Goal: Task Accomplishment & Management: Manage account settings

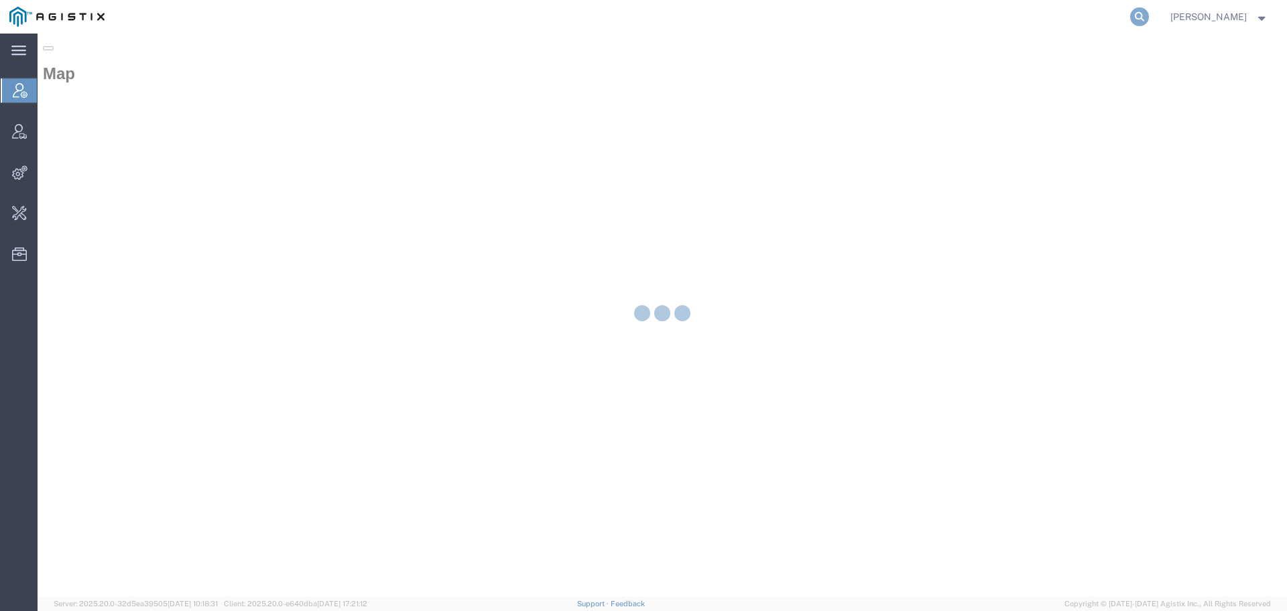
click at [1149, 15] on icon at bounding box center [1140, 16] width 19 height 19
click at [1064, 18] on input "search" at bounding box center [927, 17] width 408 height 32
paste input "9505102"
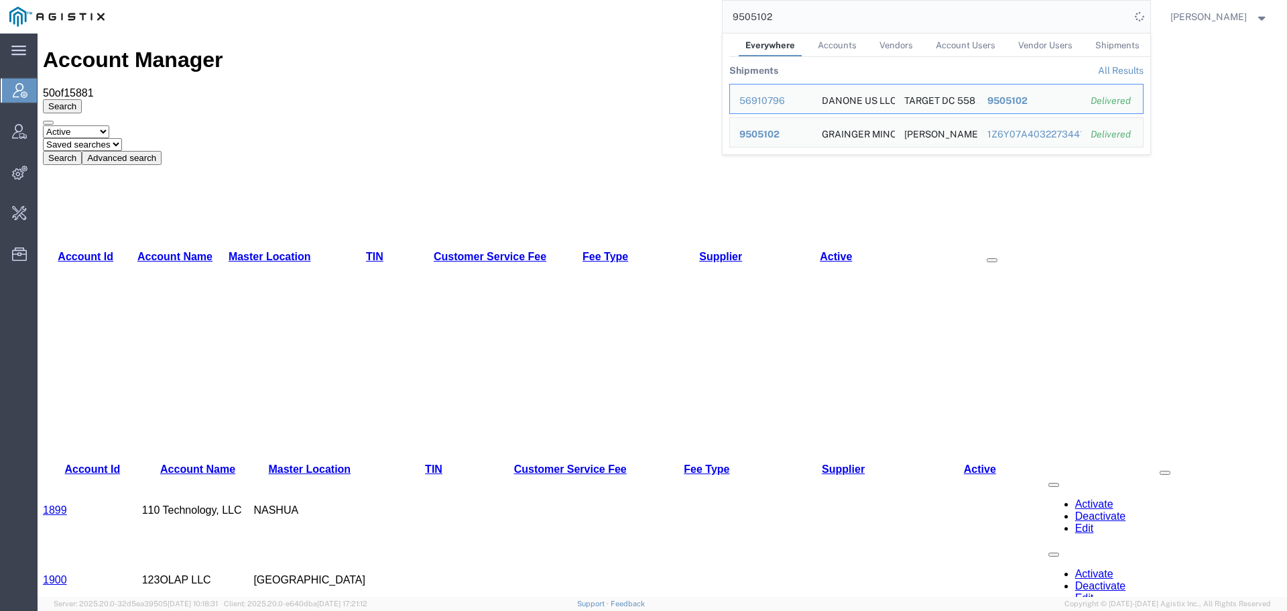
click at [1113, 46] on span "Shipments" at bounding box center [1118, 45] width 44 height 10
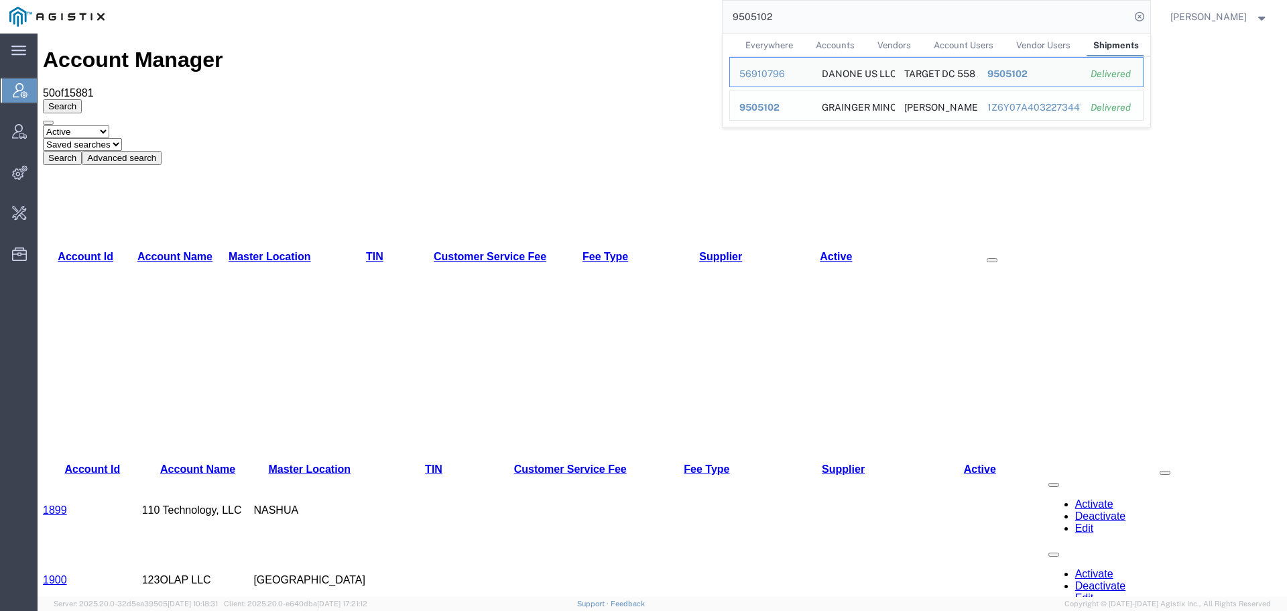
click at [780, 104] on span "9505102" at bounding box center [760, 107] width 40 height 11
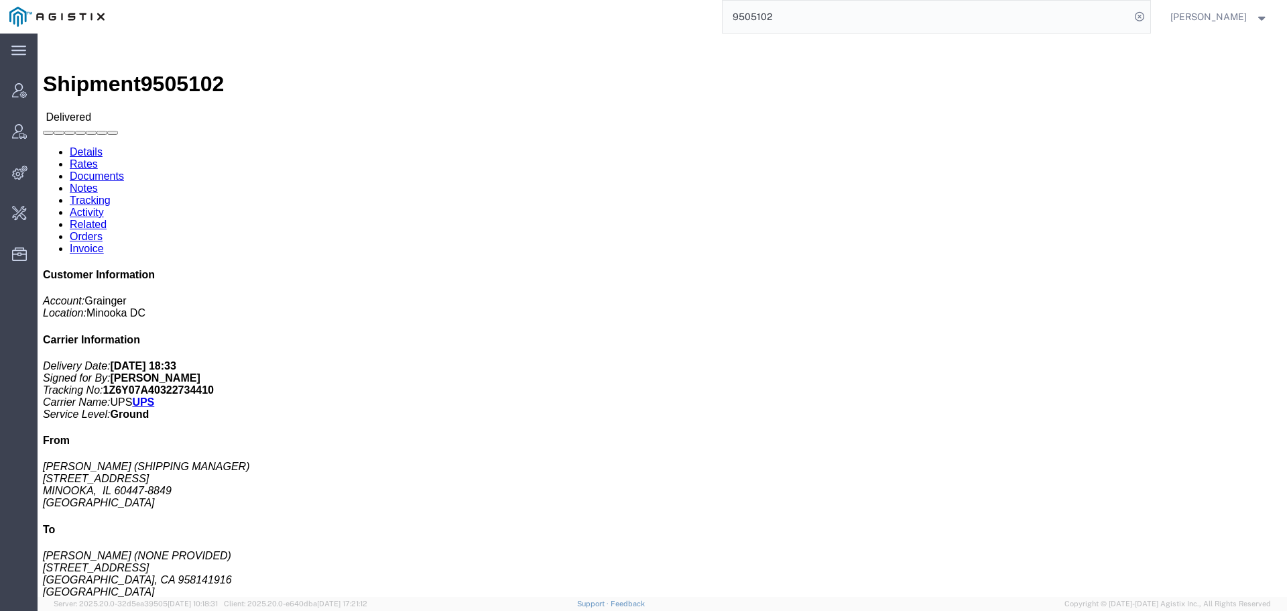
click at [923, 17] on input "9505102" at bounding box center [927, 17] width 408 height 32
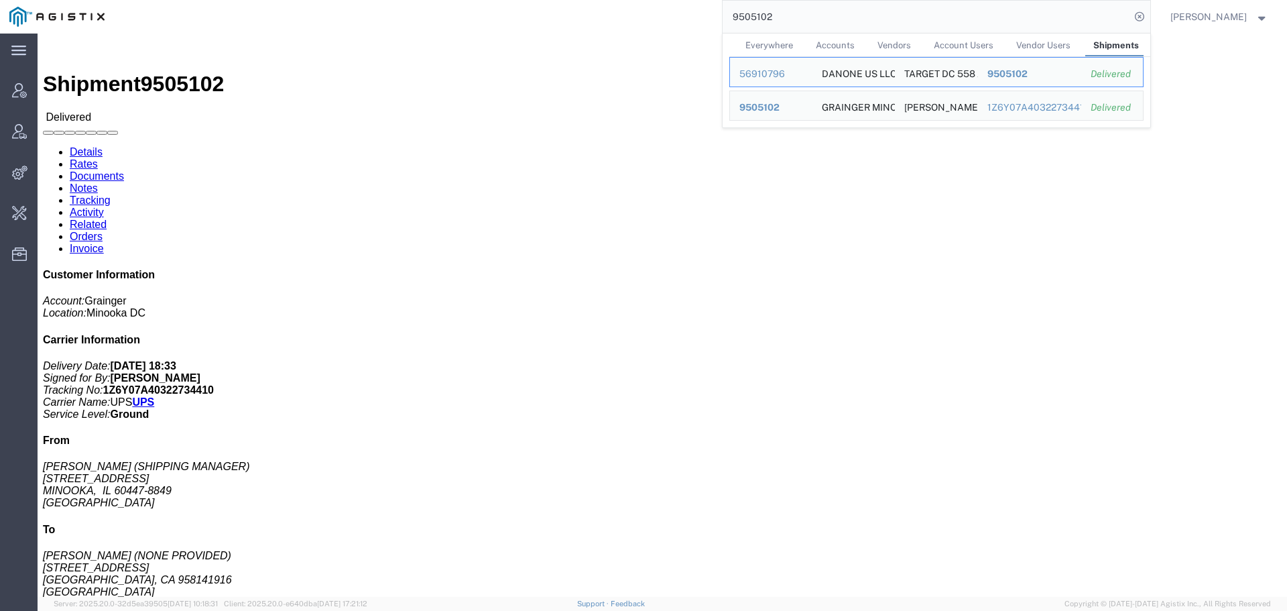
drag, startPoint x: 786, startPoint y: 19, endPoint x: 721, endPoint y: 19, distance: 65.0
click at [721, 19] on div "9505102 Everywhere Accounts Vendors Account Users Vendor Users Shipments Ship I…" at bounding box center [632, 17] width 1037 height 34
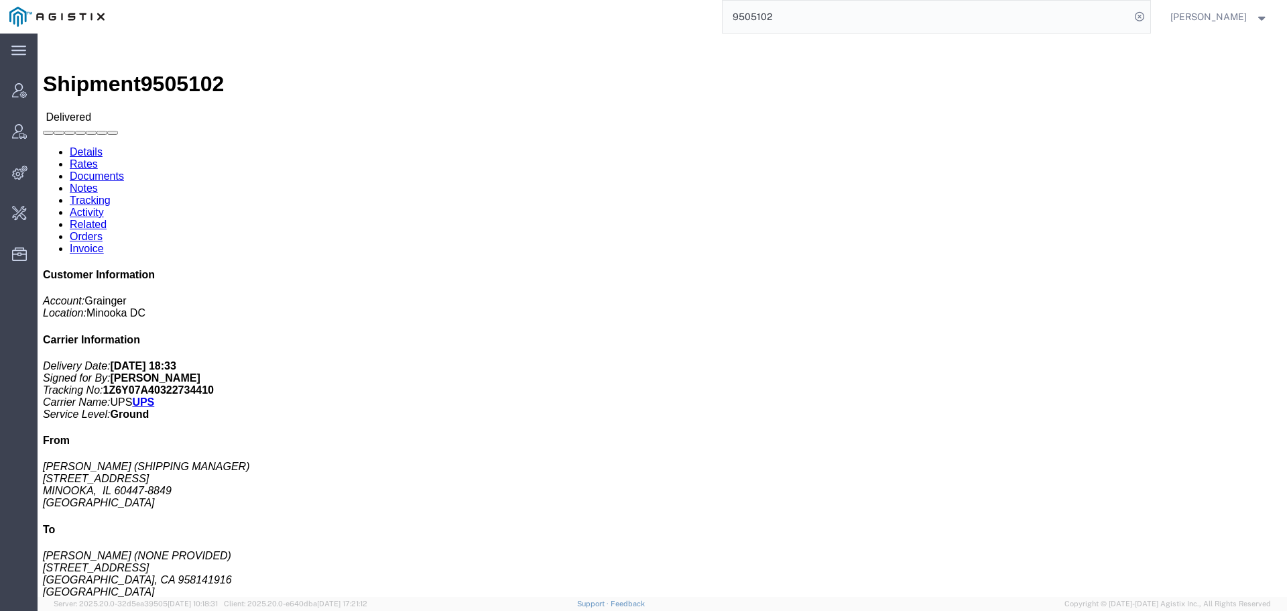
paste input "4"
type input "9505104"
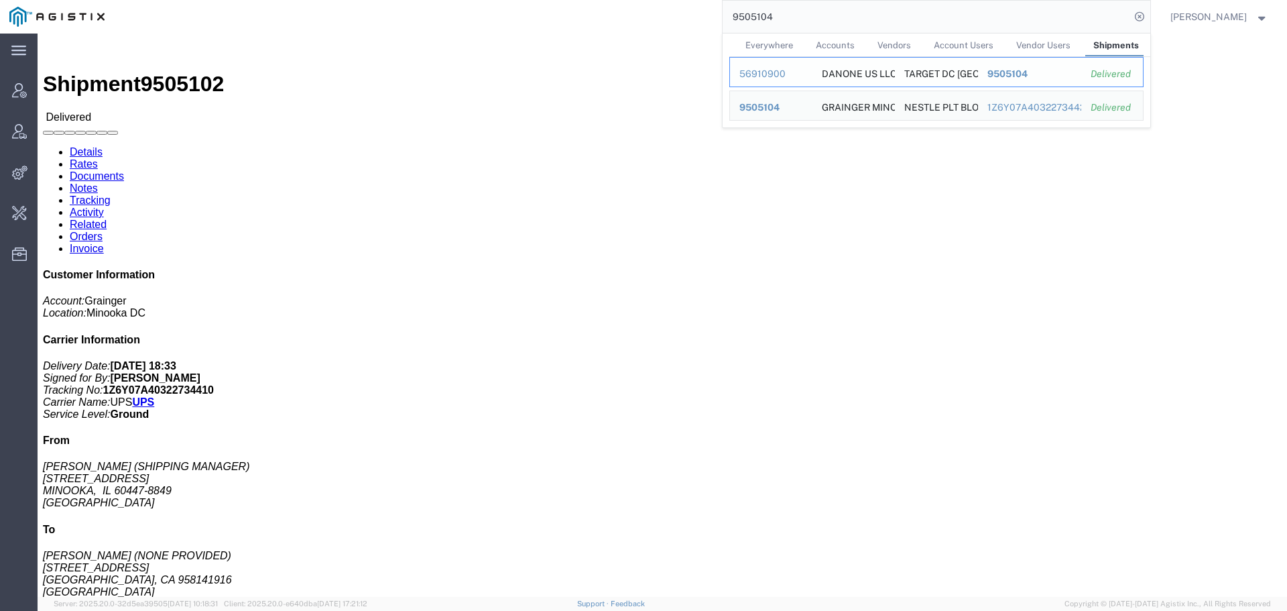
click at [779, 74] on div "56910900" at bounding box center [772, 74] width 64 height 14
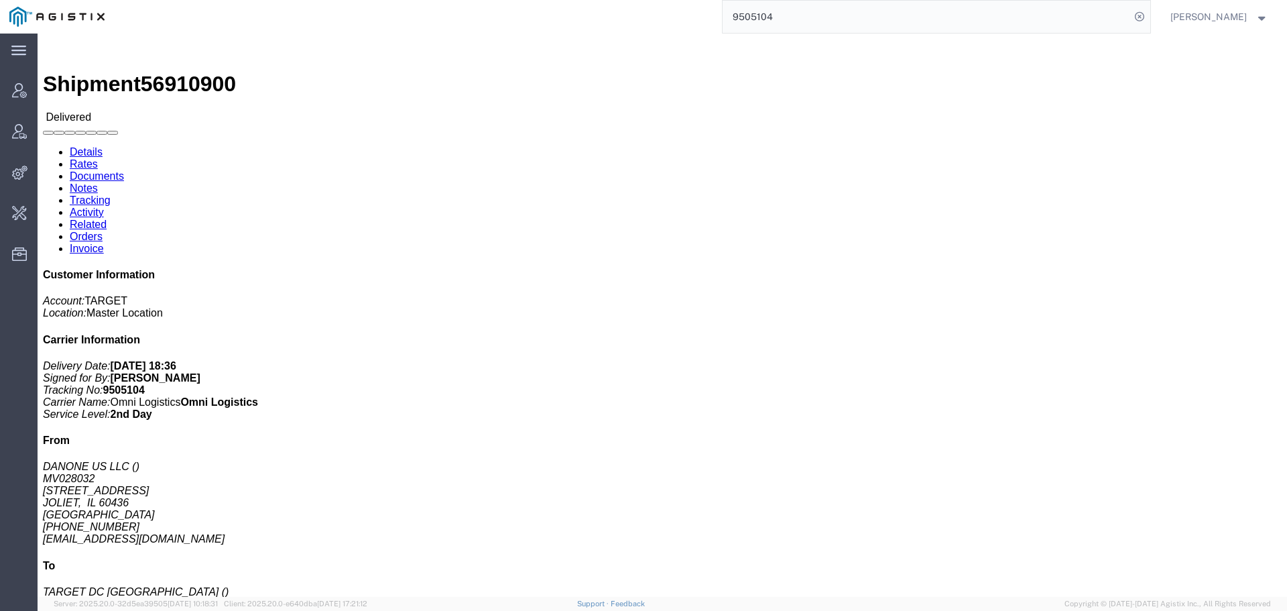
click link "Activity"
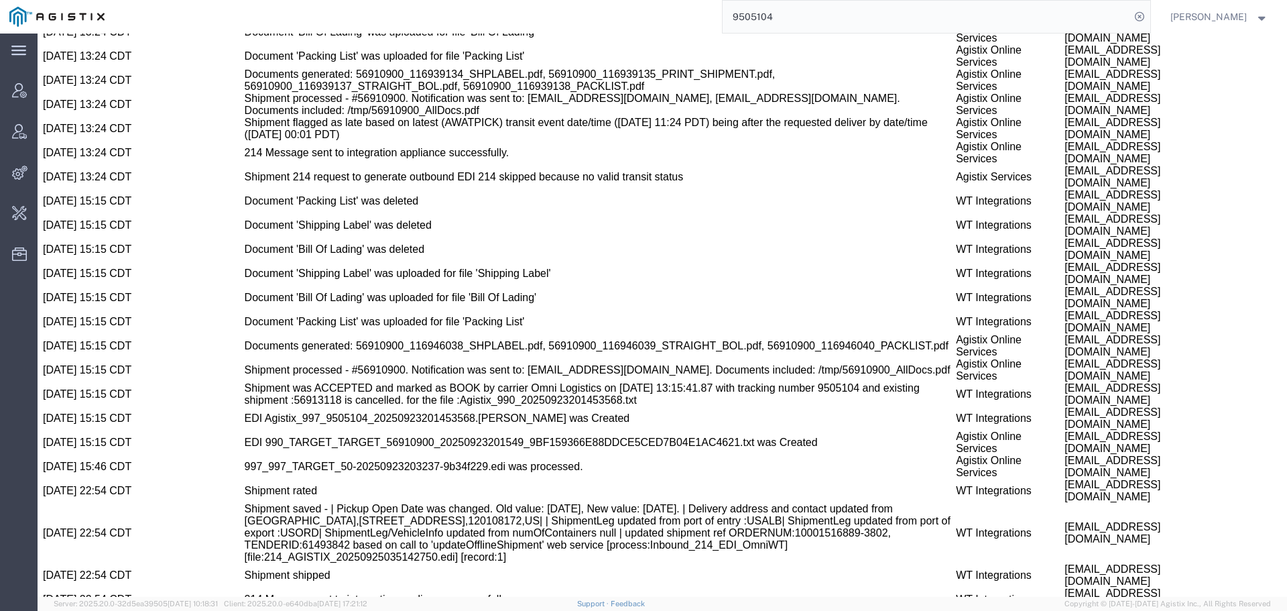
scroll to position [1350, 0]
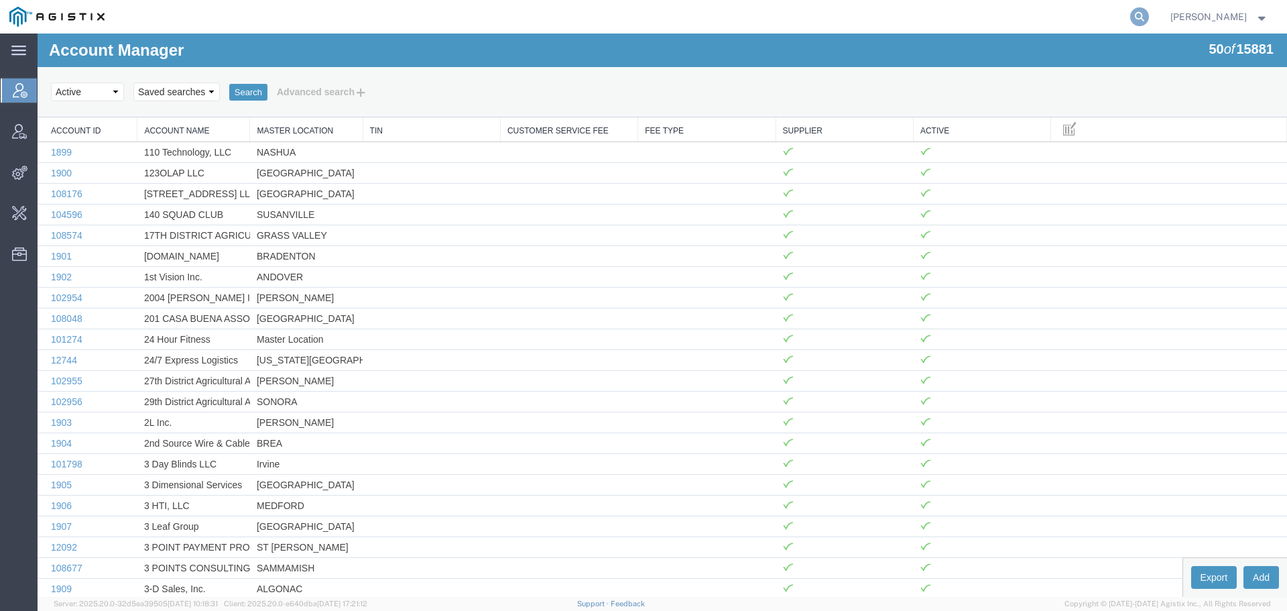
click at [1145, 16] on icon at bounding box center [1140, 16] width 19 height 19
paste input "57067158"
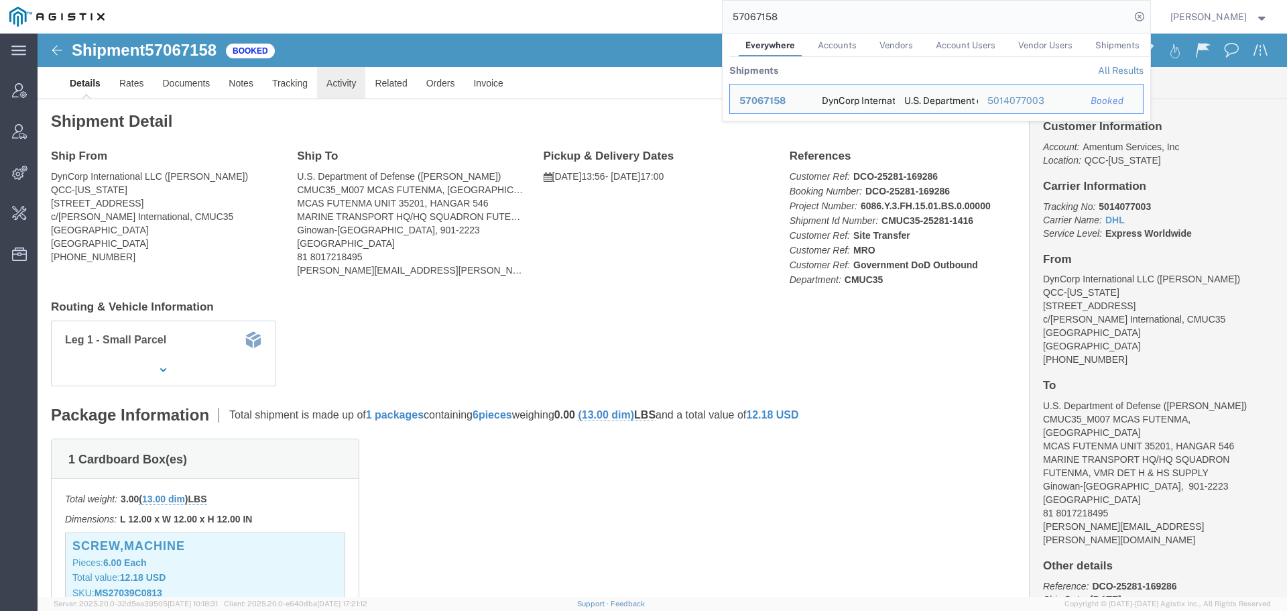
click link "Activity"
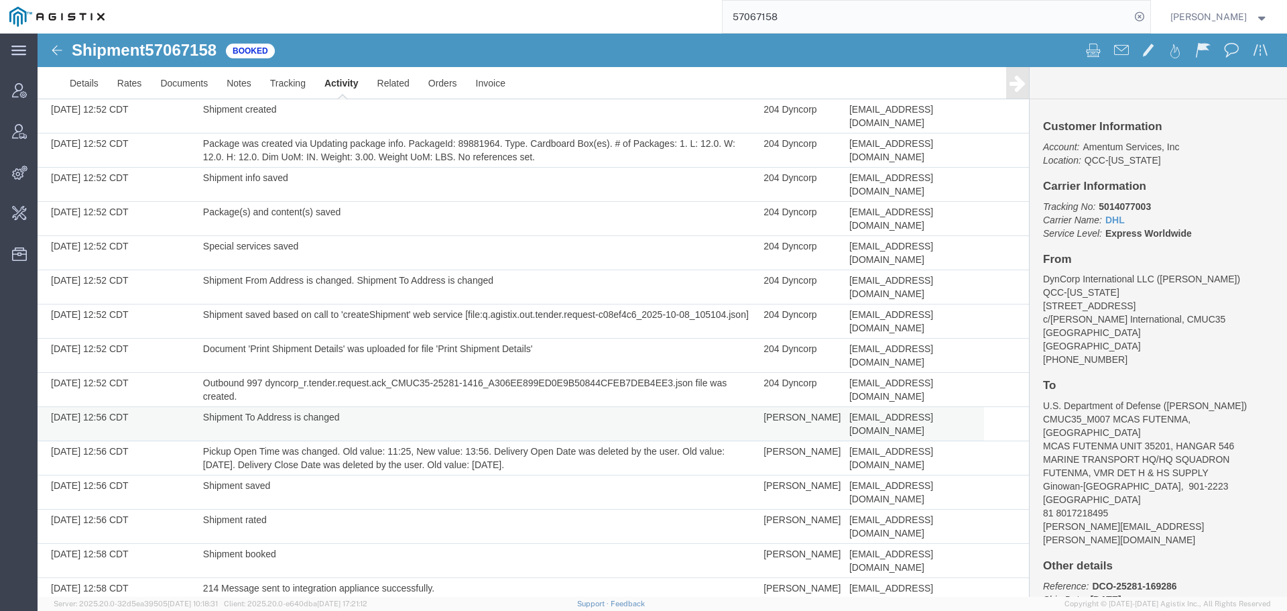
scroll to position [130, 0]
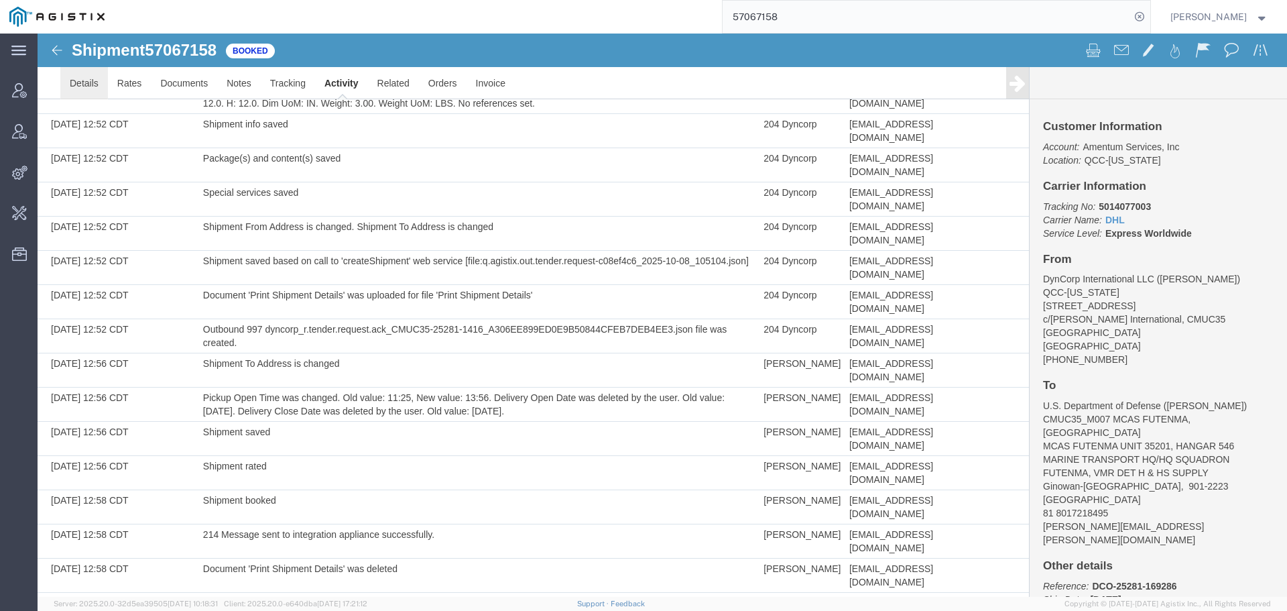
click at [70, 80] on link "Details" at bounding box center [84, 83] width 48 height 32
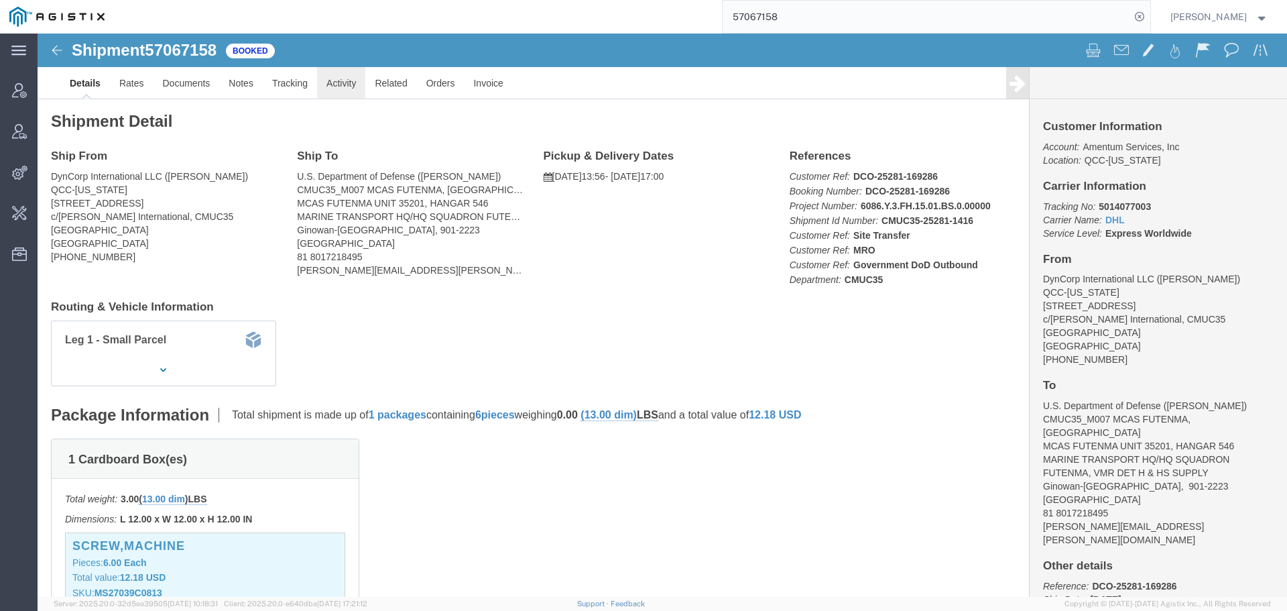
click link "Activity"
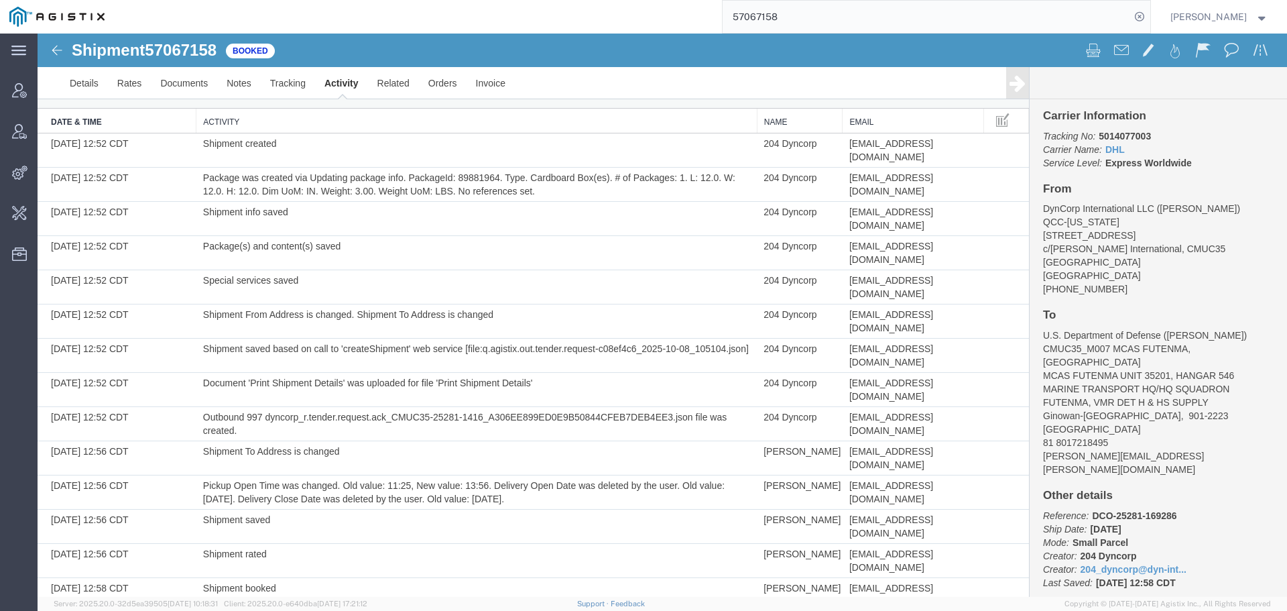
scroll to position [43, 0]
click at [92, 90] on link "Details" at bounding box center [84, 83] width 48 height 32
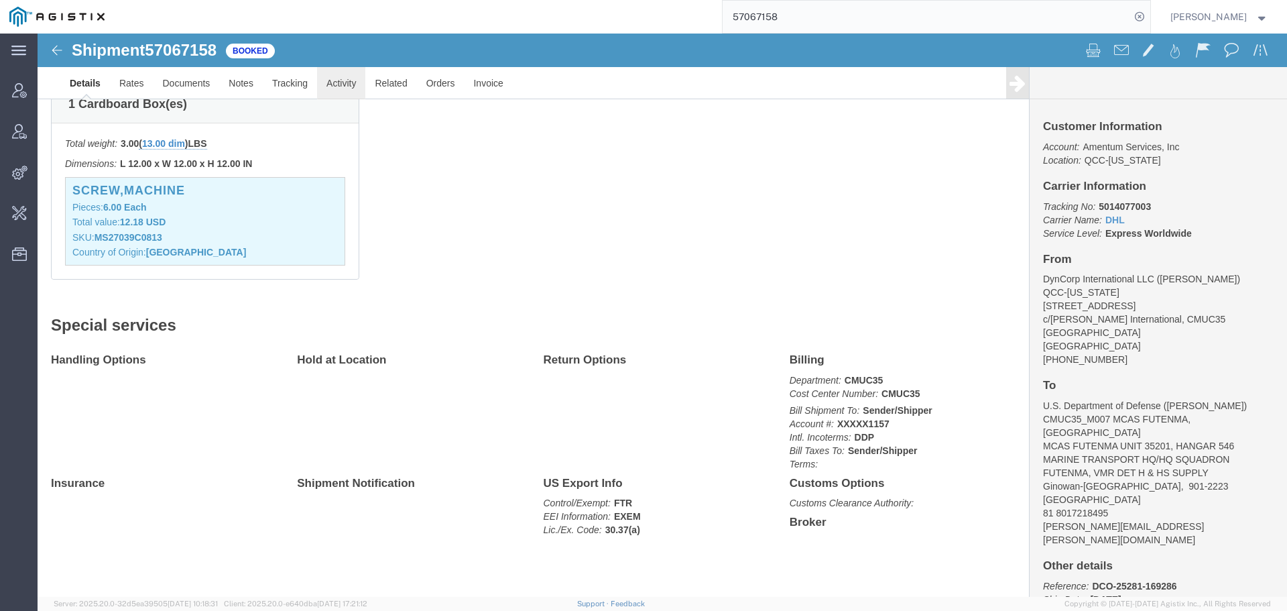
click link "Activity"
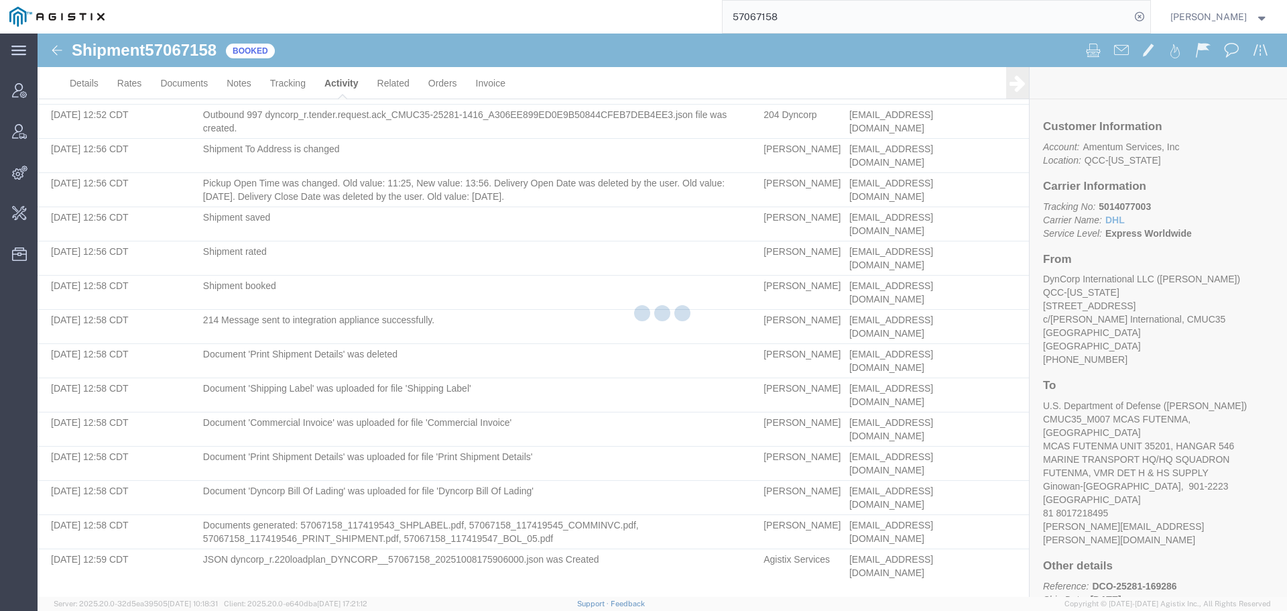
scroll to position [130, 0]
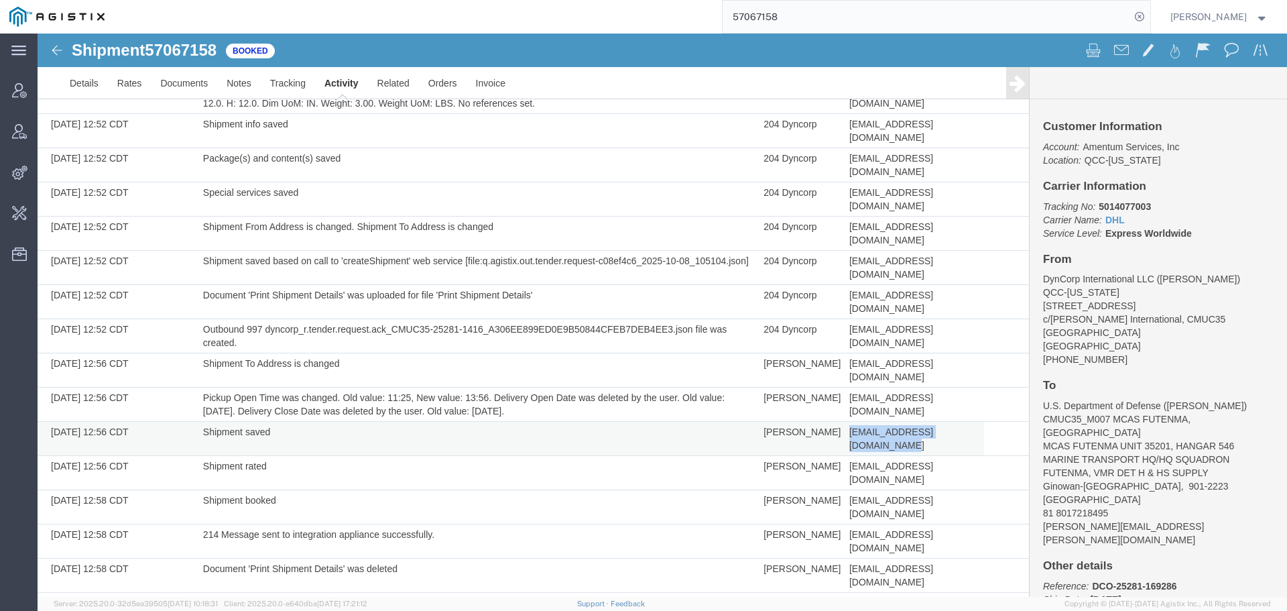
drag, startPoint x: 974, startPoint y: 339, endPoint x: 836, endPoint y: 340, distance: 137.5
click at [843, 422] on td "ray.cheatteam@magnointl.com" at bounding box center [913, 439] width 141 height 34
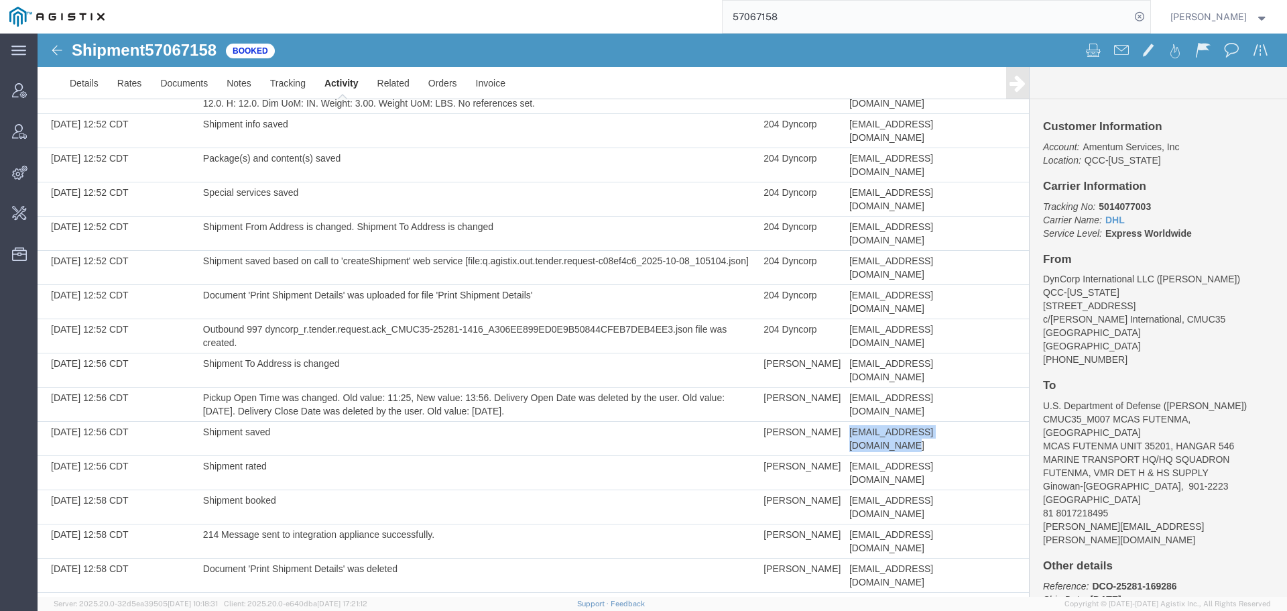
copy span "ray.cheatteam@magnointl.com"
click at [1084, 15] on input "57067158" at bounding box center [927, 17] width 408 height 32
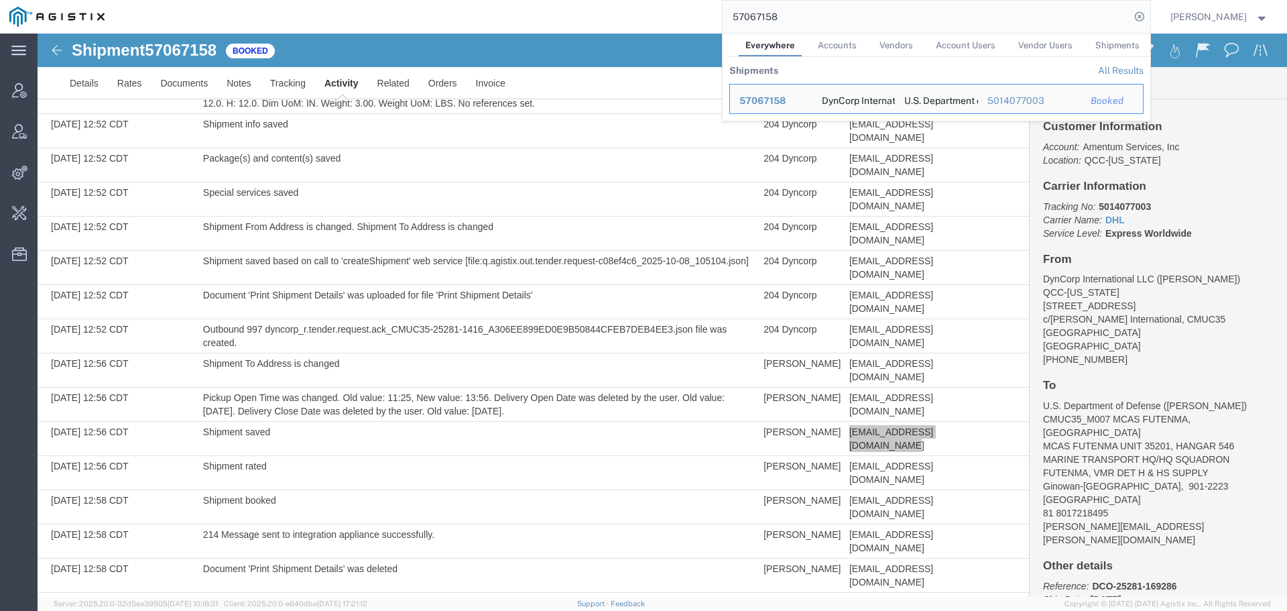
paste input "ray.cheatteam@magnointl.com"
click at [1178, 400] on address "U.S. Department of Defense (Roger Hankins) CMUC35_M007 MCAS FUTENMA, JAPAN MCAS…" at bounding box center [1158, 473] width 231 height 148
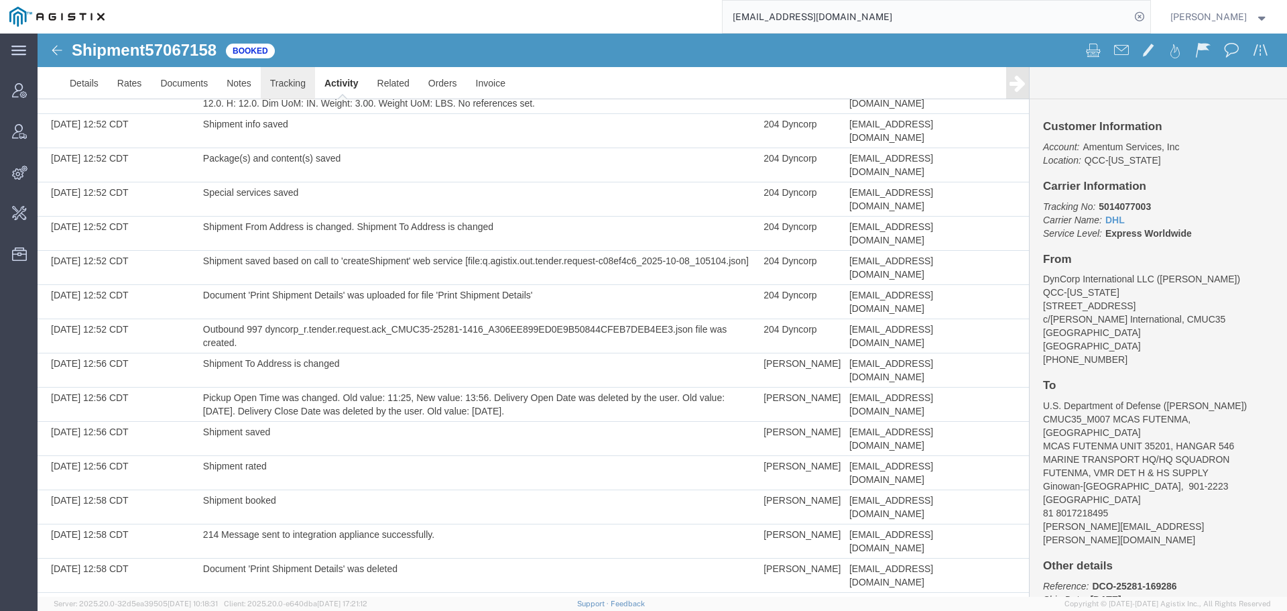
click at [284, 84] on link "Tracking" at bounding box center [288, 83] width 54 height 32
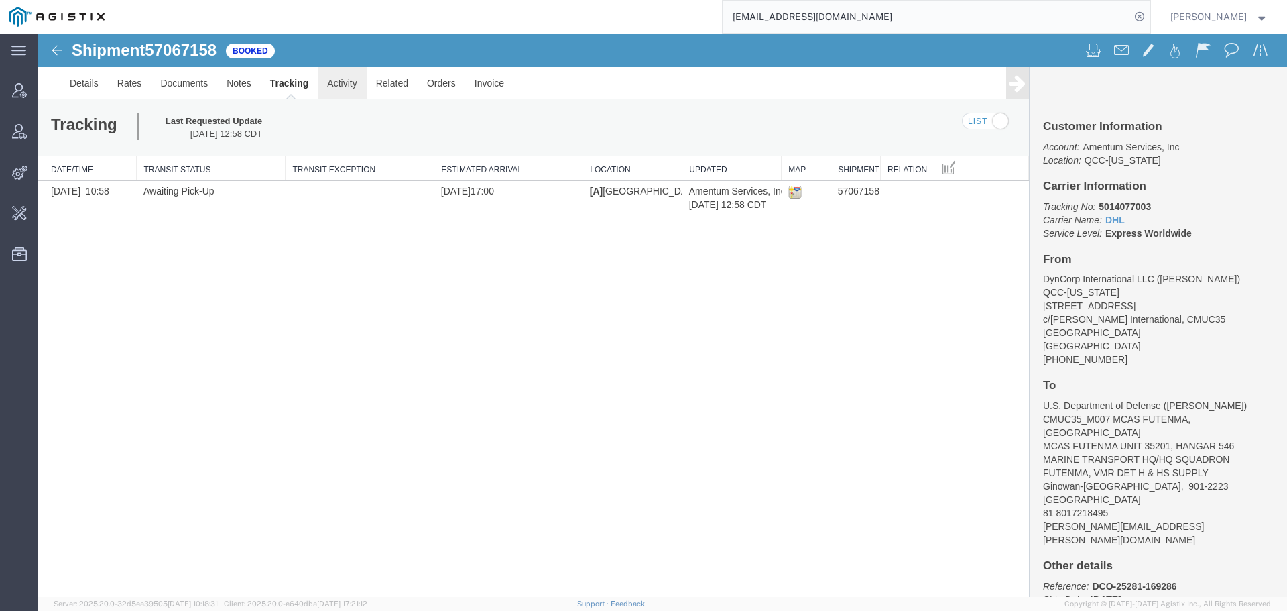
click at [353, 95] on link "Activity" at bounding box center [342, 83] width 48 height 32
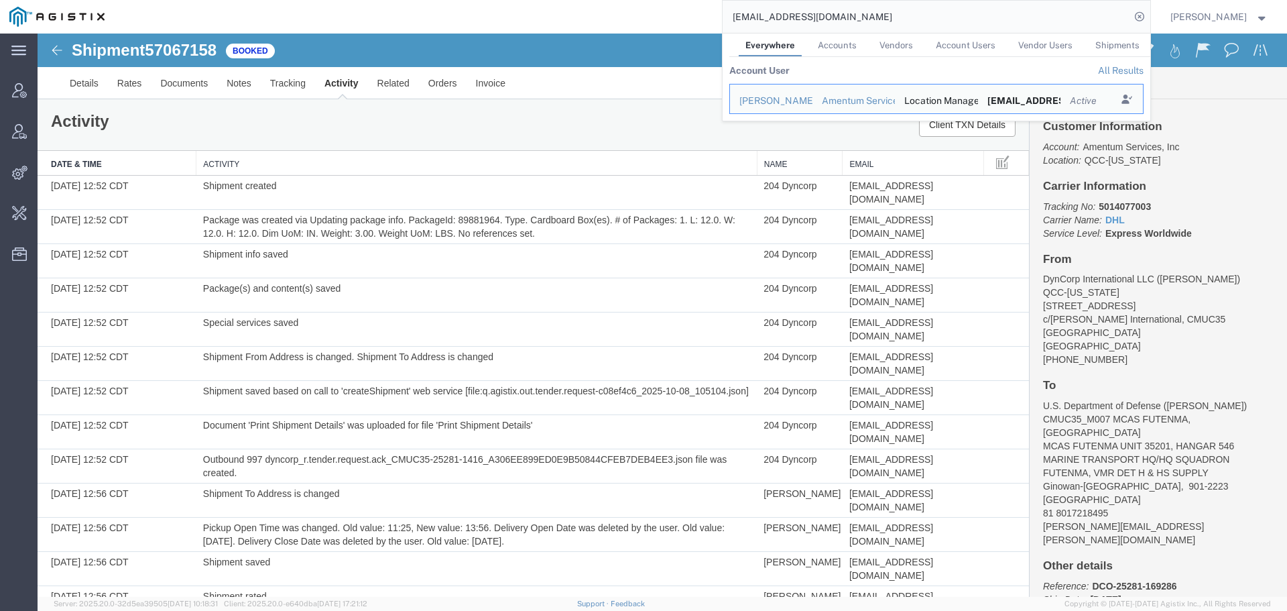
click at [1090, 15] on input "ray.cheatteam@magnointl.com" at bounding box center [927, 17] width 408 height 32
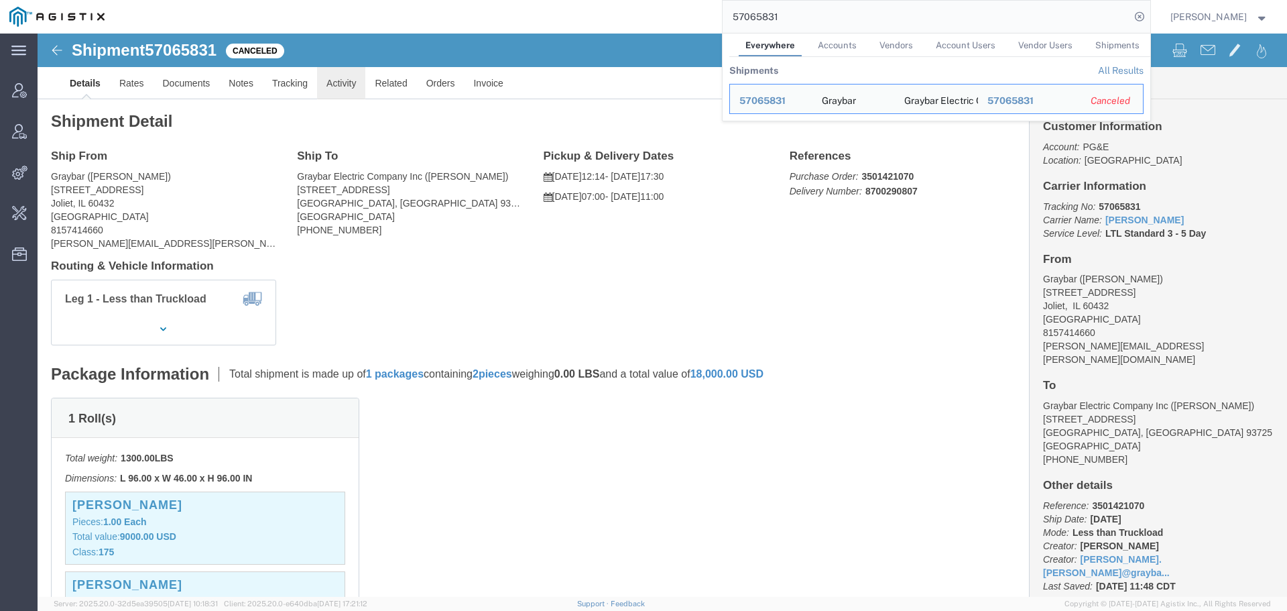
click link "Activity"
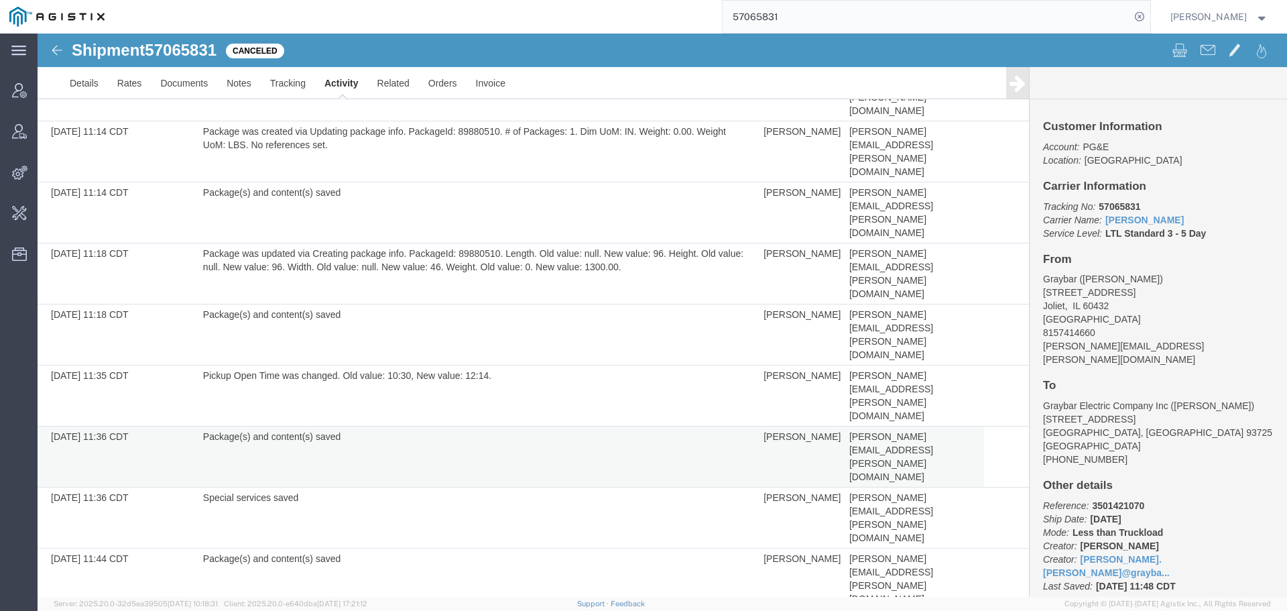
scroll to position [268, 0]
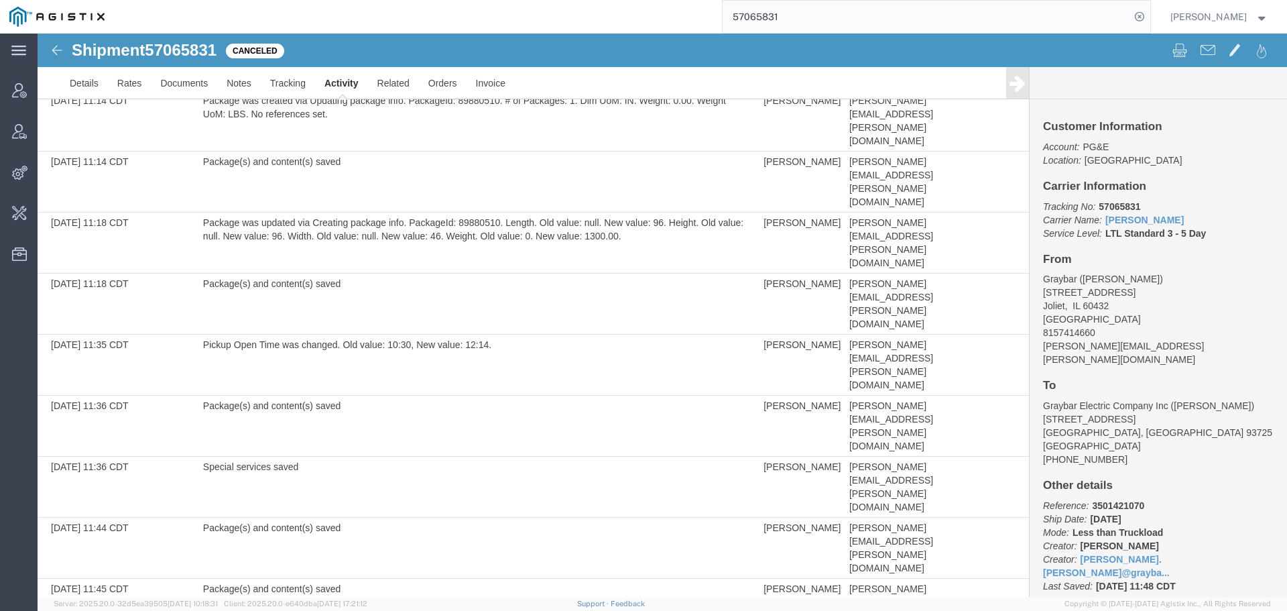
copy td "57065831"
click at [986, 16] on input "57065831" at bounding box center [927, 17] width 408 height 32
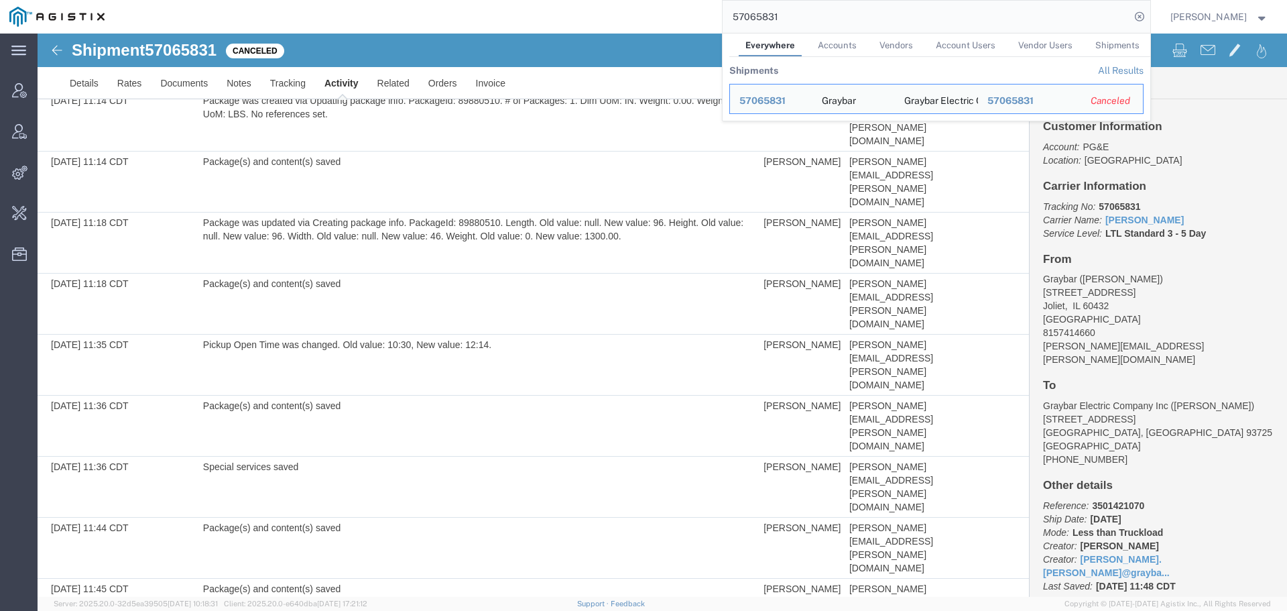
paste input "115121"
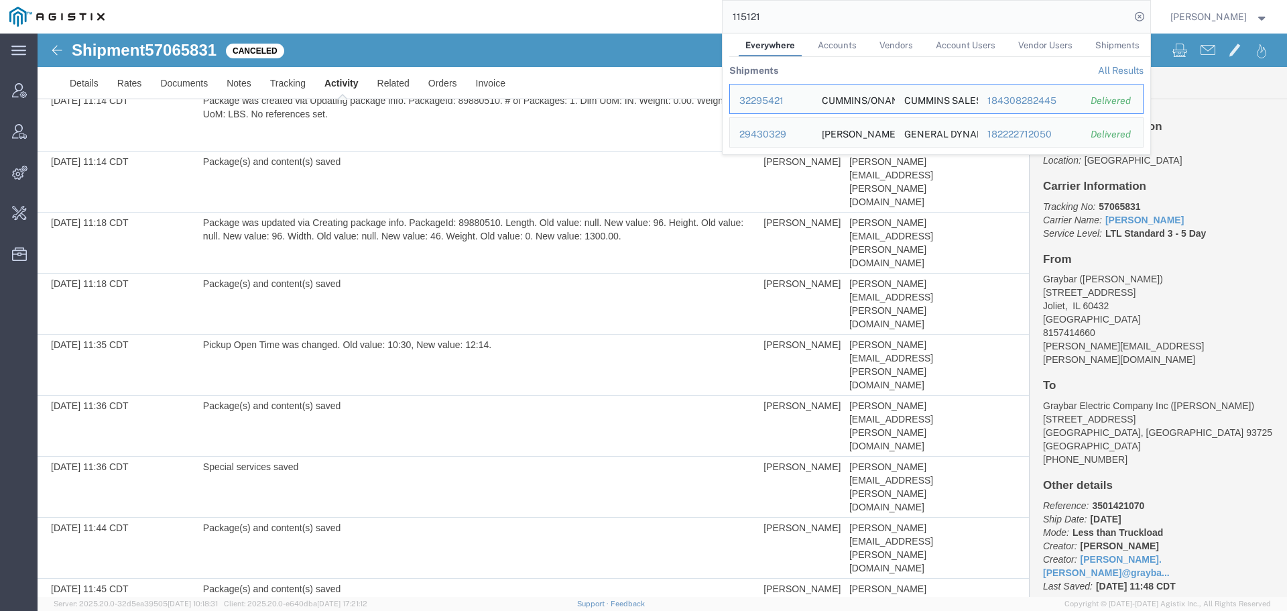
click at [1119, 66] on link "All Results" at bounding box center [1121, 70] width 46 height 11
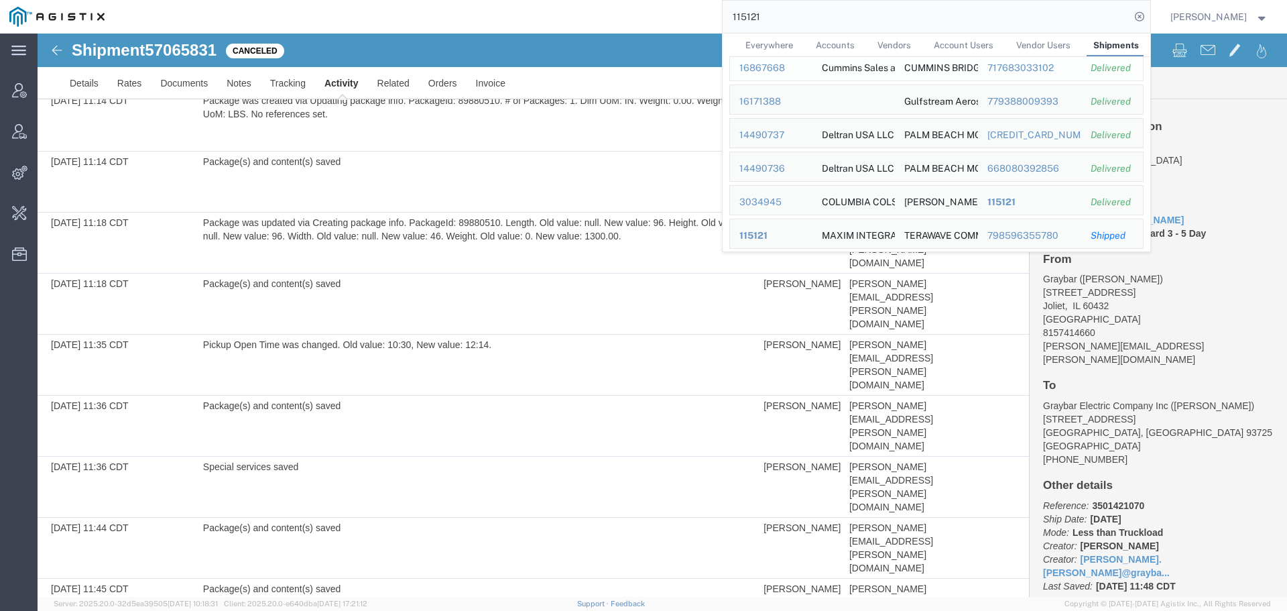
scroll to position [144, 0]
click at [779, 199] on div "3034945" at bounding box center [772, 198] width 64 height 14
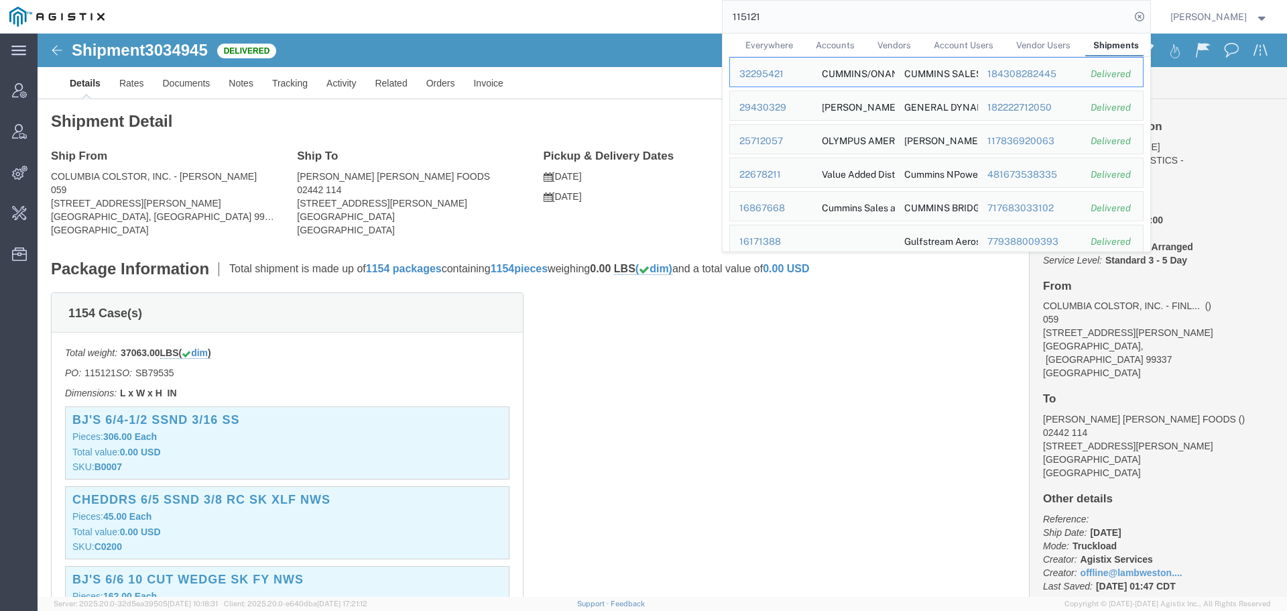
drag, startPoint x: 1003, startPoint y: 17, endPoint x: 742, endPoint y: 26, distance: 261.7
click at [742, 26] on input "115121" at bounding box center [927, 17] width 408 height 32
paste input "0128194434"
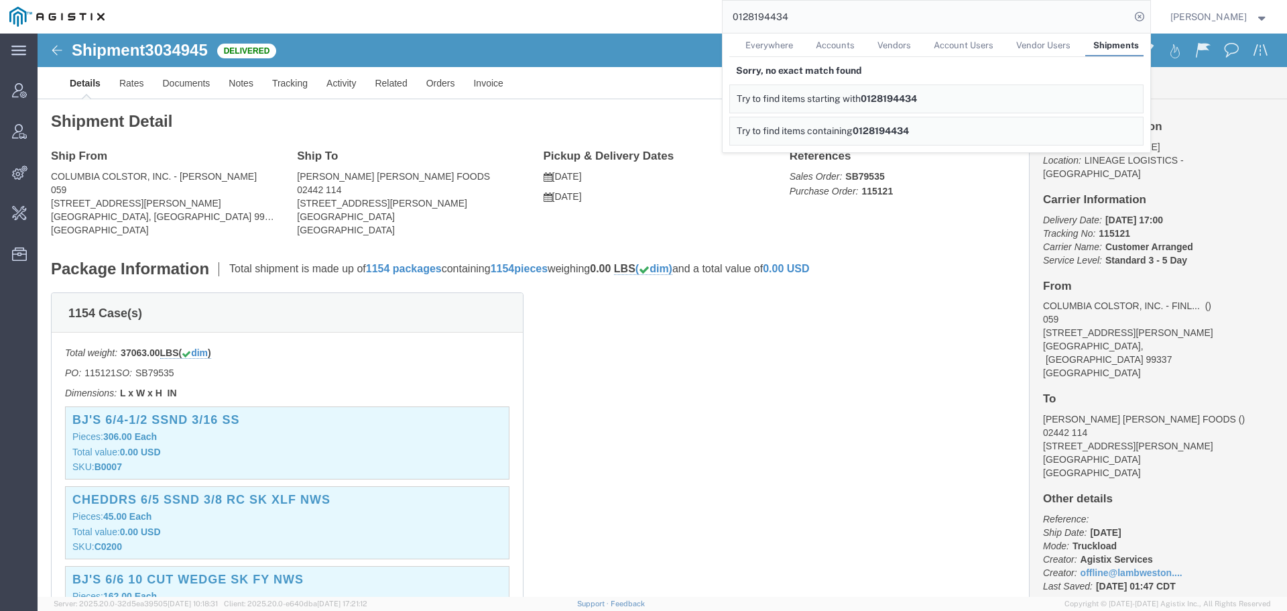
click at [1057, 13] on input "0128194434" at bounding box center [927, 17] width 408 height 32
drag, startPoint x: 909, startPoint y: 15, endPoint x: 693, endPoint y: 21, distance: 216.0
click at [693, 21] on div "0128194434 Everywhere Accounts Vendors Account Users Vendor Users Shipments Sor…" at bounding box center [632, 17] width 1037 height 34
click at [749, 44] on ul "Everywhere Accounts Vendors Account Users Vendor Users Shipments" at bounding box center [937, 45] width 414 height 23
click at [770, 44] on span "Everywhere" at bounding box center [770, 45] width 48 height 10
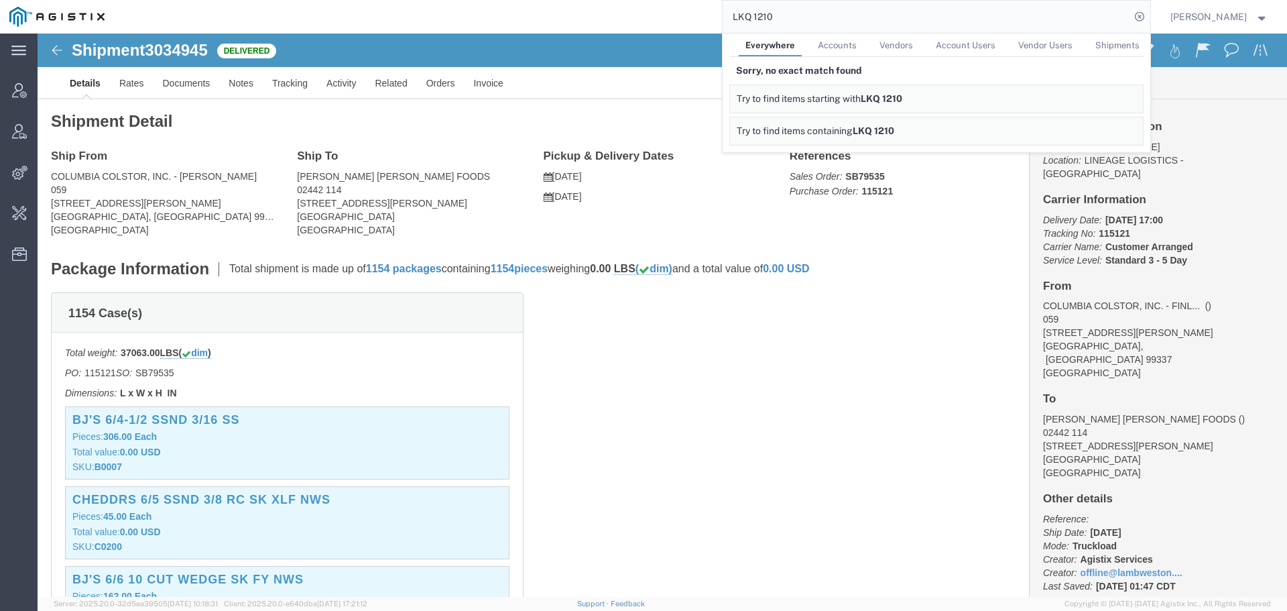
click at [805, 20] on input "LKQ 1210" at bounding box center [927, 17] width 408 height 32
type input "LKQ"
click at [862, 53] on link "Accounts" at bounding box center [837, 45] width 52 height 23
click at [785, 49] on span "Everywhere" at bounding box center [770, 45] width 48 height 10
click at [786, 14] on input "LKQ" at bounding box center [927, 17] width 408 height 32
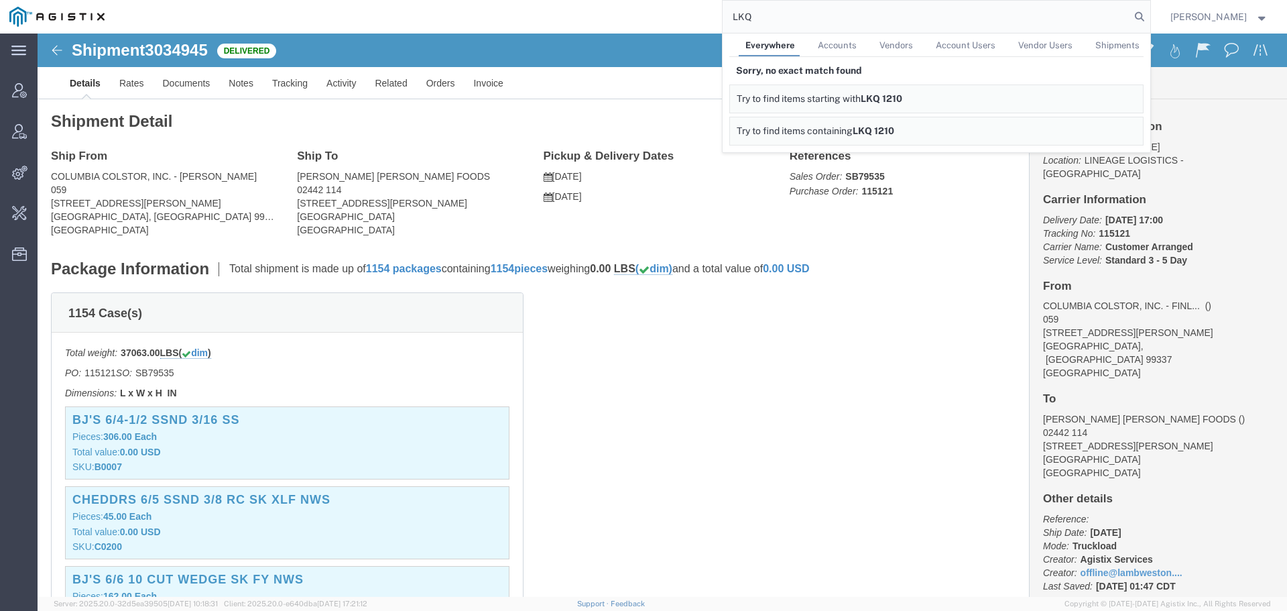
drag, startPoint x: 838, startPoint y: 24, endPoint x: 701, endPoint y: 25, distance: 136.1
click at [701, 25] on div "LKQ Everywhere Accounts Vendors Account Users Vendor Users Shipments Sorry, no …" at bounding box center [632, 17] width 1037 height 34
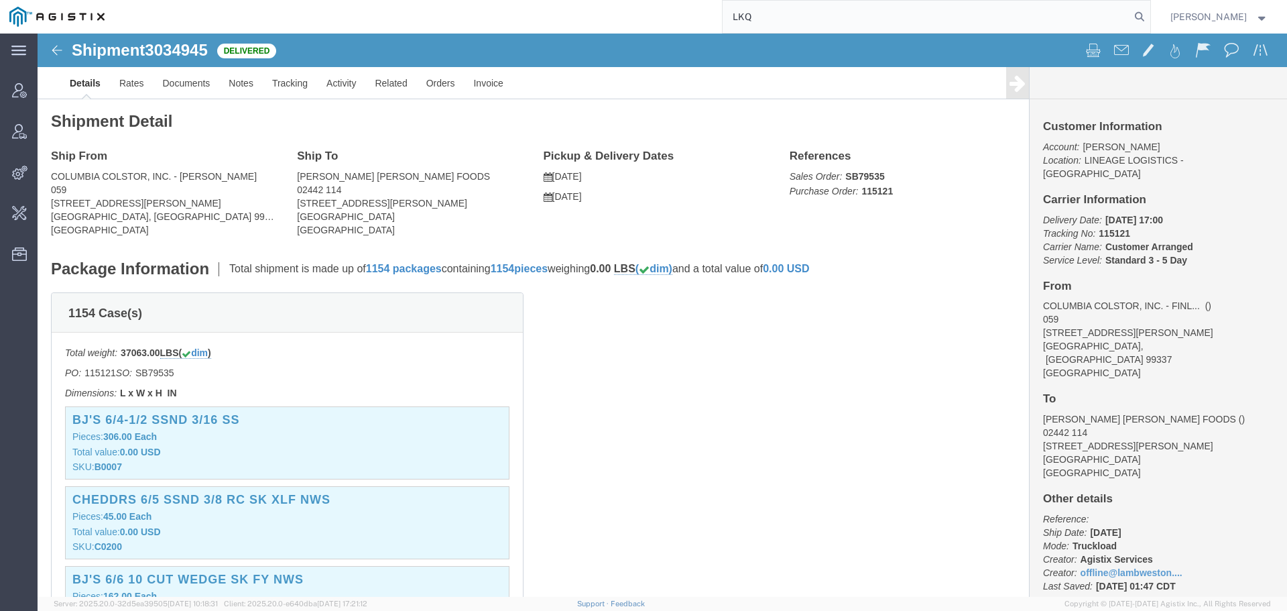
click at [805, 26] on input "LKQ" at bounding box center [927, 17] width 408 height 32
click at [826, 18] on input "LKQ" at bounding box center [927, 17] width 408 height 32
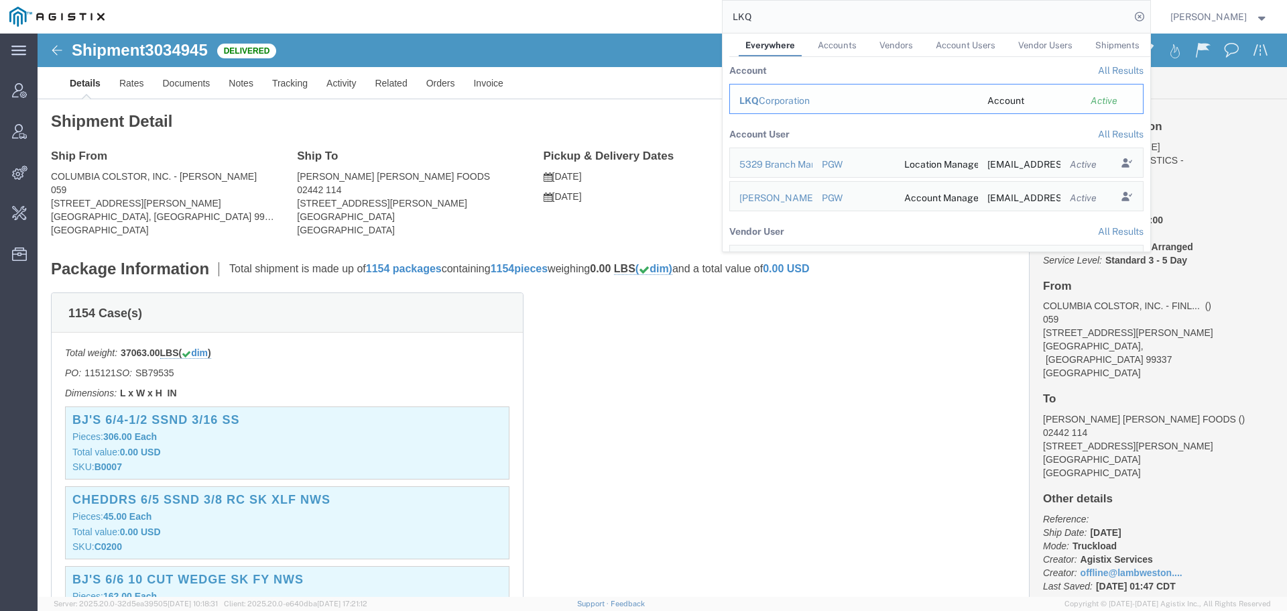
click at [790, 105] on div "LKQ Corporation" at bounding box center [854, 101] width 229 height 14
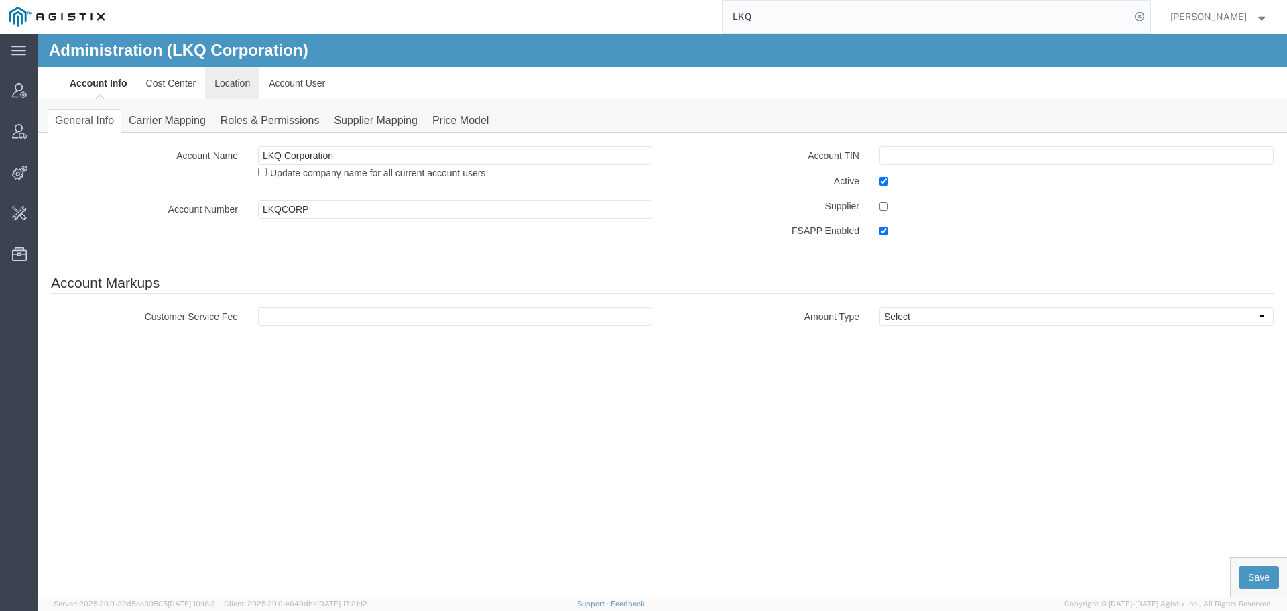
click at [249, 85] on link "Location" at bounding box center [232, 83] width 54 height 32
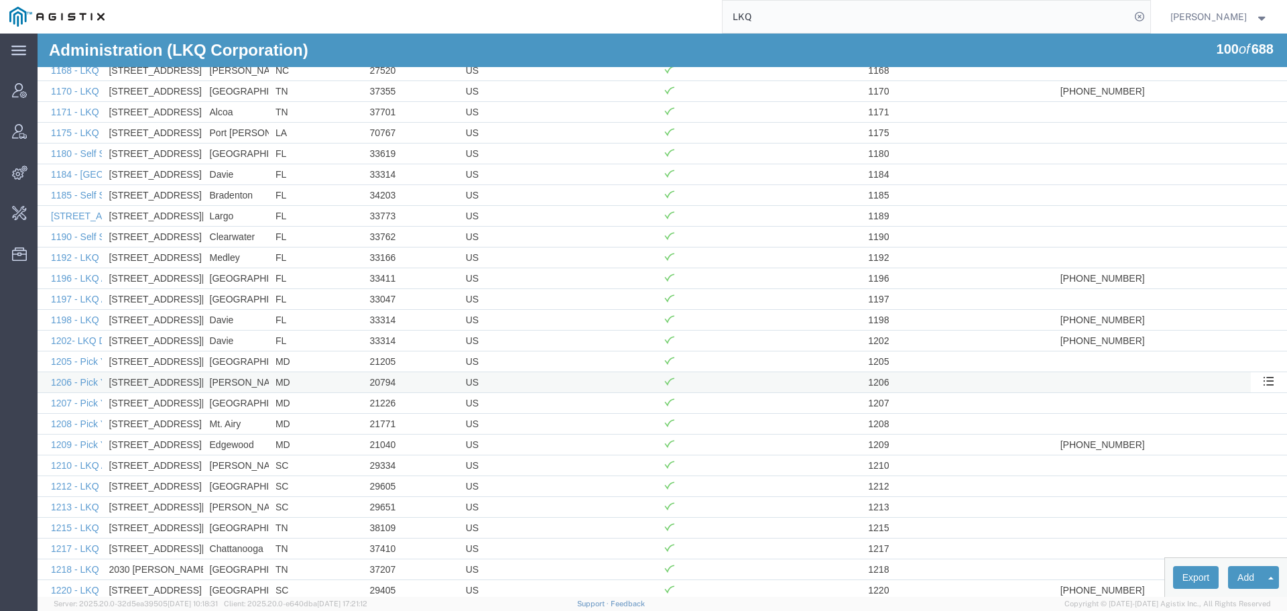
scroll to position [669, 0]
click at [67, 467] on link "1210 - LKQ A&R Auto Parts -Duncan" at bounding box center [150, 464] width 198 height 11
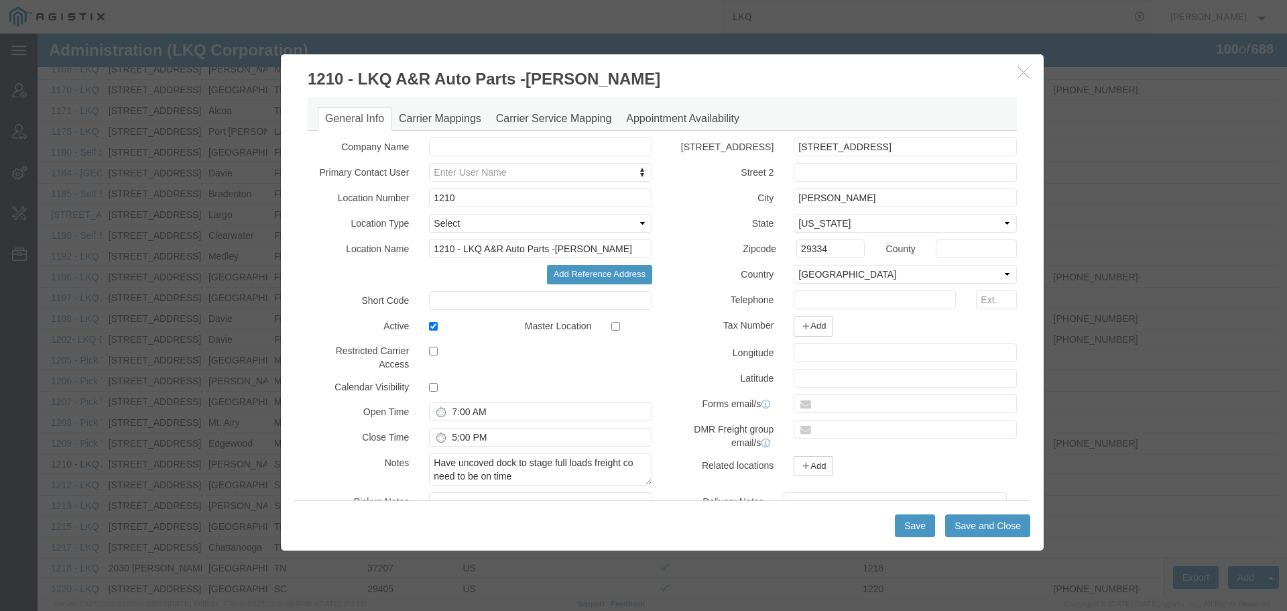
select select "COSTCENTER"
click at [1010, 74] on h3 "1210 - LKQ A&R Auto Parts -Duncan" at bounding box center [662, 72] width 763 height 36
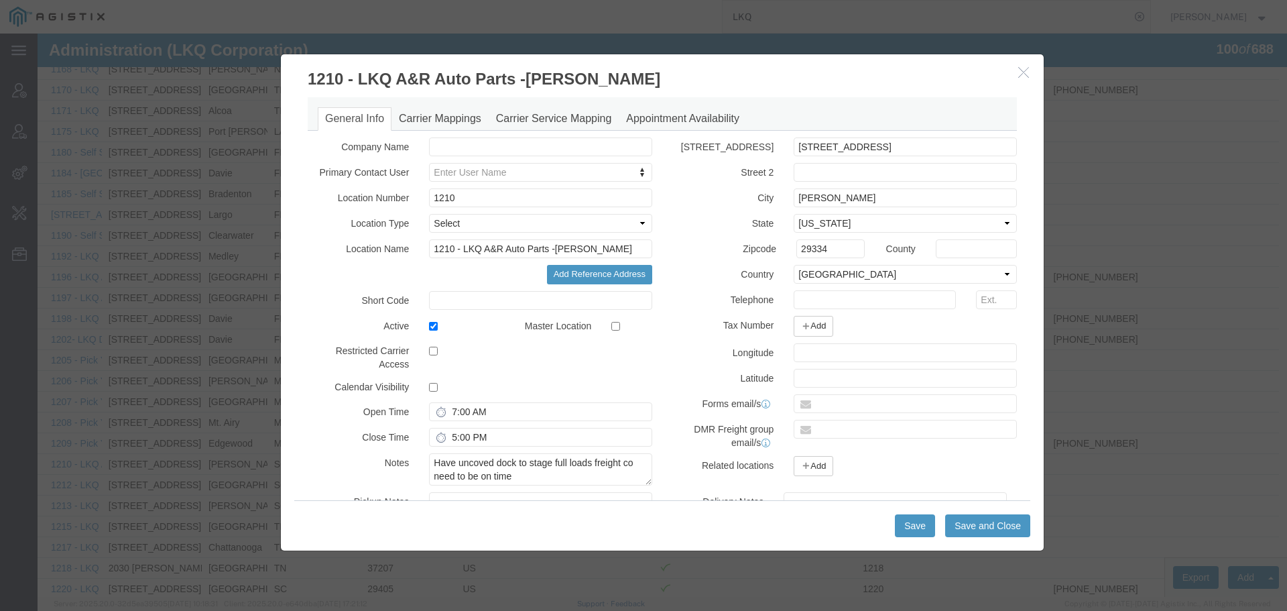
click at [1013, 72] on h3 "1210 - LKQ A&R Auto Parts -Duncan" at bounding box center [662, 72] width 763 height 36
click at [1019, 70] on icon "button" at bounding box center [1024, 71] width 11 height 11
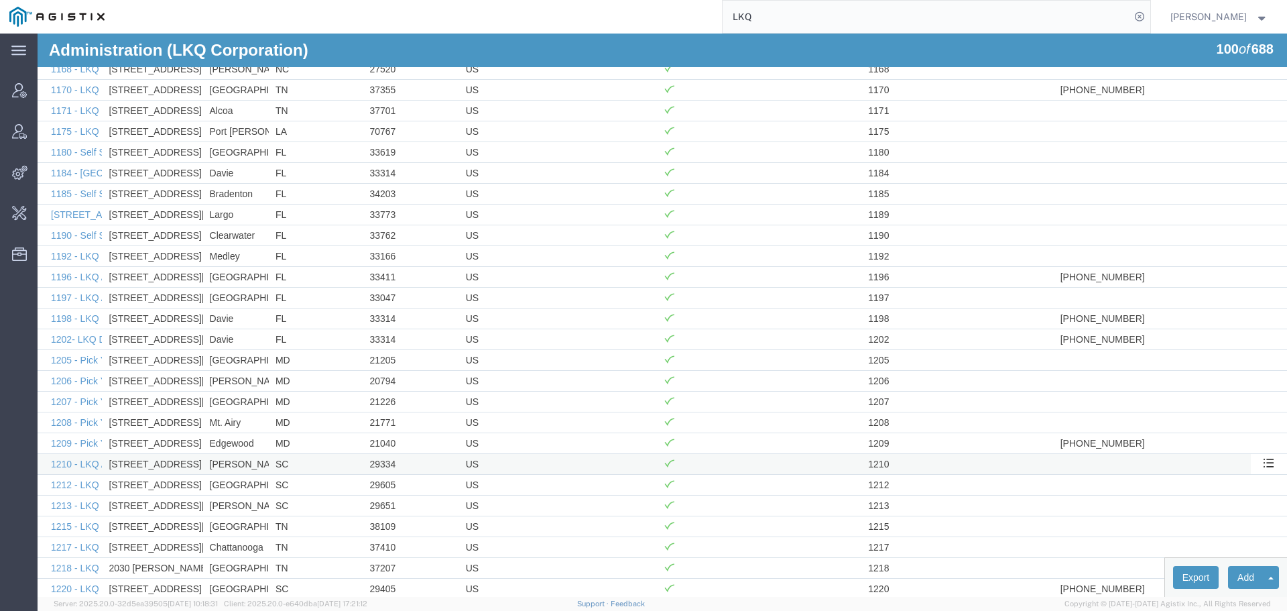
click at [340, 461] on td "SC" at bounding box center [316, 463] width 94 height 21
click at [1263, 467] on span at bounding box center [1268, 462] width 11 height 11
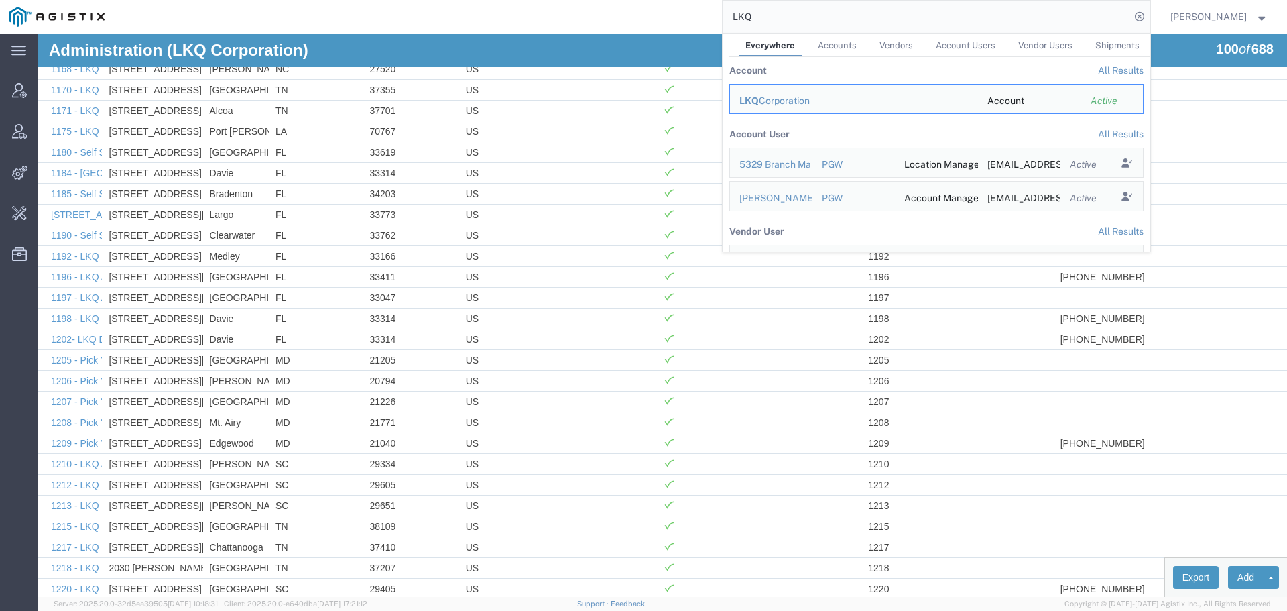
drag, startPoint x: 793, startPoint y: 23, endPoint x: 720, endPoint y: 25, distance: 73.1
click at [720, 25] on div "LKQ Everywhere Accounts Vendors Account Users Vendor Users Shipments Account Al…" at bounding box center [632, 17] width 1037 height 34
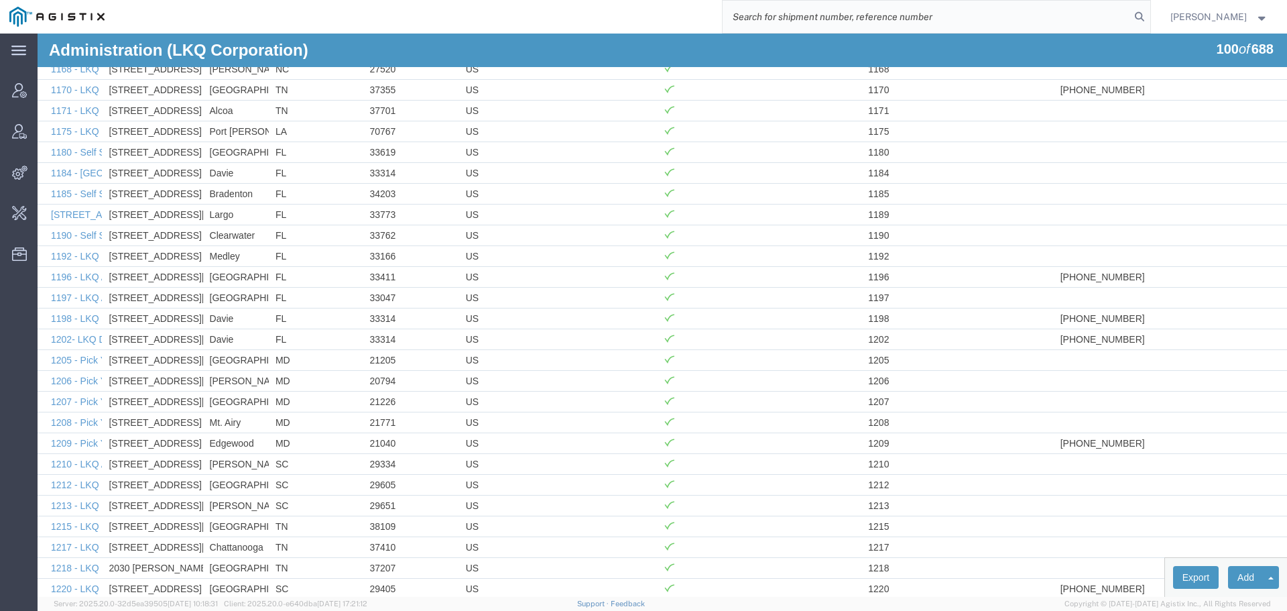
click at [958, 17] on input "search" at bounding box center [927, 17] width 408 height 32
type input "offline@lkq"
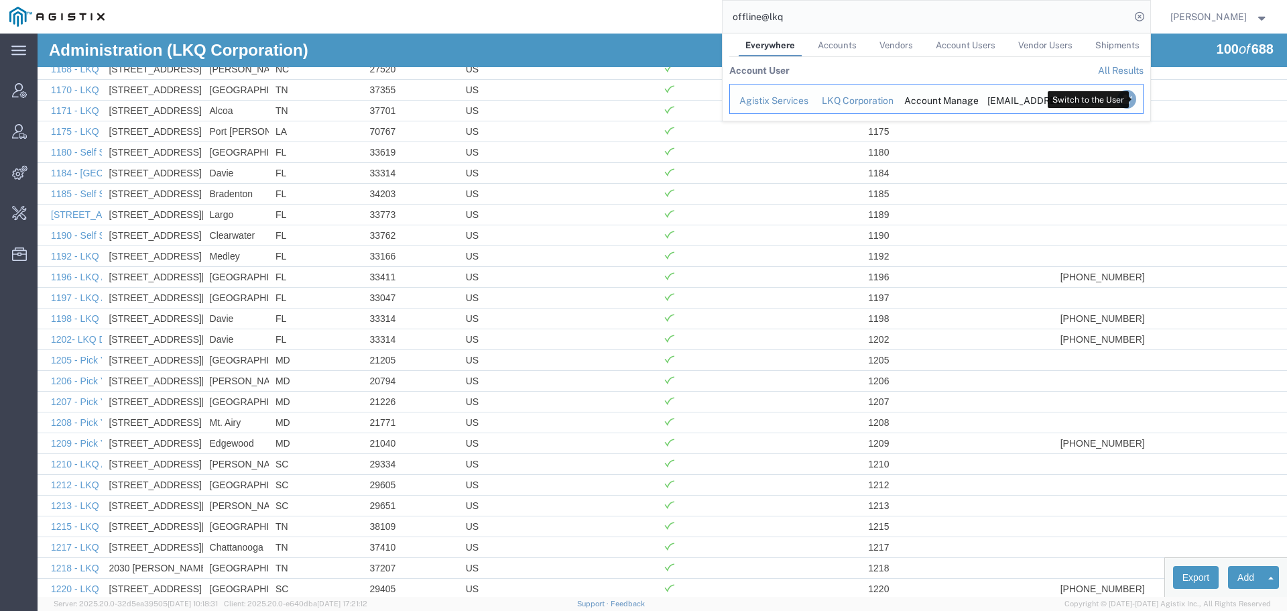
click at [1134, 95] on icon "Search Results" at bounding box center [1126, 99] width 19 height 19
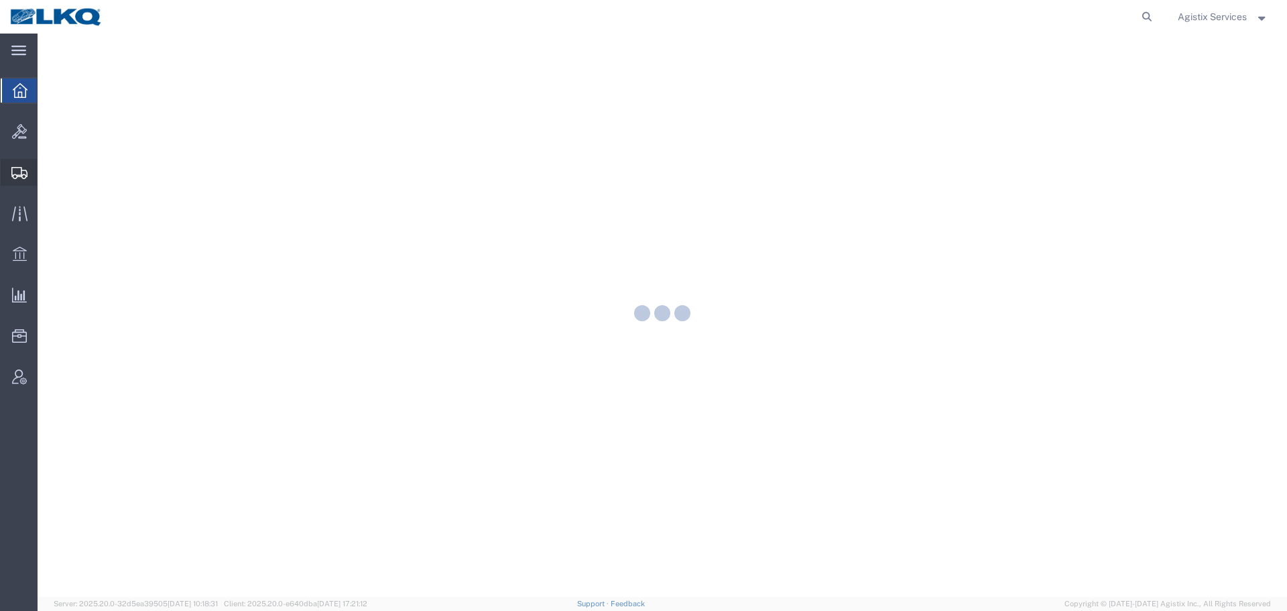
click at [9, 178] on div at bounding box center [20, 172] width 38 height 27
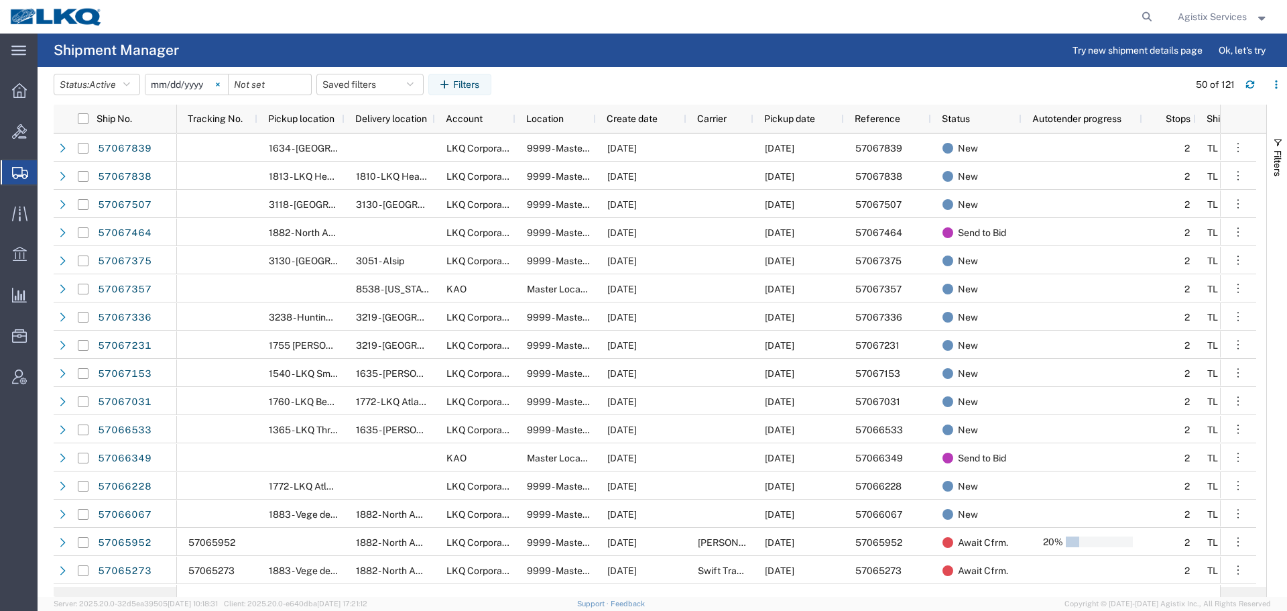
click at [219, 84] on svg-icon at bounding box center [218, 84] width 20 height 20
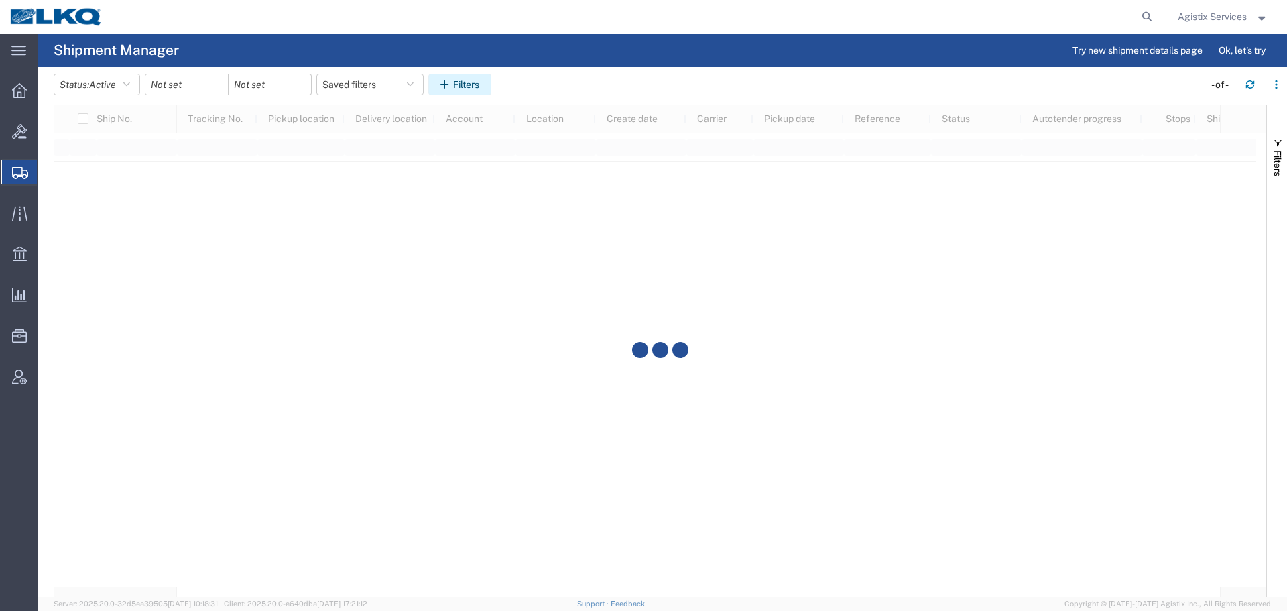
click at [453, 76] on button "Filters" at bounding box center [459, 84] width 63 height 21
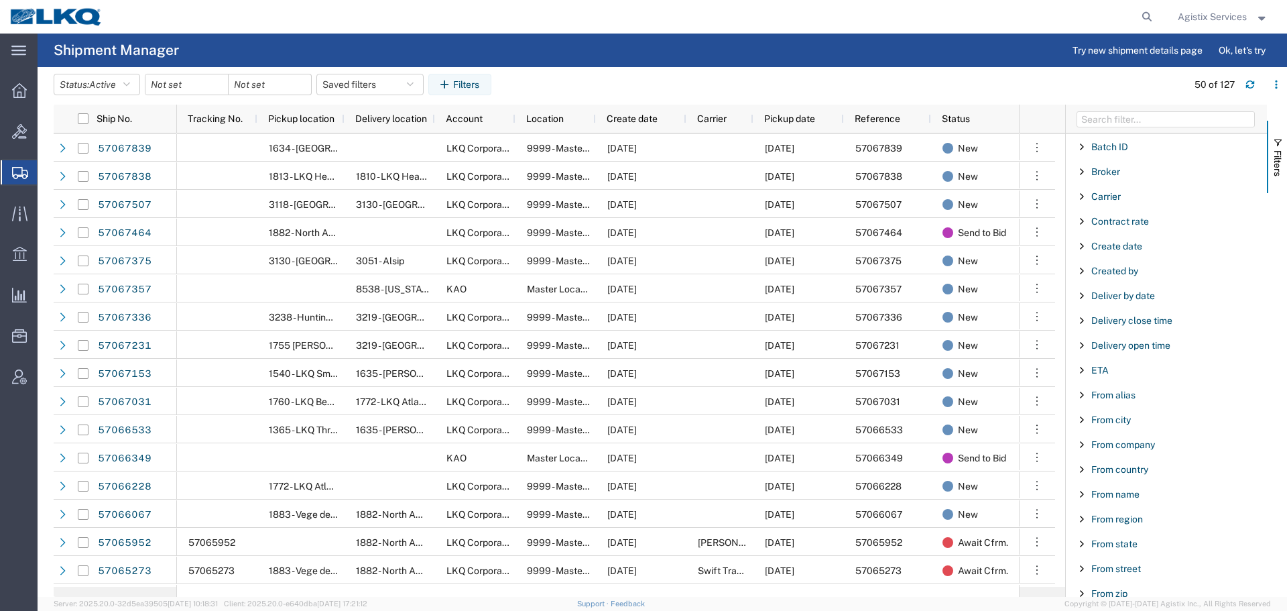
scroll to position [183, 0]
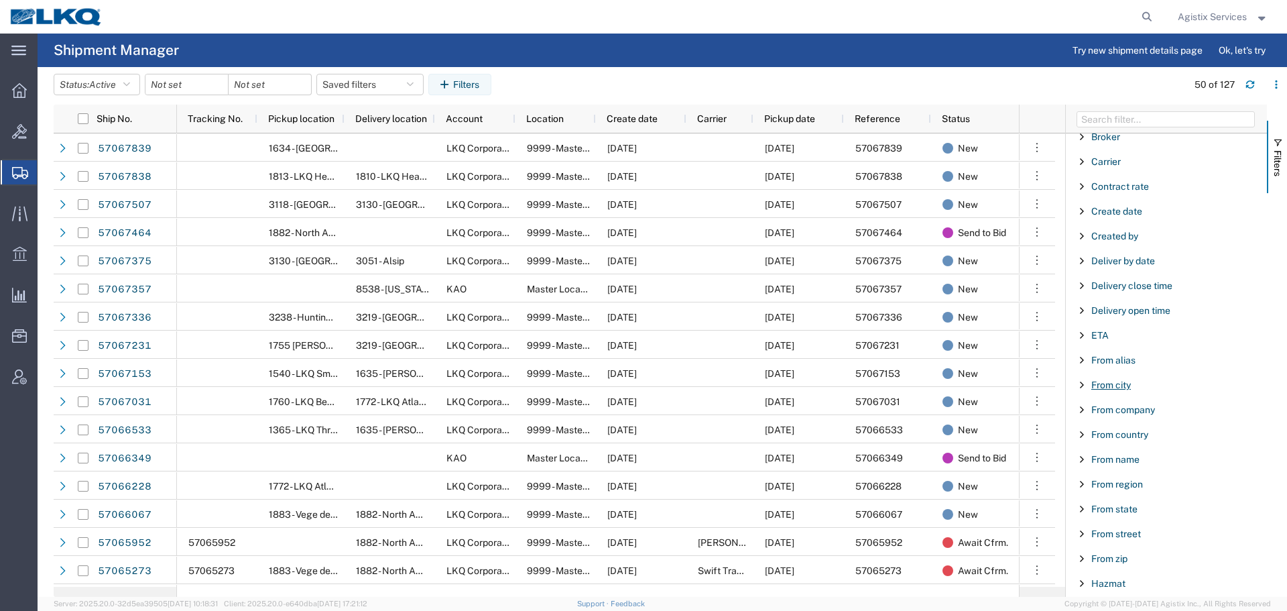
click at [1120, 382] on span "From city" at bounding box center [1112, 385] width 40 height 11
click at [1121, 355] on span "From alias" at bounding box center [1114, 360] width 44 height 11
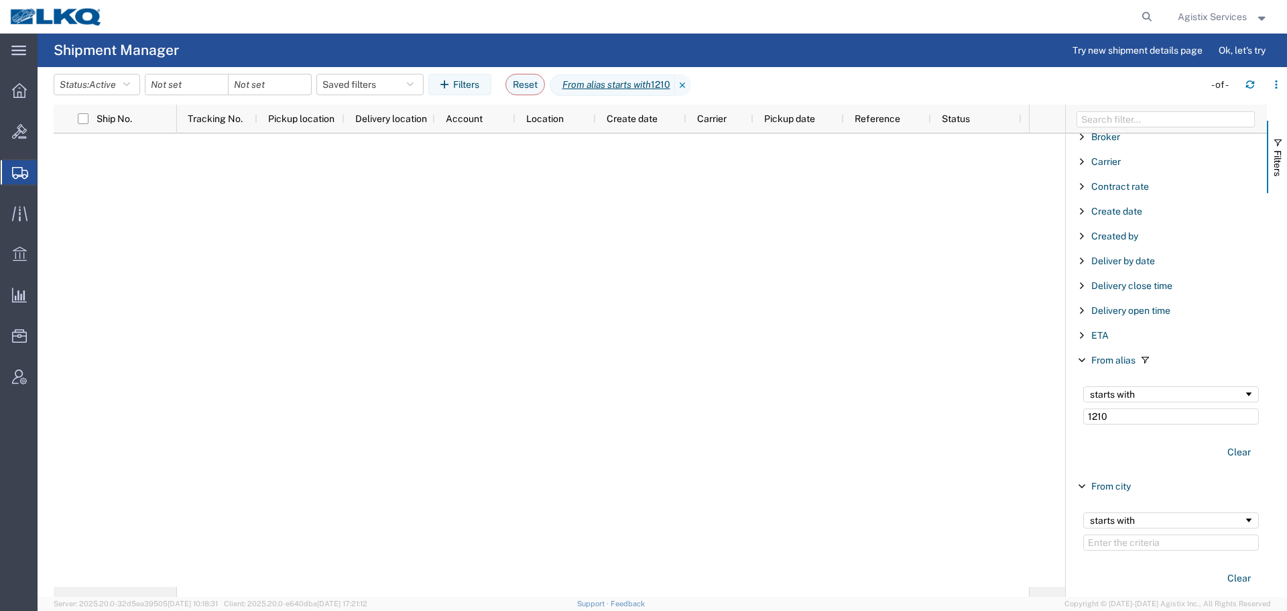
type input "1210"
click at [1155, 397] on div "starts with" at bounding box center [1167, 394] width 154 height 11
click at [679, 83] on icon at bounding box center [675, 84] width 16 height 21
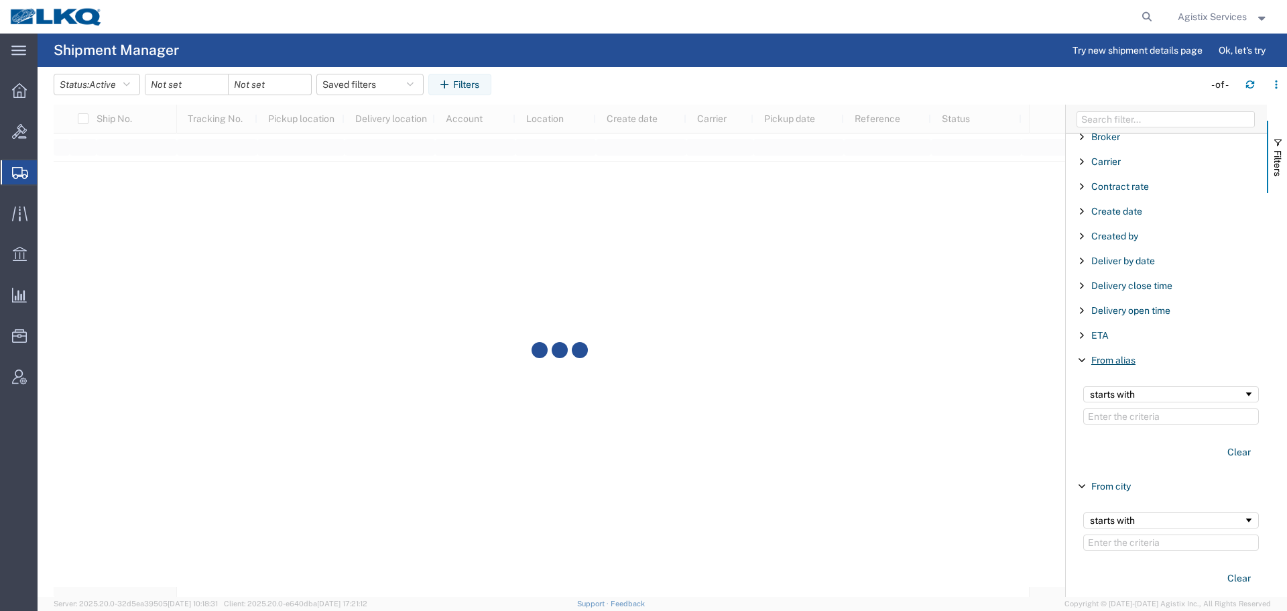
click at [1116, 361] on span "From alias" at bounding box center [1114, 360] width 44 height 11
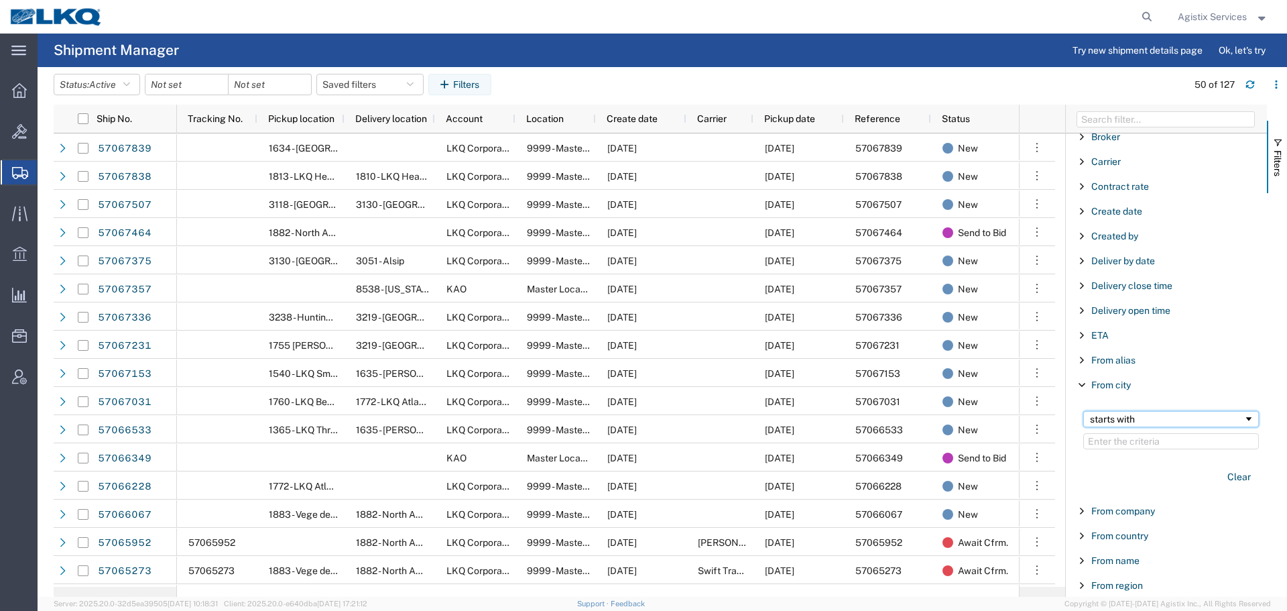
click at [1115, 426] on div "starts with" at bounding box center [1172, 419] width 176 height 16
click at [1126, 445] on input "Filter Value" at bounding box center [1172, 441] width 176 height 16
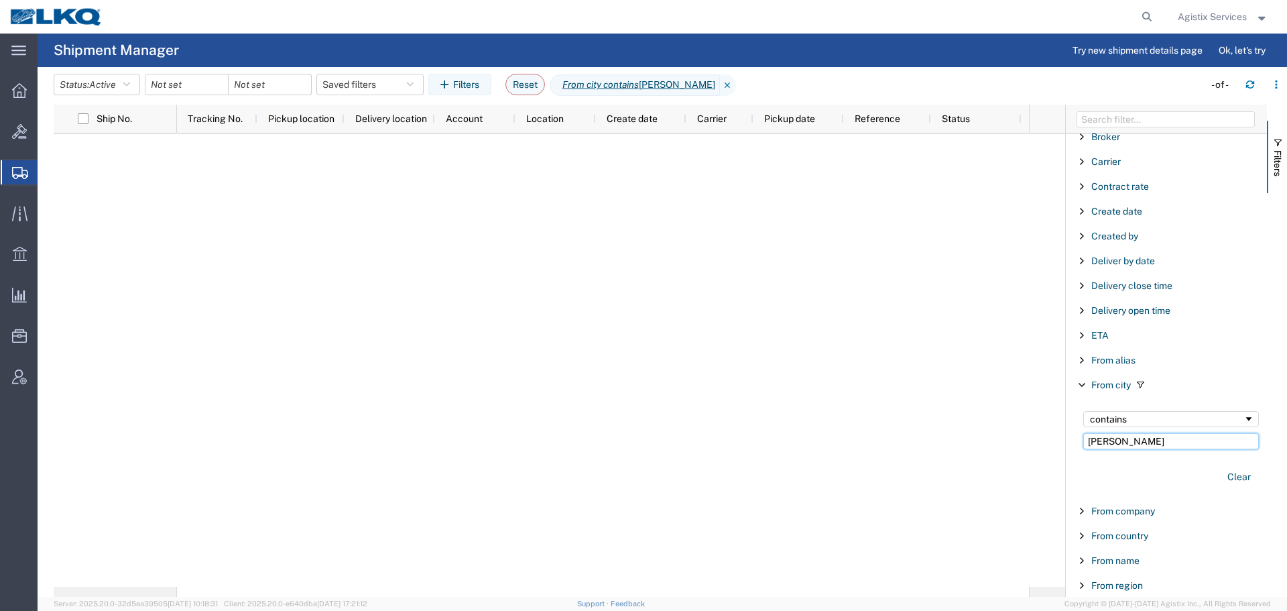
type input "duncan"
click at [1151, 421] on div "contains" at bounding box center [1167, 419] width 154 height 11
click at [1113, 384] on span "From city" at bounding box center [1112, 385] width 40 height 11
click at [1094, 381] on span "From city" at bounding box center [1112, 385] width 40 height 11
click at [1227, 472] on button "Clear" at bounding box center [1240, 477] width 40 height 22
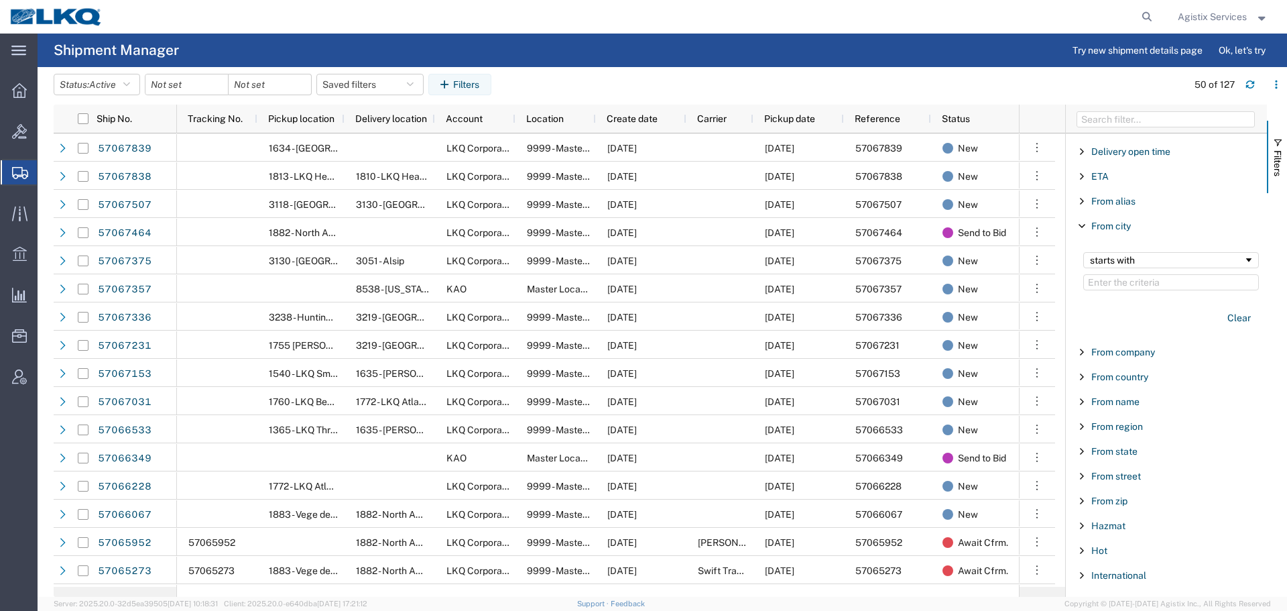
scroll to position [347, 0]
click at [1102, 500] on span "From zip" at bounding box center [1110, 496] width 36 height 11
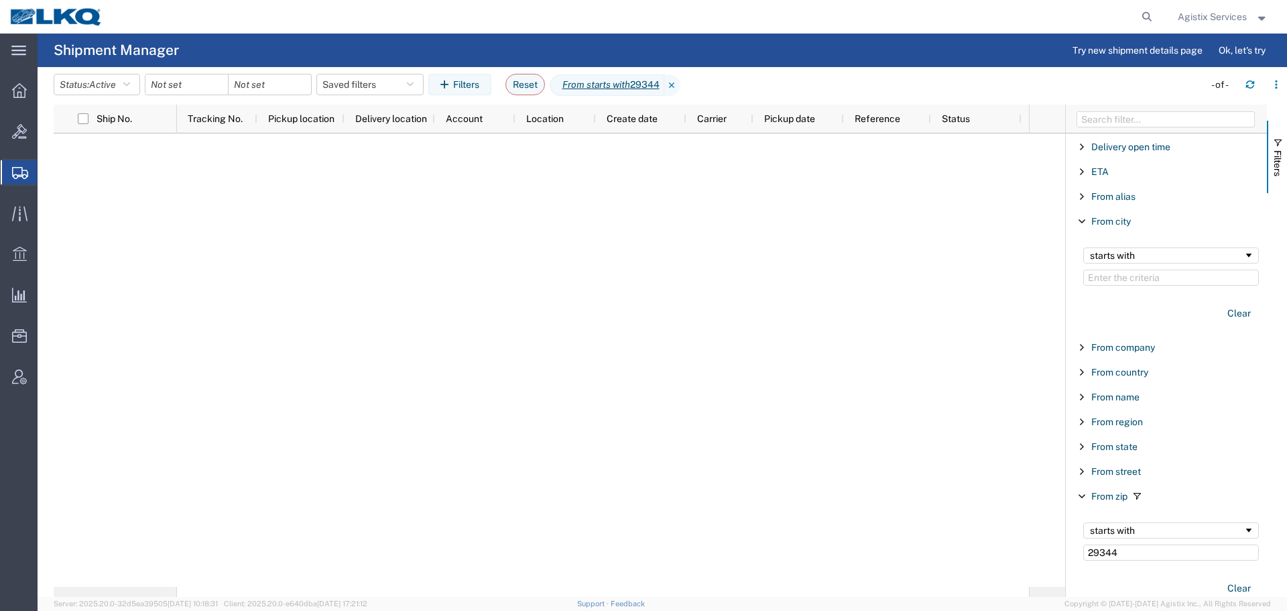
type input "29344"
click at [148, 84] on agx-table-filter "Status: Active Active All Approved Booked Canceled Delivered Denied New On Hold…" at bounding box center [275, 84] width 443 height 21
click at [140, 84] on button "Status: Active" at bounding box center [97, 84] width 87 height 21
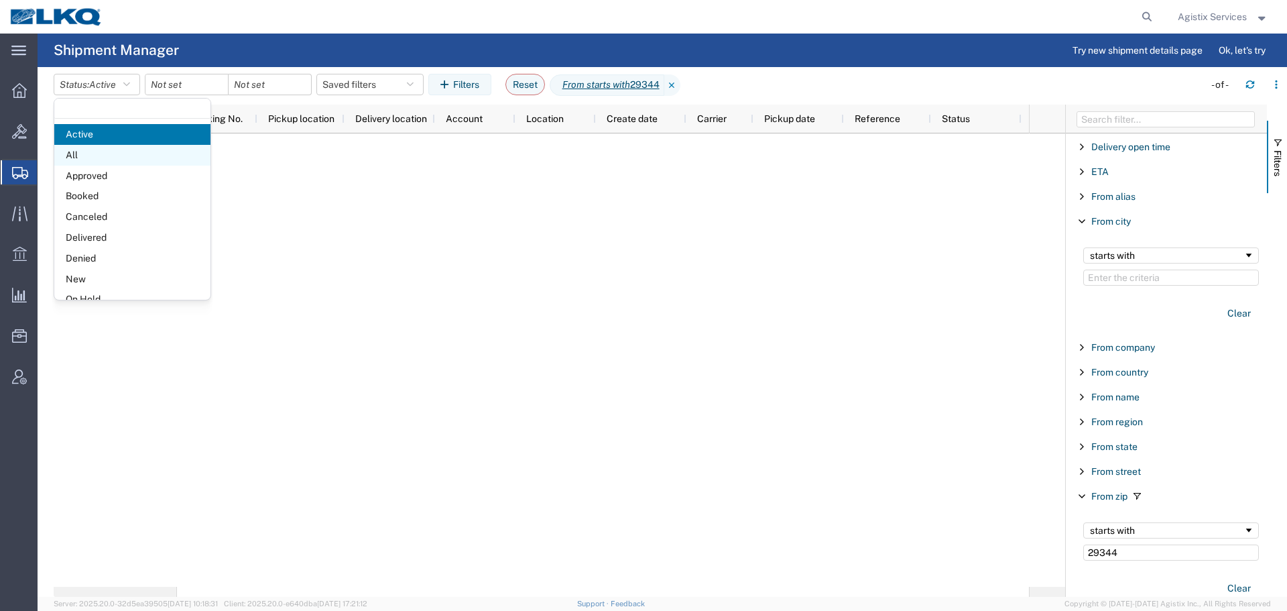
click at [108, 159] on span "All" at bounding box center [132, 155] width 156 height 21
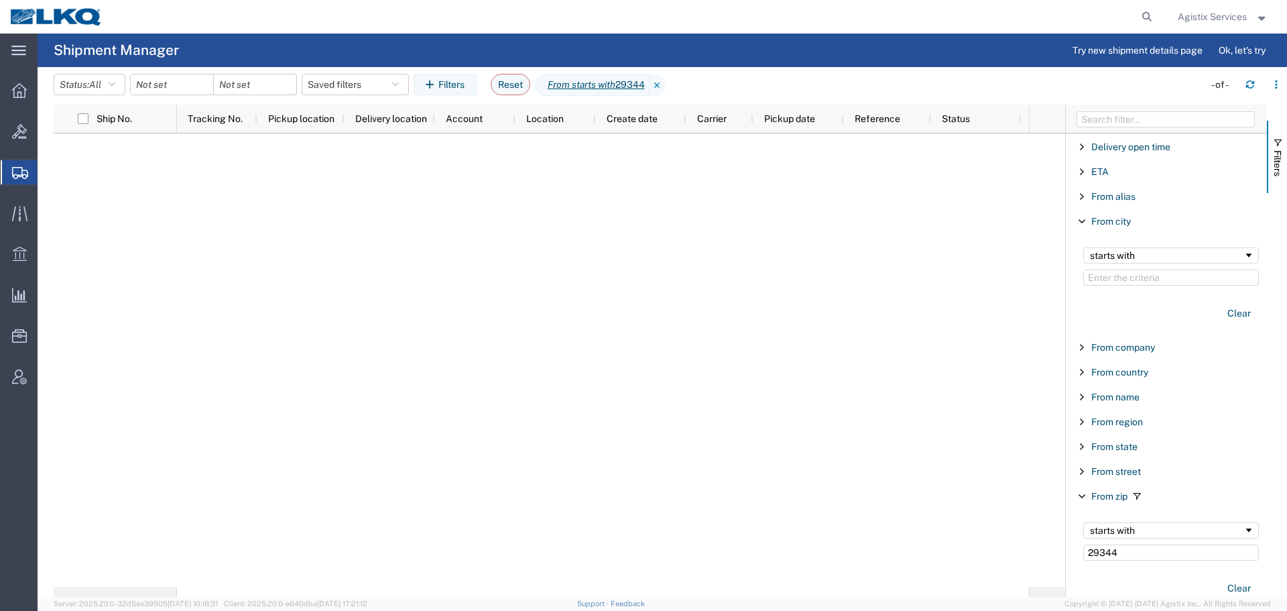
click at [1218, 15] on span "Agistix Services" at bounding box center [1212, 16] width 69 height 15
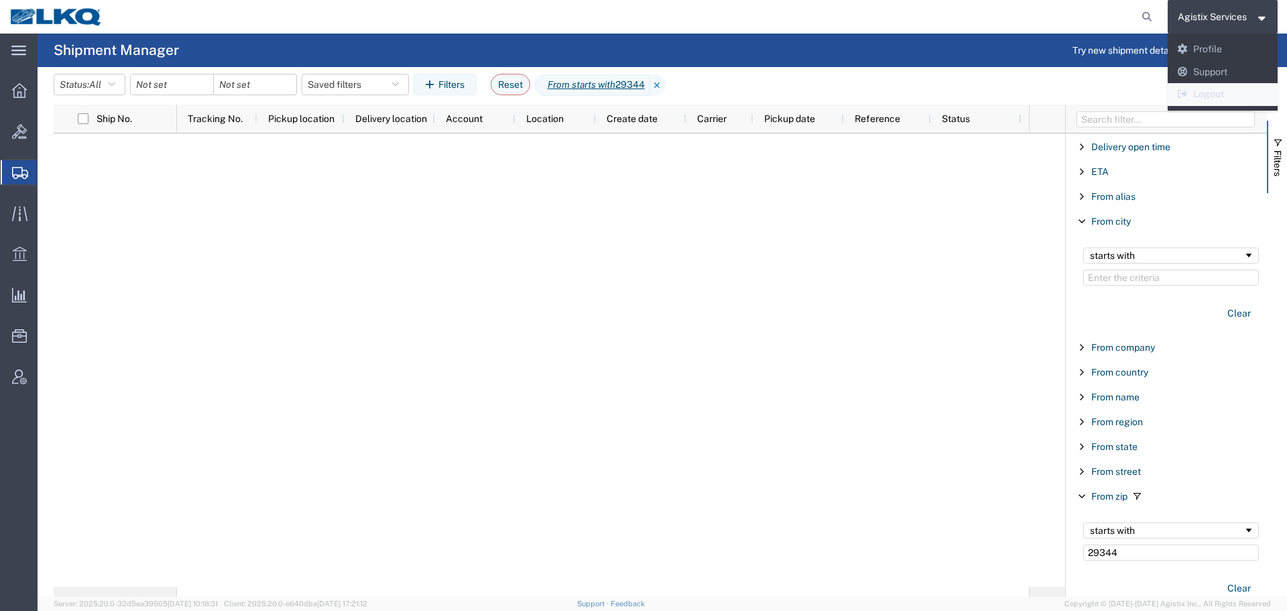
drag, startPoint x: 1206, startPoint y: 94, endPoint x: 1167, endPoint y: 76, distance: 42.9
click at [1206, 94] on link "Logout" at bounding box center [1223, 94] width 111 height 23
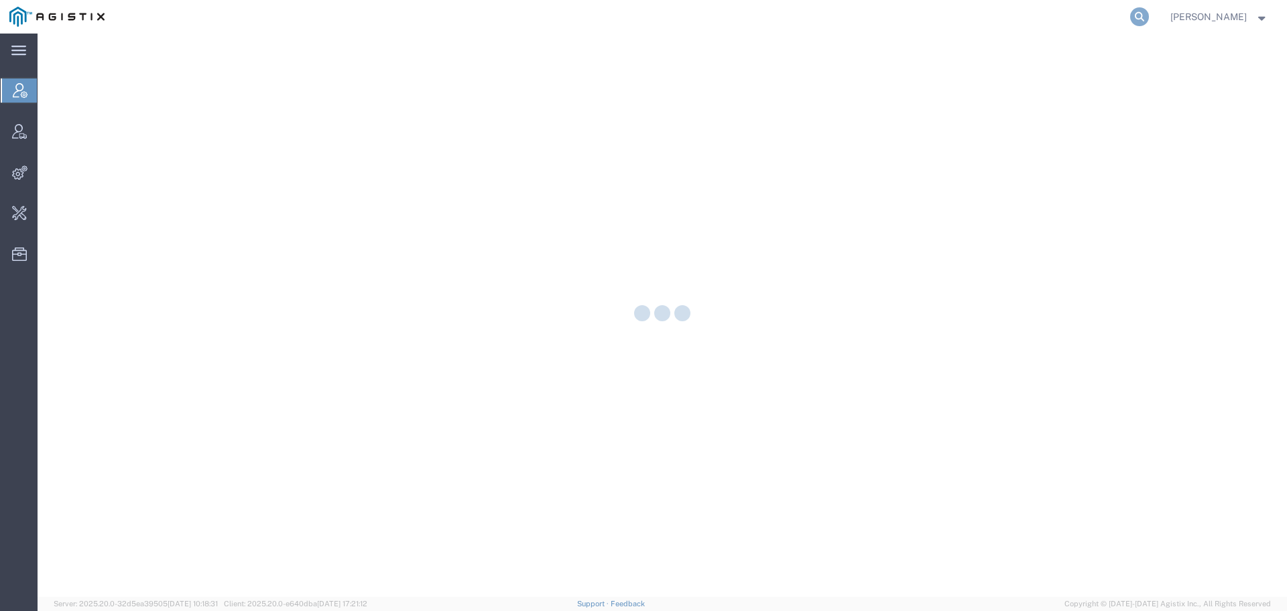
click at [1149, 12] on icon at bounding box center [1140, 16] width 19 height 19
paste input "57065831"
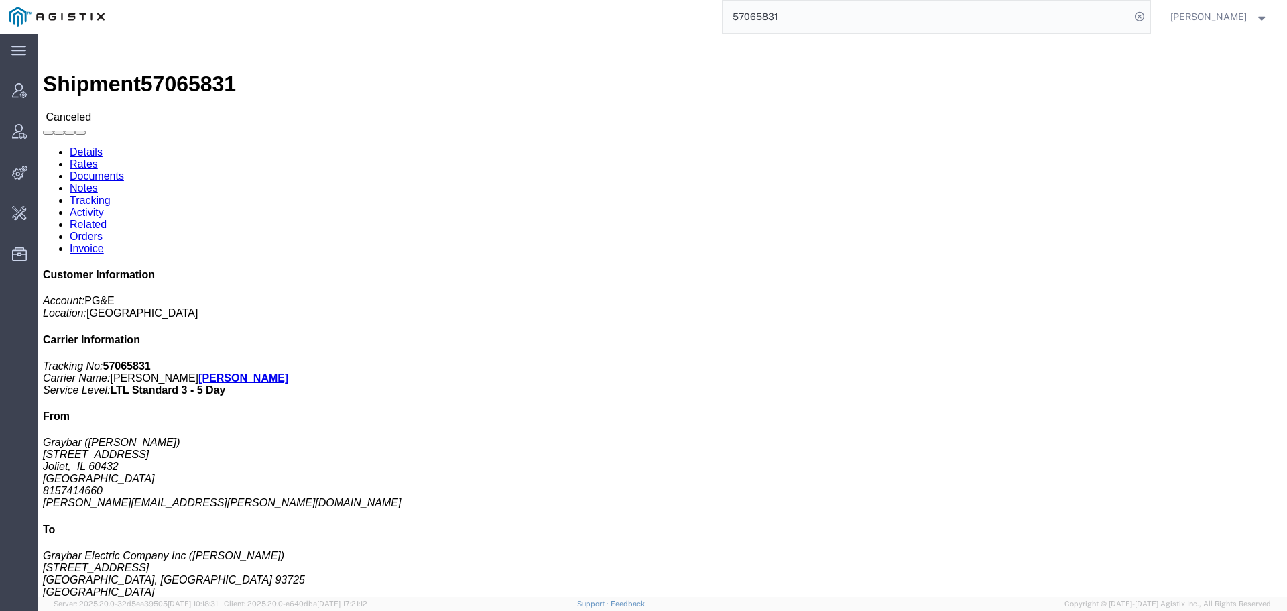
click link "Activity"
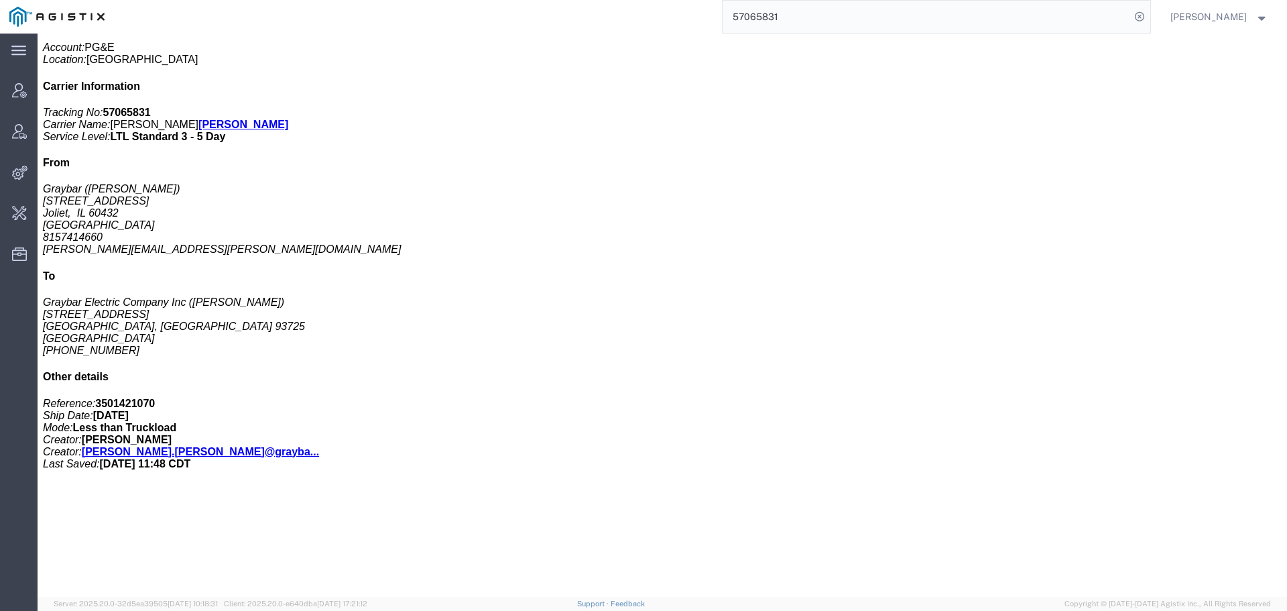
scroll to position [268, 0]
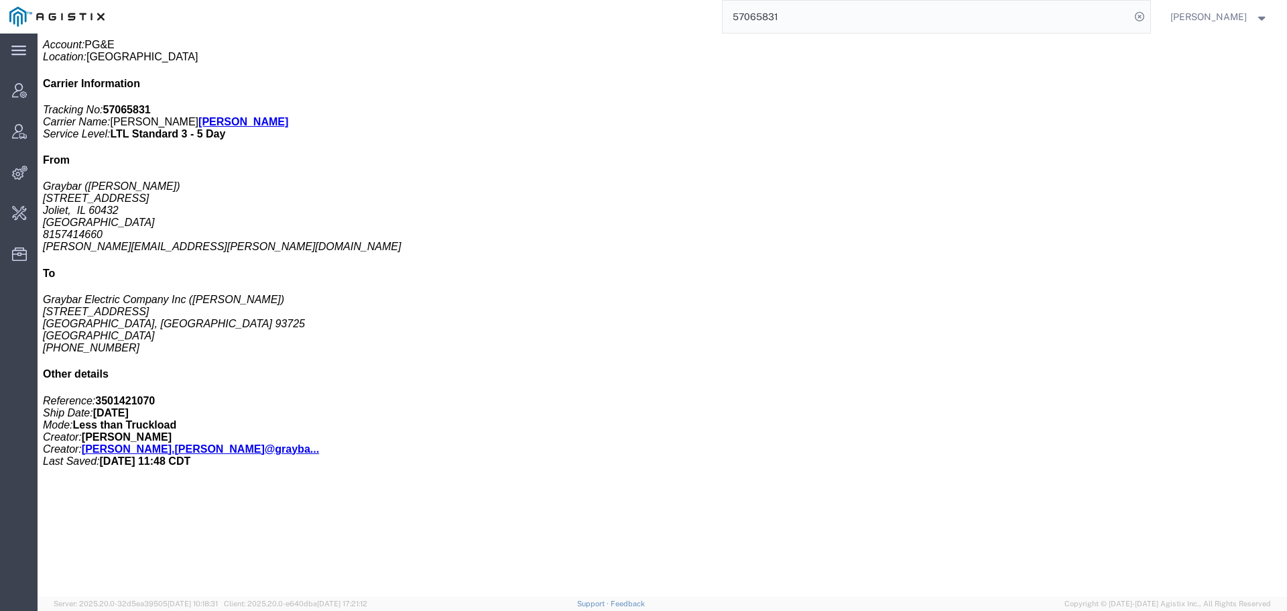
copy td "57065831"
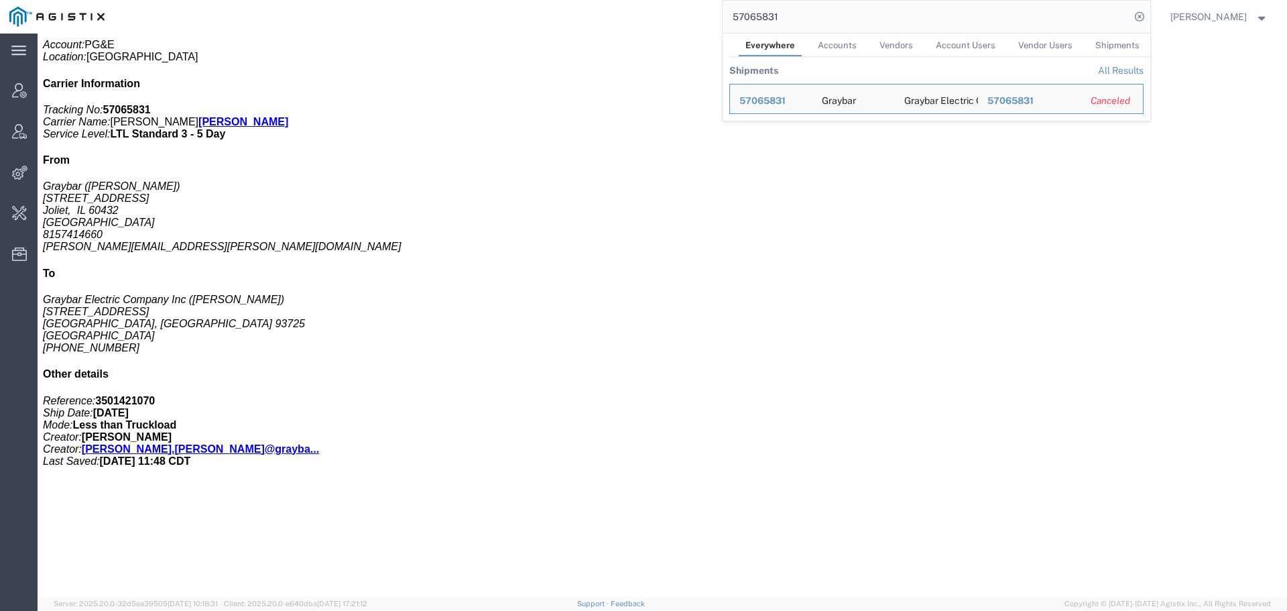
drag, startPoint x: 996, startPoint y: 13, endPoint x: 707, endPoint y: 11, distance: 289.0
click at [707, 11] on div "57065831 Everywhere Accounts Vendors Account Users Vendor Users Shipments Shipm…" at bounding box center [632, 17] width 1037 height 34
paste input "21769"
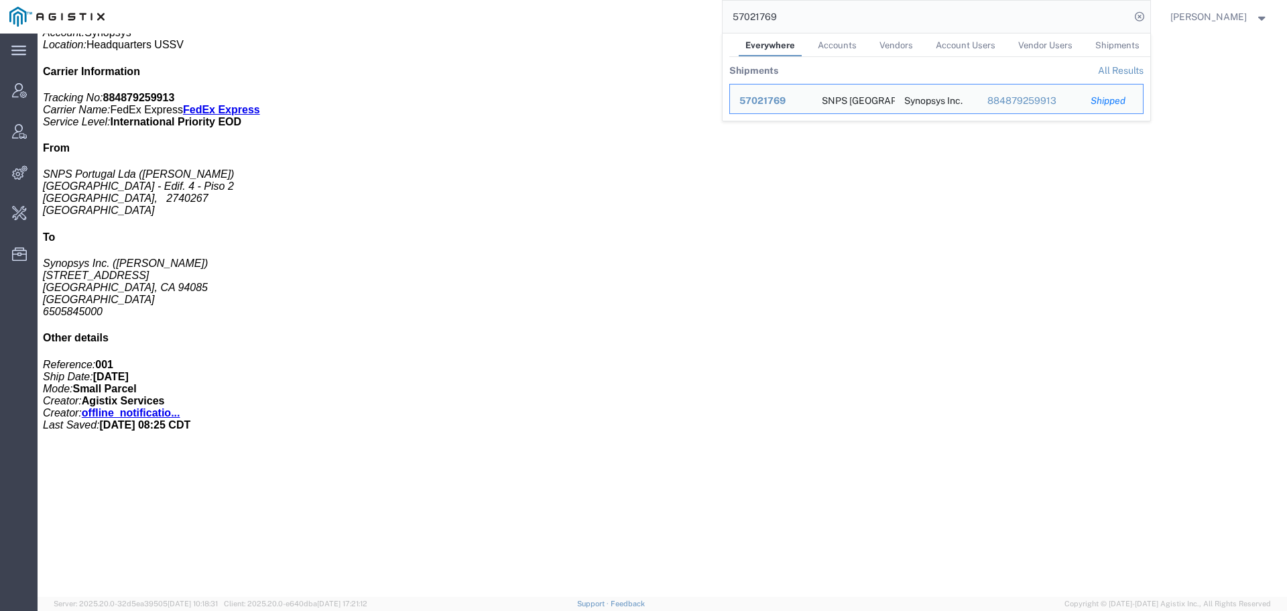
scroll to position [245, 0]
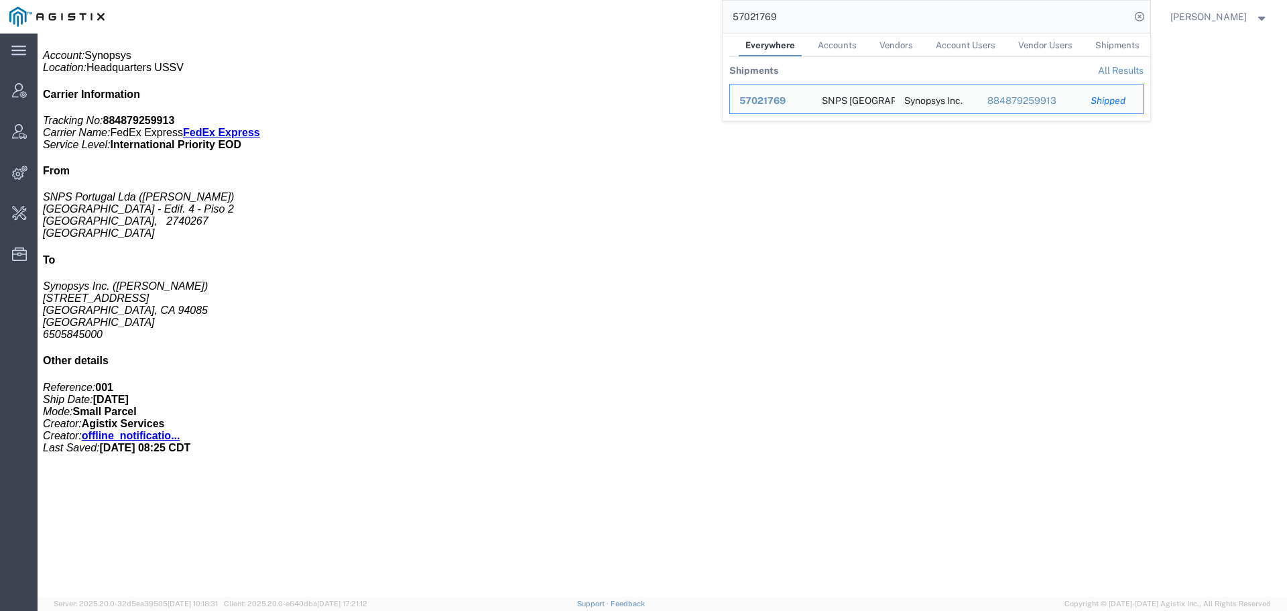
click div "1 Your Packaging Total weight: 2.60 ( 6.00 dim ) LBS Tracking: 884879259913 Dim…"
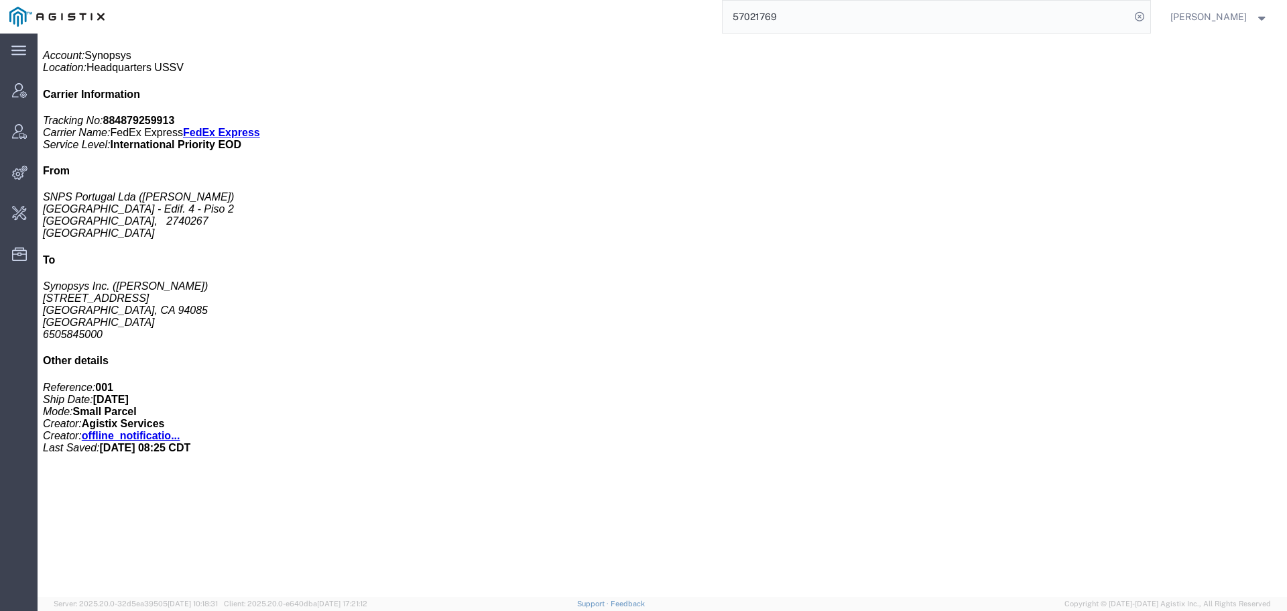
click link "Activity"
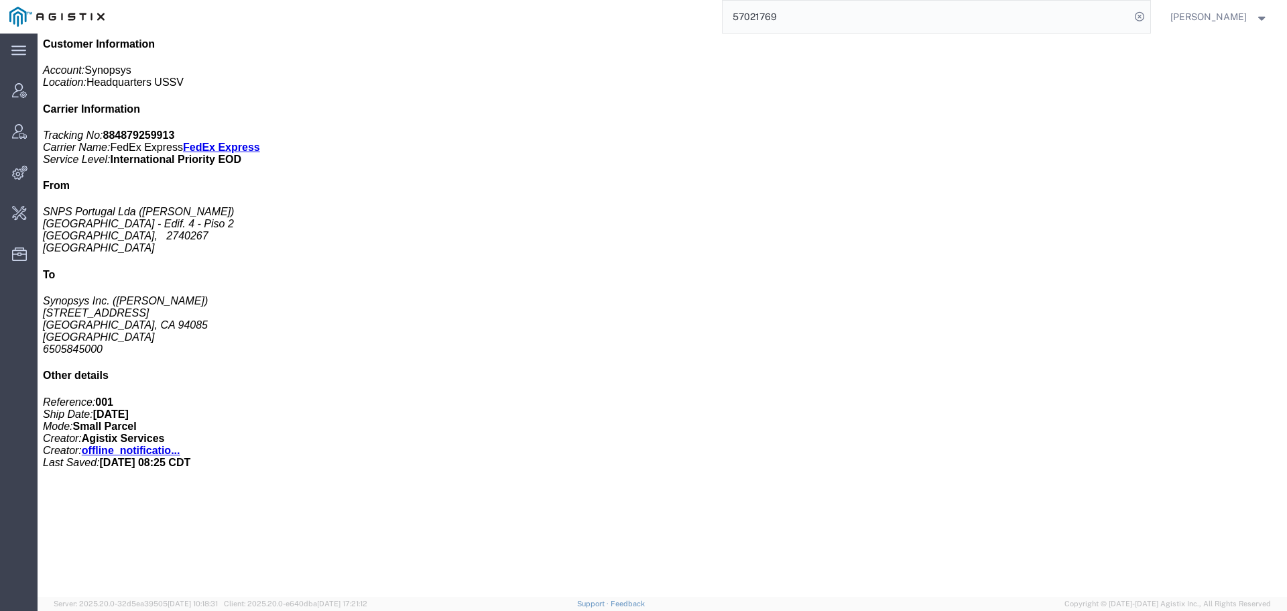
scroll to position [261, 0]
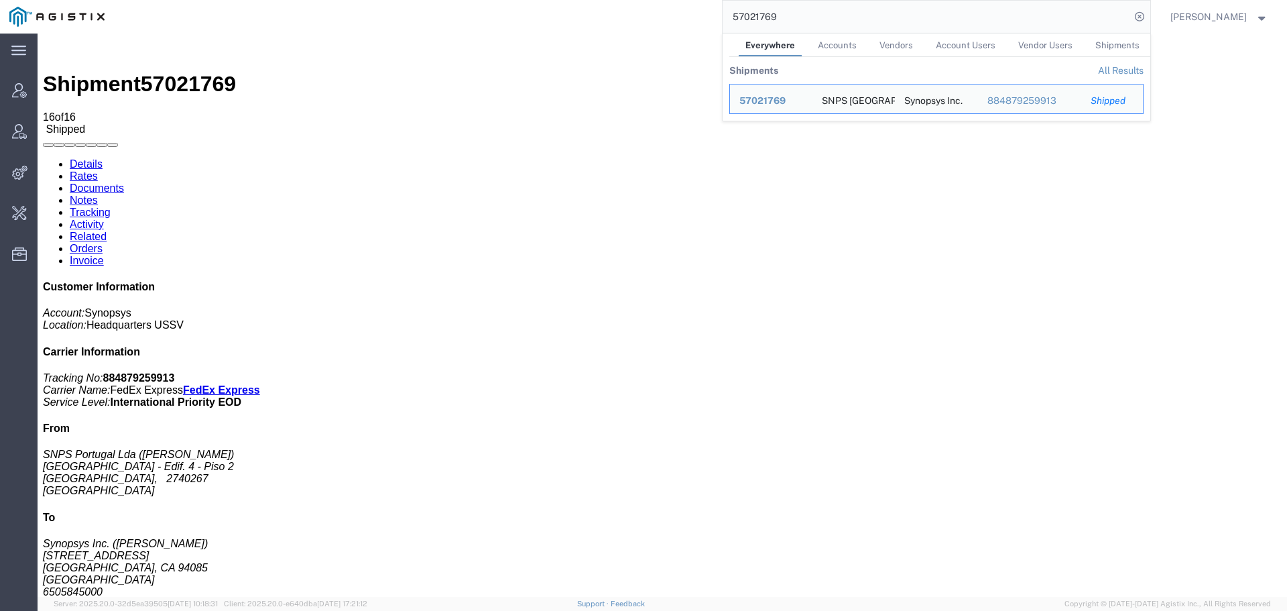
drag, startPoint x: 1045, startPoint y: 21, endPoint x: 740, endPoint y: 36, distance: 305.5
click at [740, 34] on form "57021769 Everywhere Accounts Vendors Account Users Vendor Users Shipments Shipm…" at bounding box center [936, 17] width 429 height 34
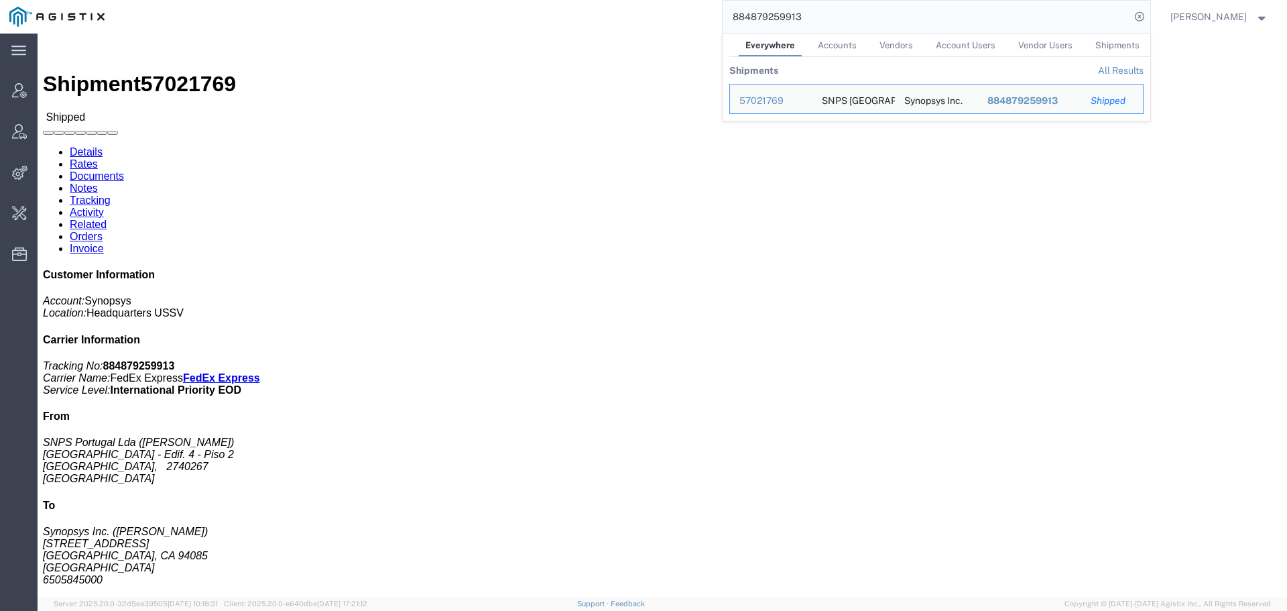
click link "Rates"
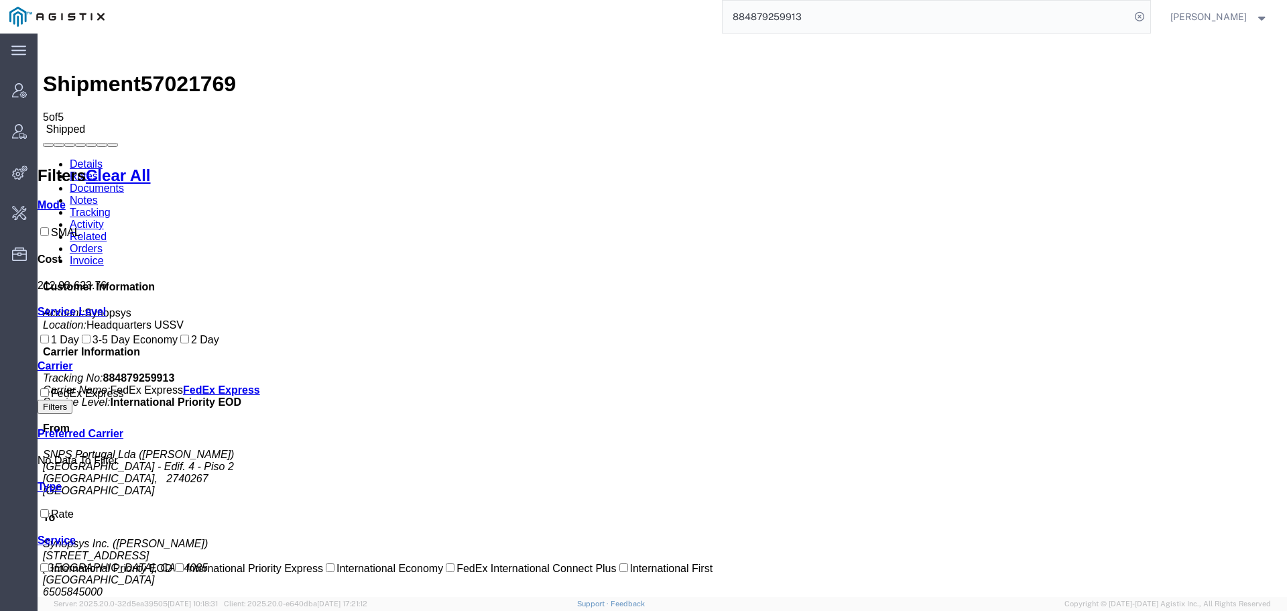
click at [104, 219] on link "Activity" at bounding box center [87, 224] width 34 height 11
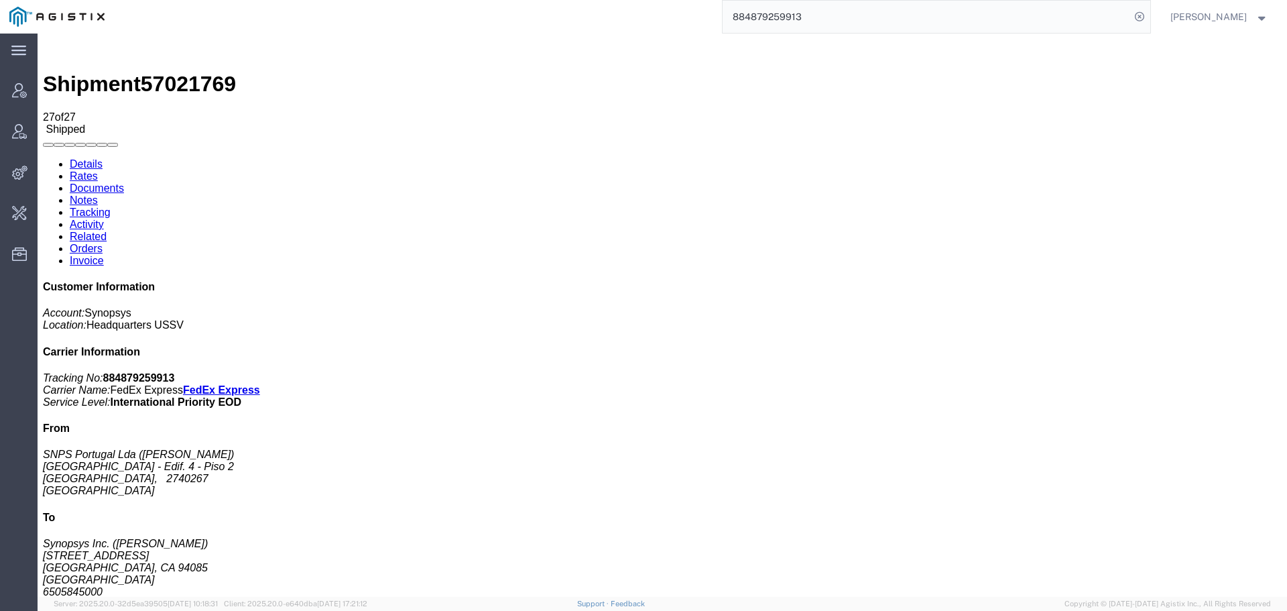
click at [111, 207] on link "Tracking" at bounding box center [90, 212] width 41 height 11
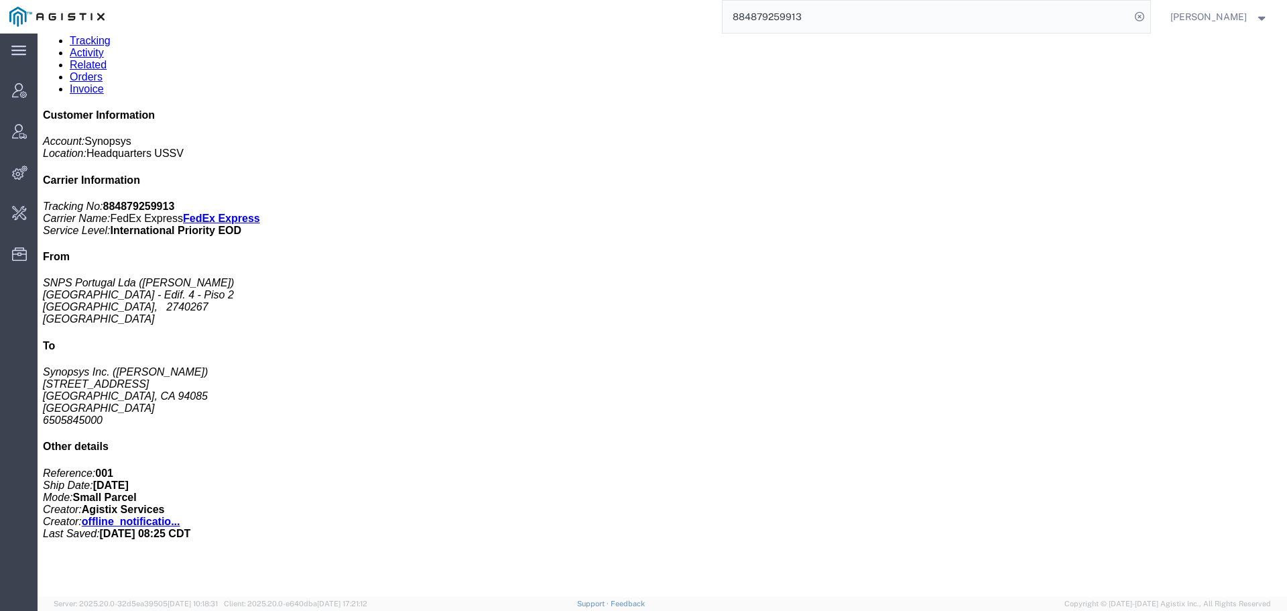
scroll to position [192, 0]
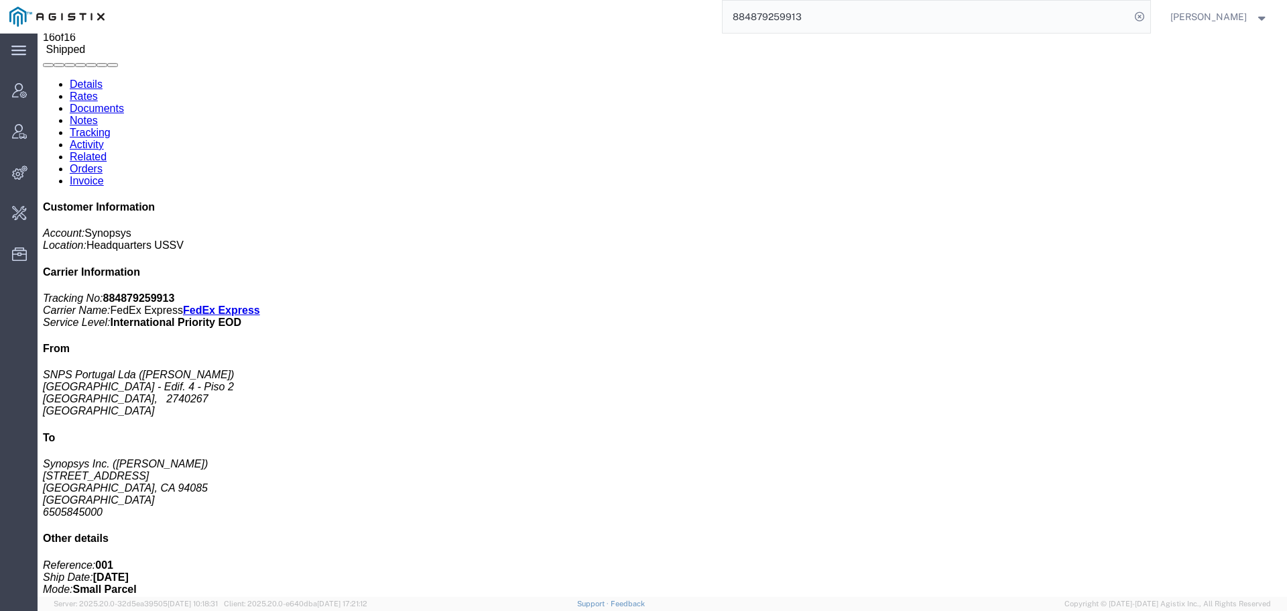
scroll to position [0, 0]
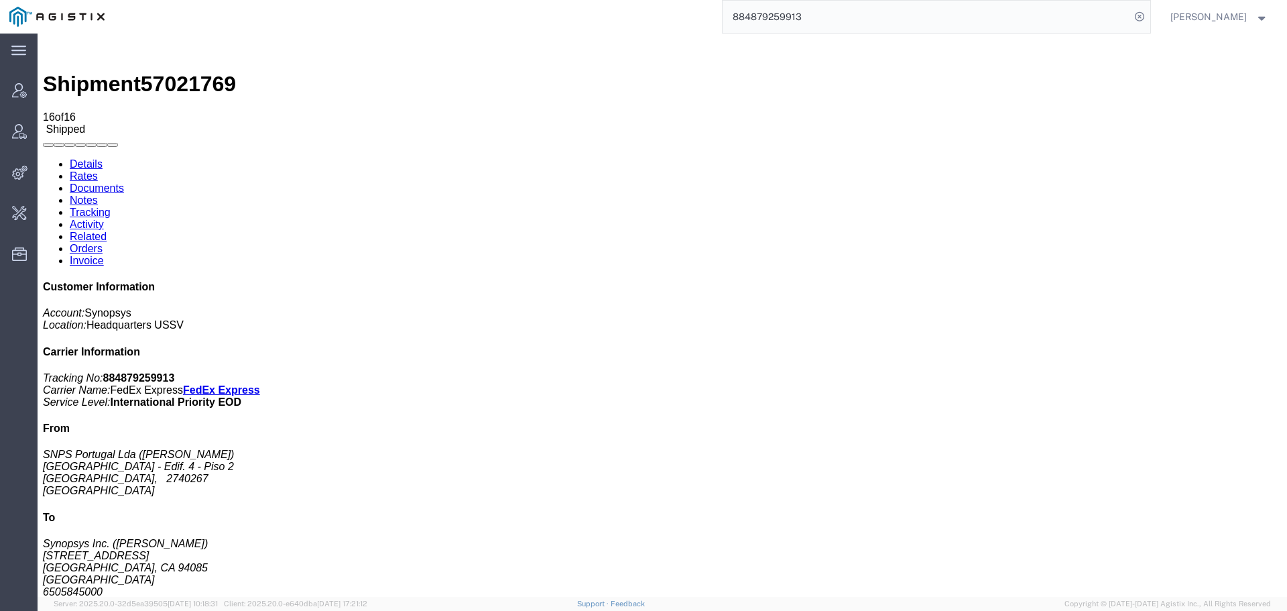
click at [102, 158] on link "Details" at bounding box center [86, 163] width 33 height 11
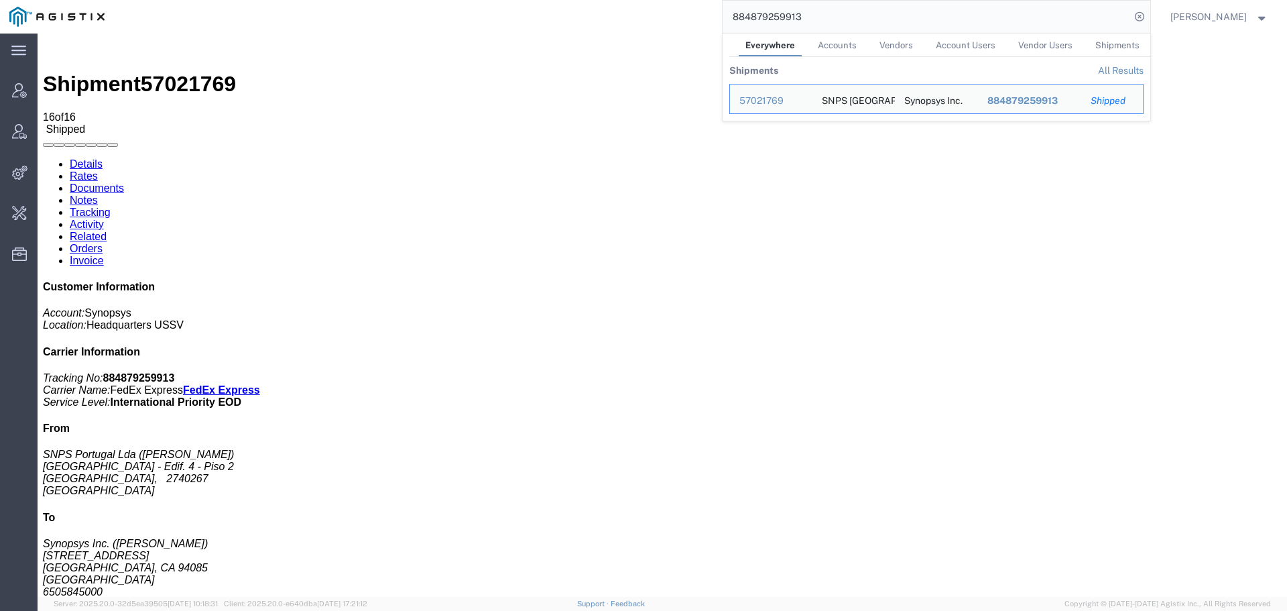
drag, startPoint x: 768, startPoint y: 19, endPoint x: 694, endPoint y: 19, distance: 74.4
click at [694, 19] on div "884879259913 Everywhere Accounts Vendors Account Users Vendor Users Shipments S…" at bounding box center [632, 17] width 1037 height 34
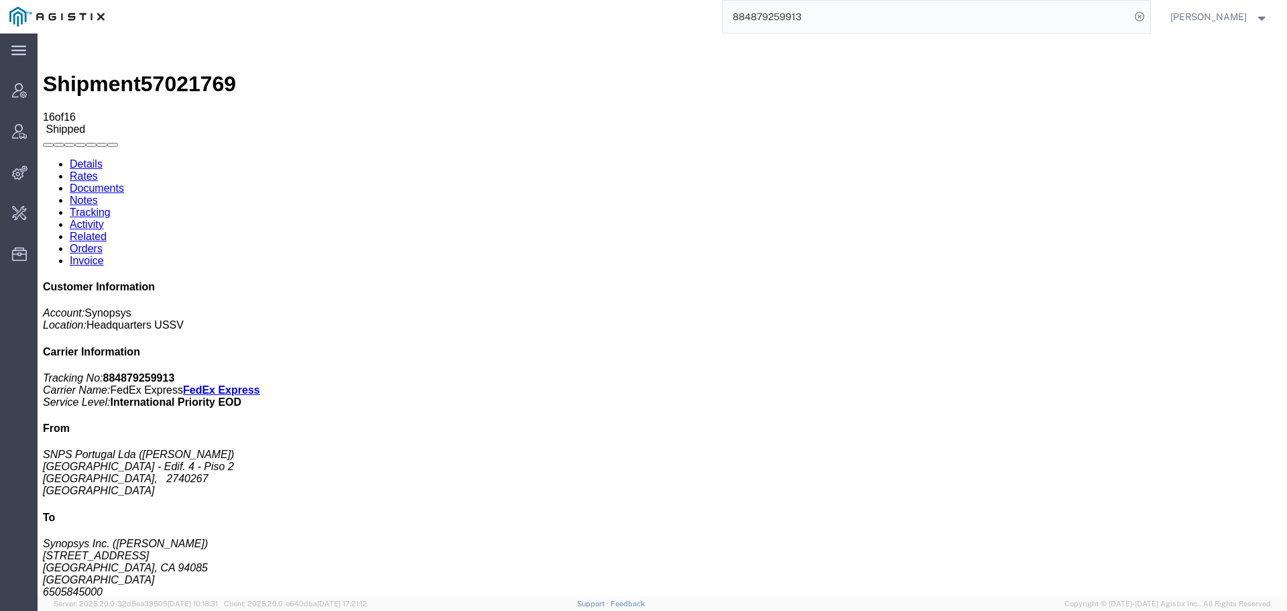
paste input "57021769"
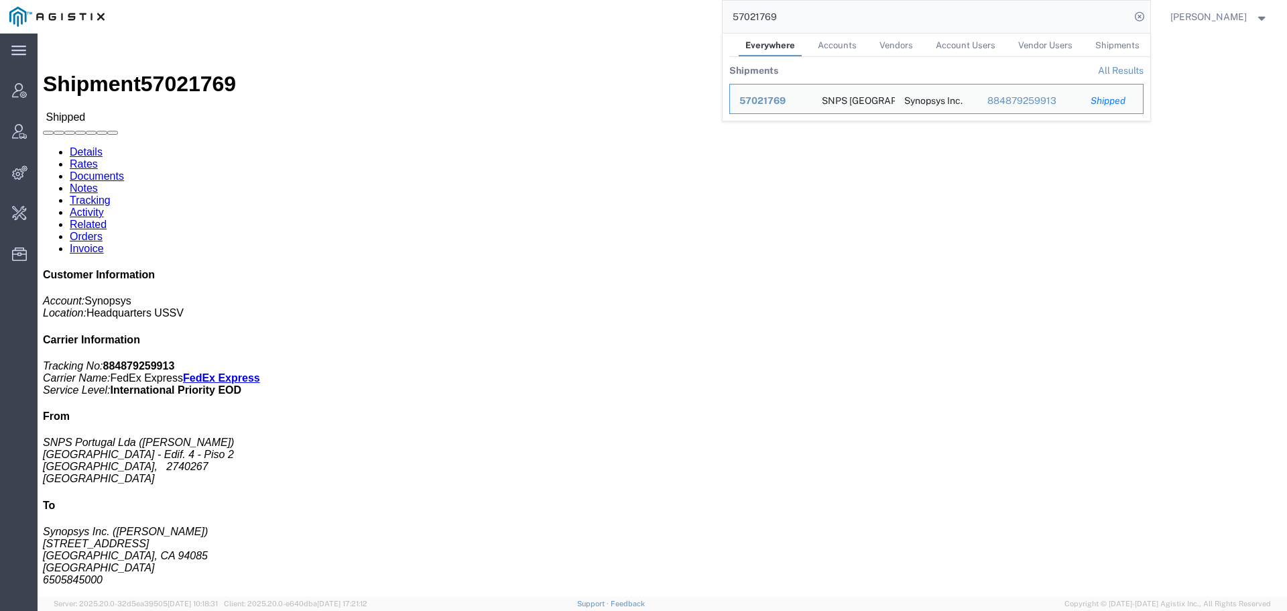
click address "SNPS Portugal Lda (Sandra Reis) Lagoas Park - Edif. 4 - Piso 2 PORTO SALVO, 274…"
drag, startPoint x: 801, startPoint y: 20, endPoint x: 686, endPoint y: 30, distance: 115.1
click at [686, 30] on div "57021769 Everywhere Accounts Vendors Account Users Vendor Users Shipments Shipm…" at bounding box center [632, 17] width 1037 height 34
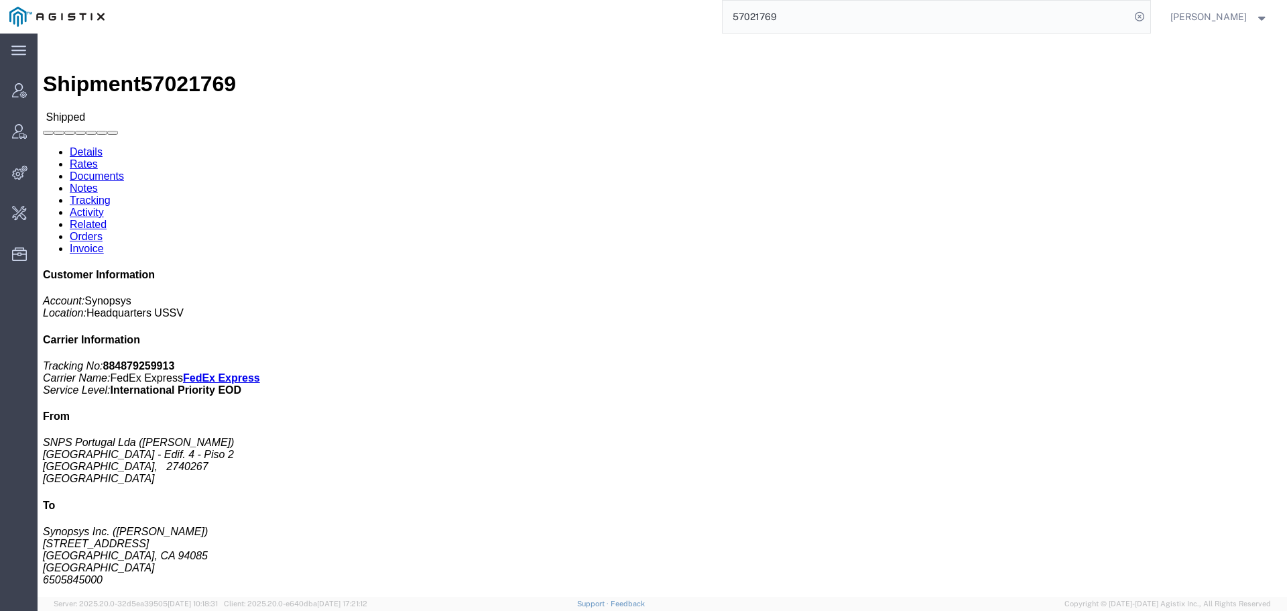
paste input "6784"
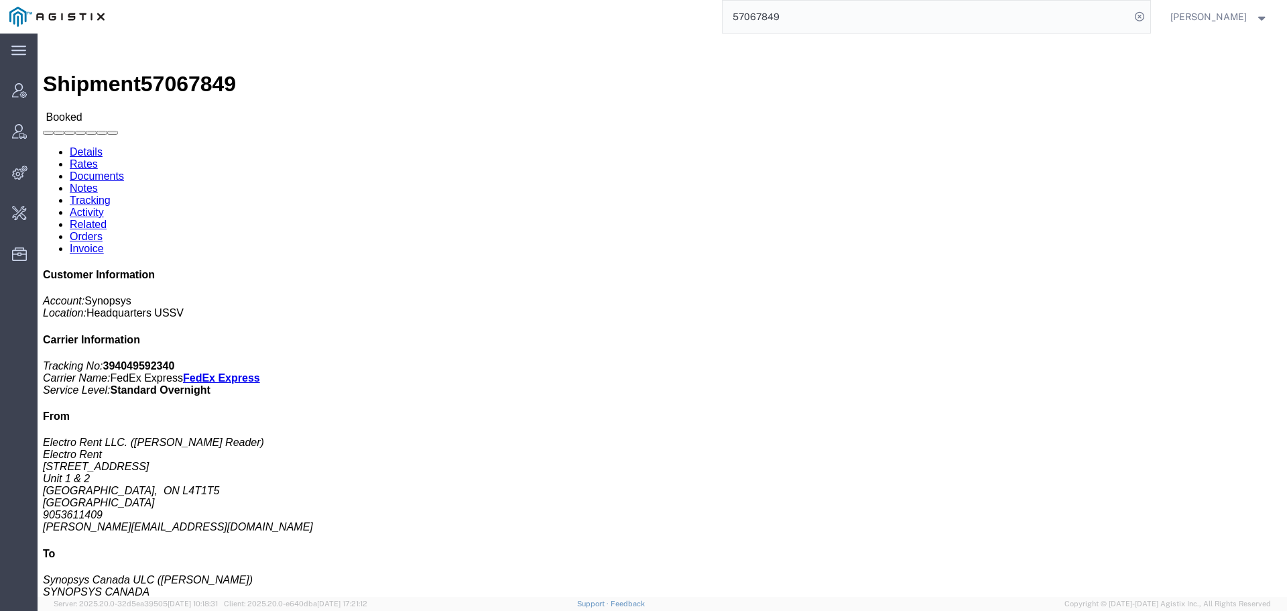
click link "Activity"
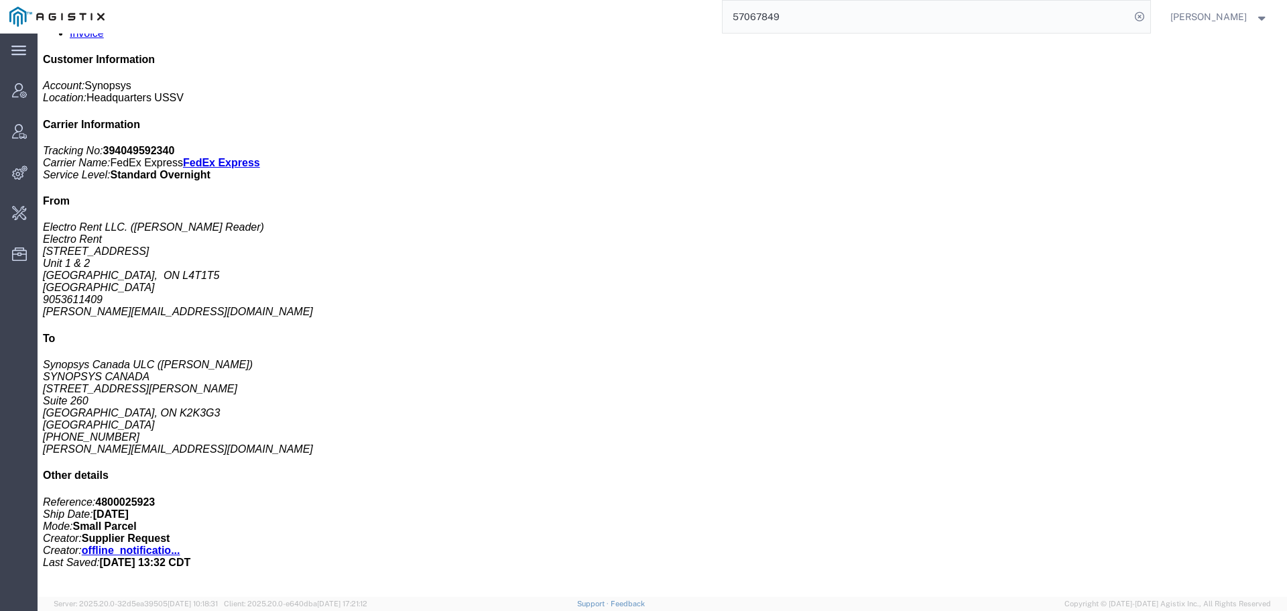
scroll to position [274, 0]
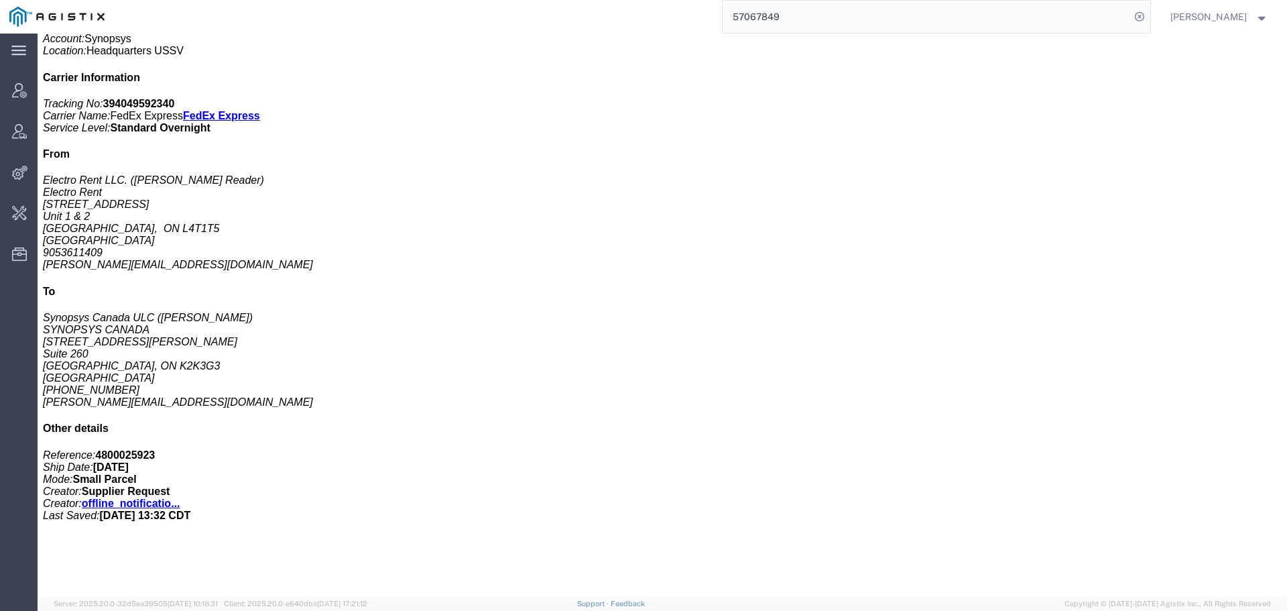
drag, startPoint x: 962, startPoint y: 441, endPoint x: 842, endPoint y: 446, distance: 120.8
copy td "kaelen@synopsys.com"
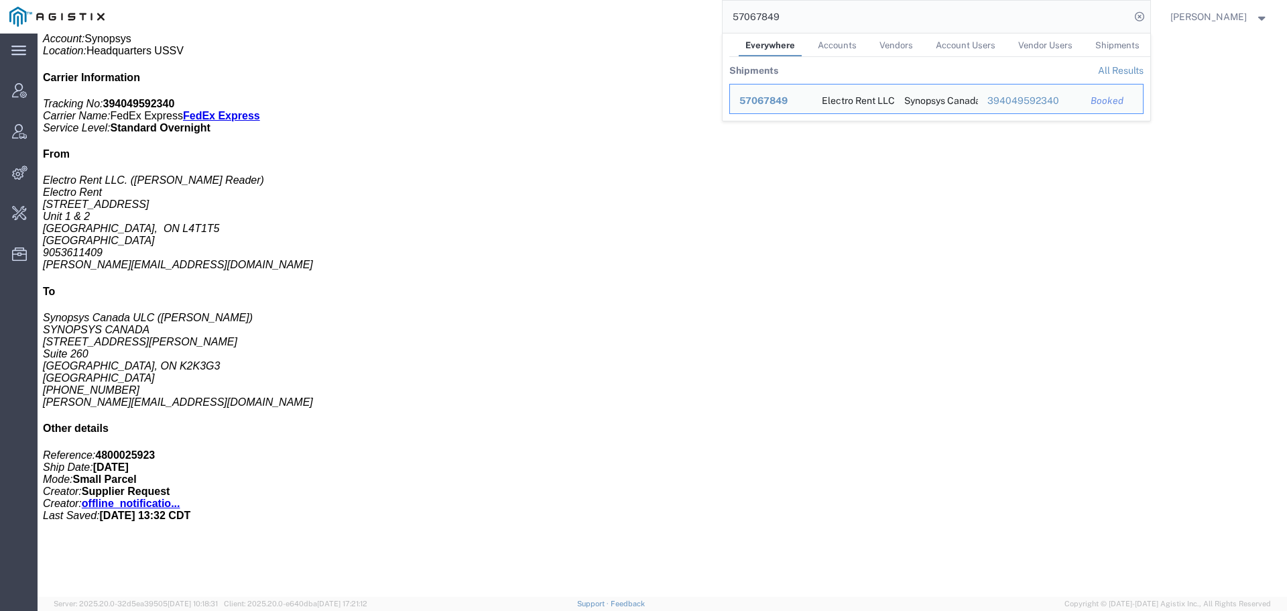
drag, startPoint x: 811, startPoint y: 13, endPoint x: 600, endPoint y: 25, distance: 210.9
click at [600, 25] on div "57067849 Everywhere Accounts Vendors Account Users Vendor Users Shipments Shipm…" at bounding box center [632, 17] width 1037 height 34
drag, startPoint x: 776, startPoint y: 32, endPoint x: 823, endPoint y: 25, distance: 47.5
click at [732, 29] on div "57067849 Everywhere Accounts Vendors Account Users Vendor Users Shipments Shipm…" at bounding box center [632, 17] width 1037 height 34
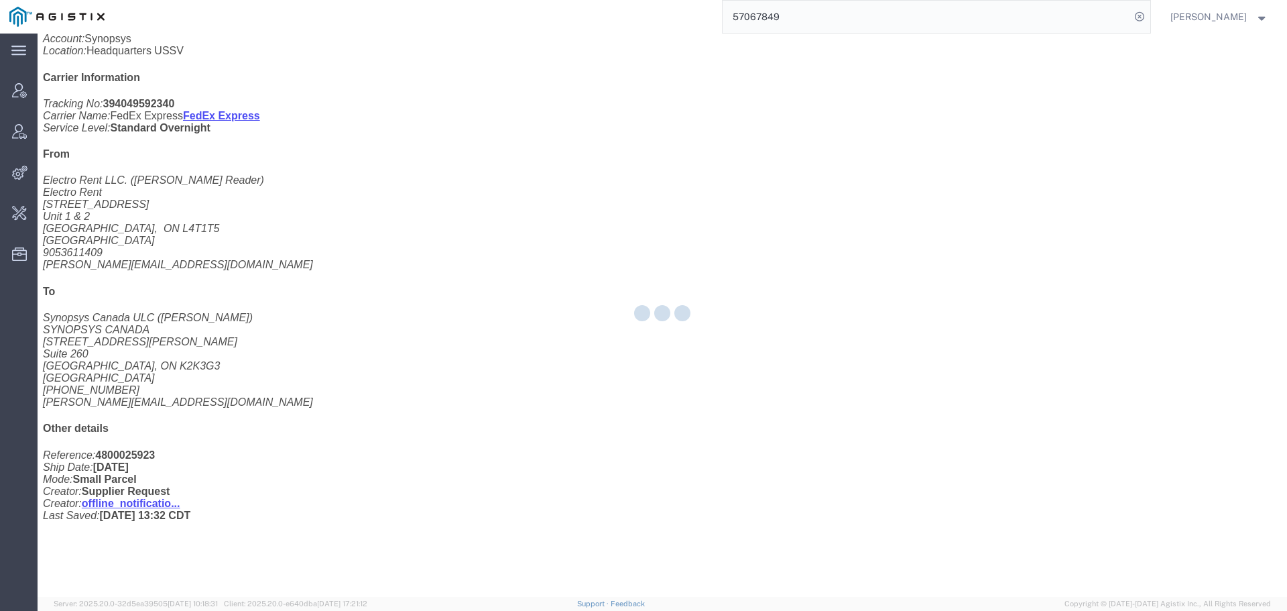
click at [875, 52] on div at bounding box center [663, 315] width 1250 height 563
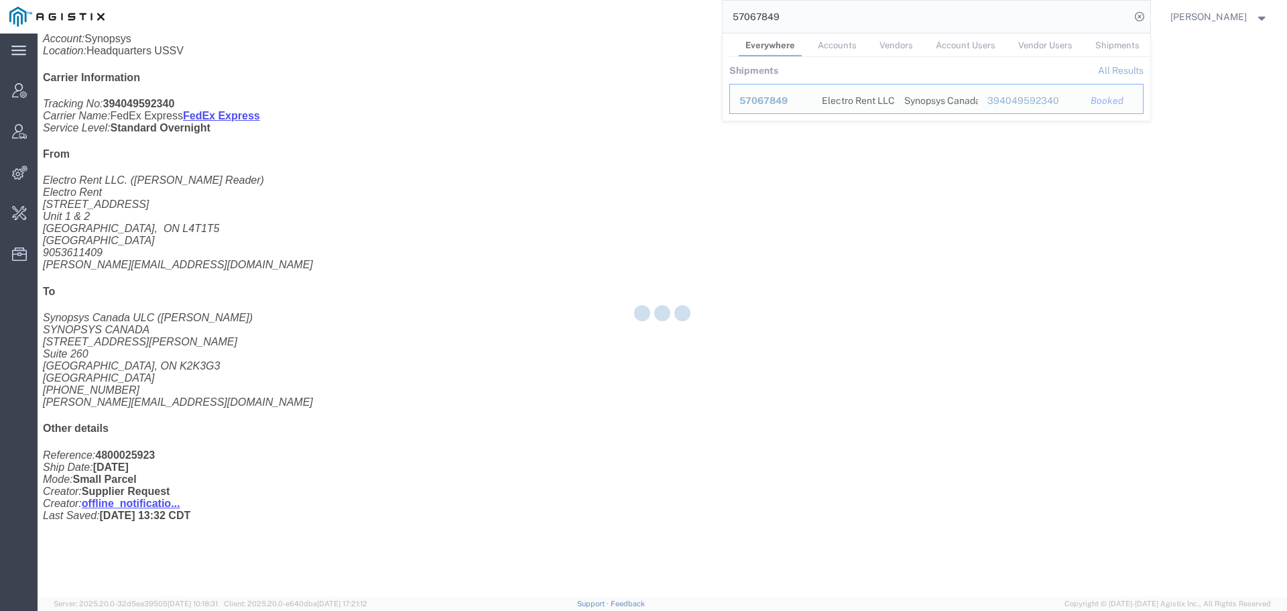
drag, startPoint x: 837, startPoint y: 15, endPoint x: 707, endPoint y: 14, distance: 130.1
click at [707, 14] on div "57067849 Everywhere Accounts Vendors Account Users Vendor Users Shipments Shipm…" at bounding box center [632, 17] width 1037 height 34
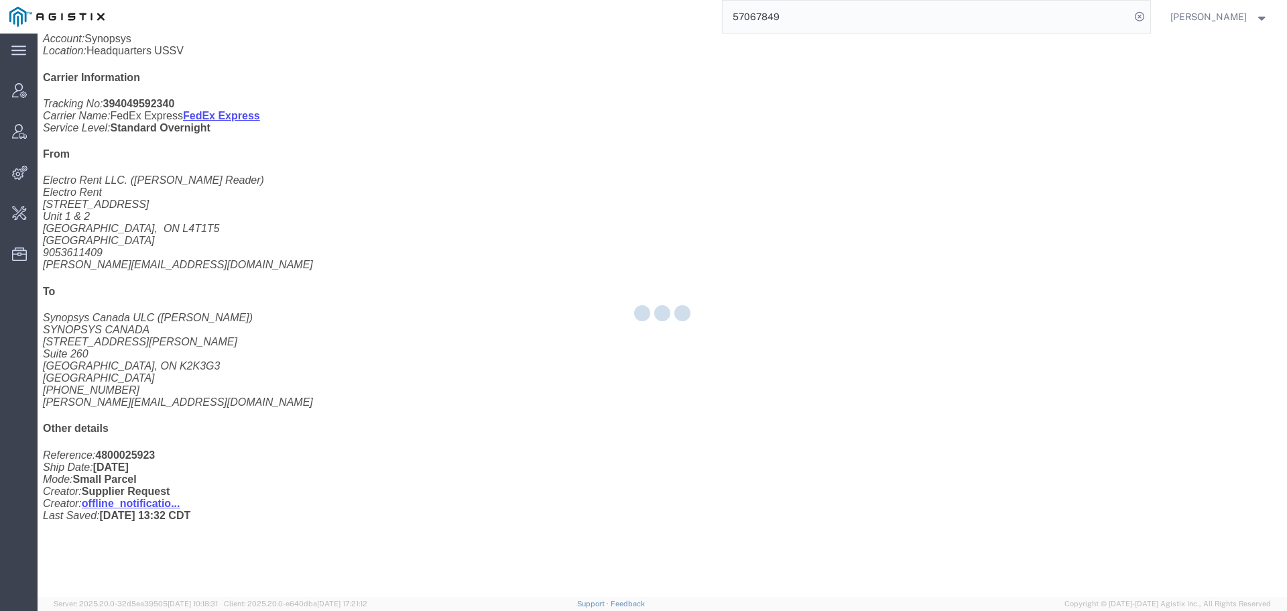
paste input "2176"
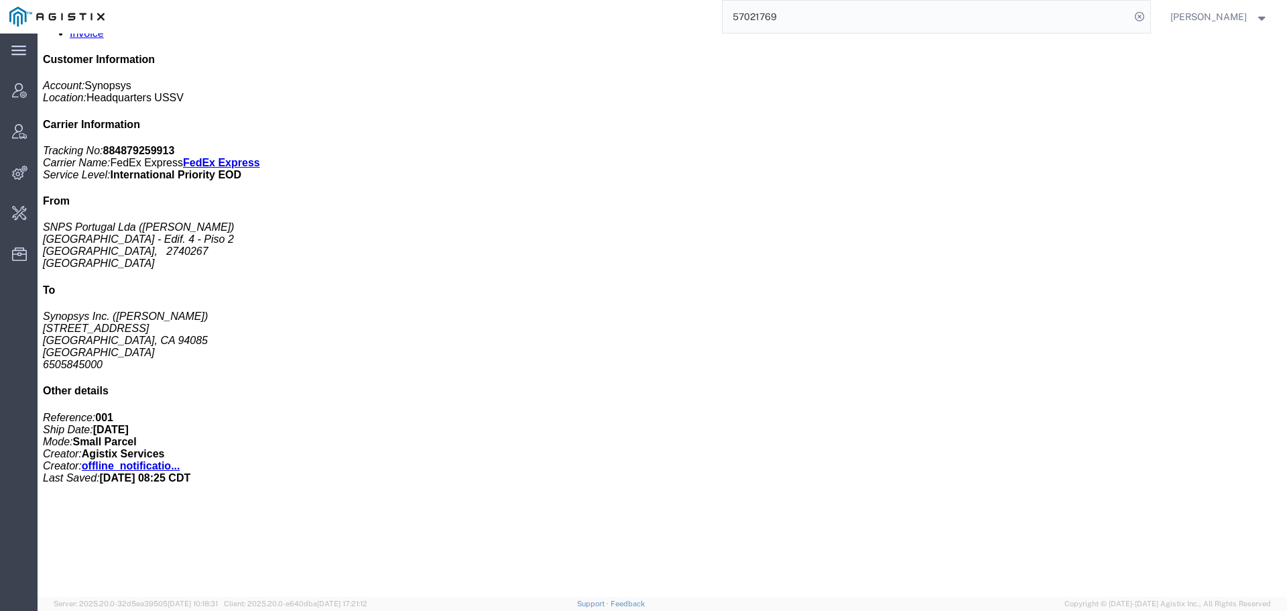
scroll to position [245, 0]
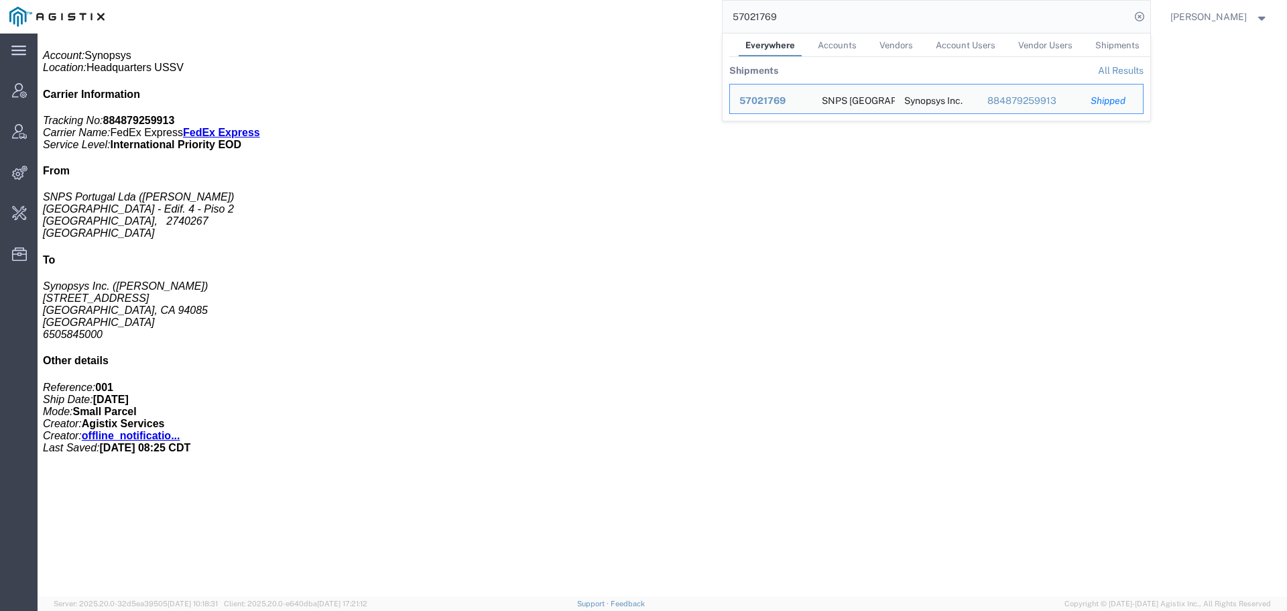
drag, startPoint x: 854, startPoint y: 23, endPoint x: 703, endPoint y: 23, distance: 150.9
click at [703, 23] on div "57021769 Everywhere Accounts Vendors Account Users Vendor Users Shipments Shipm…" at bounding box center [632, 17] width 1037 height 34
paste input "6784"
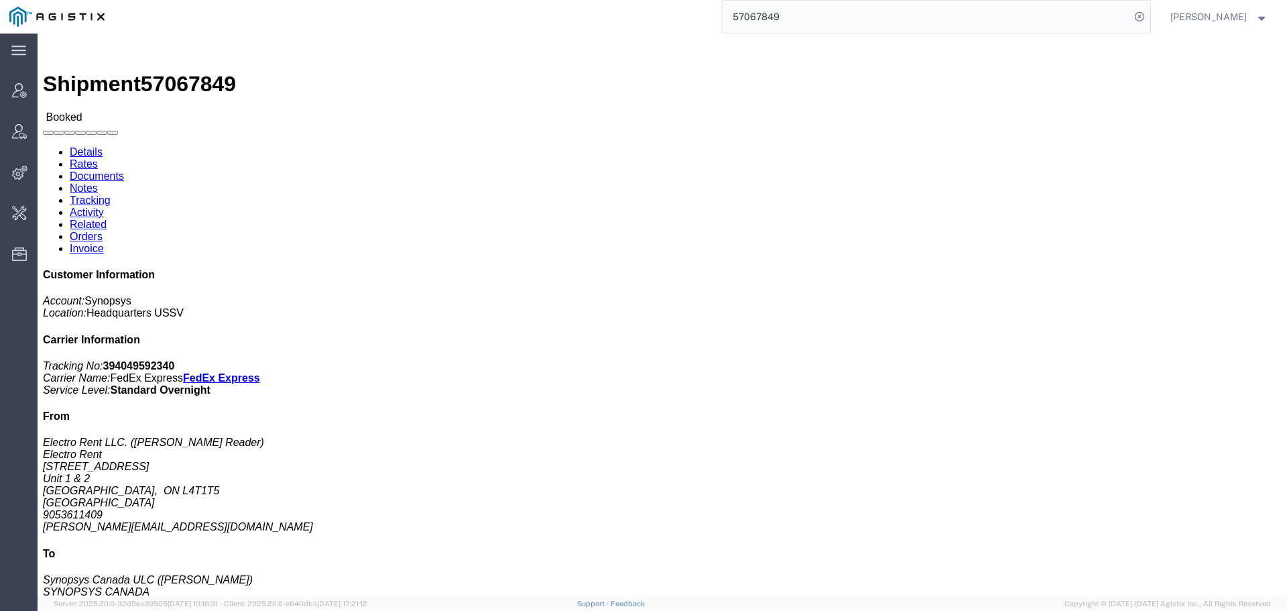
click link "Activity"
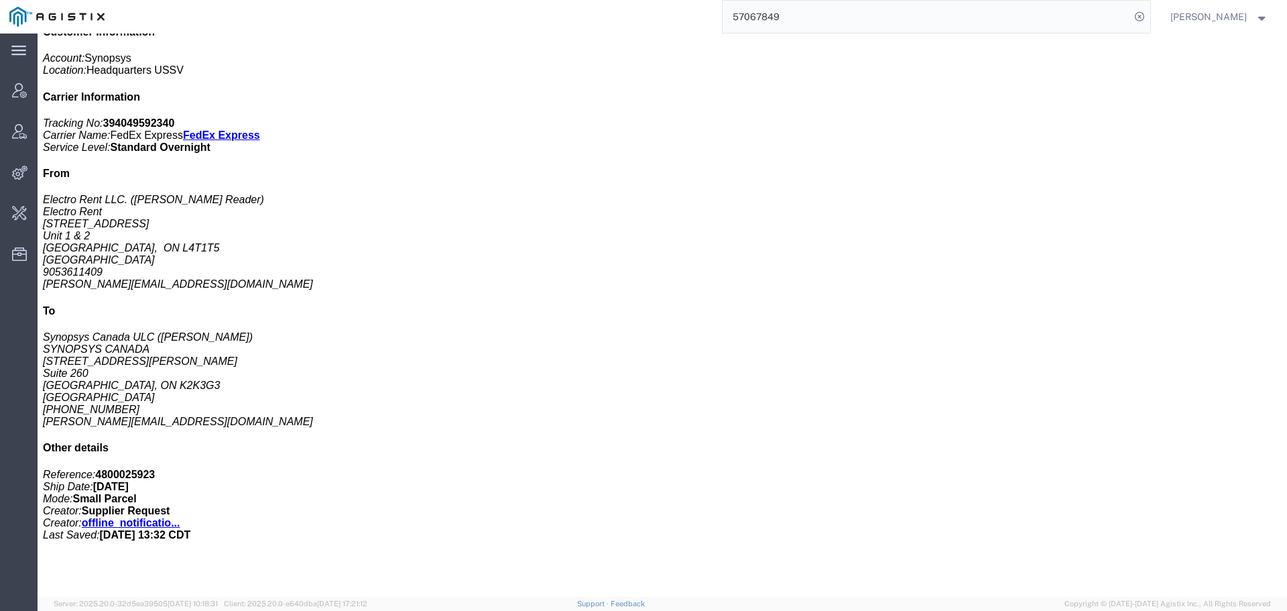
scroll to position [274, 0]
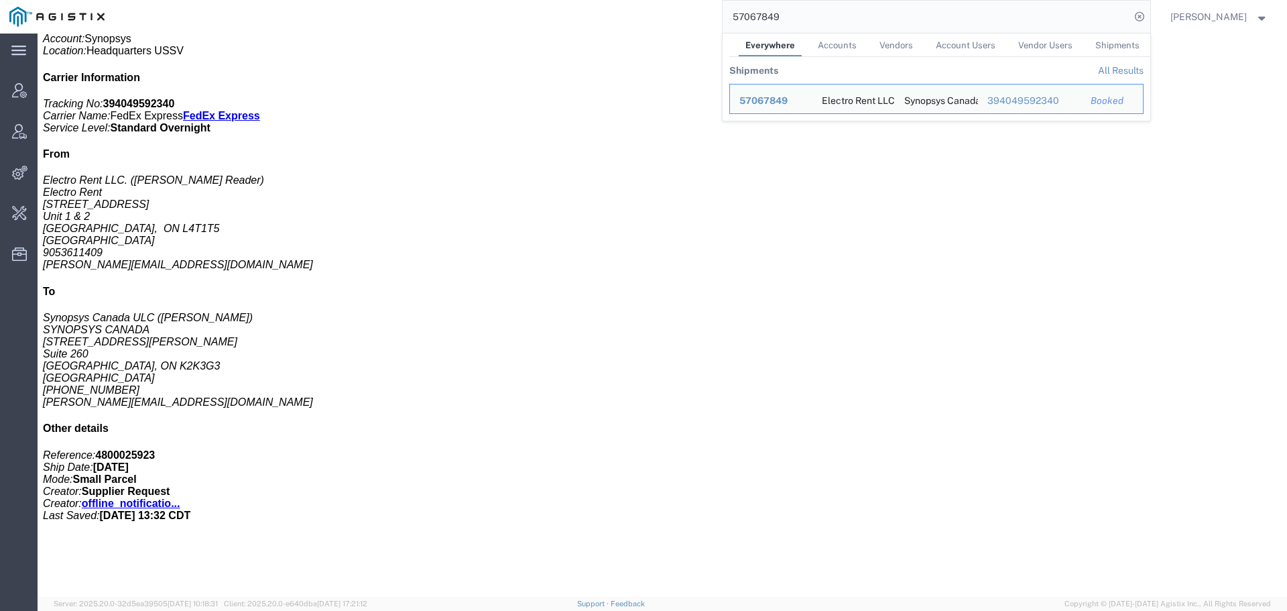
drag, startPoint x: 942, startPoint y: 15, endPoint x: 705, endPoint y: 26, distance: 237.7
click at [705, 26] on div "57067849 Everywhere Accounts Vendors Account Users Vendor Users Shipments Shipm…" at bounding box center [632, 17] width 1037 height 34
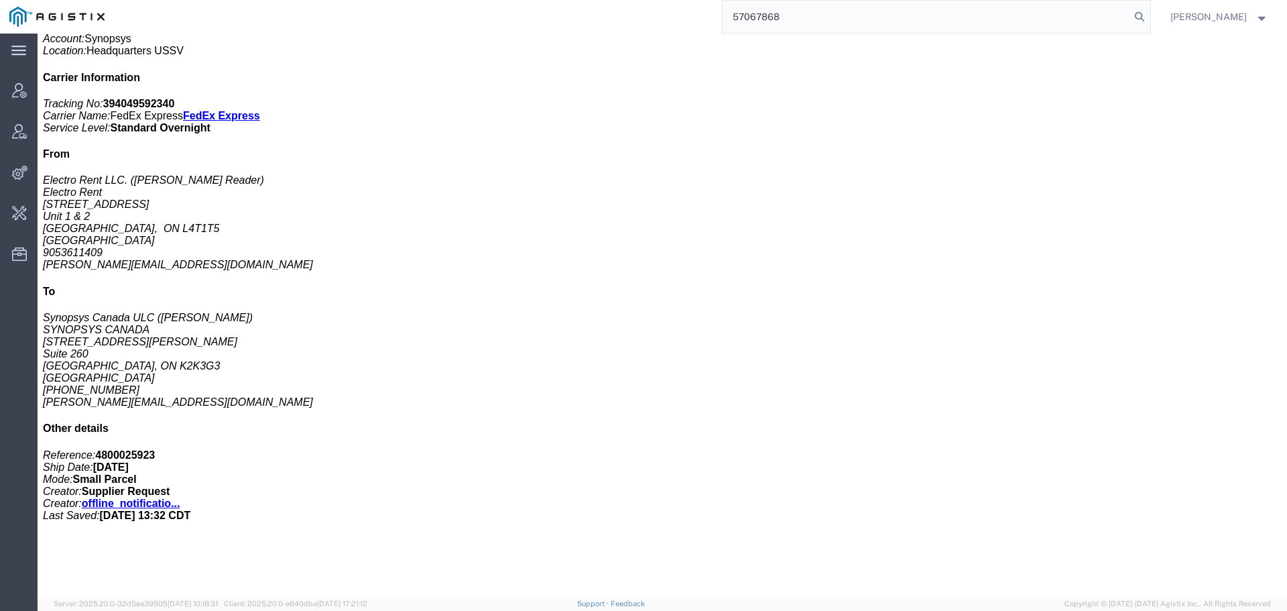
type input "57067868"
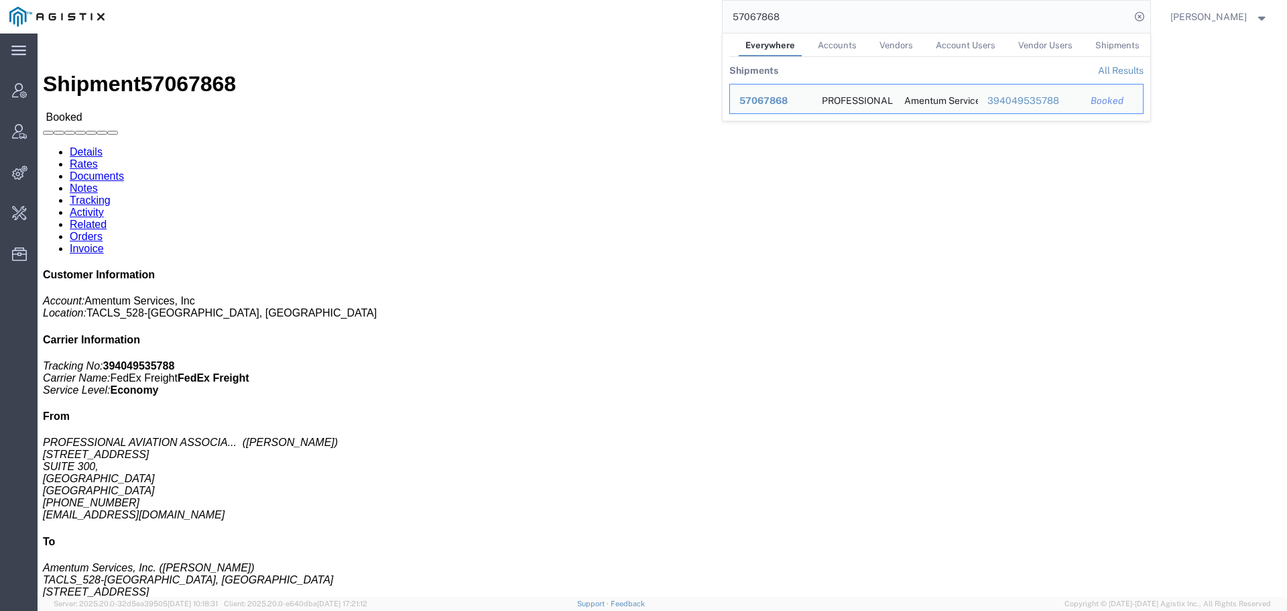
click link "Activity"
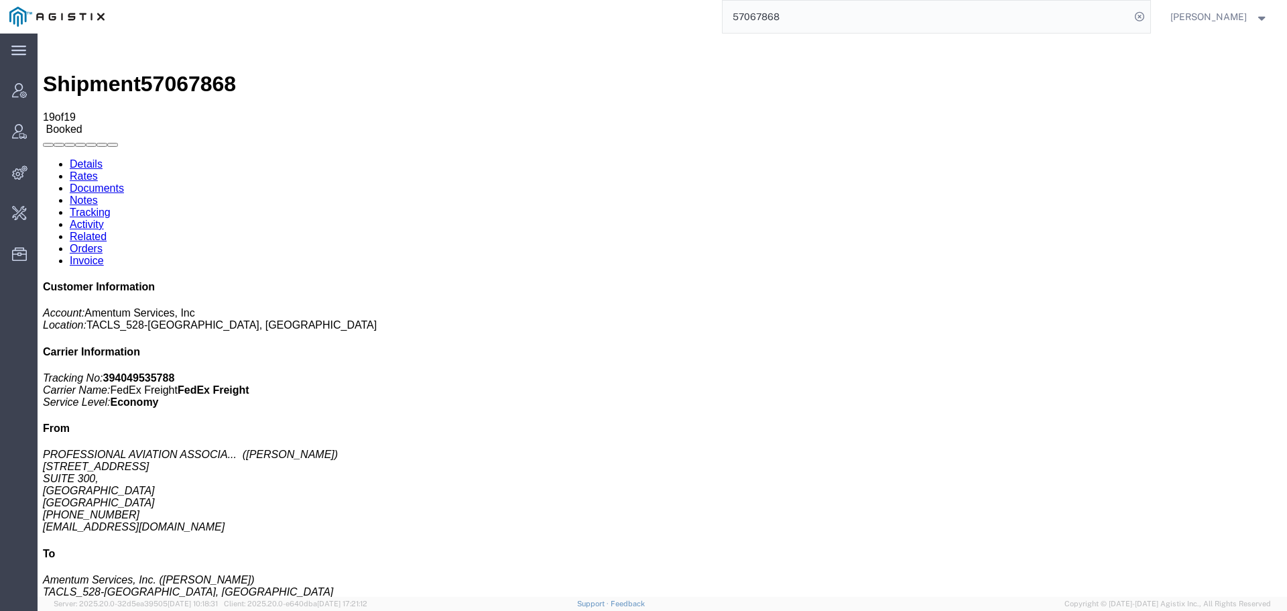
scroll to position [81, 0]
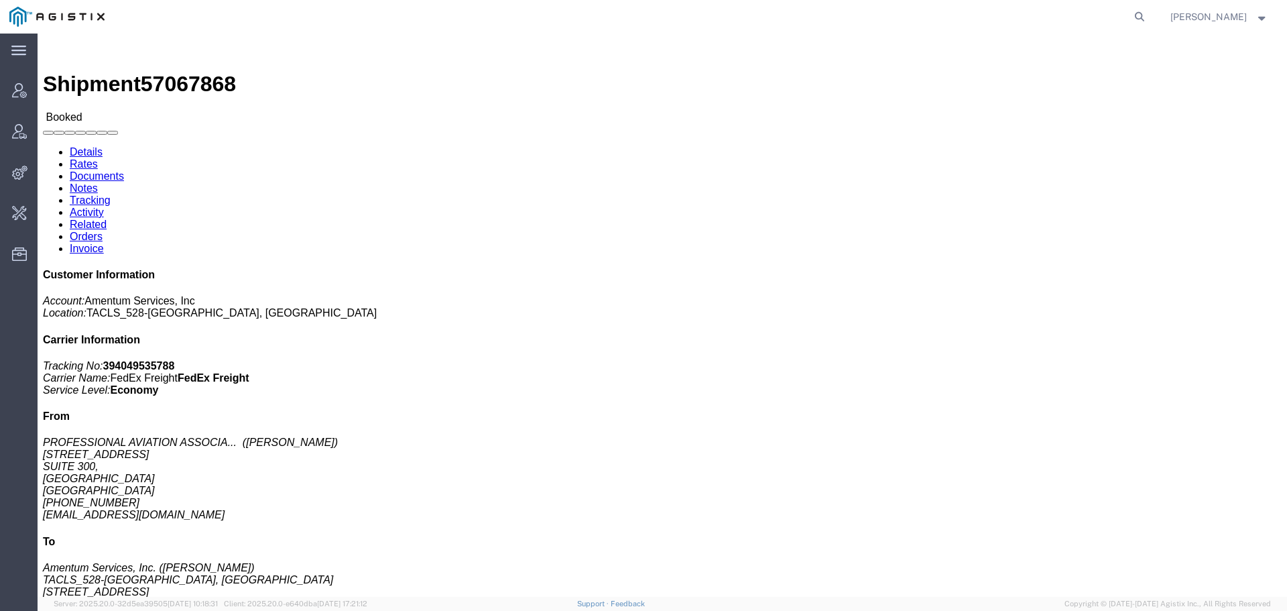
click link "Activity"
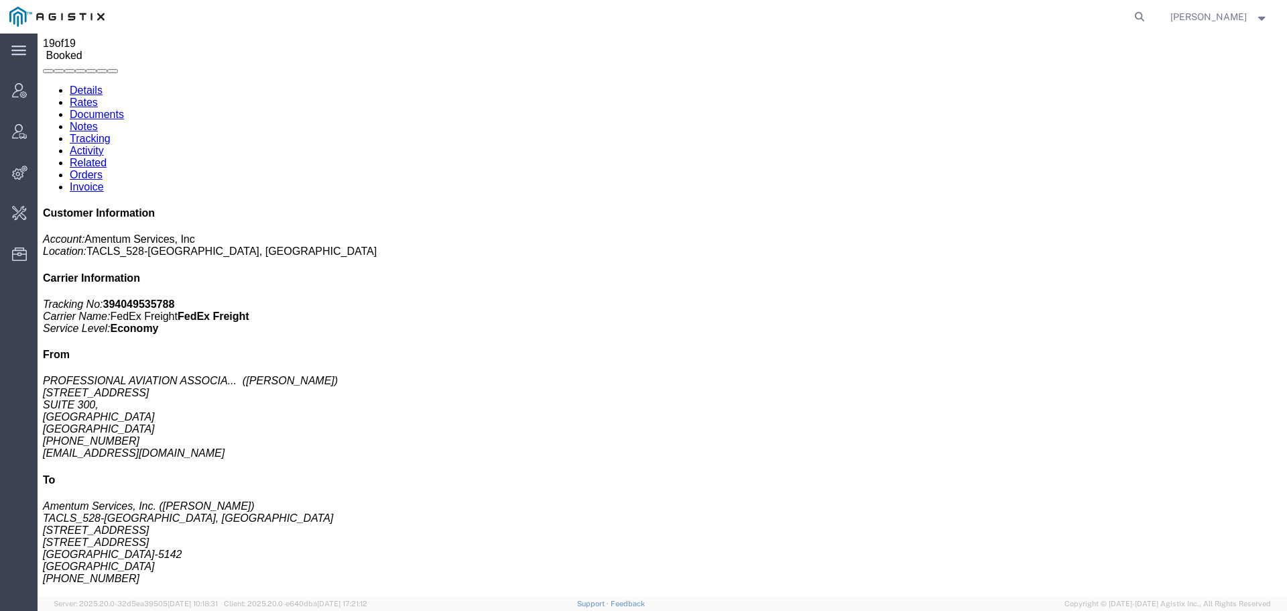
scroll to position [81, 0]
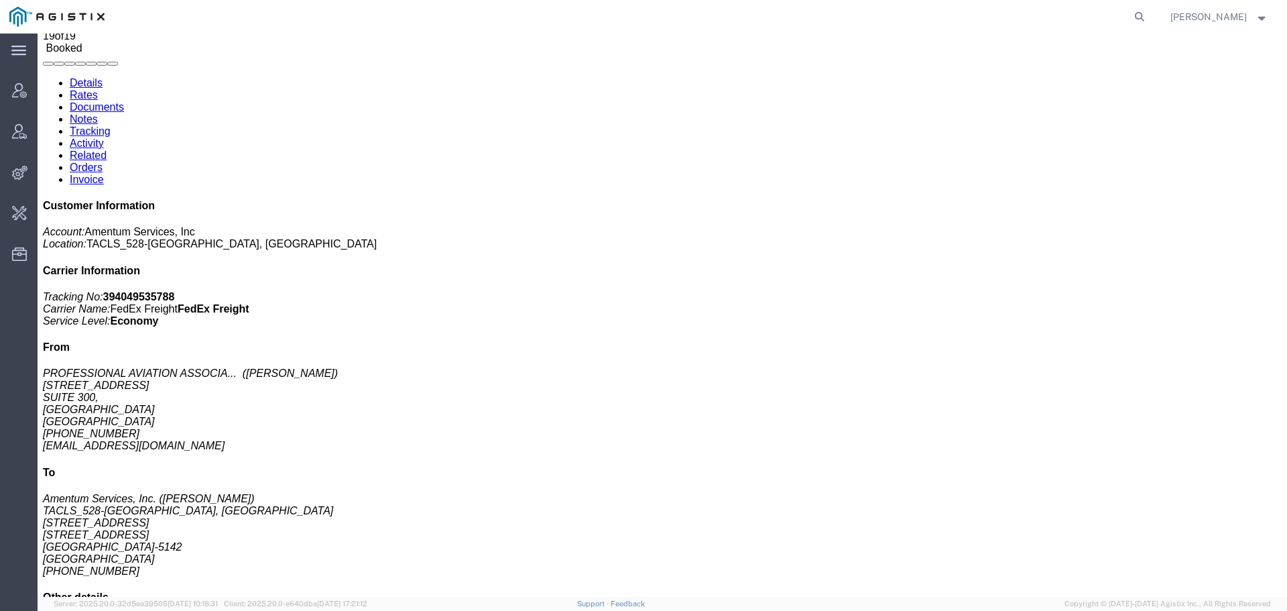
drag, startPoint x: 225, startPoint y: 555, endPoint x: 644, endPoint y: 541, distance: 419.3
copy td "(FedEx error code 3634)"
click at [82, 89] on link "Details" at bounding box center [86, 82] width 33 height 11
click link "Documents"
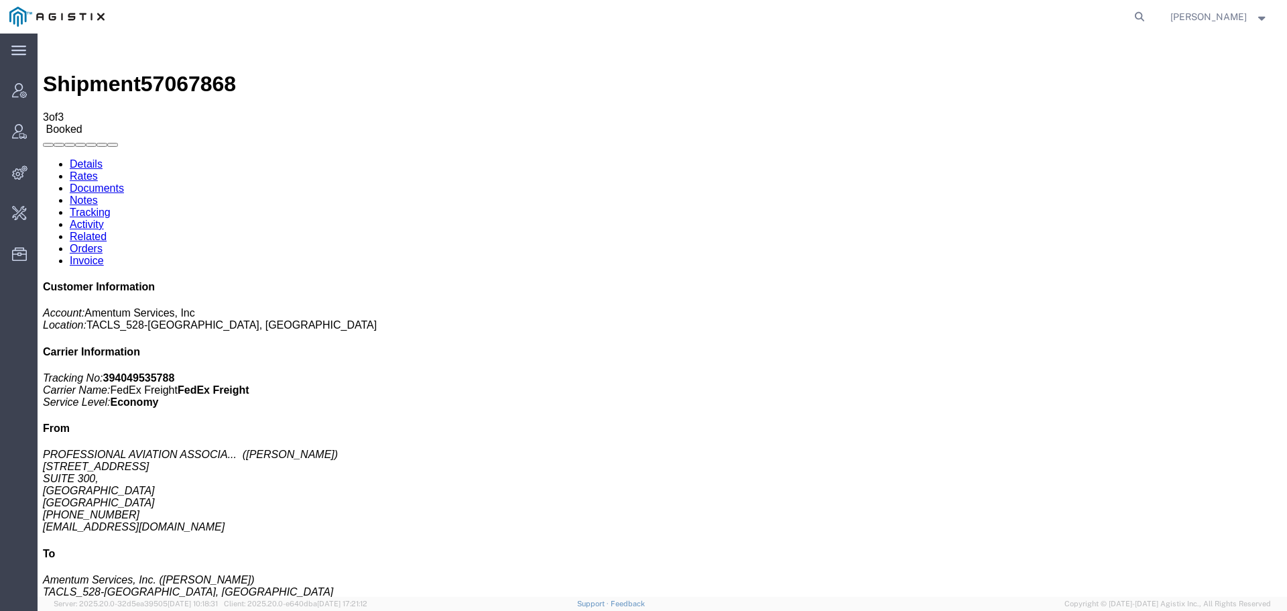
click at [98, 170] on link "Rates" at bounding box center [84, 175] width 28 height 11
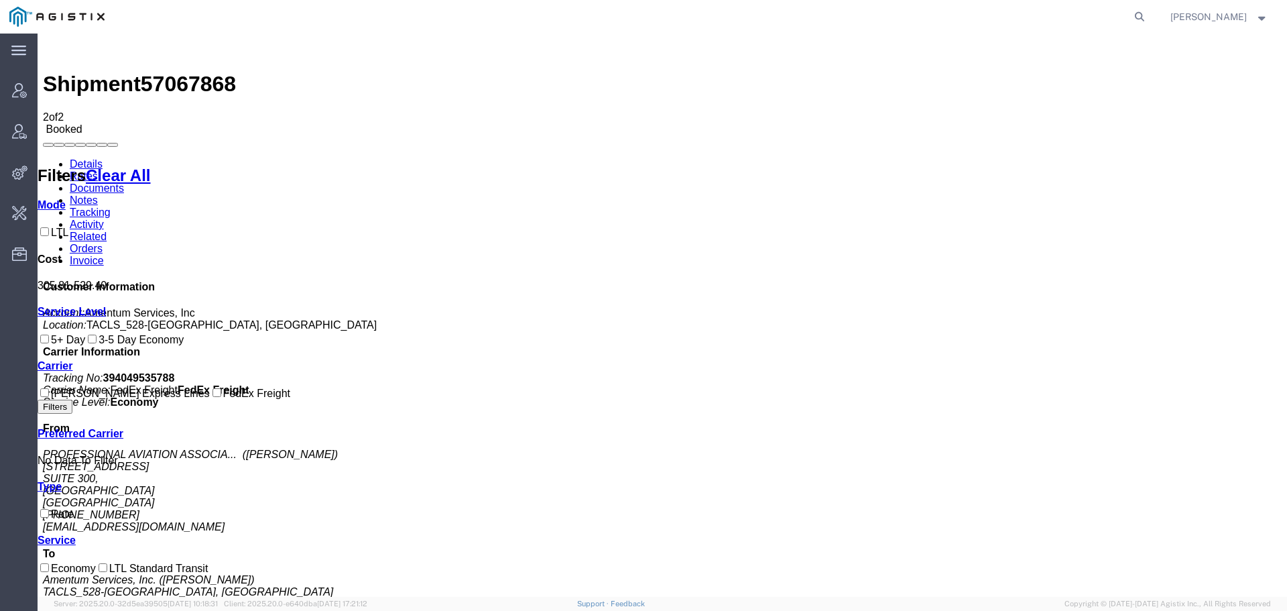
click at [104, 219] on link "Activity" at bounding box center [87, 224] width 34 height 11
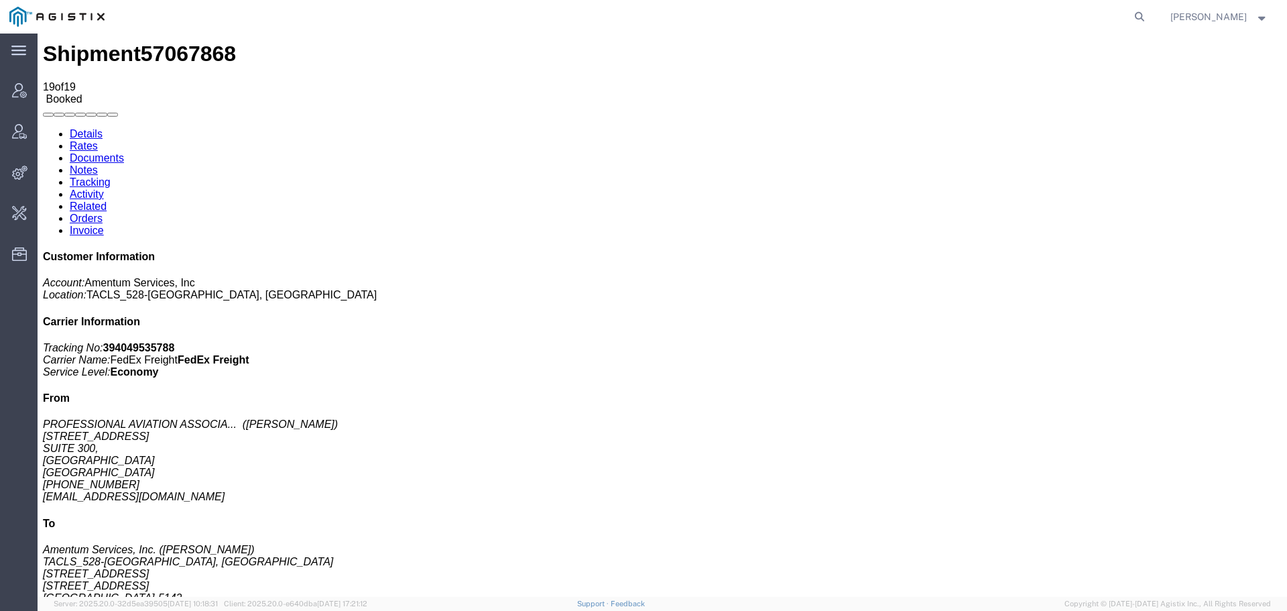
scroll to position [81, 0]
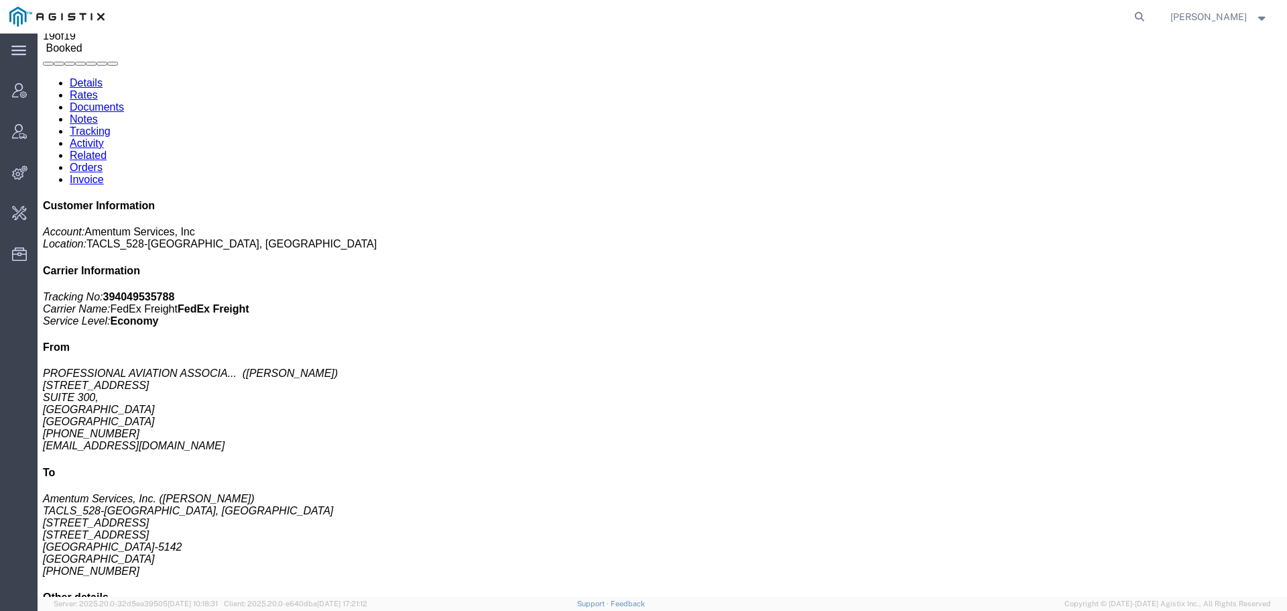
drag, startPoint x: 1147, startPoint y: 15, endPoint x: 1029, endPoint y: 27, distance: 119.3
click at [1146, 16] on icon at bounding box center [1140, 16] width 19 height 19
click at [1001, 20] on input "search" at bounding box center [927, 17] width 408 height 32
paste input "970585961"
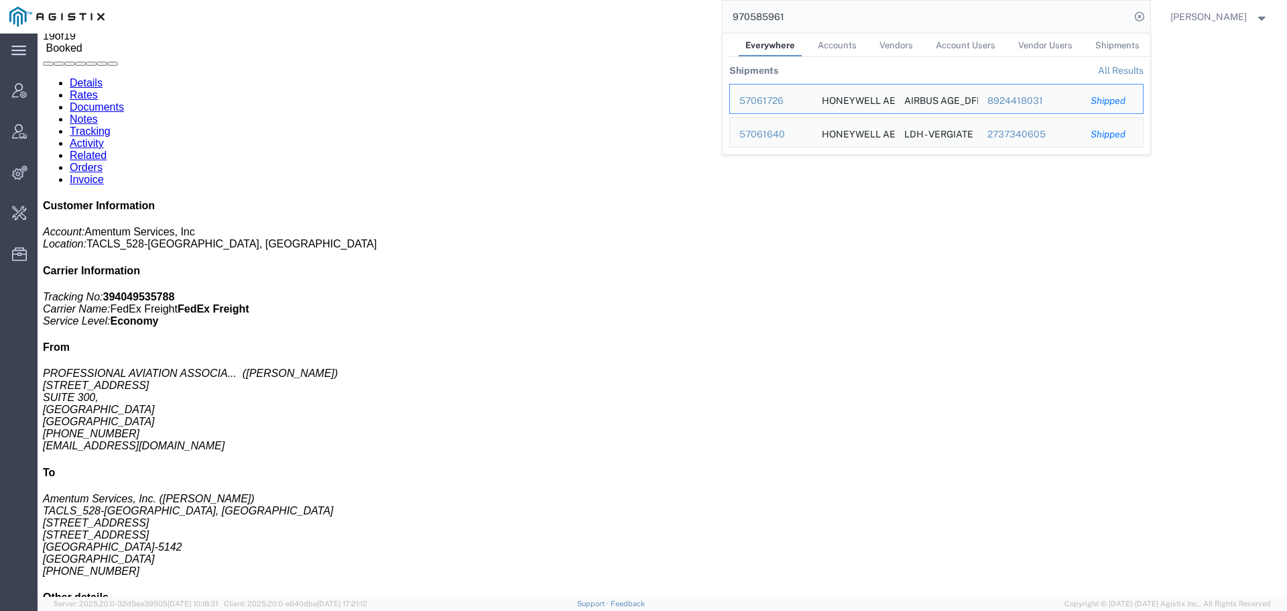
drag, startPoint x: 1128, startPoint y: 49, endPoint x: 1136, endPoint y: 68, distance: 21.0
click at [1136, 68] on link "All Results" at bounding box center [1121, 70] width 46 height 11
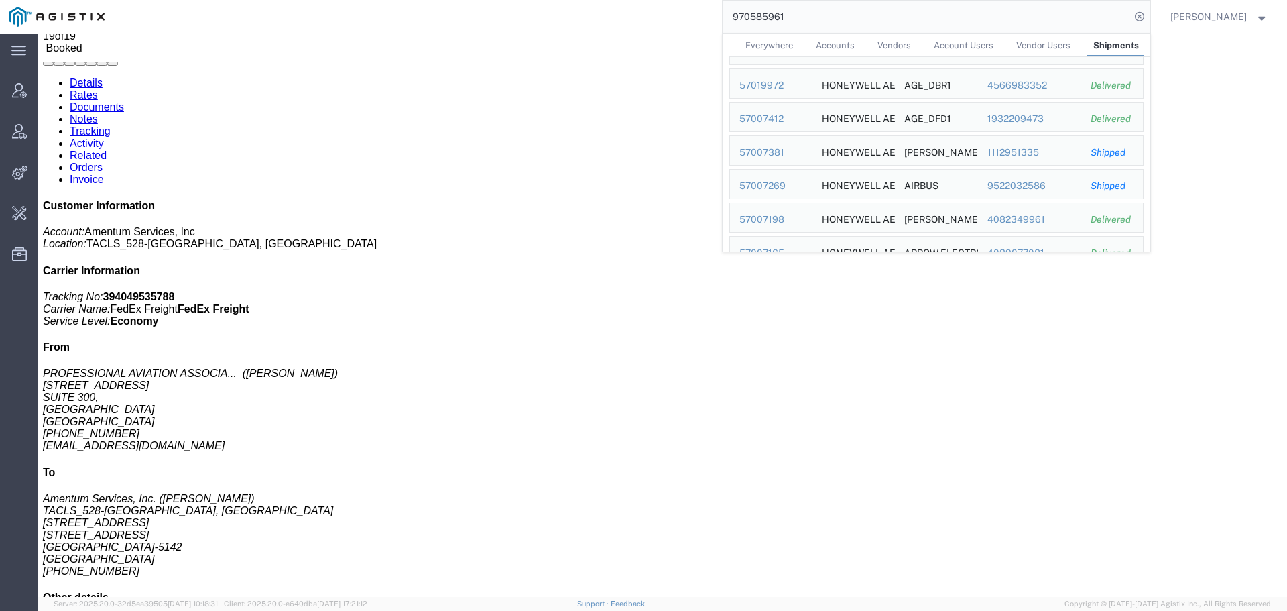
scroll to position [1610, 0]
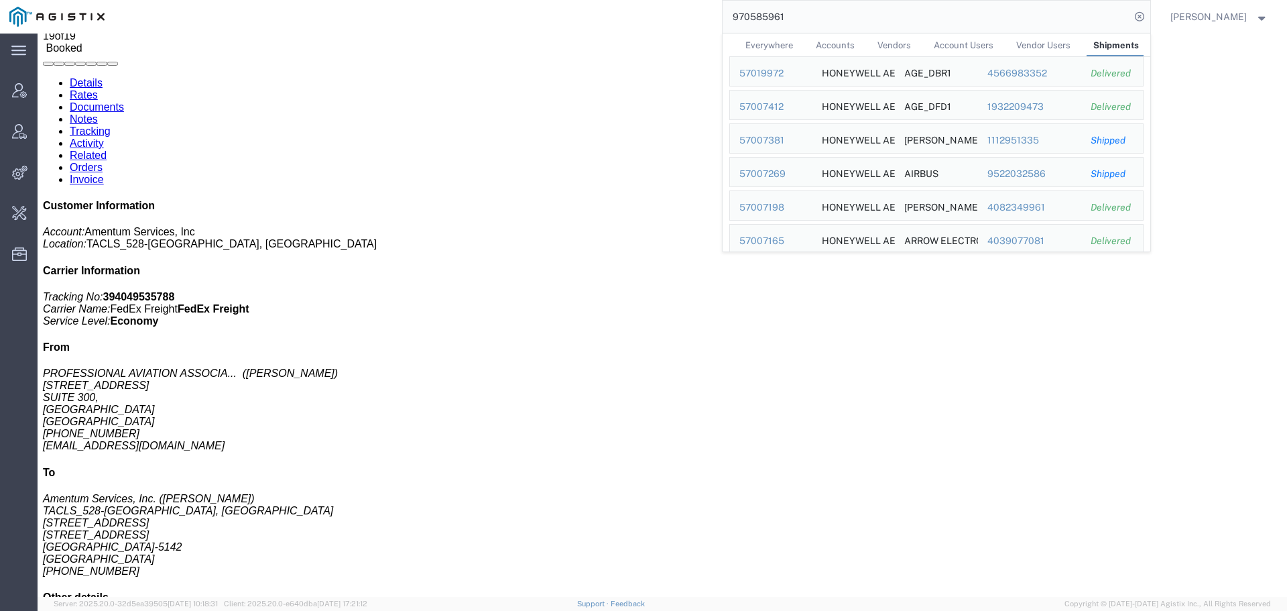
click at [1030, 17] on input "970585961" at bounding box center [927, 17] width 408 height 32
paste input "17247135"
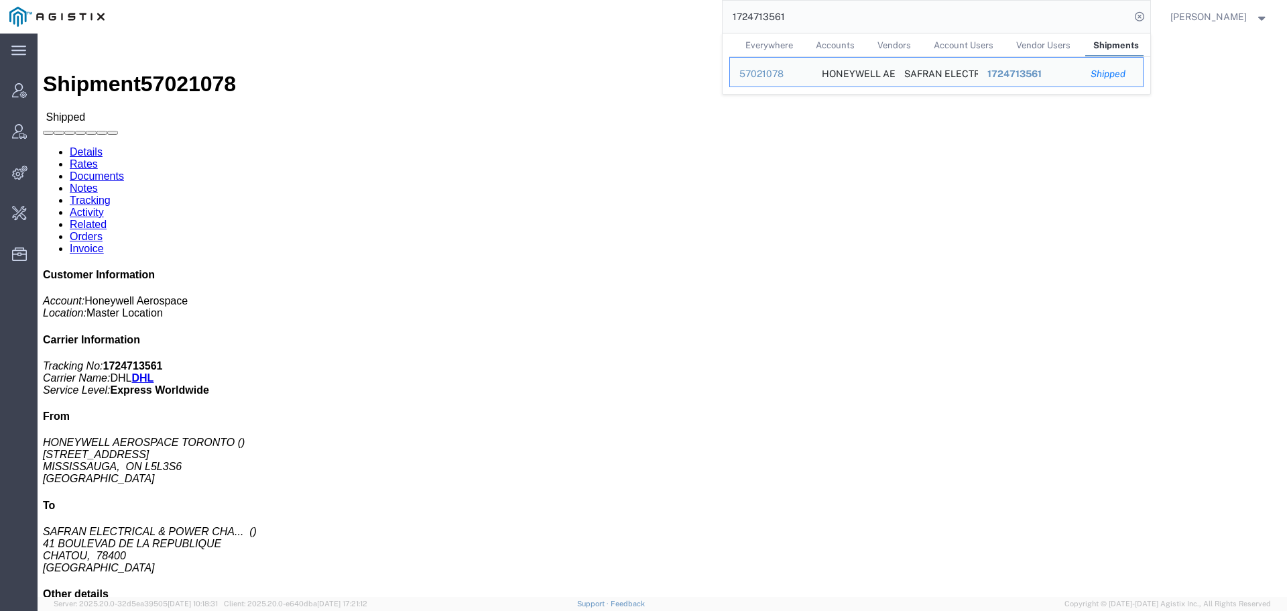
click span "57021078"
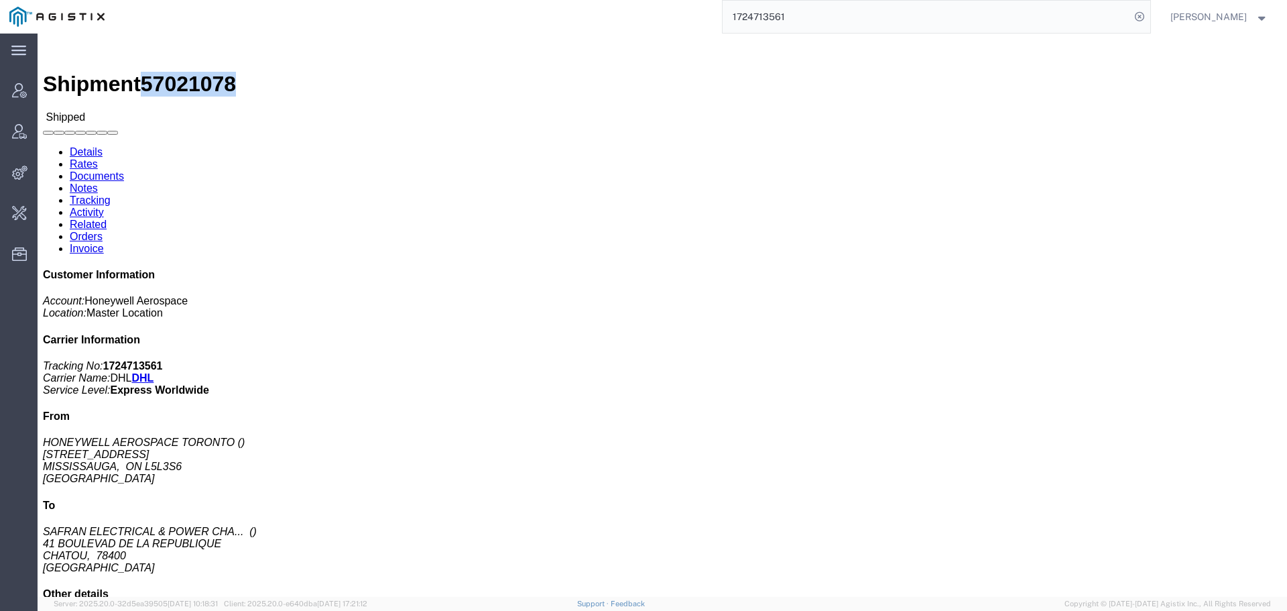
click span "57021078"
copy span "57021078"
click div "Shipment 57021078 Shipped"
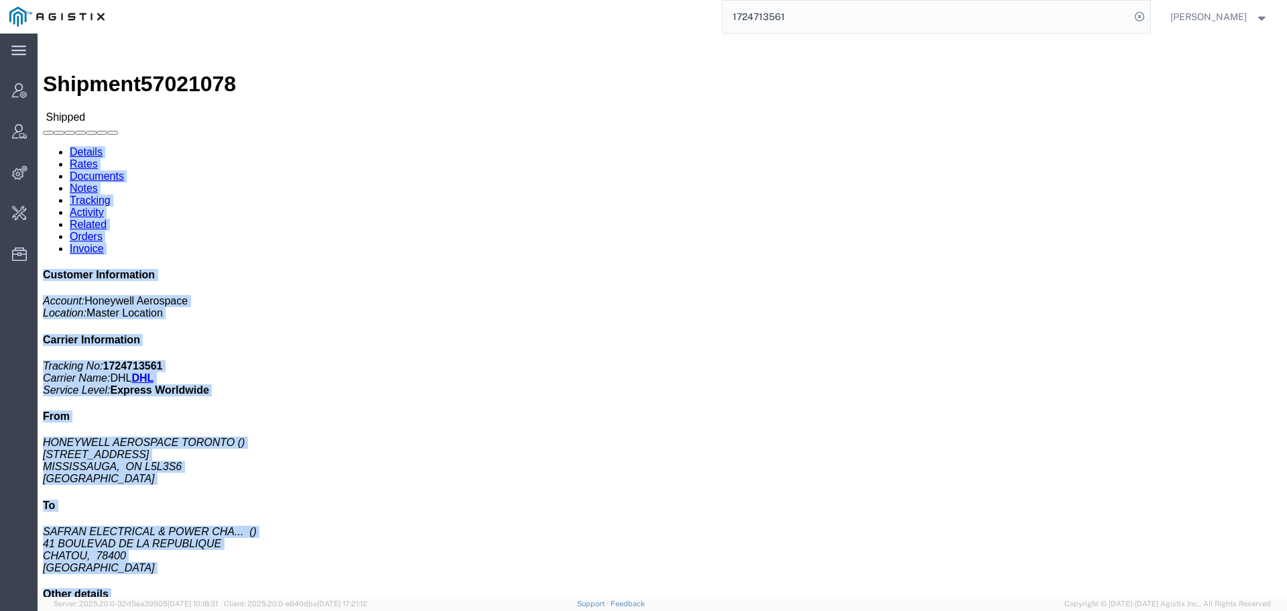
drag, startPoint x: 710, startPoint y: -7, endPoint x: 667, endPoint y: -9, distance: 43.0
click html "Shipment 57021078 Shipped Details Rates Documents Notes Tracking Activity Relat…"
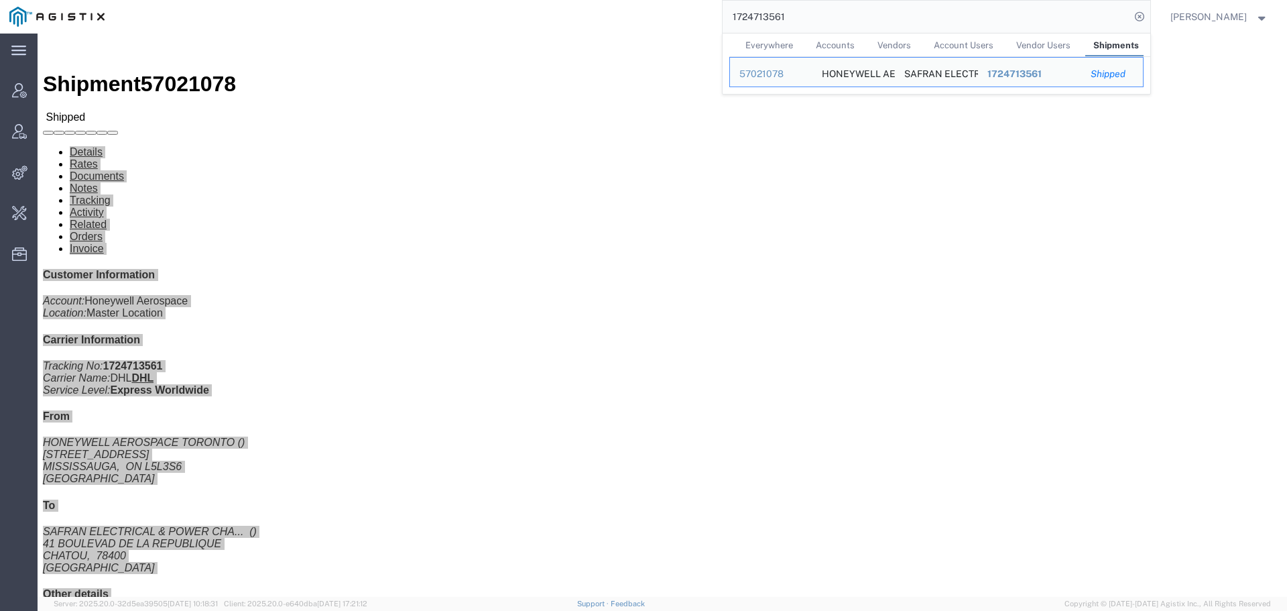
drag, startPoint x: 697, startPoint y: 31, endPoint x: 689, endPoint y: 31, distance: 8.0
click at [689, 31] on div "1724713561 Everywhere Accounts Vendors Account Users Vendor Users Shipments Shi…" at bounding box center [632, 17] width 1037 height 34
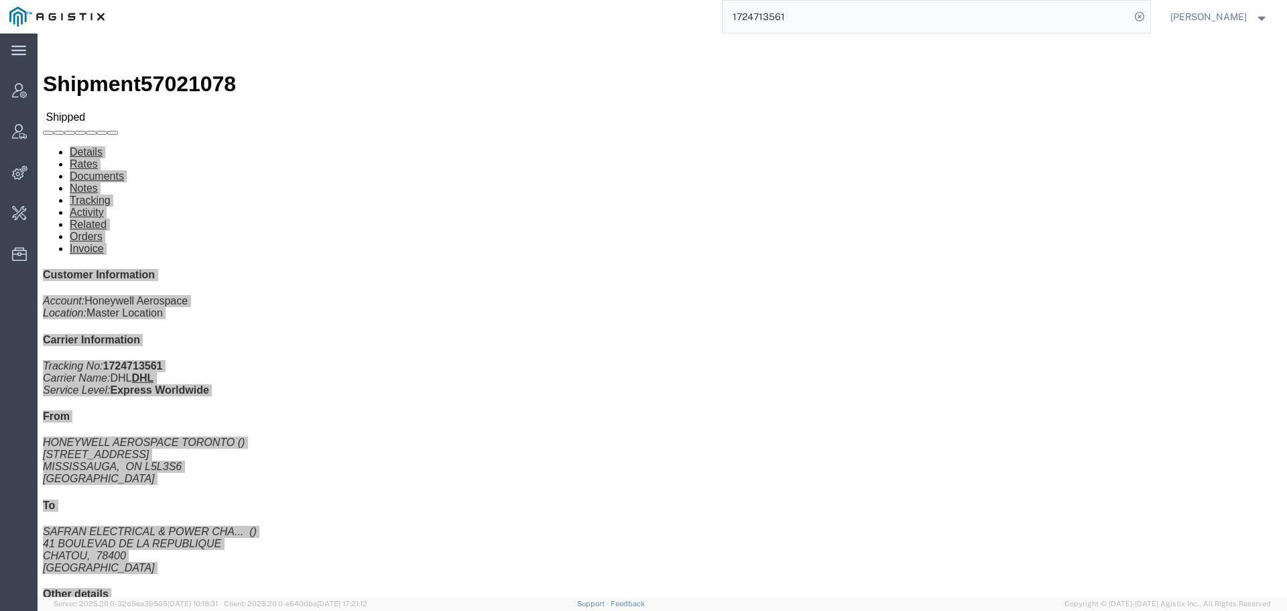
paste input "57067868"
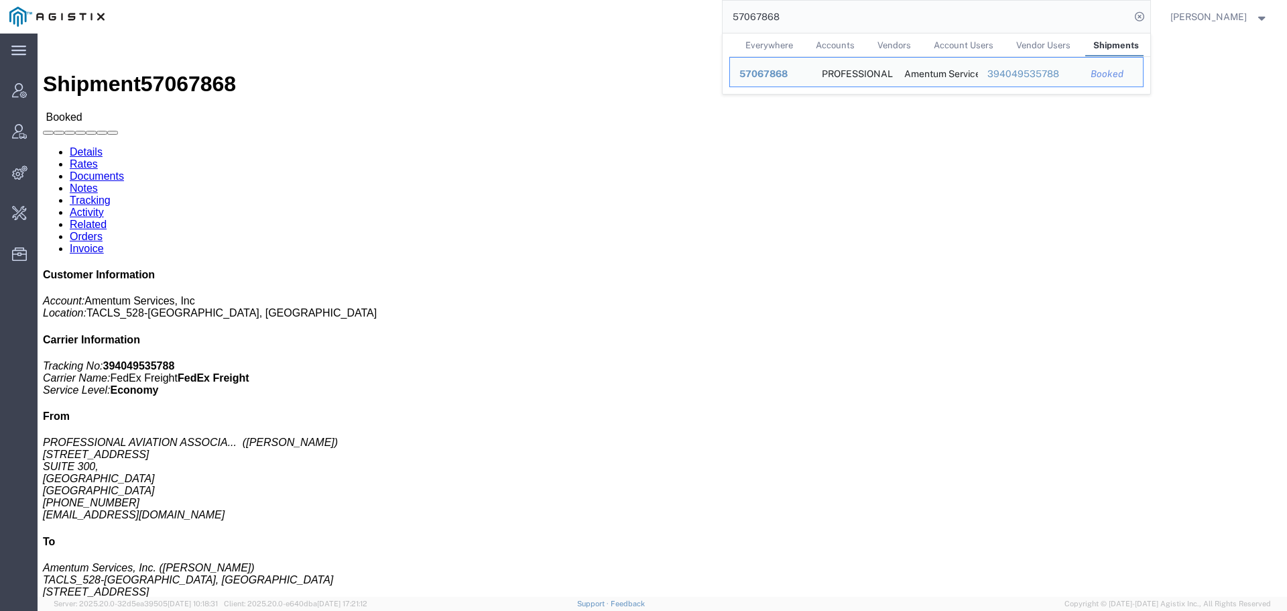
drag, startPoint x: 852, startPoint y: 1, endPoint x: 822, endPoint y: 19, distance: 34.6
click at [822, 18] on input "57067868" at bounding box center [927, 17] width 408 height 32
click at [684, 25] on div "57067868 Everywhere Accounts Vendors Account Users Vendor Users Shipments Ship …" at bounding box center [632, 17] width 1037 height 34
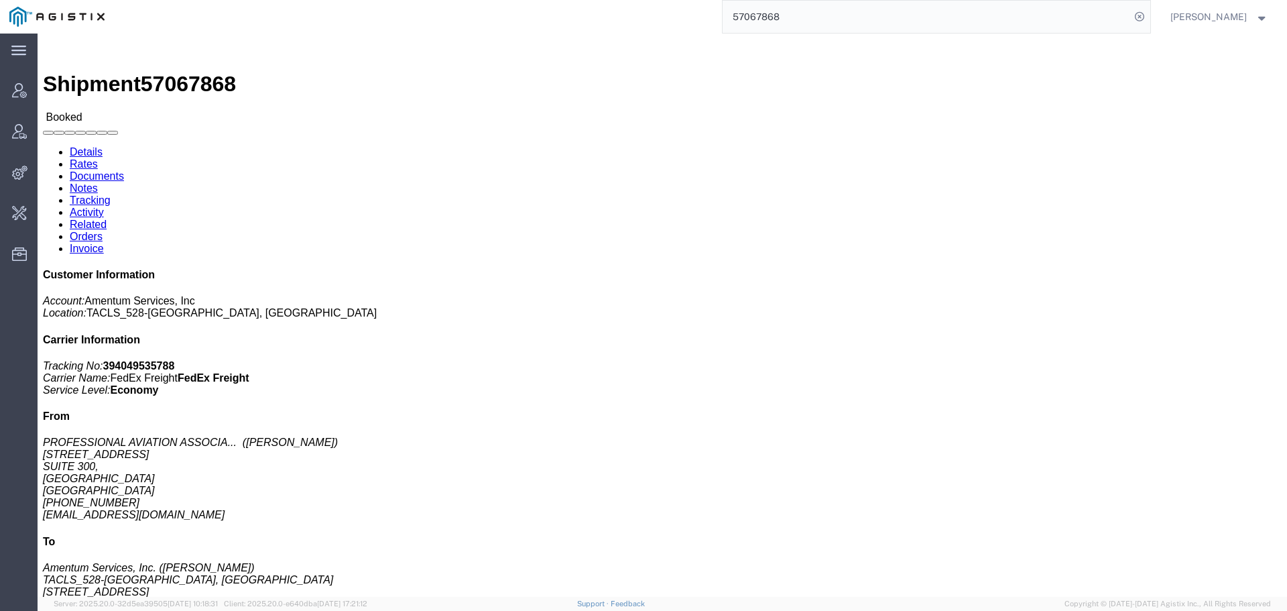
paste input "8218"
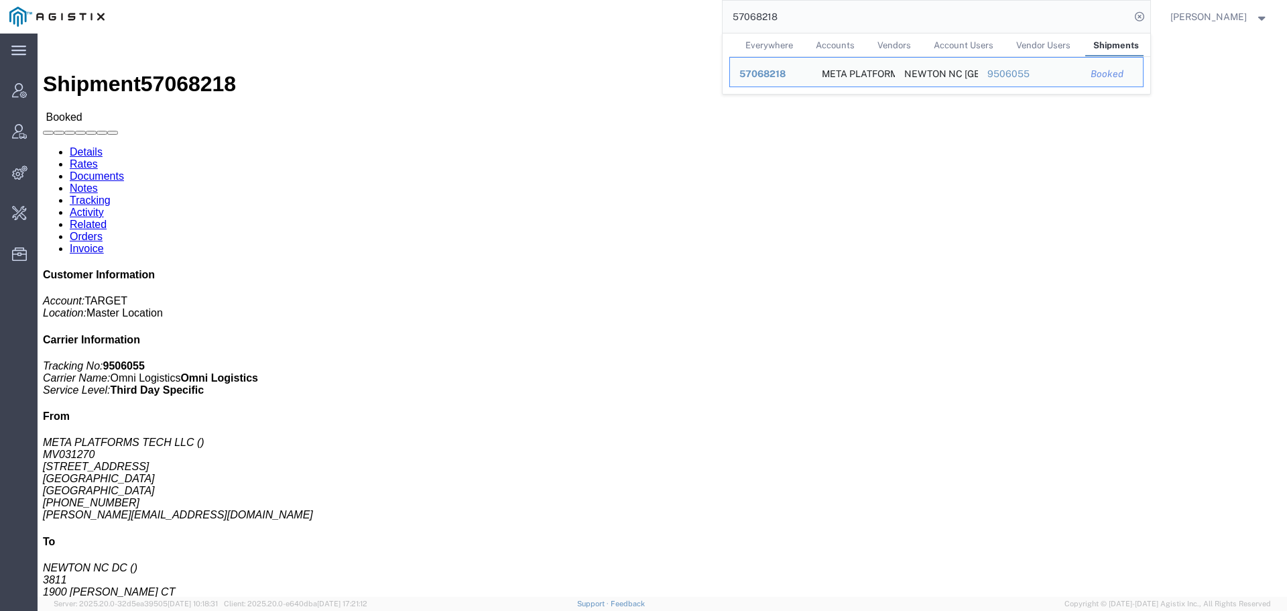
click link "Activity"
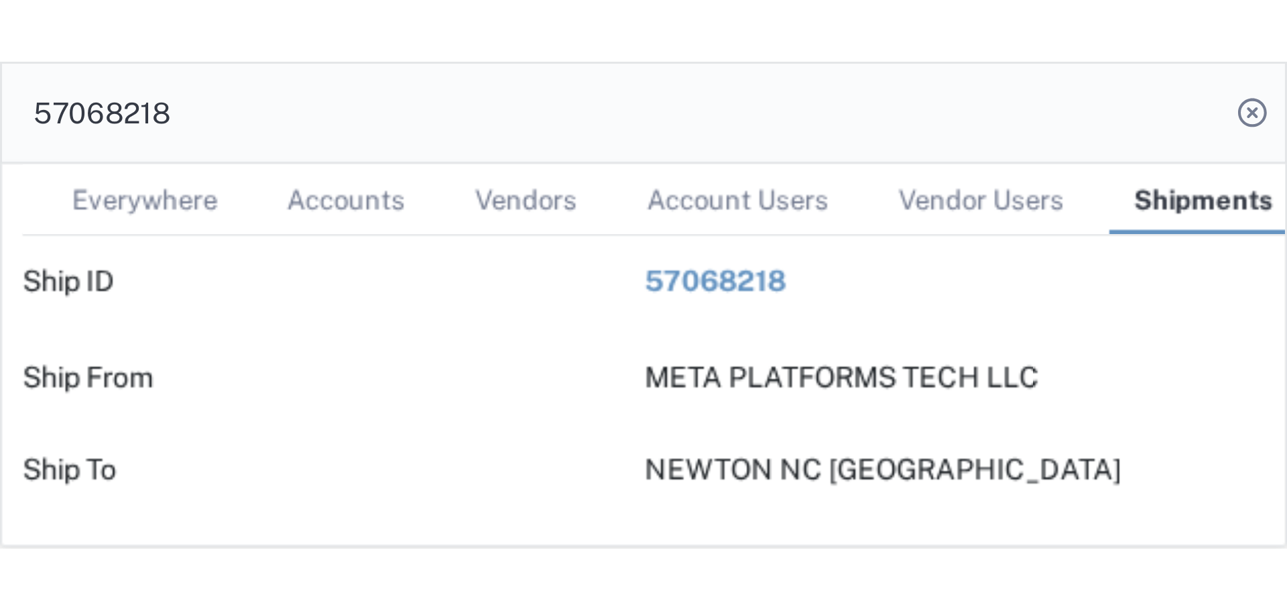
scroll to position [23, 0]
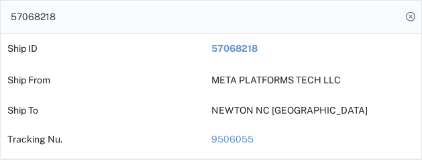
drag, startPoint x: 78, startPoint y: 17, endPoint x: -22, endPoint y: 17, distance: 100.6
click at [0, 17] on html "main_menu Created with Sketch. Collapse Menu Account Manager Vendor Manager Int…" at bounding box center [211, 80] width 422 height 160
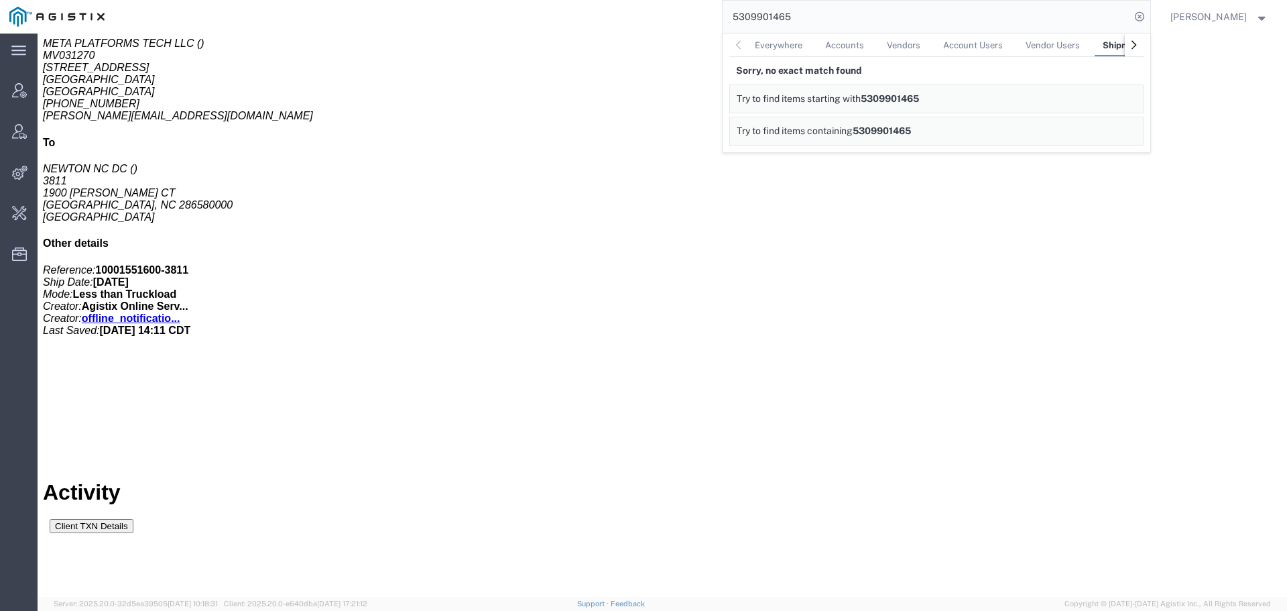
scroll to position [420, 0]
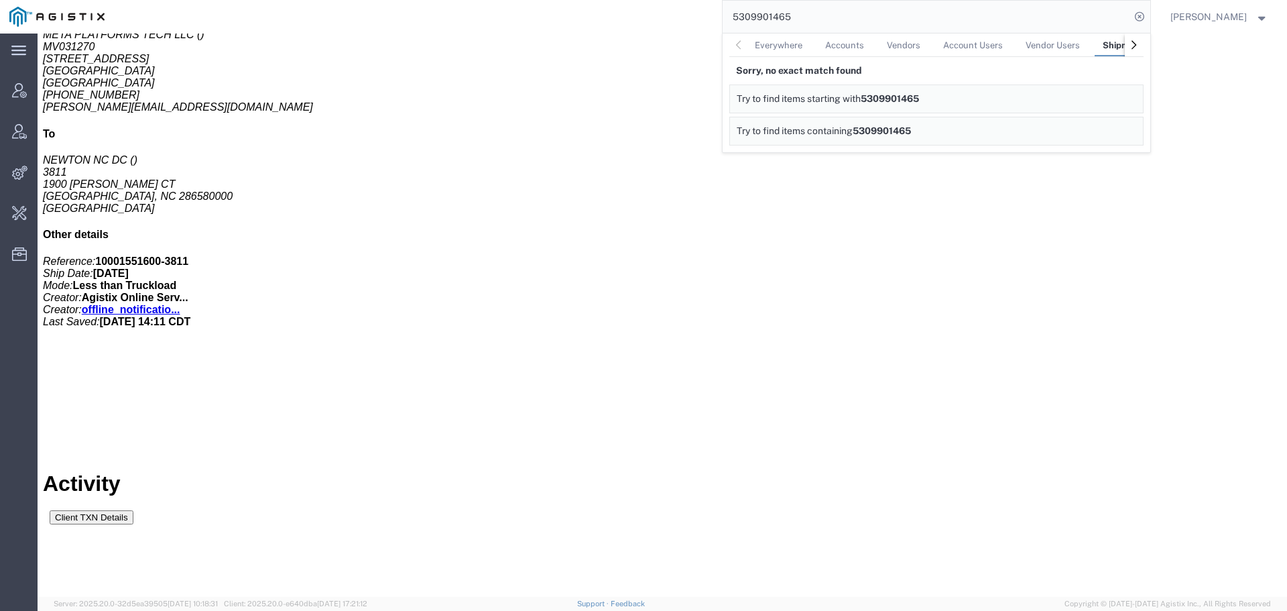
drag, startPoint x: 837, startPoint y: 19, endPoint x: 701, endPoint y: 22, distance: 135.5
click at [701, 22] on div "5309901465 Everywhere Accounts Vendors Account Users Vendor Users Shipments Sor…" at bounding box center [632, 17] width 1037 height 34
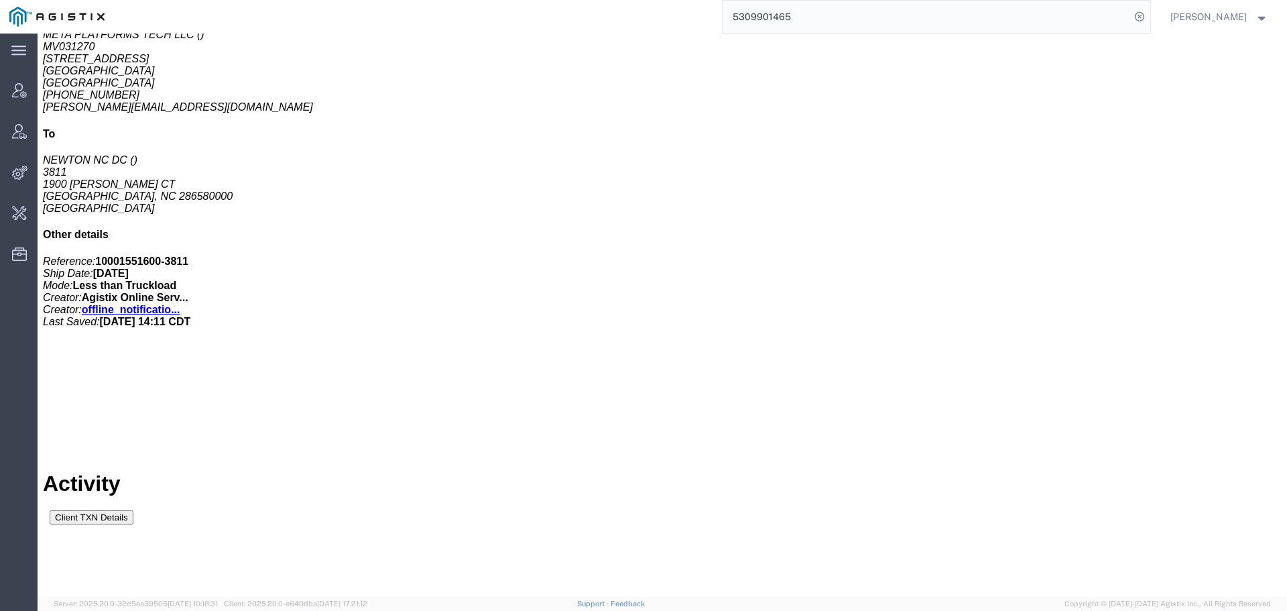
paste input "7068189"
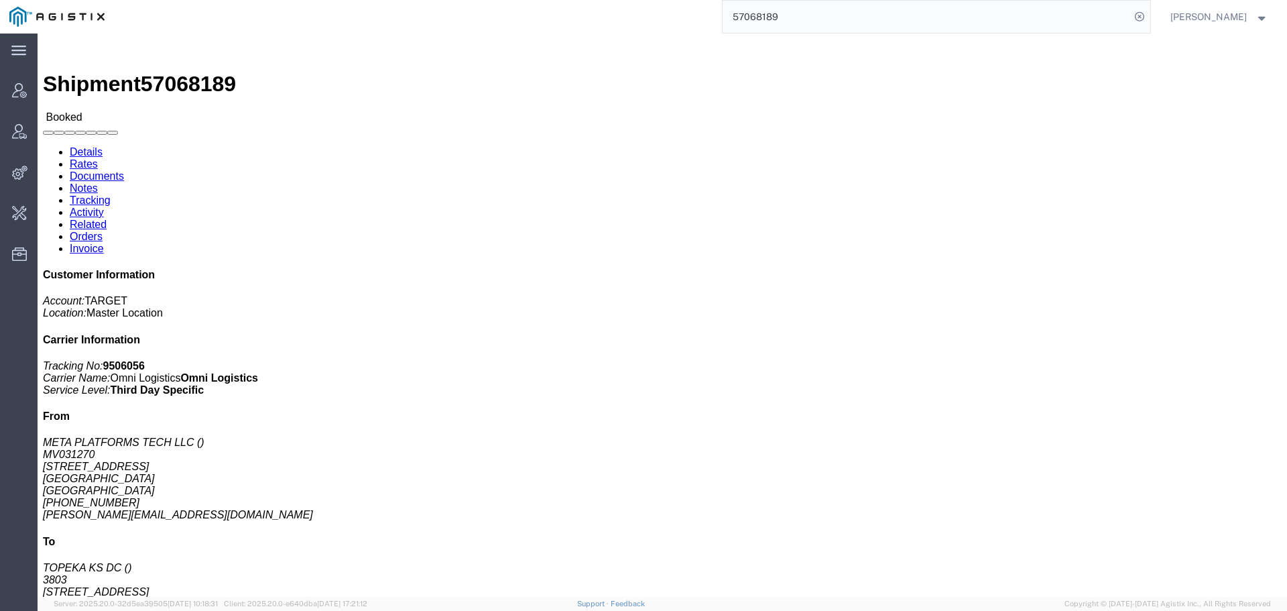
click link "Activity"
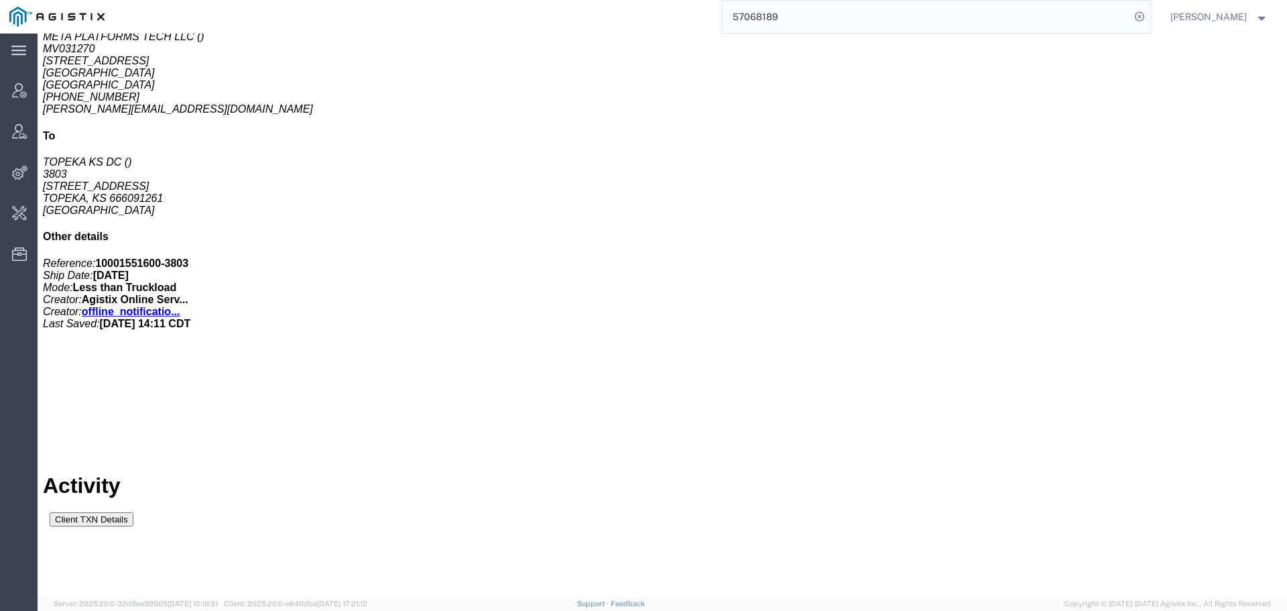
scroll to position [420, 0]
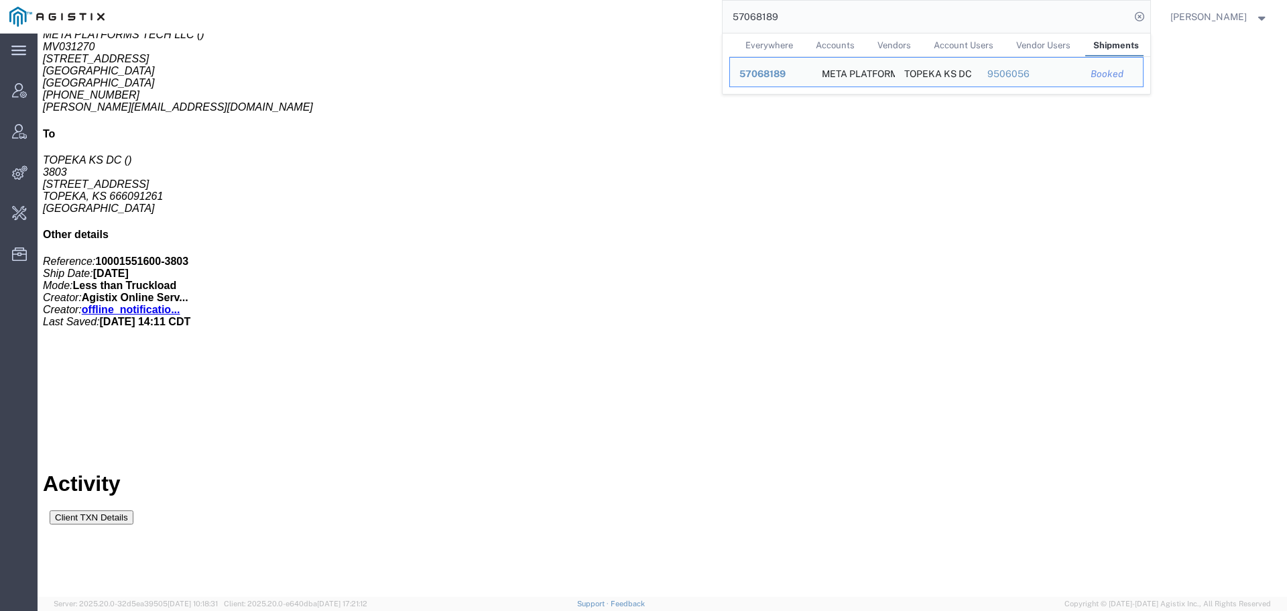
drag, startPoint x: 819, startPoint y: 18, endPoint x: 658, endPoint y: 30, distance: 161.3
click at [658, 30] on div "57068189 Everywhere Accounts Vendors Account Users Vendor Users Shipments Ship …" at bounding box center [632, 17] width 1037 height 34
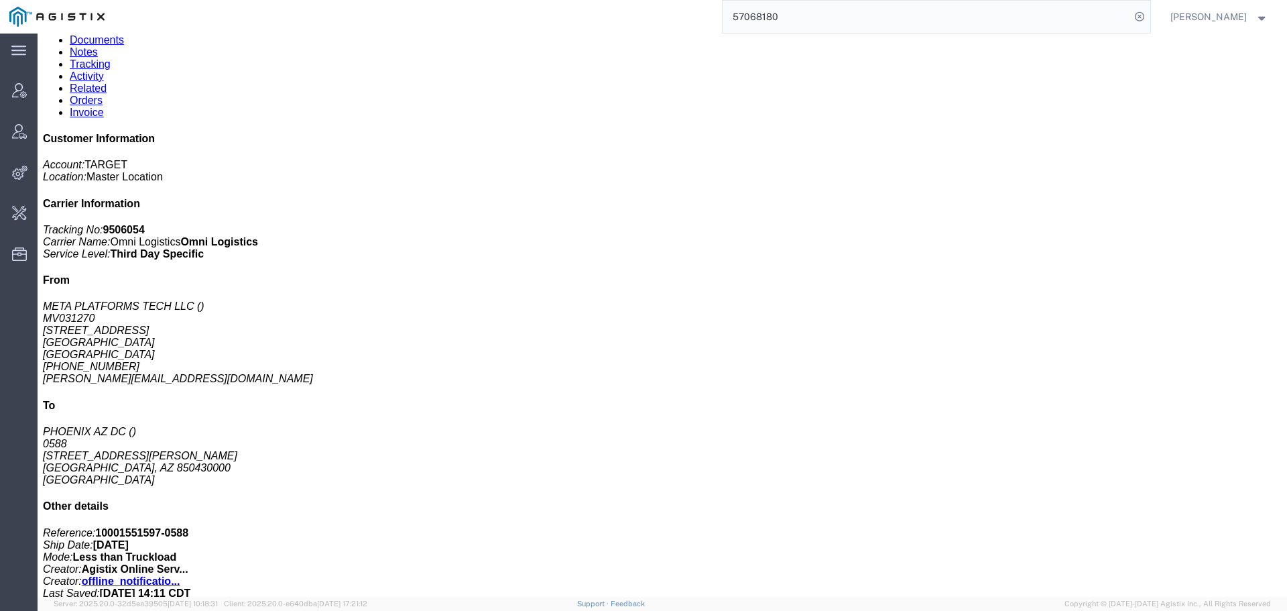
scroll to position [202, 0]
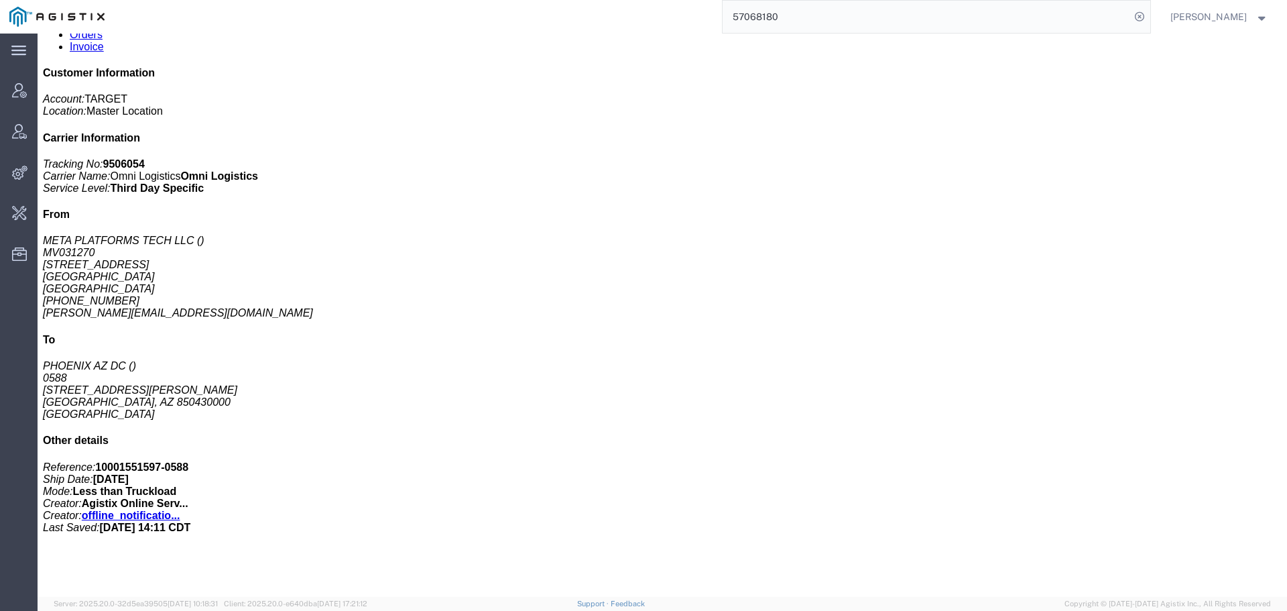
click link "Activity"
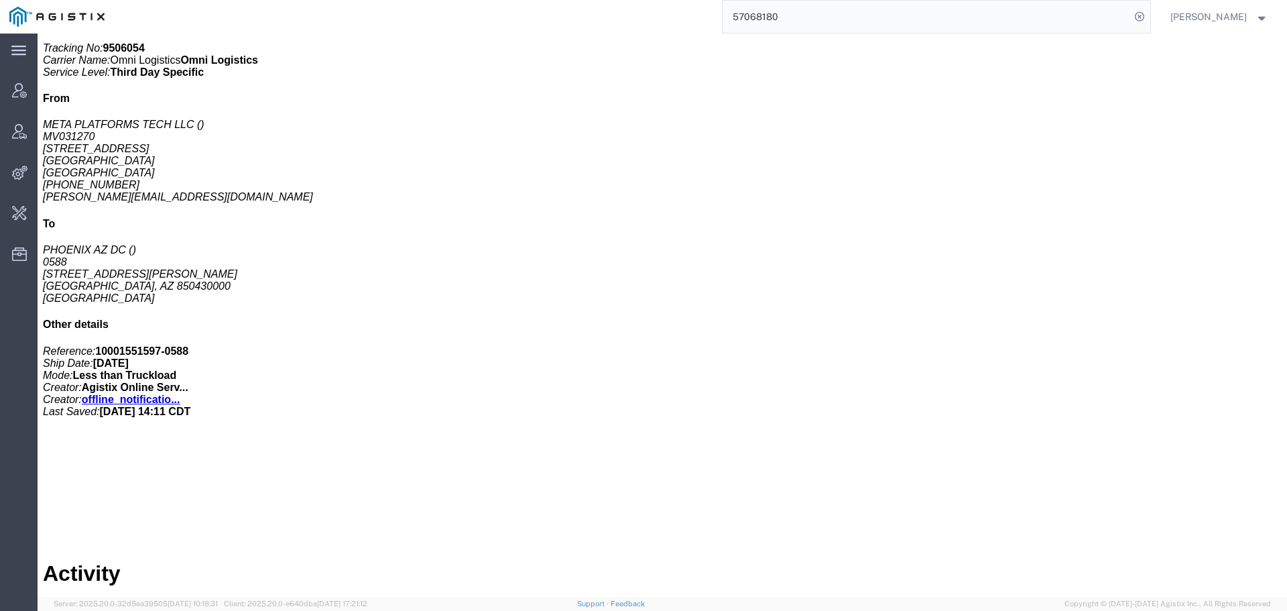
scroll to position [420, 0]
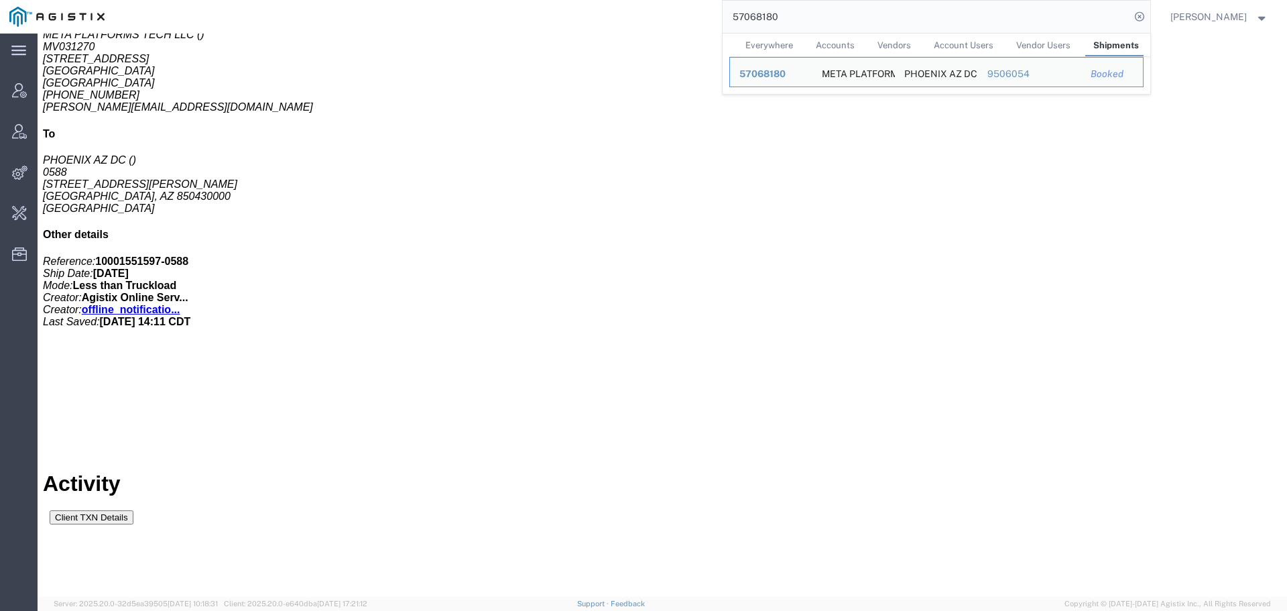
drag, startPoint x: 852, startPoint y: 9, endPoint x: 722, endPoint y: 26, distance: 131.9
click at [722, 26] on div "57068180 Everywhere Accounts Vendors Account Users Vendor Users Shipments Ship …" at bounding box center [632, 17] width 1037 height 34
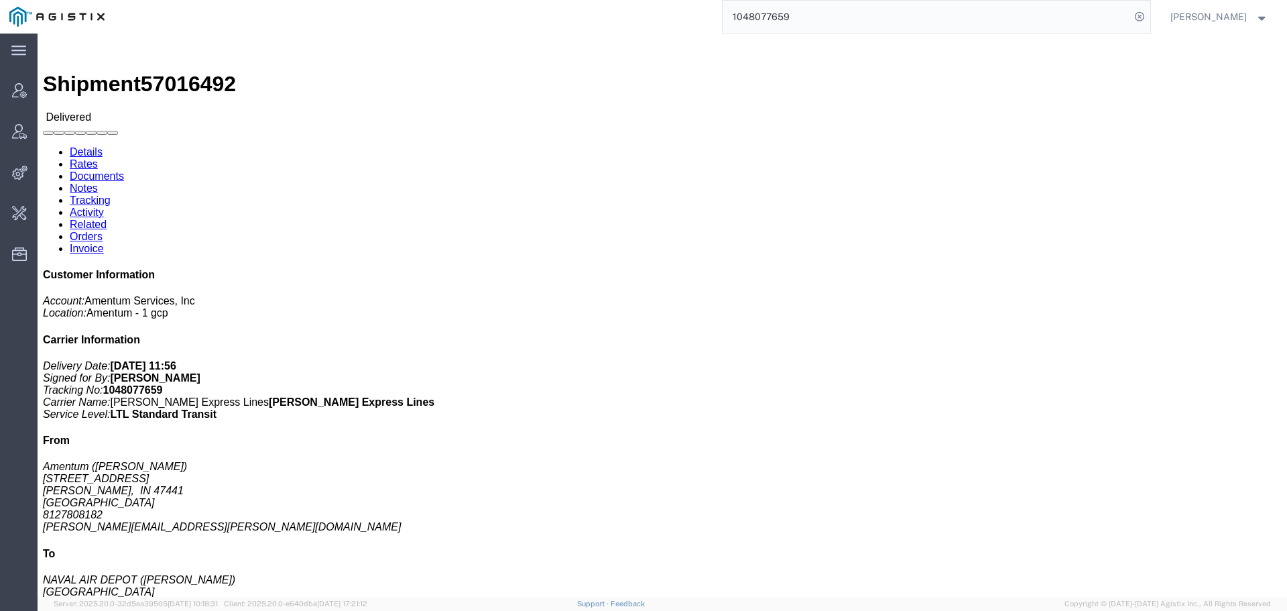
click link "Tracking"
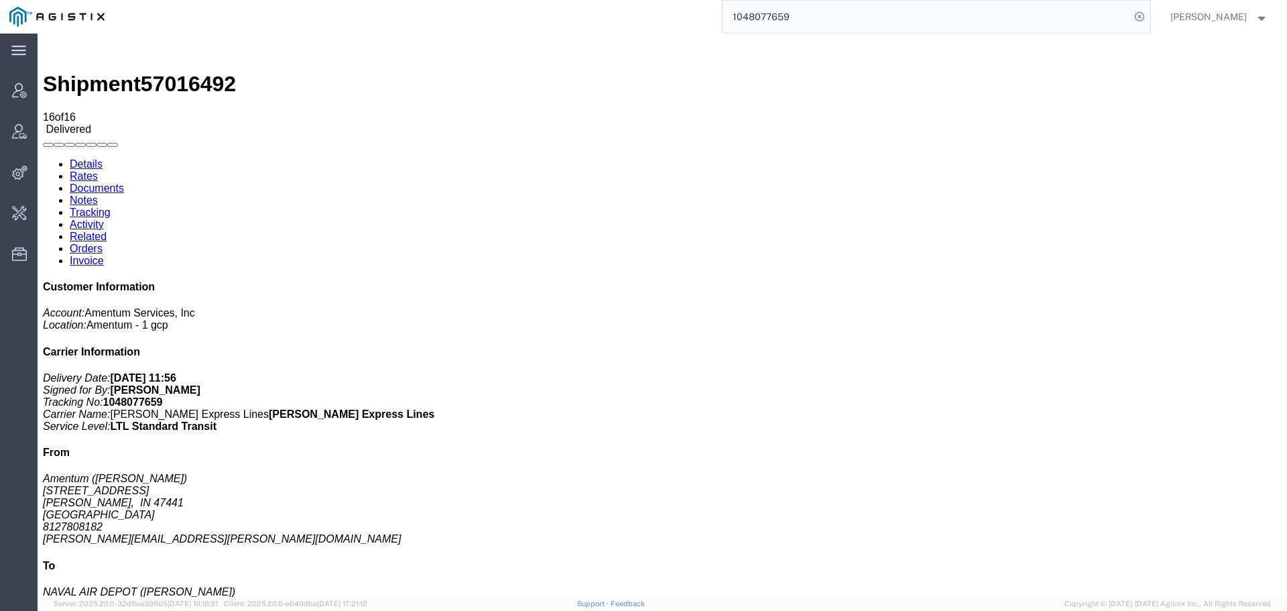
click at [929, 28] on input "1048077659" at bounding box center [927, 17] width 408 height 32
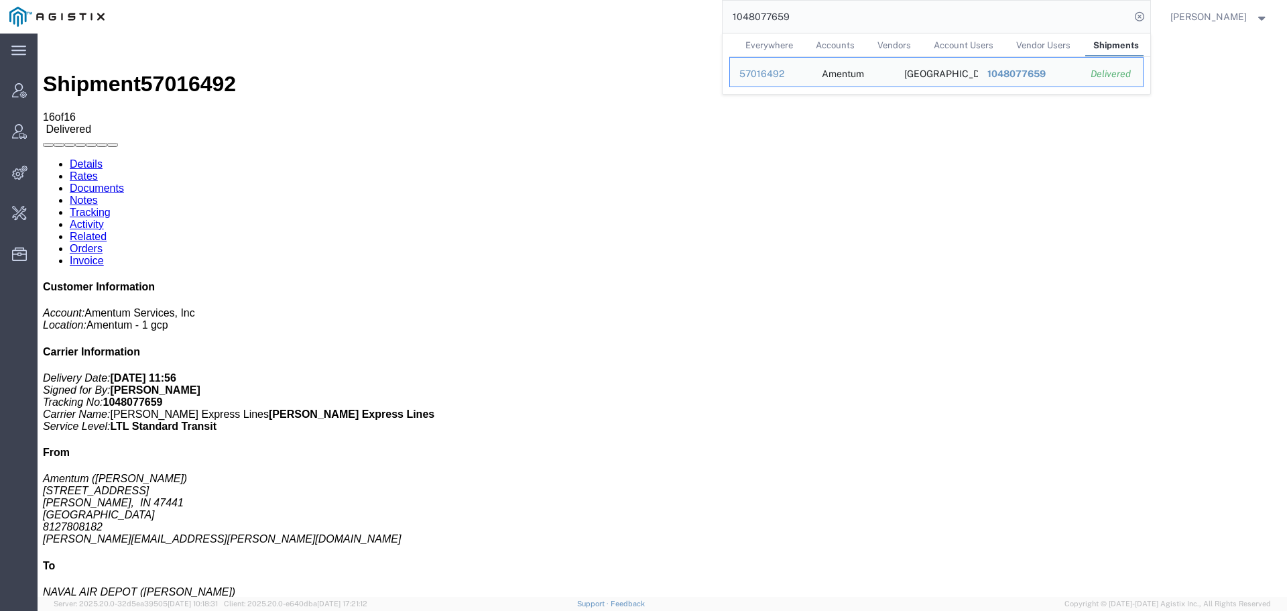
click at [929, 28] on input "1048077659" at bounding box center [927, 17] width 408 height 32
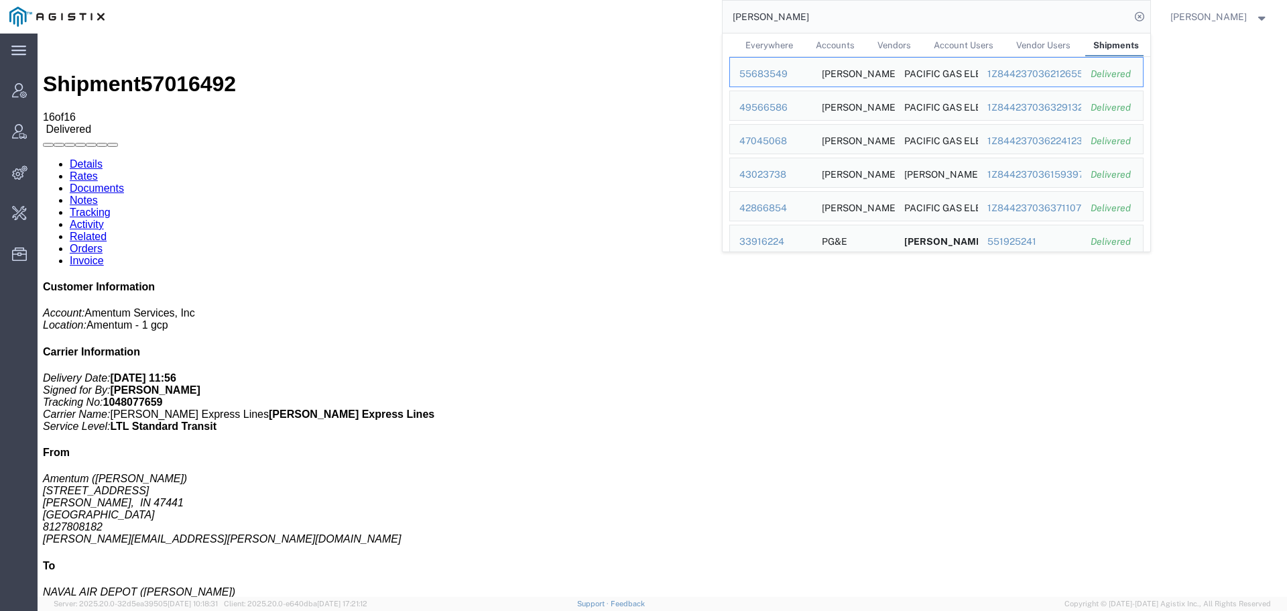
click at [962, 10] on input "[PERSON_NAME]" at bounding box center [927, 17] width 408 height 32
paste input "Northstate Aggregate Inc"
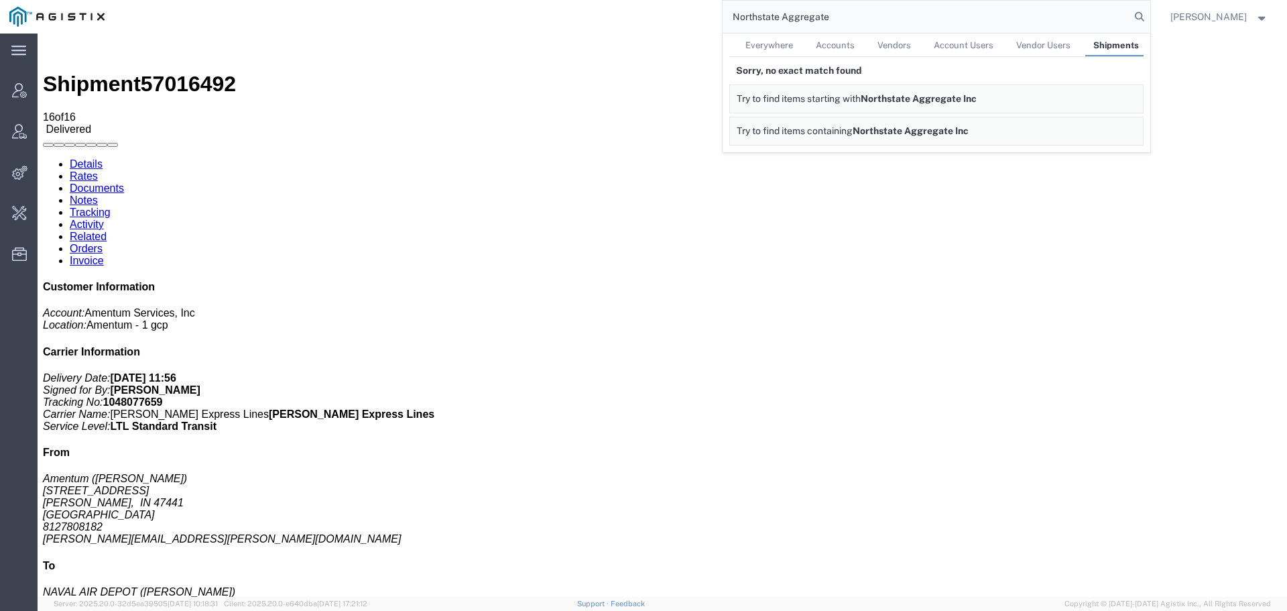
type input "Northstate Aggregate"
drag, startPoint x: 782, startPoint y: 41, endPoint x: 744, endPoint y: 8, distance: 49.9
click at [782, 41] on span "Everywhere" at bounding box center [770, 45] width 48 height 10
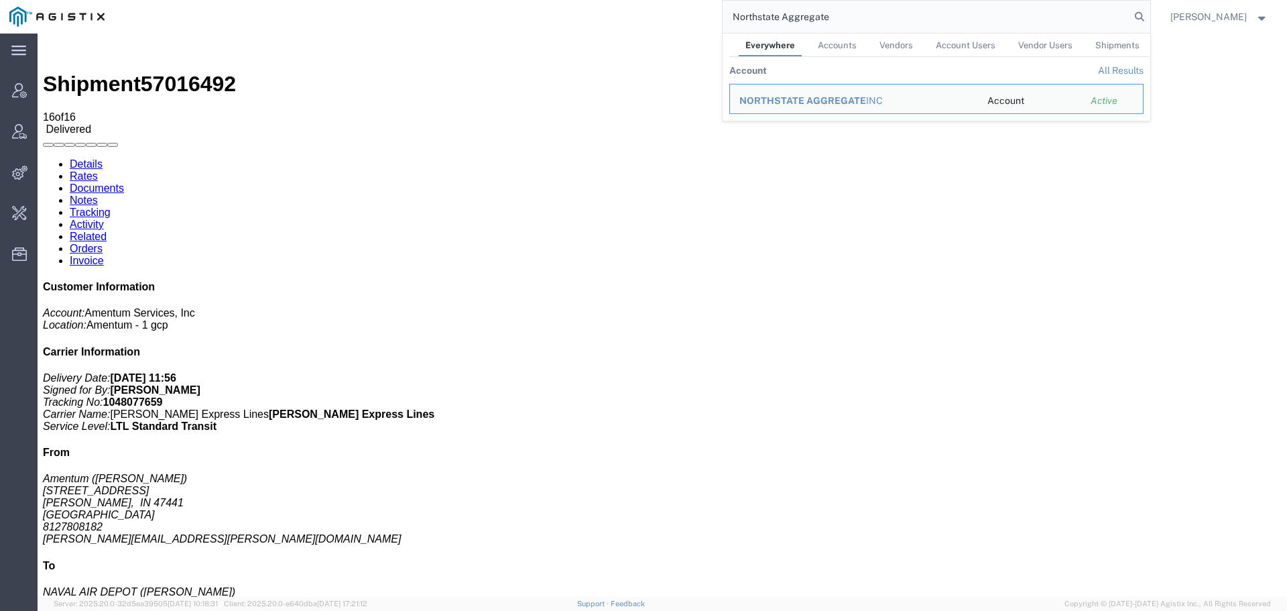
click at [836, 103] on span "NORTHSTATE AGGREGATE" at bounding box center [803, 100] width 127 height 11
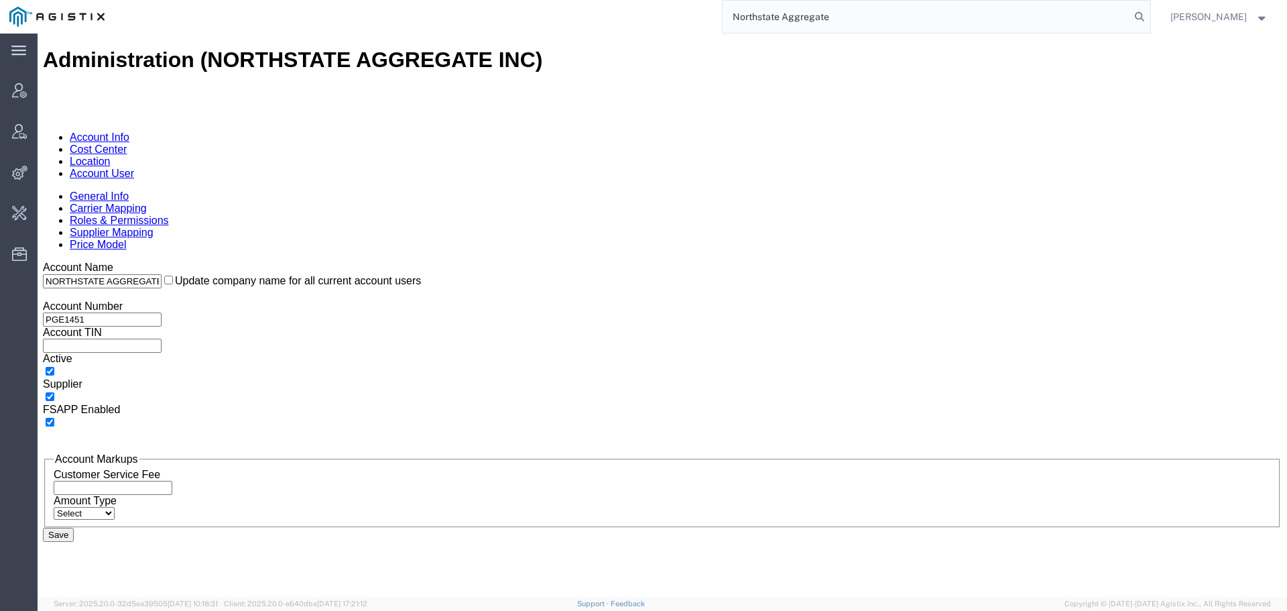
click at [134, 168] on link "Account User" at bounding box center [102, 173] width 64 height 11
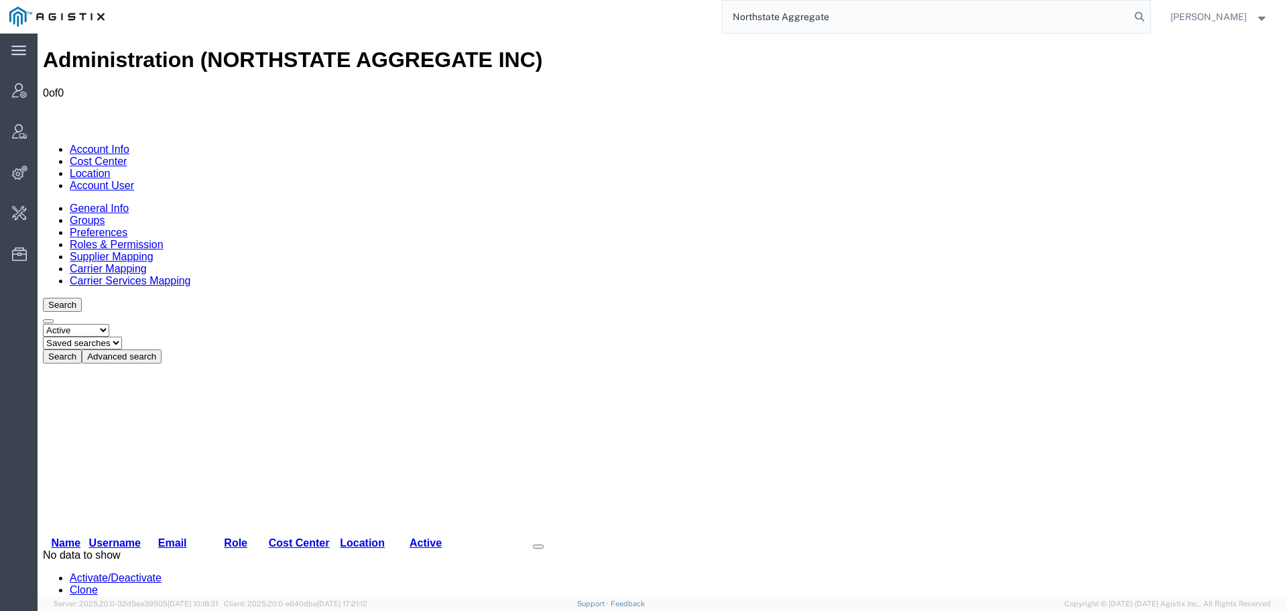
click at [91, 143] on link "Account Info" at bounding box center [100, 148] width 60 height 11
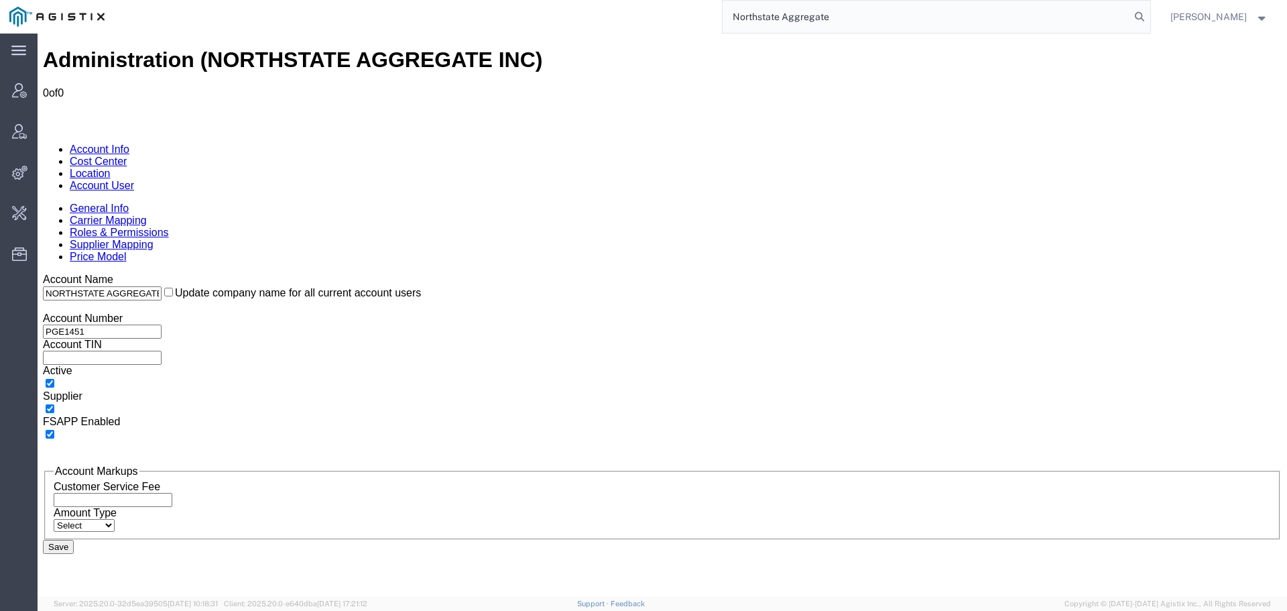
click at [922, 25] on input "Northstate Aggregate" at bounding box center [927, 17] width 408 height 32
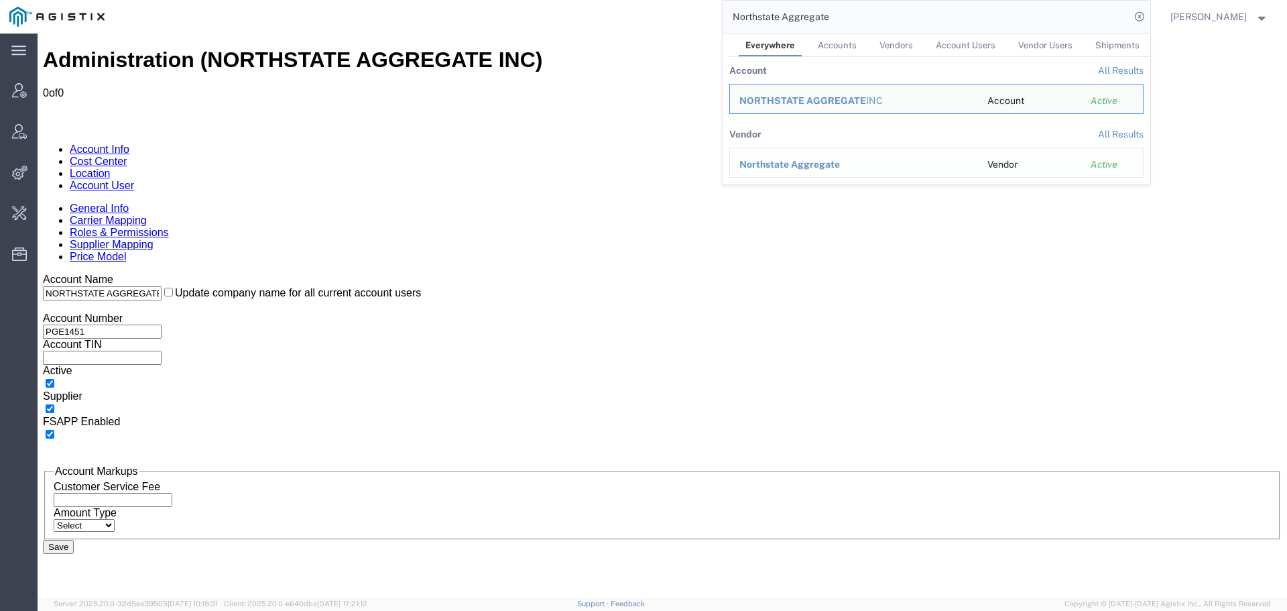
click at [795, 165] on span "Northstate Aggregate" at bounding box center [790, 164] width 101 height 11
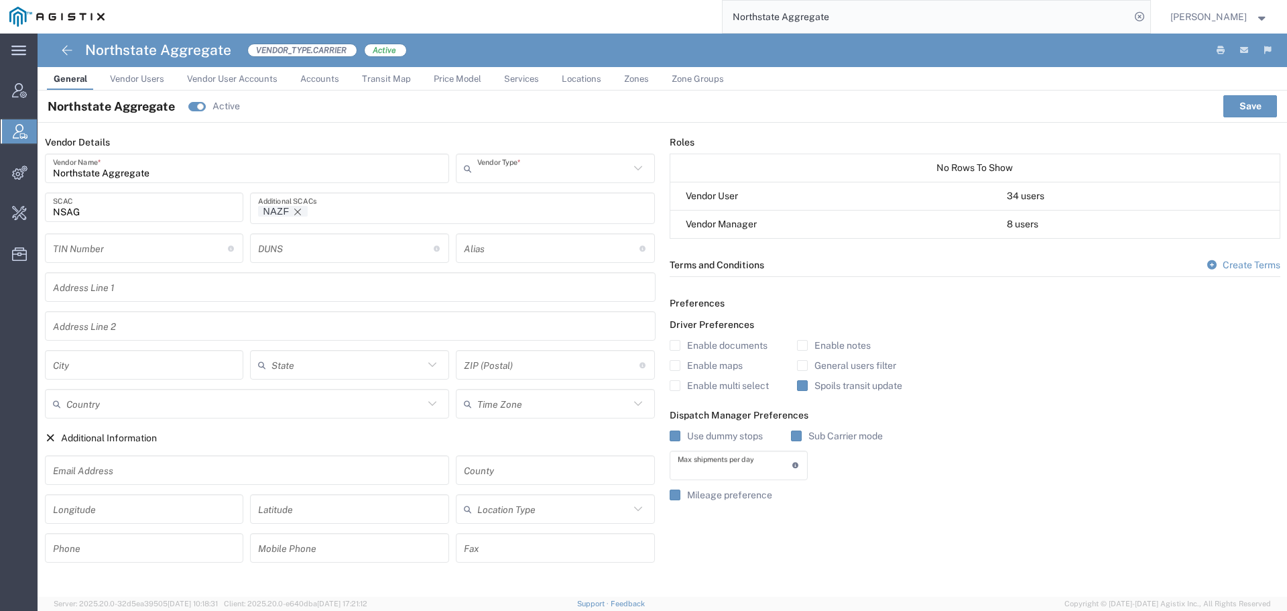
type input "Carrier"
type input "1"
click at [150, 75] on span "Vendor Users" at bounding box center [137, 79] width 54 height 10
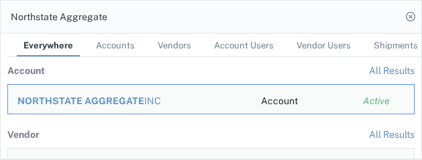
drag, startPoint x: 42, startPoint y: 17, endPoint x: -31, endPoint y: 17, distance: 72.4
click at [0, 17] on html "main_menu Created with Sketch. Collapse Menu Account Manager Vendor Manager Int…" at bounding box center [211, 80] width 422 height 160
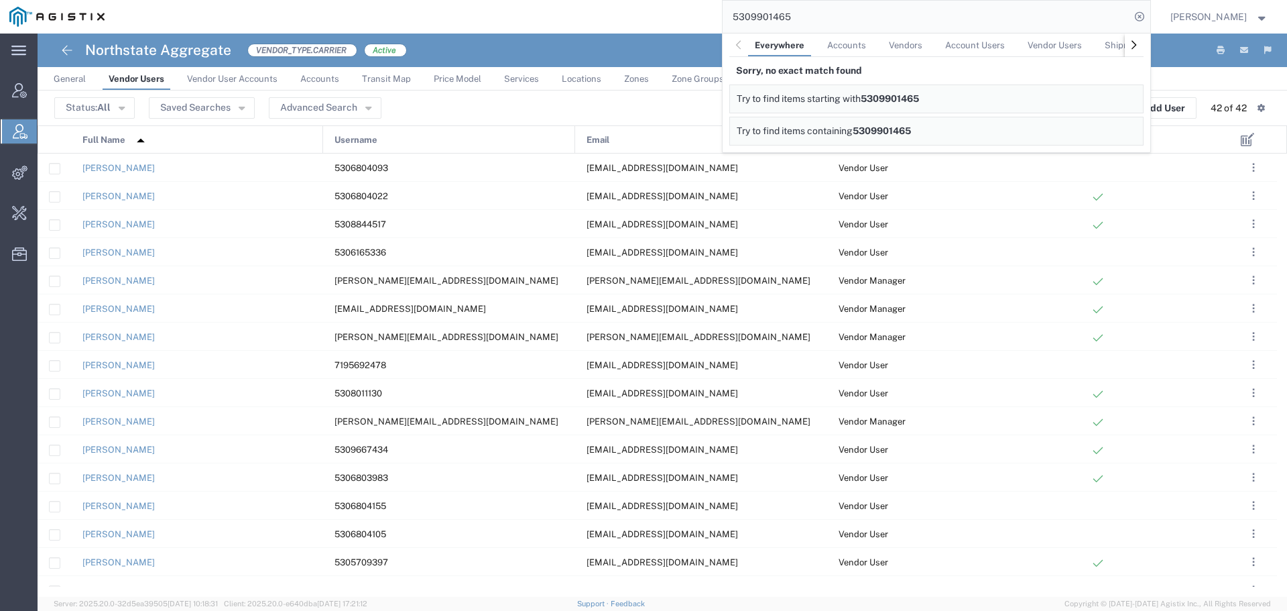
drag, startPoint x: 866, startPoint y: 5, endPoint x: 744, endPoint y: 31, distance: 124.8
click at [744, 31] on input "5309901465" at bounding box center [927, 17] width 408 height 32
paste input "E & A Hauling"
type input "E & A Hauling"
click at [825, 104] on div "[PERSON_NAME] DBA E & A Hauling" at bounding box center [854, 101] width 229 height 14
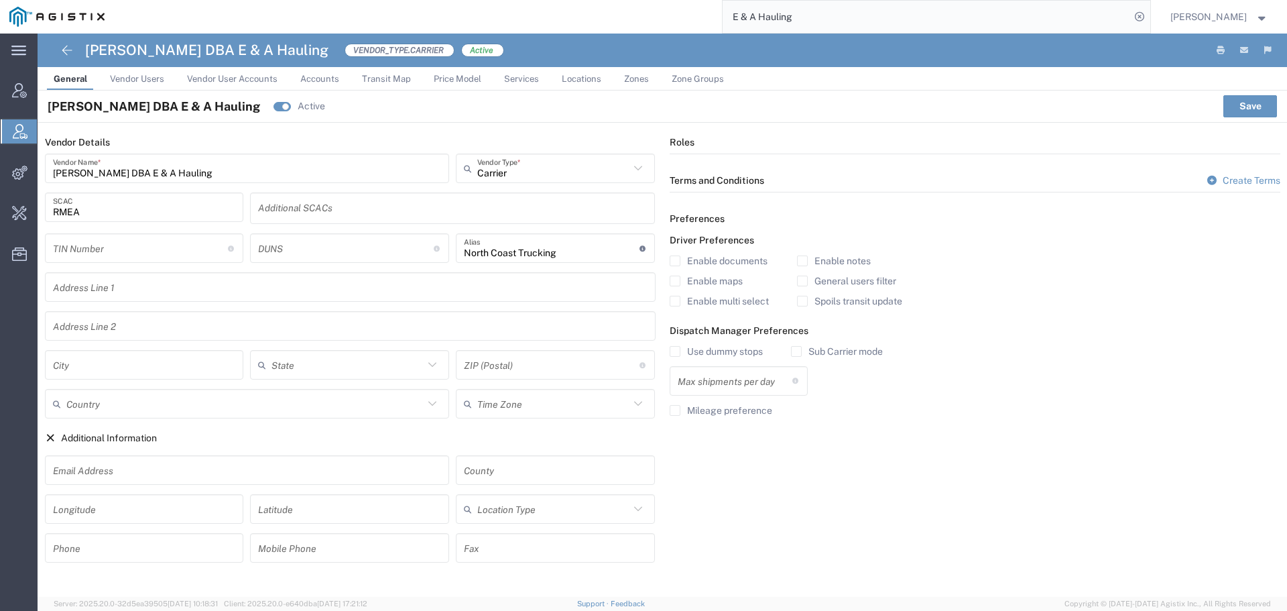
type input "1"
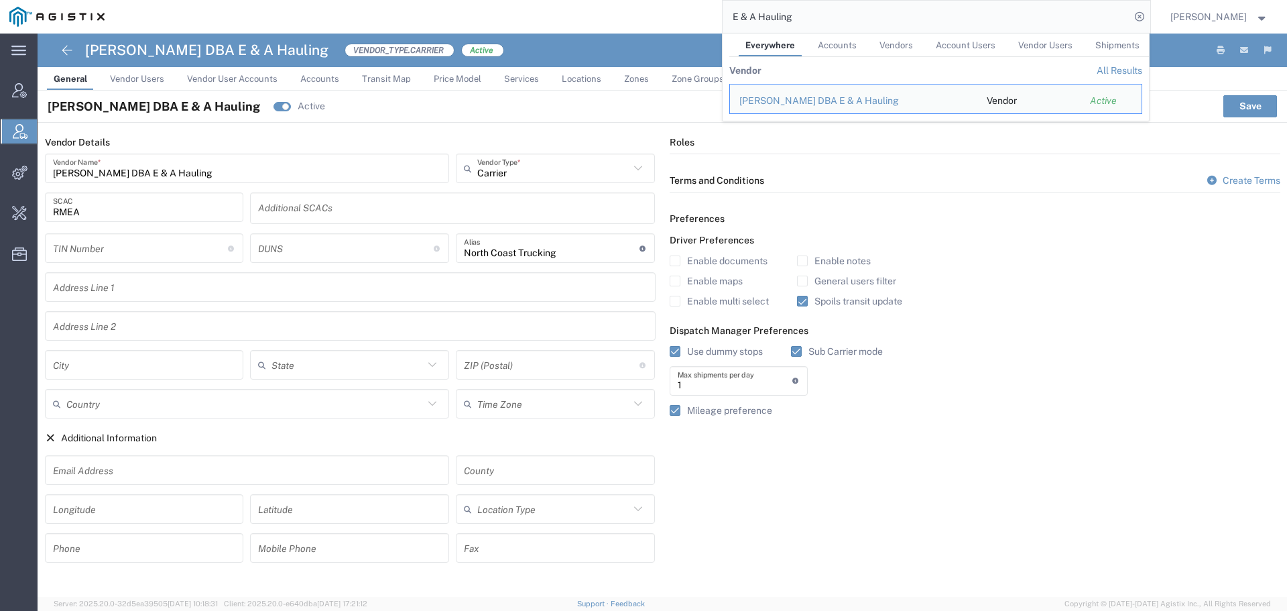
drag, startPoint x: 811, startPoint y: 17, endPoint x: 689, endPoint y: 17, distance: 122.0
click at [689, 17] on div "E & A Hauling Everywhere Accounts Vendors Account Users Vendor Users Shipments …" at bounding box center [632, 17] width 1037 height 34
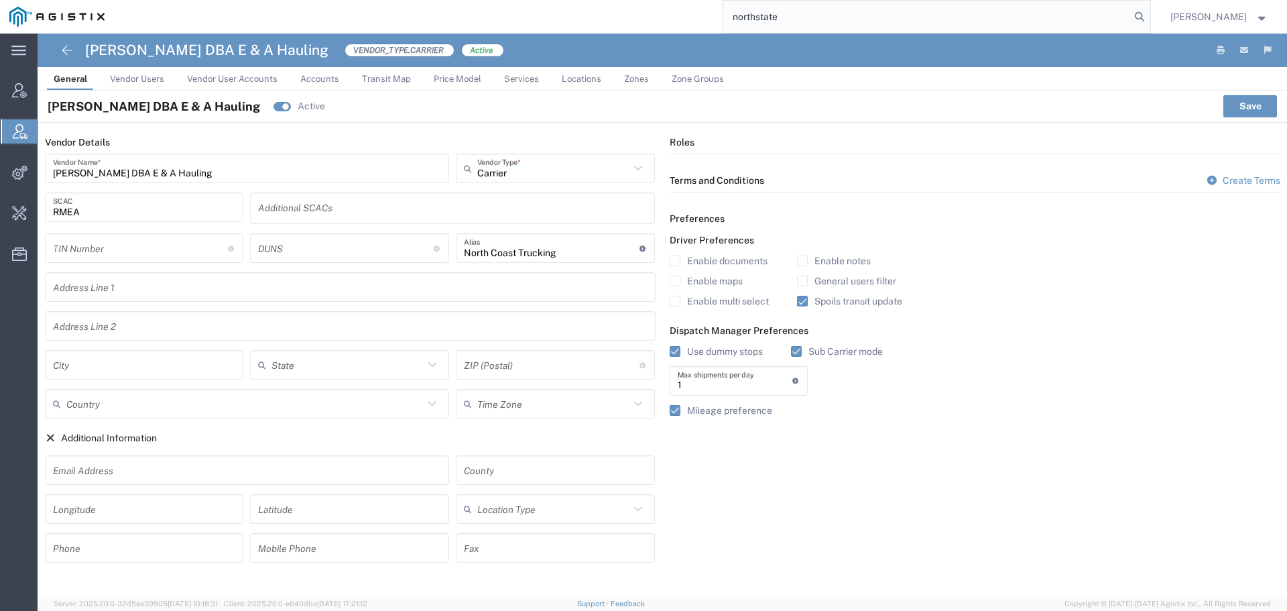
type input "northstate"
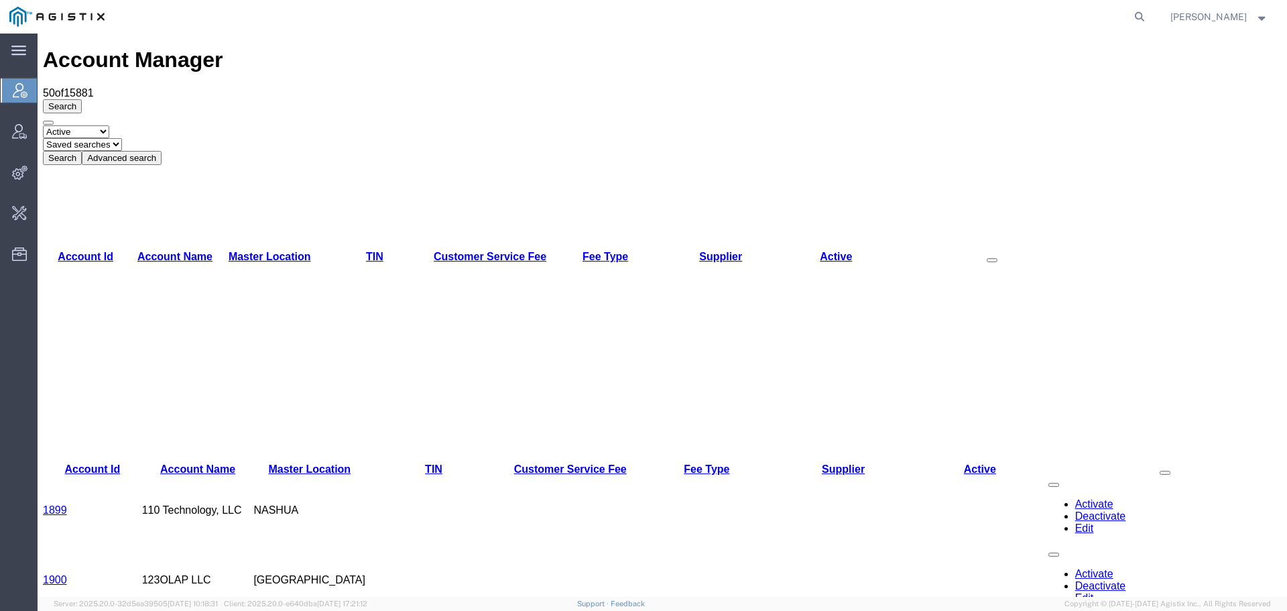
click at [1116, 9] on agx-global-search at bounding box center [936, 17] width 429 height 34
click at [1147, 20] on icon at bounding box center [1140, 16] width 19 height 19
type input "E & A"
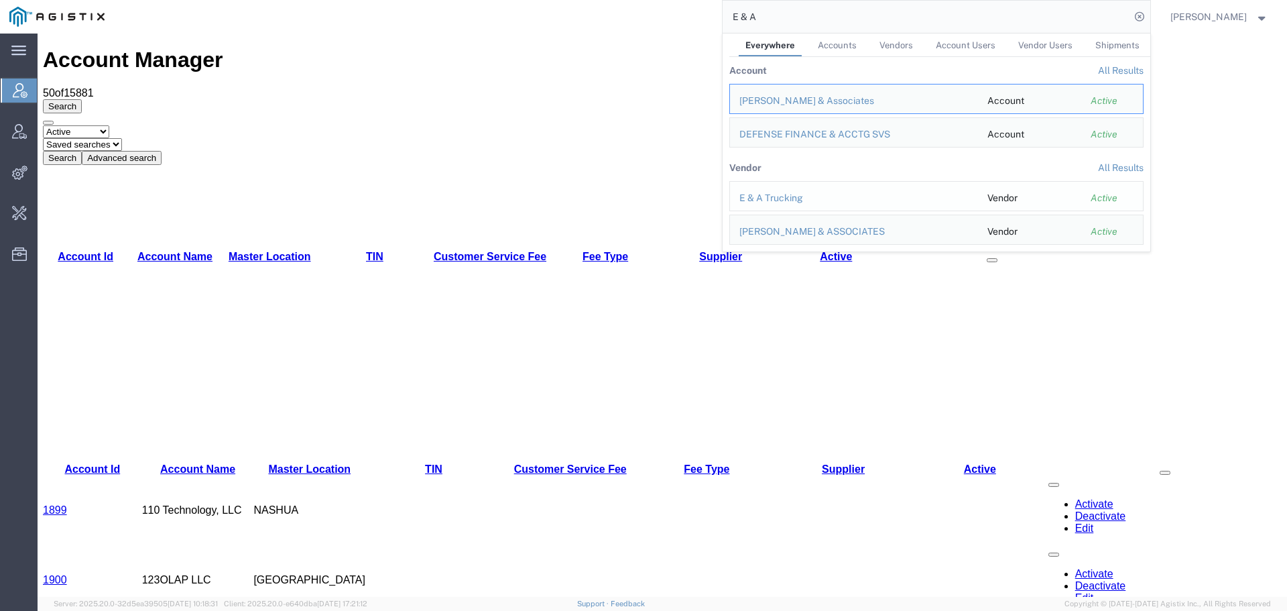
click at [774, 202] on div "E & A Trucking" at bounding box center [854, 198] width 229 height 14
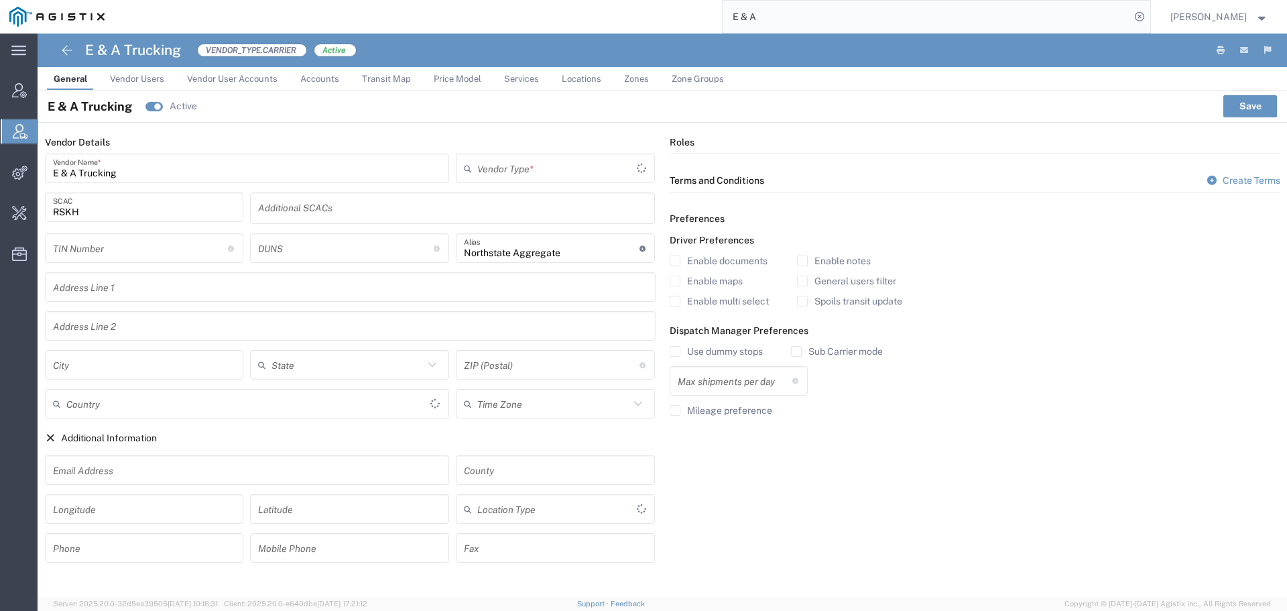
type input "Carrier"
type input "1"
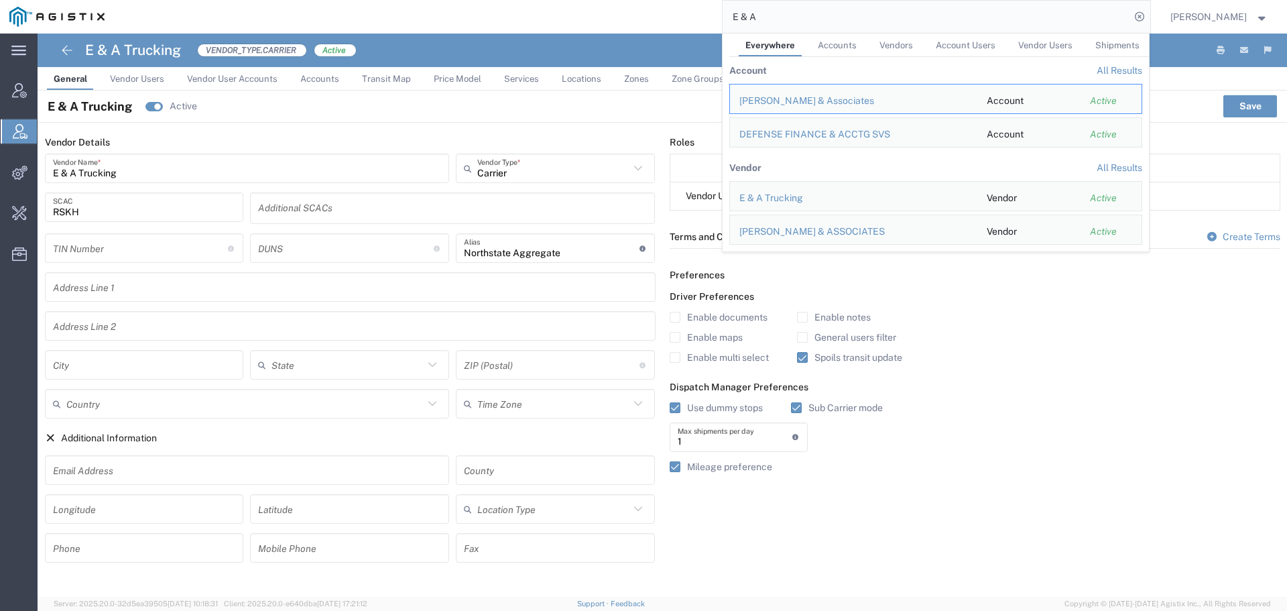
click at [868, 9] on input "E & A" at bounding box center [927, 17] width 408 height 32
click at [567, 115] on div "E & A Trucking Active Save" at bounding box center [663, 107] width 1250 height 32
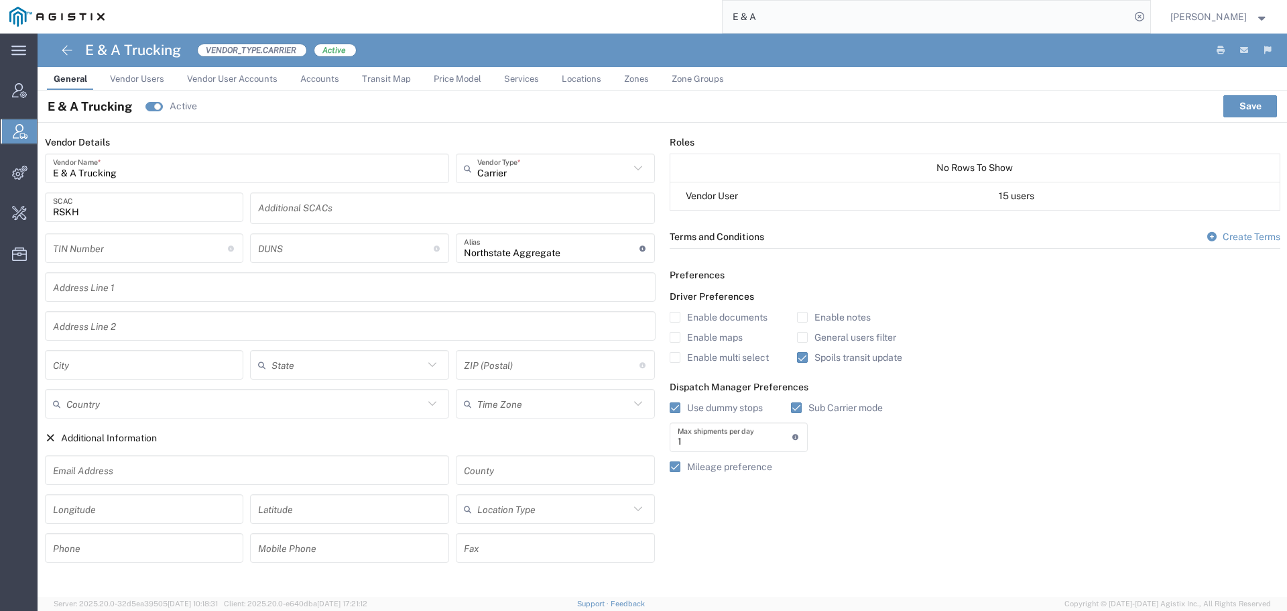
click at [156, 80] on span "Vendor Users" at bounding box center [137, 79] width 54 height 10
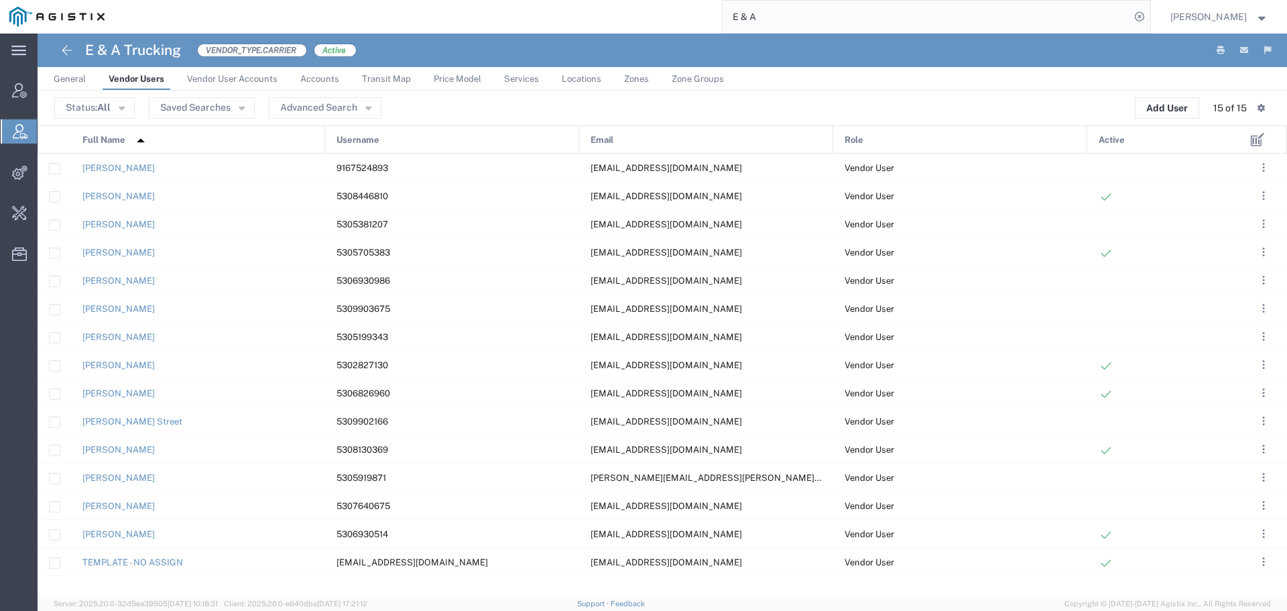
click at [83, 77] on span "General" at bounding box center [70, 79] width 32 height 10
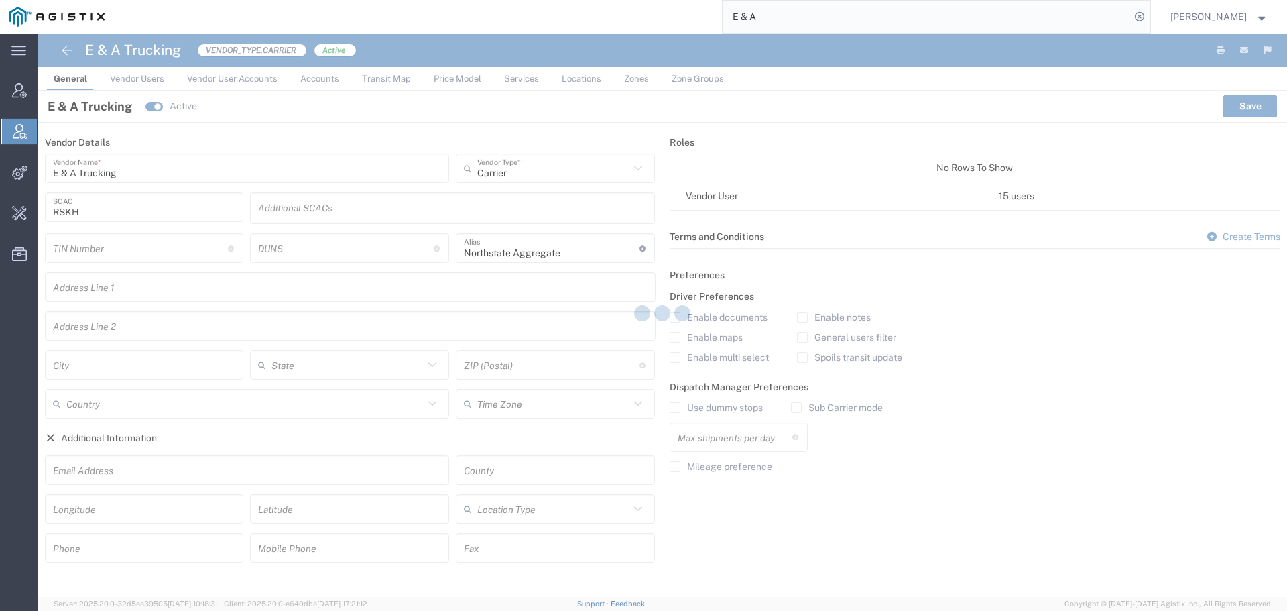
type input "1"
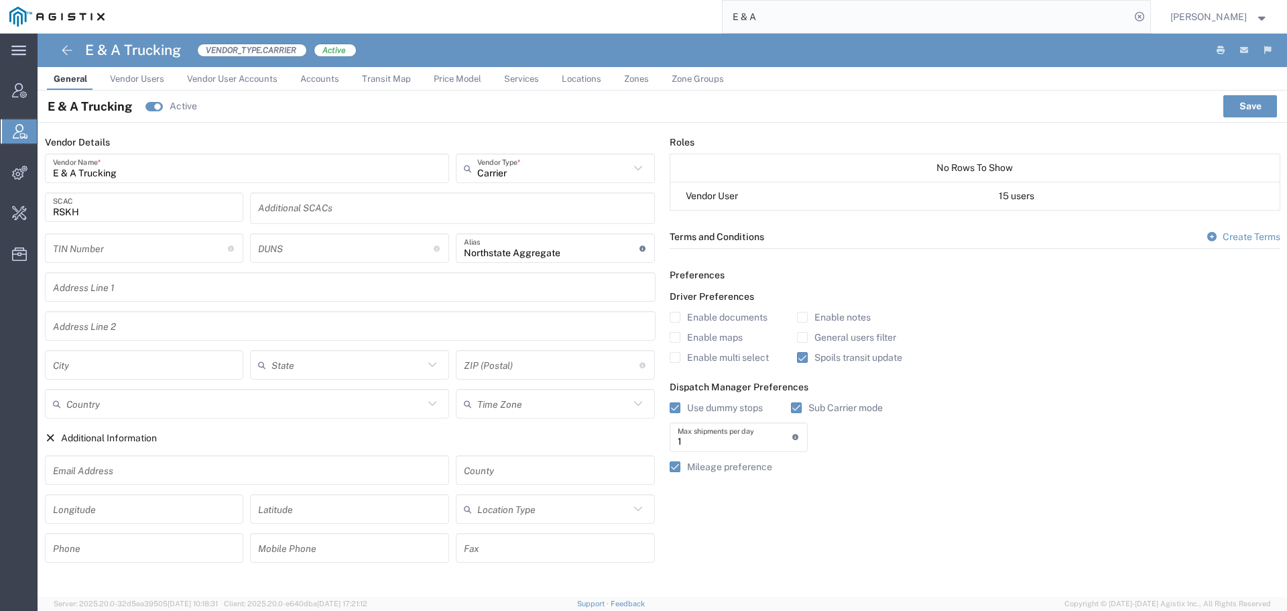
click at [156, 80] on span "Vendor Users" at bounding box center [137, 79] width 54 height 10
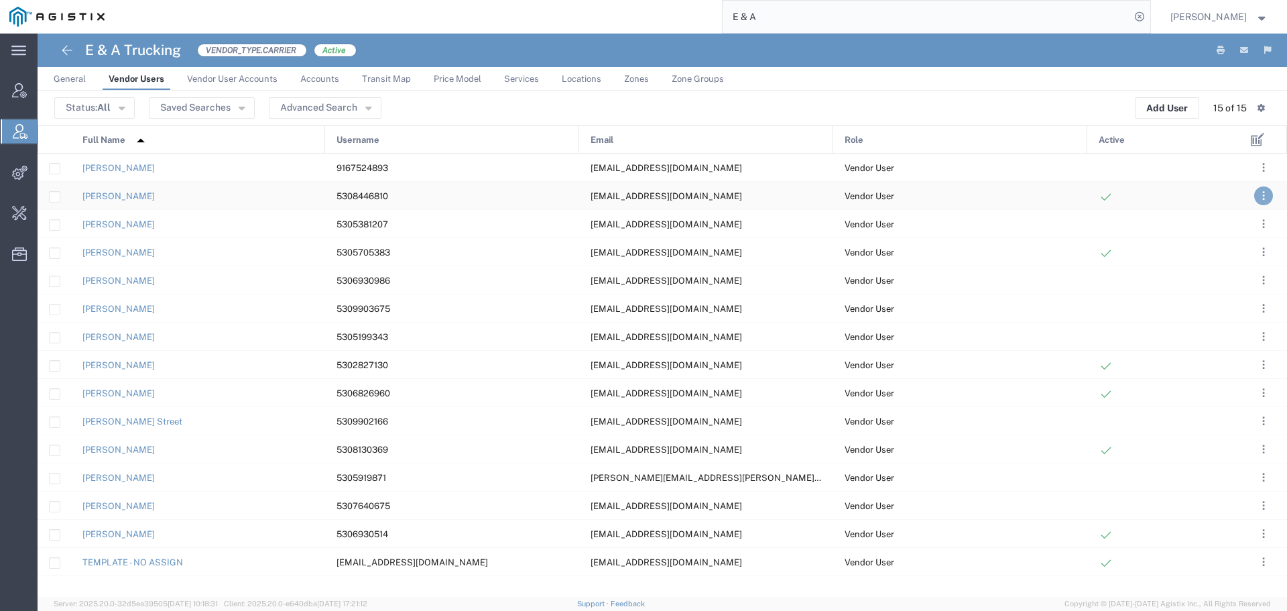
click at [1265, 192] on span ". . ." at bounding box center [1264, 196] width 3 height 16
click at [1234, 300] on link "Clone User" at bounding box center [1209, 299] width 60 height 11
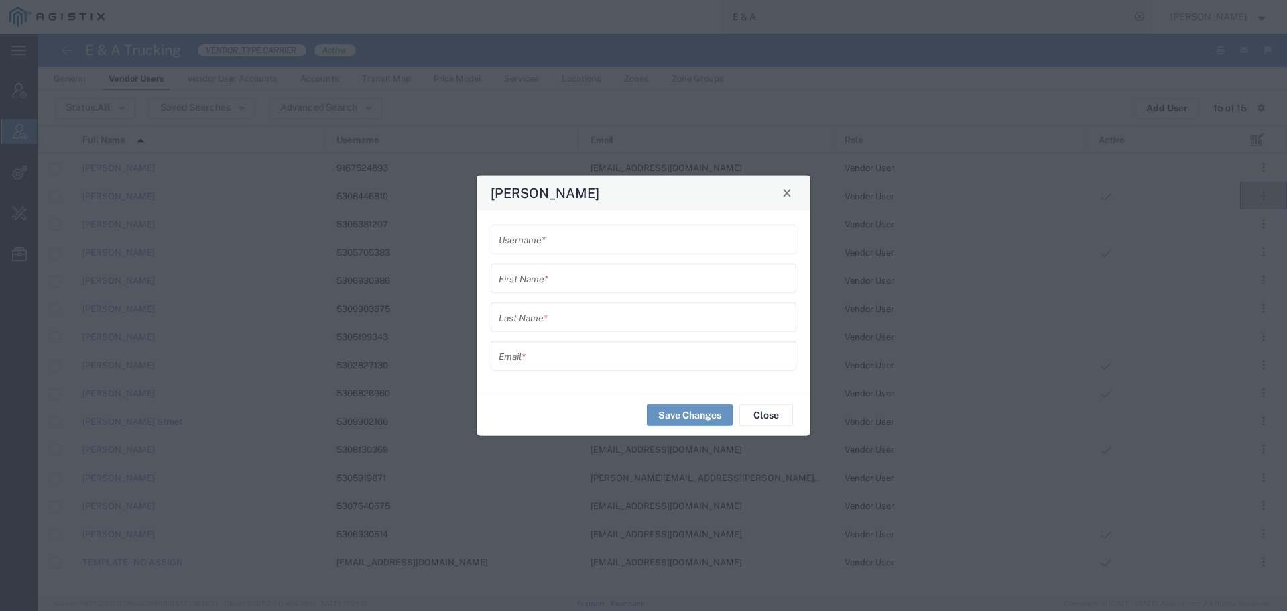
click at [530, 237] on input "text" at bounding box center [644, 238] width 290 height 23
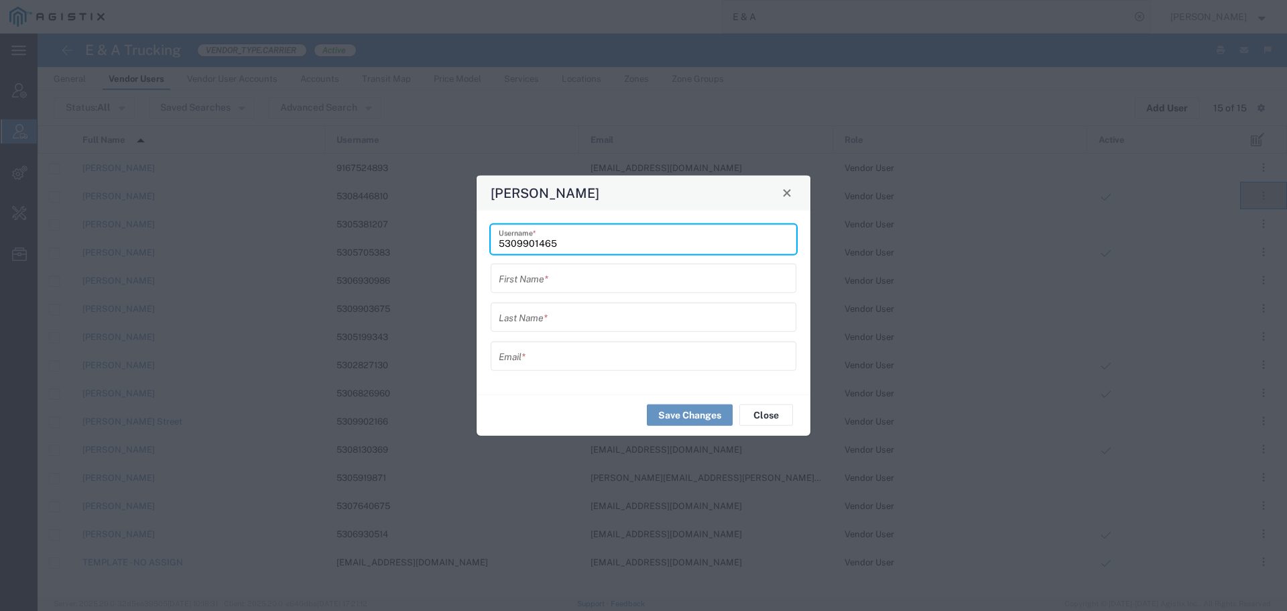
type input "5309901465"
drag, startPoint x: 568, startPoint y: 243, endPoint x: 432, endPoint y: 241, distance: 136.1
click at [432, 241] on div "Clone Cameron Francis 5309901465 Username * First Name * Last Name * Email * Sa…" at bounding box center [643, 305] width 1287 height 611
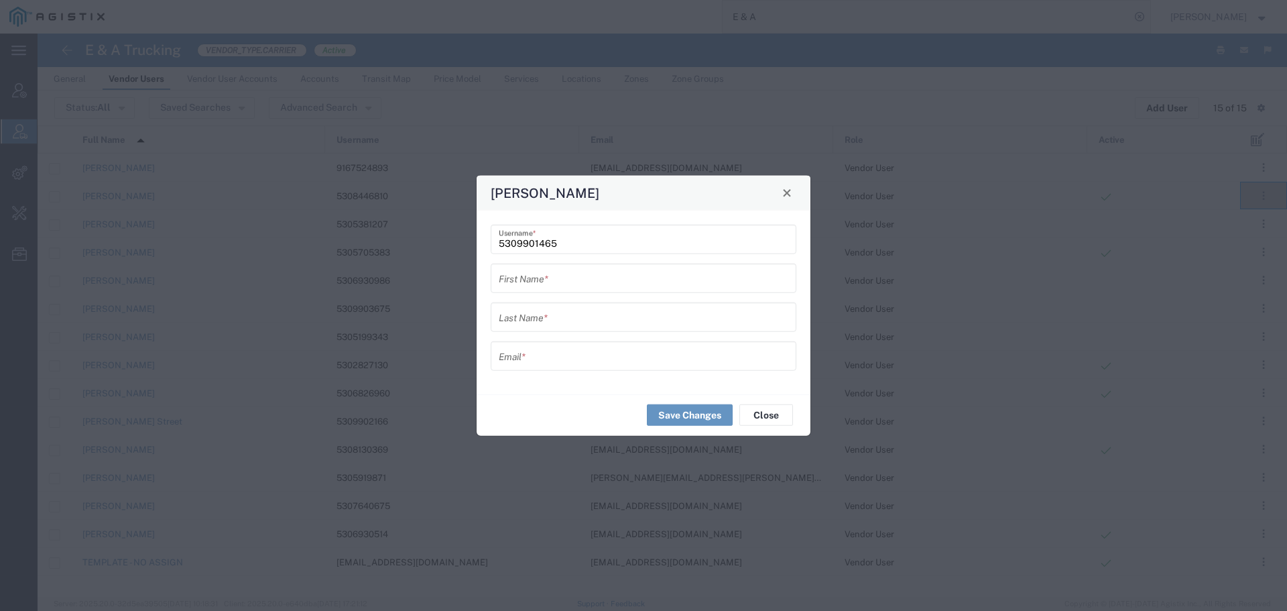
click at [554, 292] on div "First Name *" at bounding box center [644, 278] width 306 height 30
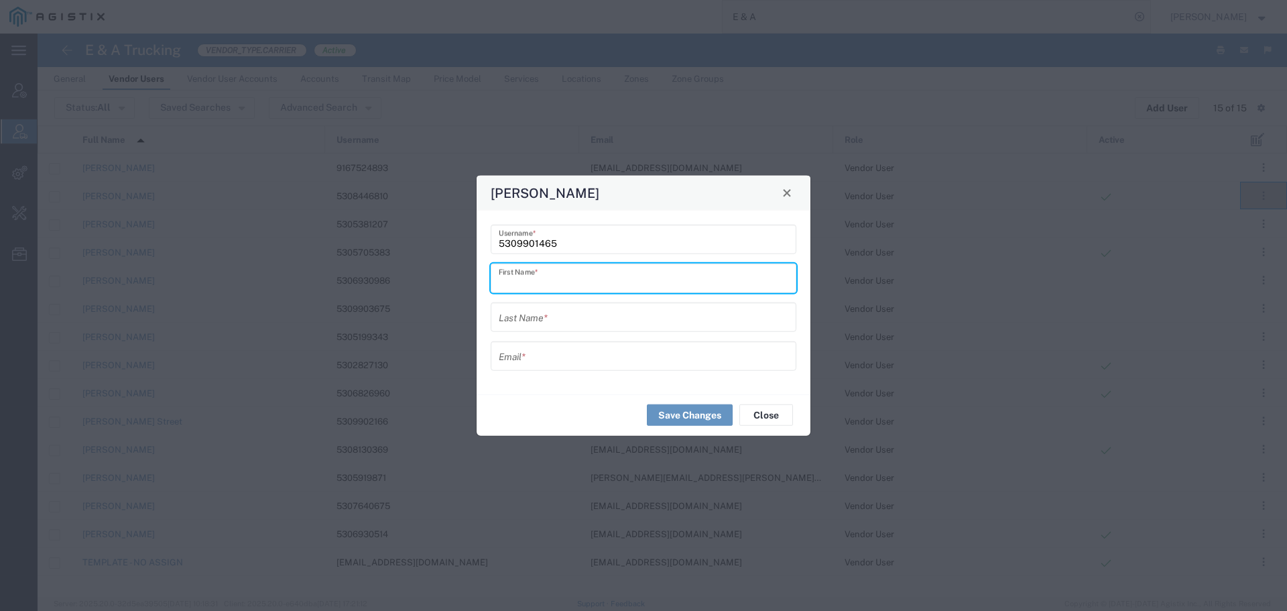
click at [549, 276] on input "text" at bounding box center [644, 277] width 290 height 23
type input "Hector"
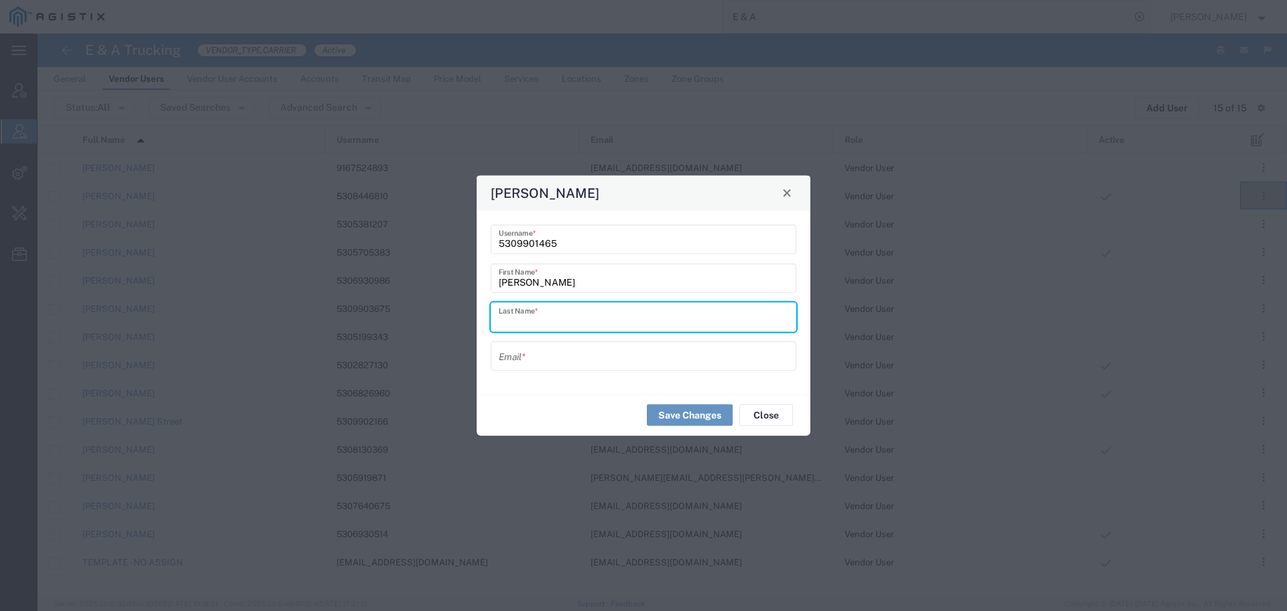
type input "a"
type input "Garcia"
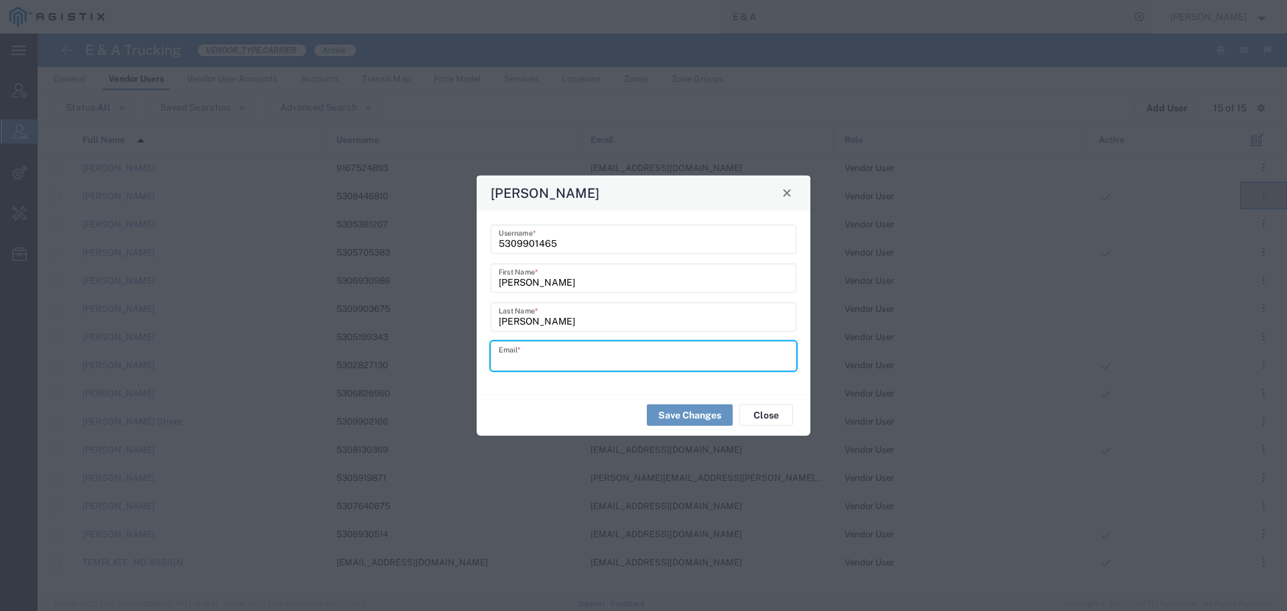
click at [616, 354] on input "text" at bounding box center [644, 355] width 290 height 23
paste input "krazyh67@gmail.com"
type input "krazyh67@gmail.com"
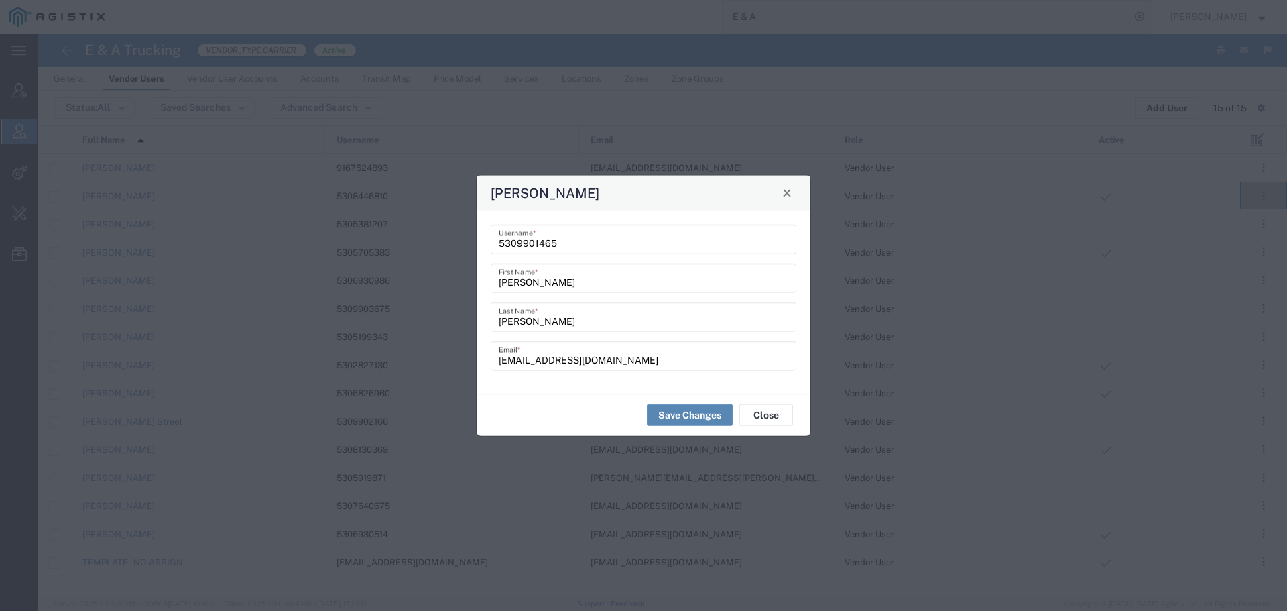
click at [672, 408] on button "Save Changes" at bounding box center [690, 414] width 86 height 21
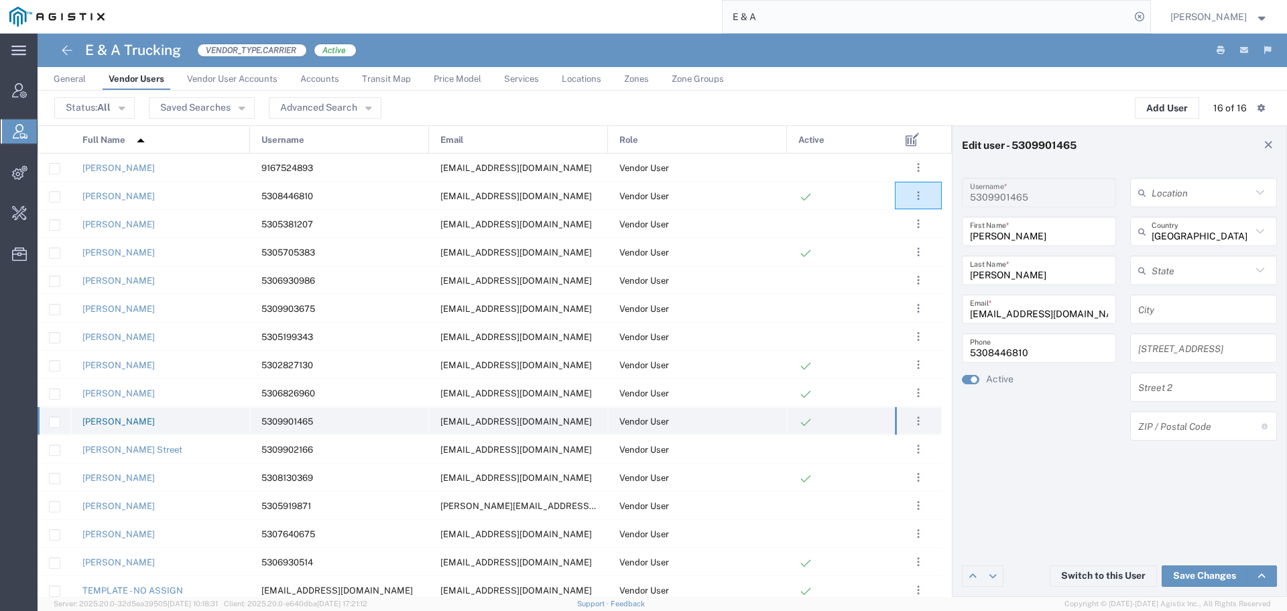
click at [86, 417] on link "Hector Garcia" at bounding box center [118, 421] width 72 height 10
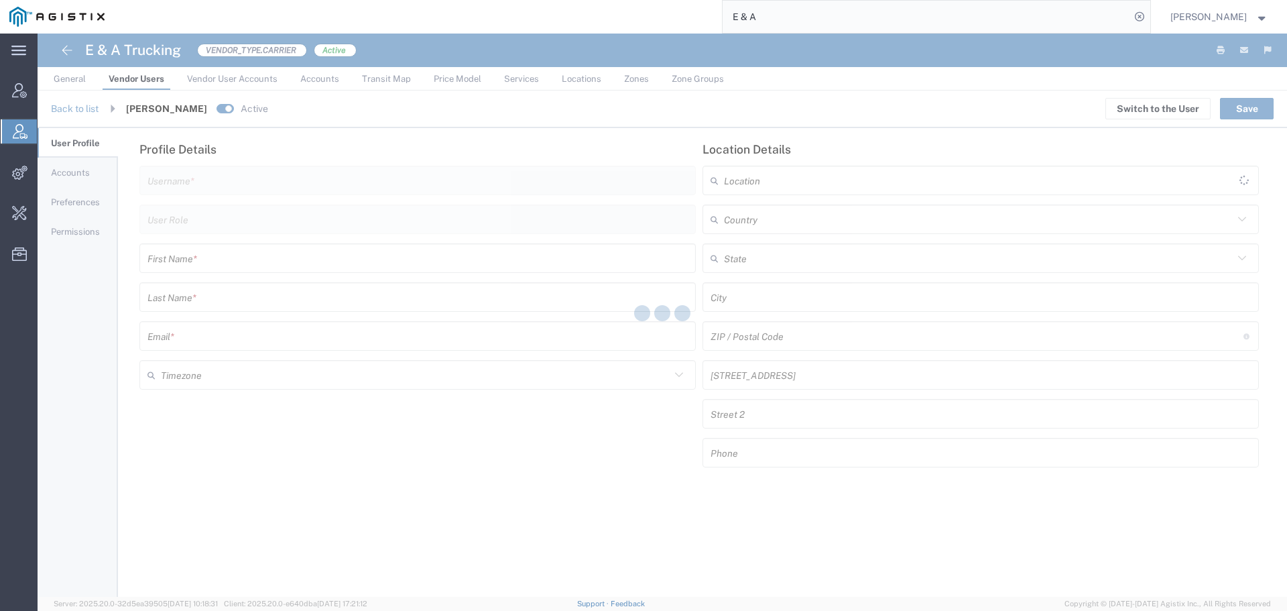
type input "5309901465"
type input "Vendor User"
type input "Hector"
type input "Garcia"
type input "krazyh67@gmail.com"
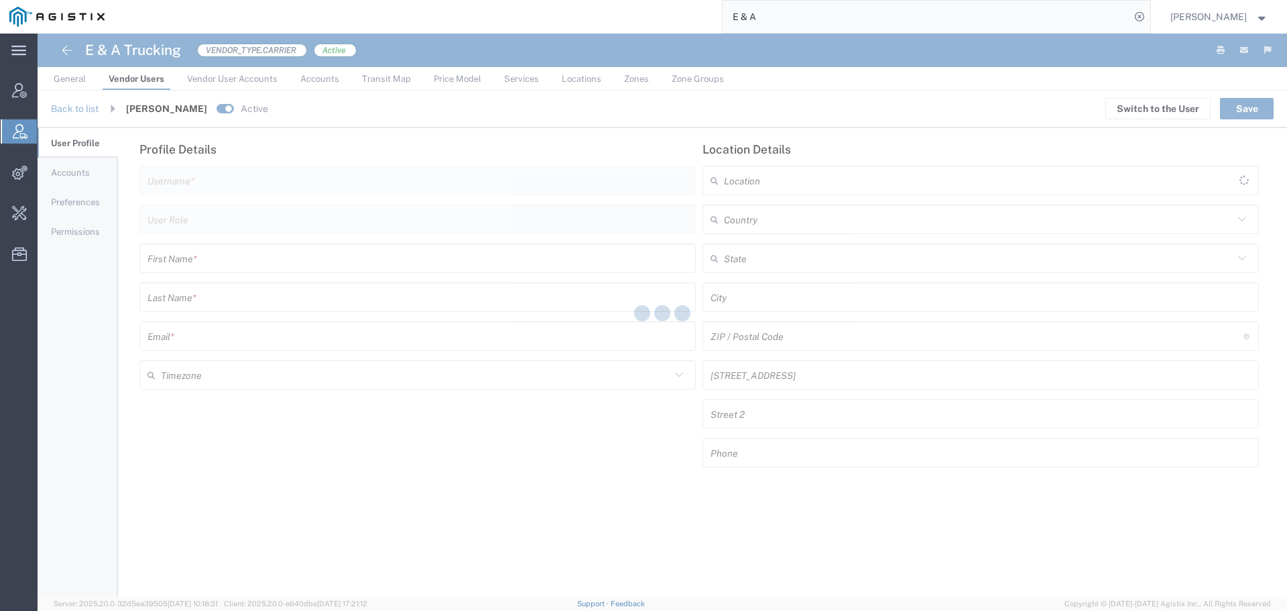
type input "[GEOGRAPHIC_DATA]"
type input "5308446810"
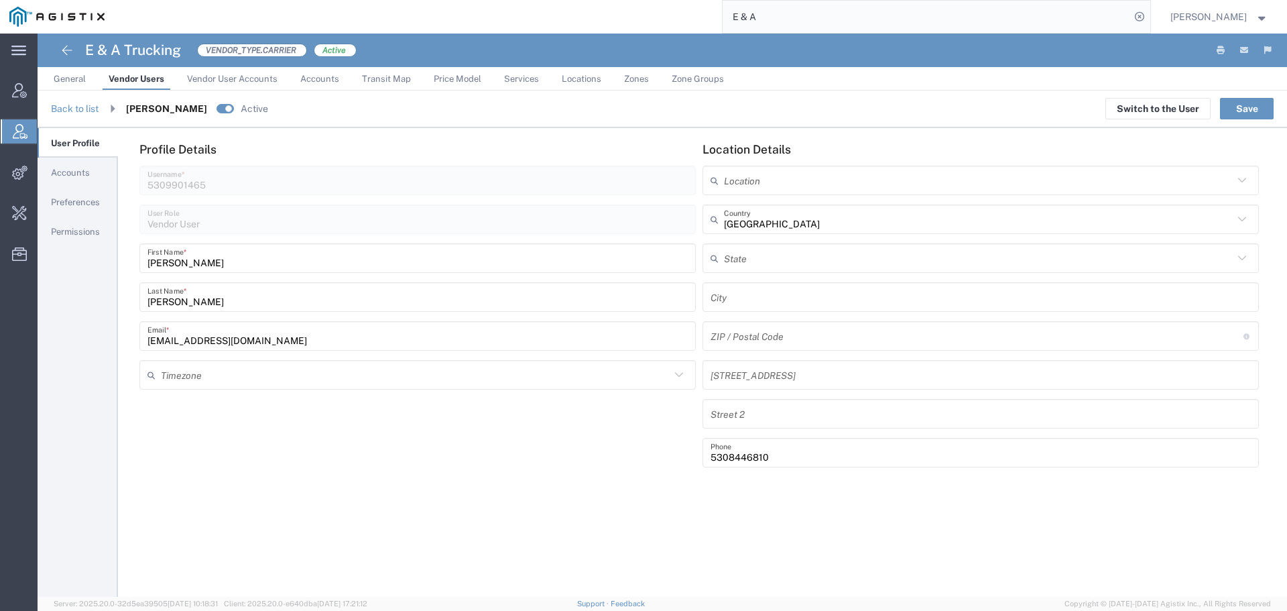
click at [247, 77] on span "Vendor User Accounts" at bounding box center [232, 79] width 91 height 10
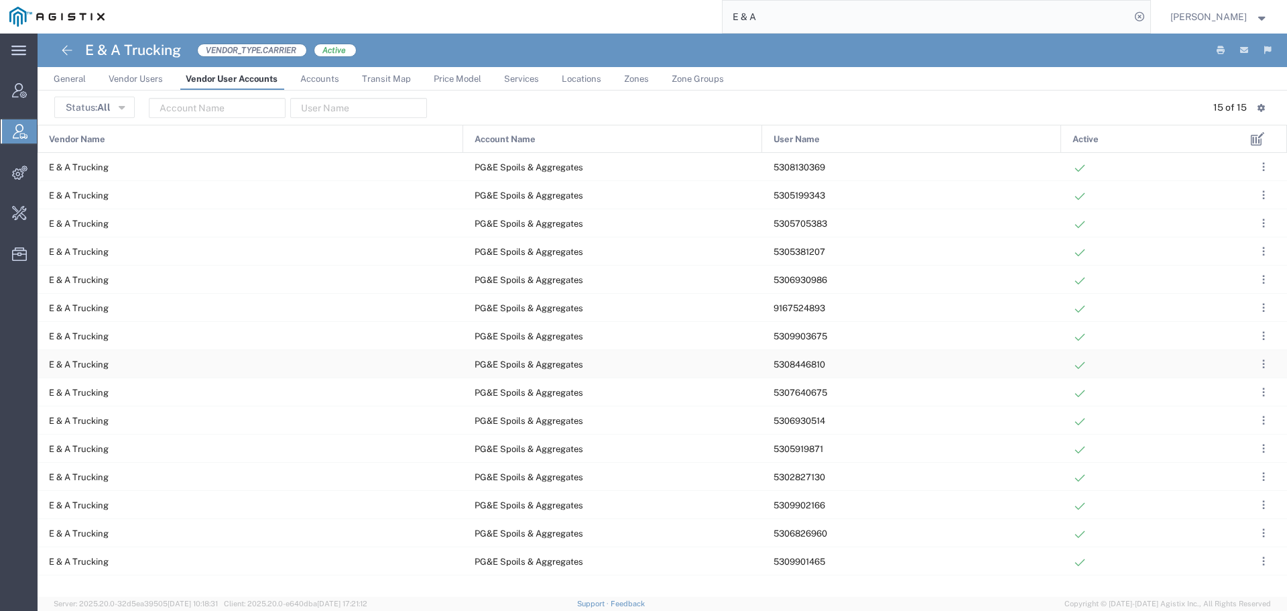
scroll to position [1233, 0]
click at [67, 74] on span "General" at bounding box center [70, 79] width 32 height 10
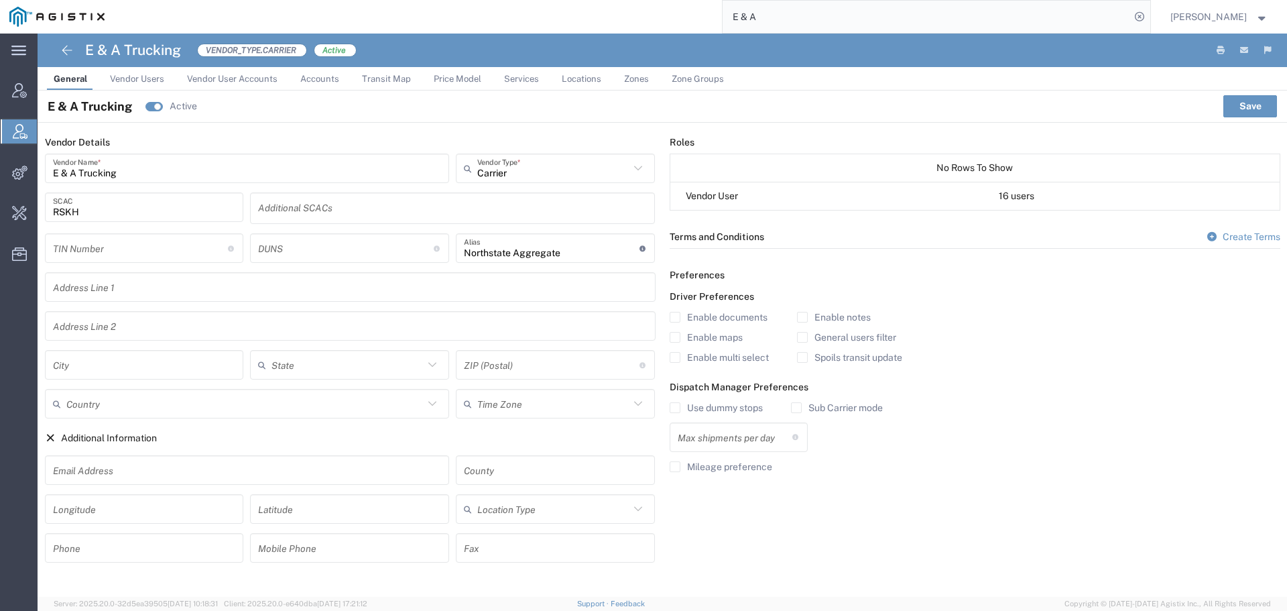
type input "1"
click at [77, 56] on button at bounding box center [67, 50] width 27 height 27
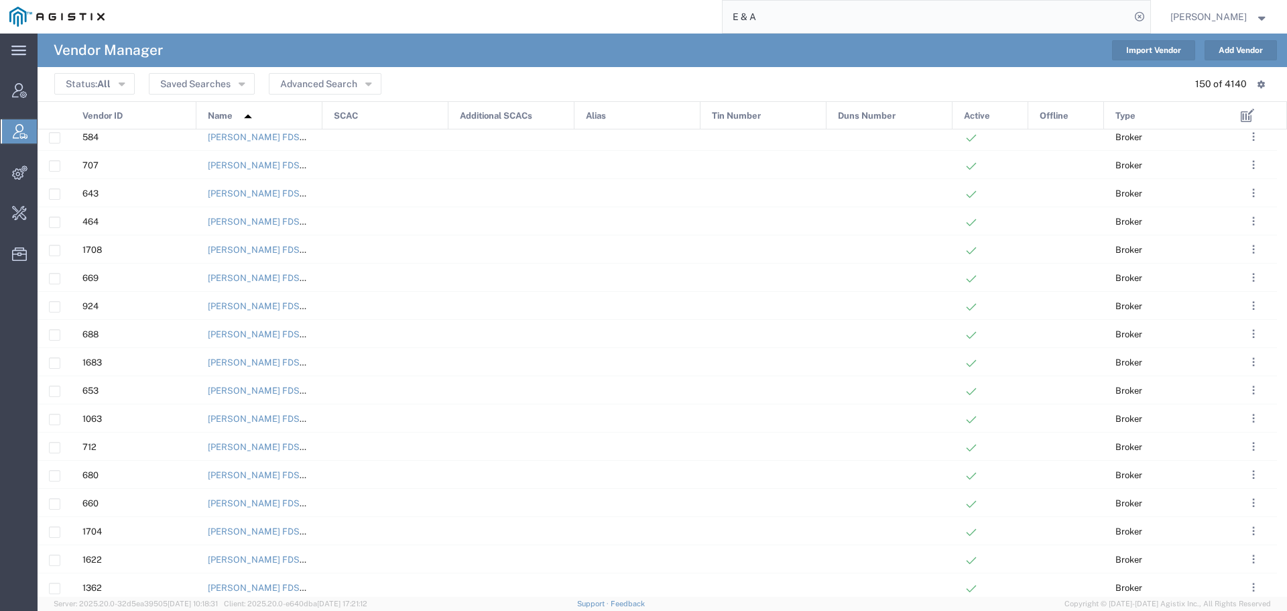
click at [915, 29] on input "E & A" at bounding box center [927, 17] width 408 height 32
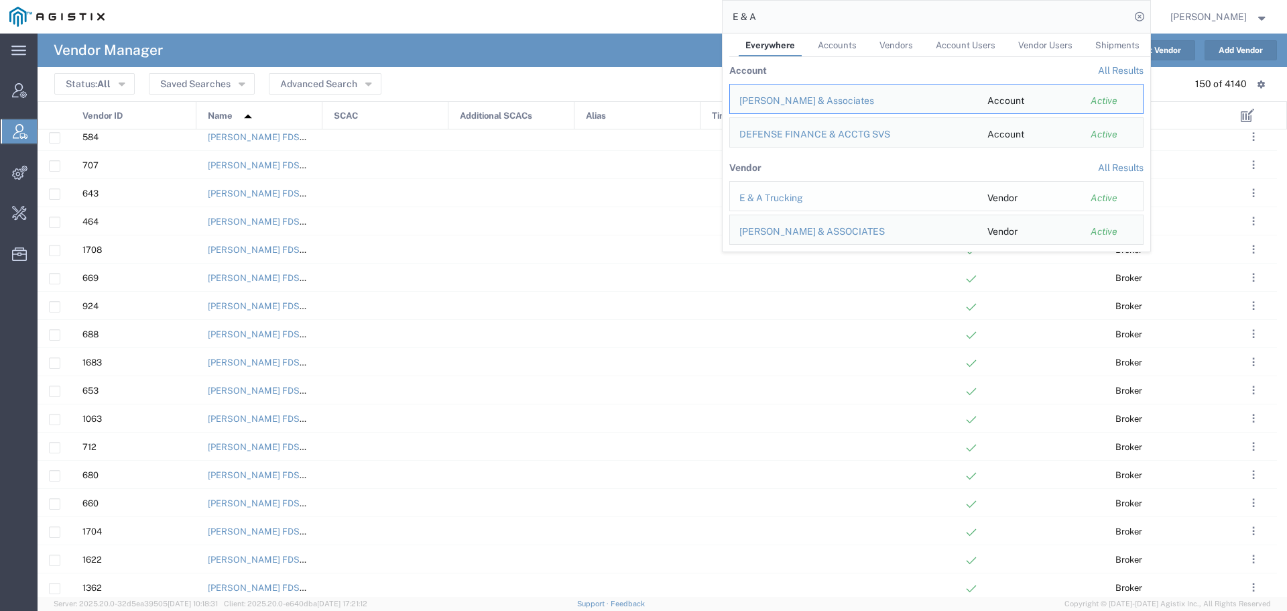
click at [772, 199] on div "E & A Trucking" at bounding box center [854, 198] width 229 height 14
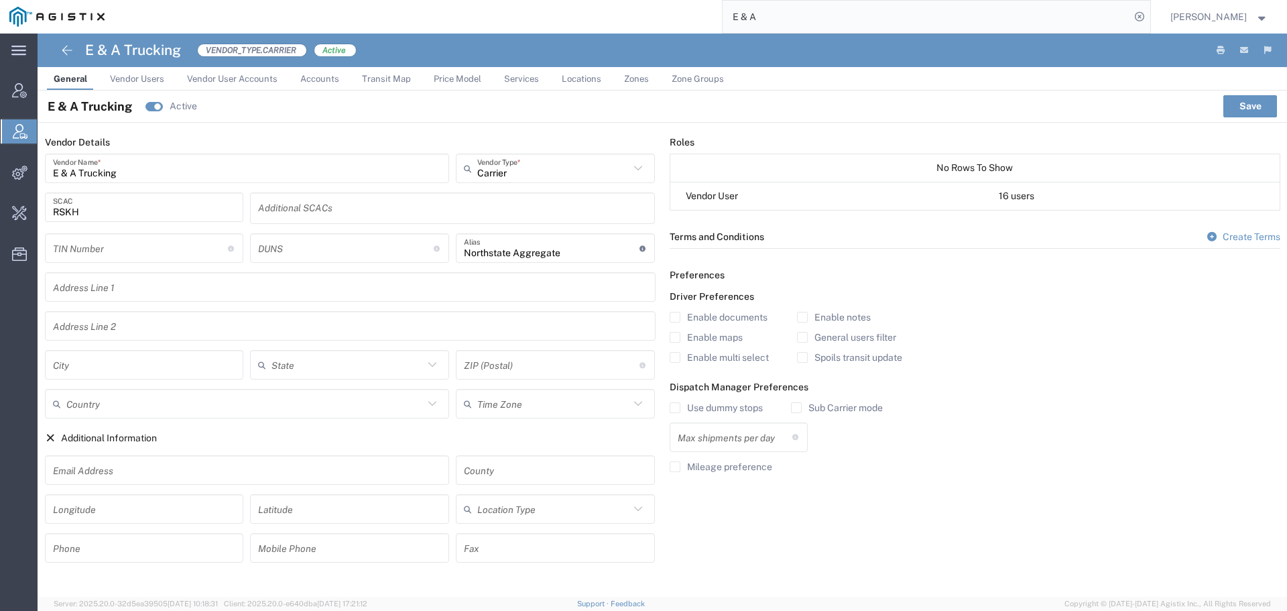
type input "1"
click at [144, 76] on span "Vendor Users" at bounding box center [137, 79] width 54 height 10
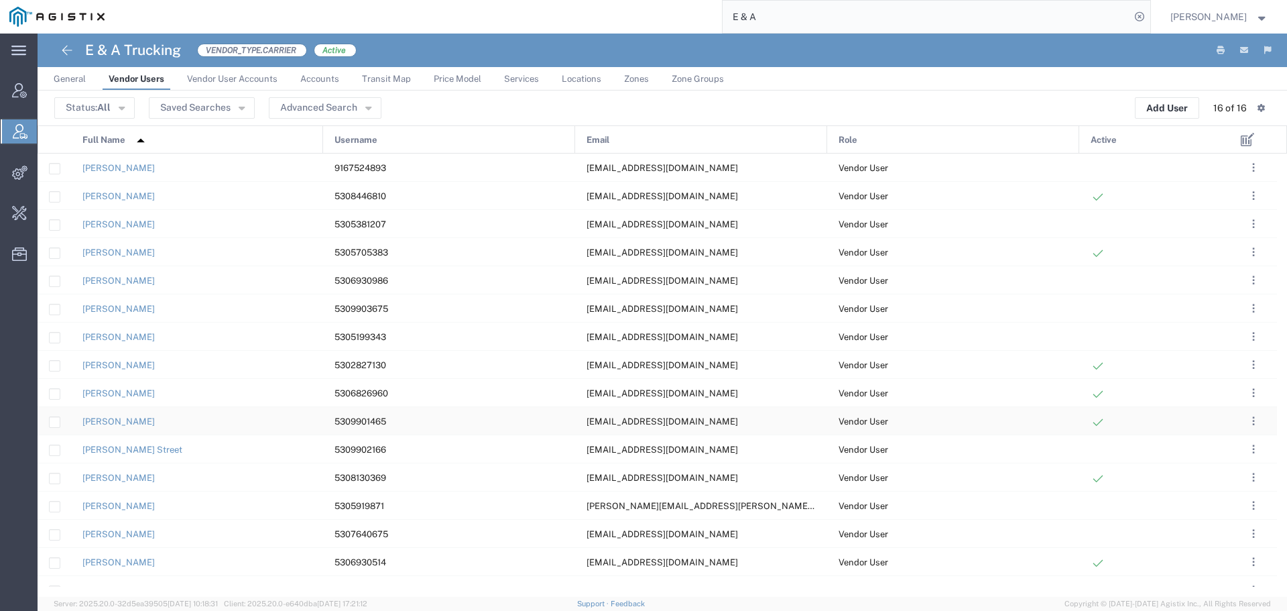
click at [49, 420] on div at bounding box center [54, 421] width 11 height 11
click at [1249, 417] on button ". . ." at bounding box center [1254, 421] width 19 height 19
click at [1202, 502] on link "Manage Groups" at bounding box center [1209, 503] width 80 height 11
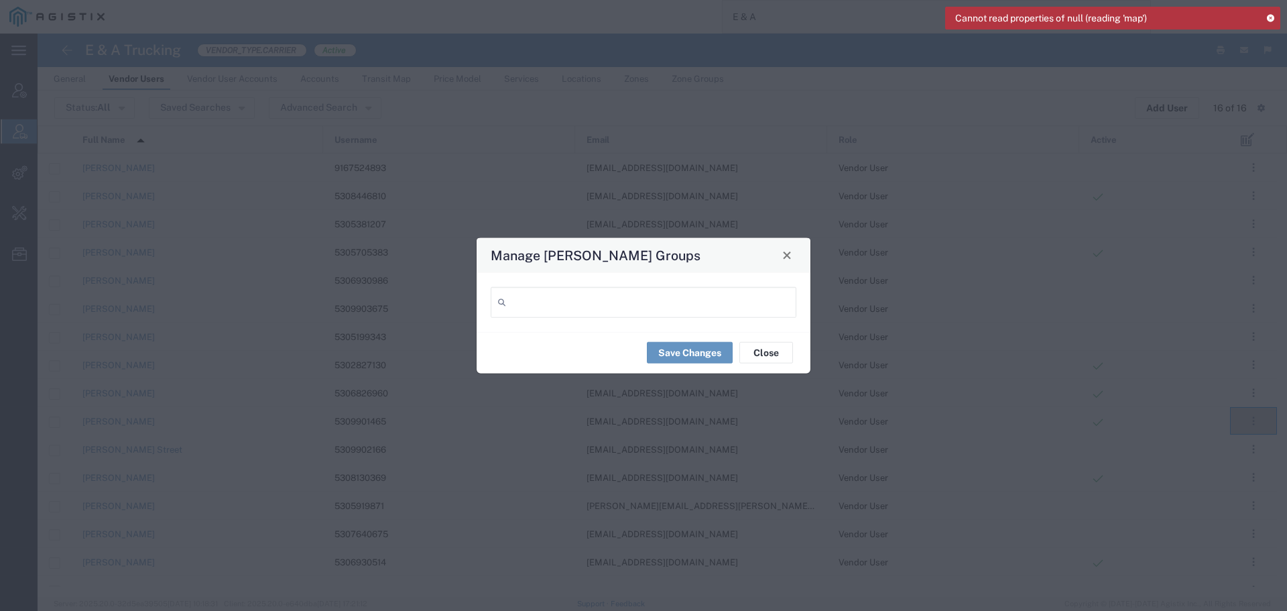
click at [677, 303] on div at bounding box center [644, 301] width 306 height 31
click at [559, 329] on span "Northstate Aggregate Vendor Group" at bounding box center [643, 331] width 303 height 21
click at [790, 257] on span "Close" at bounding box center [787, 255] width 9 height 9
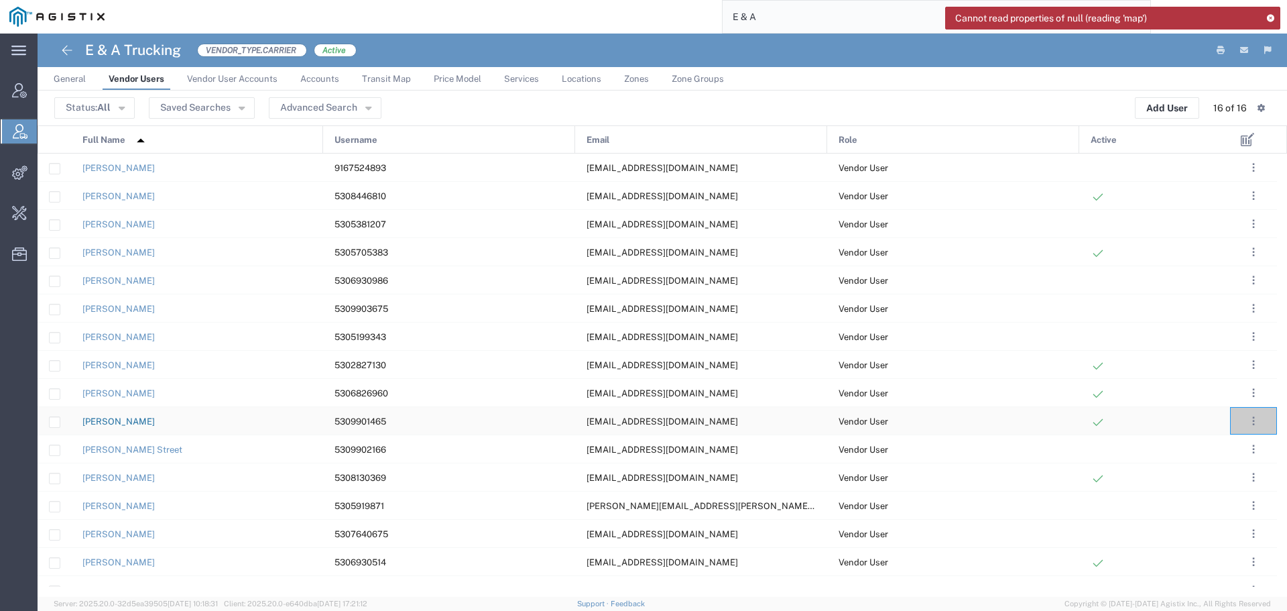
click at [86, 420] on link "Hector Garcia" at bounding box center [118, 421] width 72 height 10
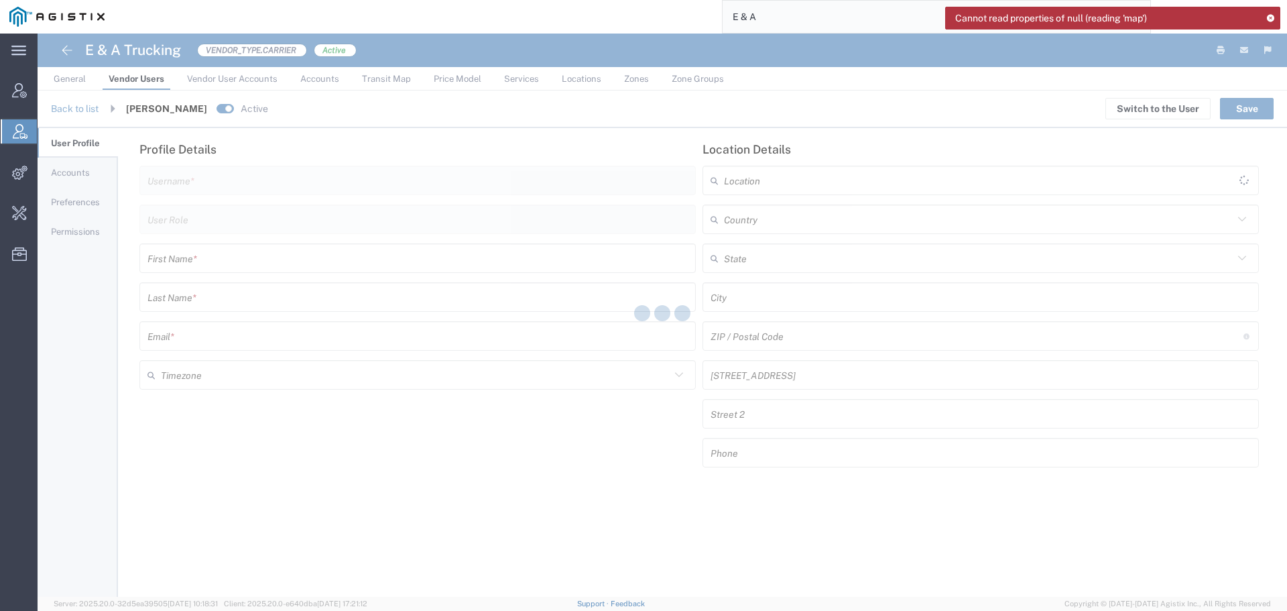
type input "5309901465"
type input "Vendor User"
type input "Hector"
type input "Garcia"
type input "krazyh67@gmail.com"
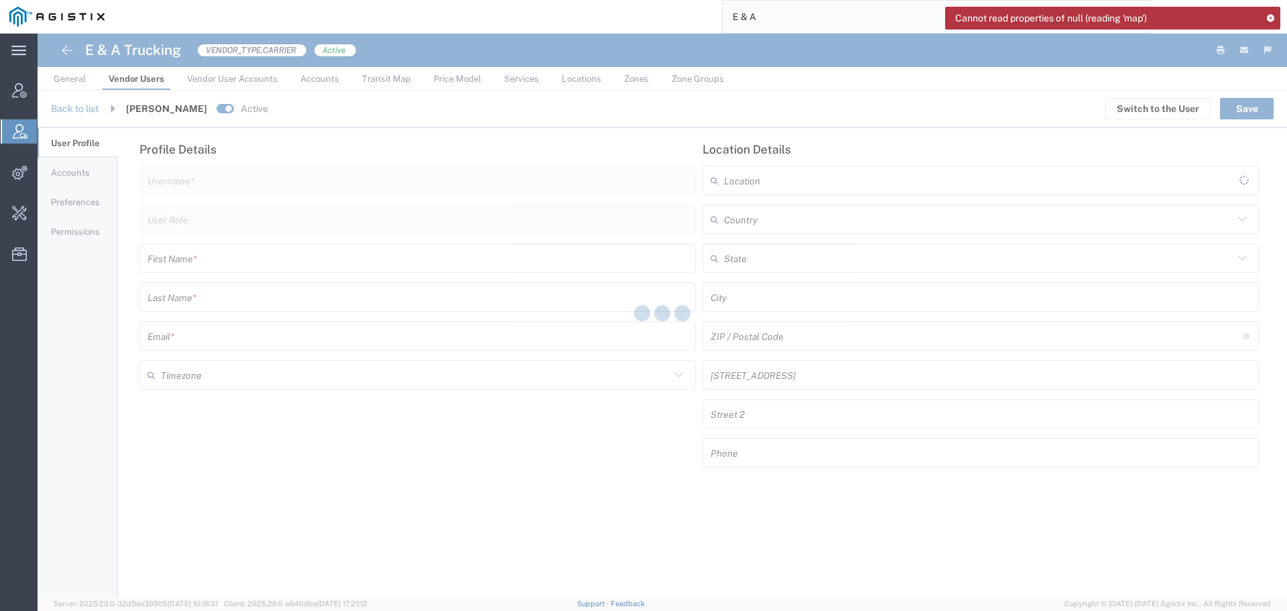
type input "[GEOGRAPHIC_DATA]"
type input "5308446810"
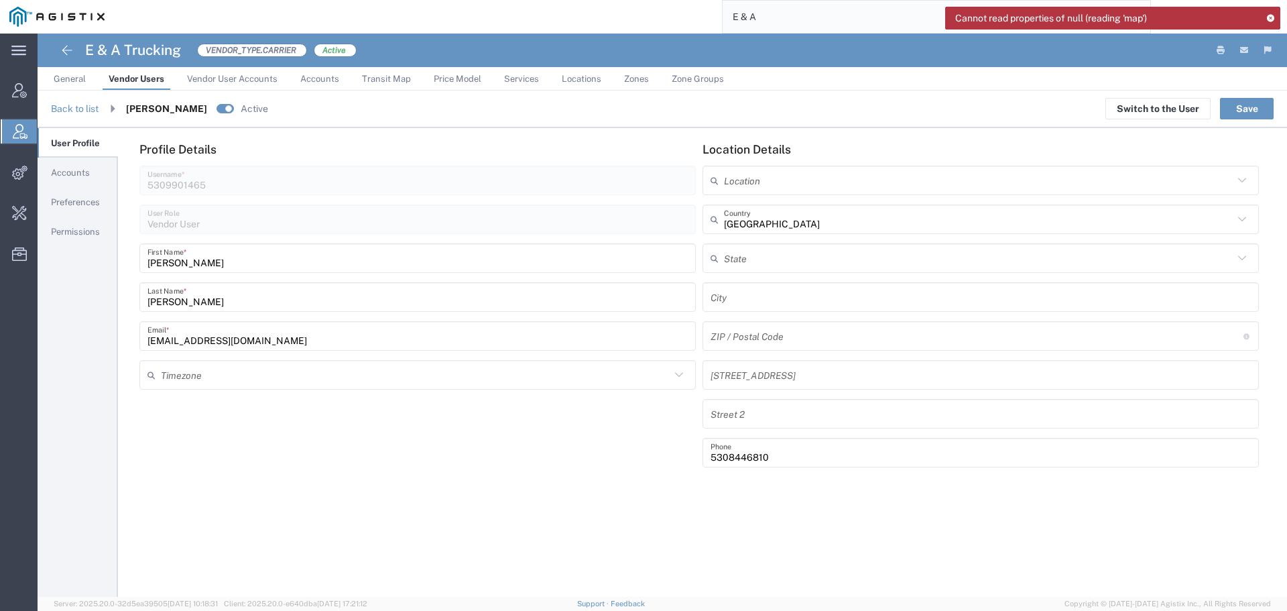
click at [75, 173] on span "Accounts" at bounding box center [70, 173] width 39 height 10
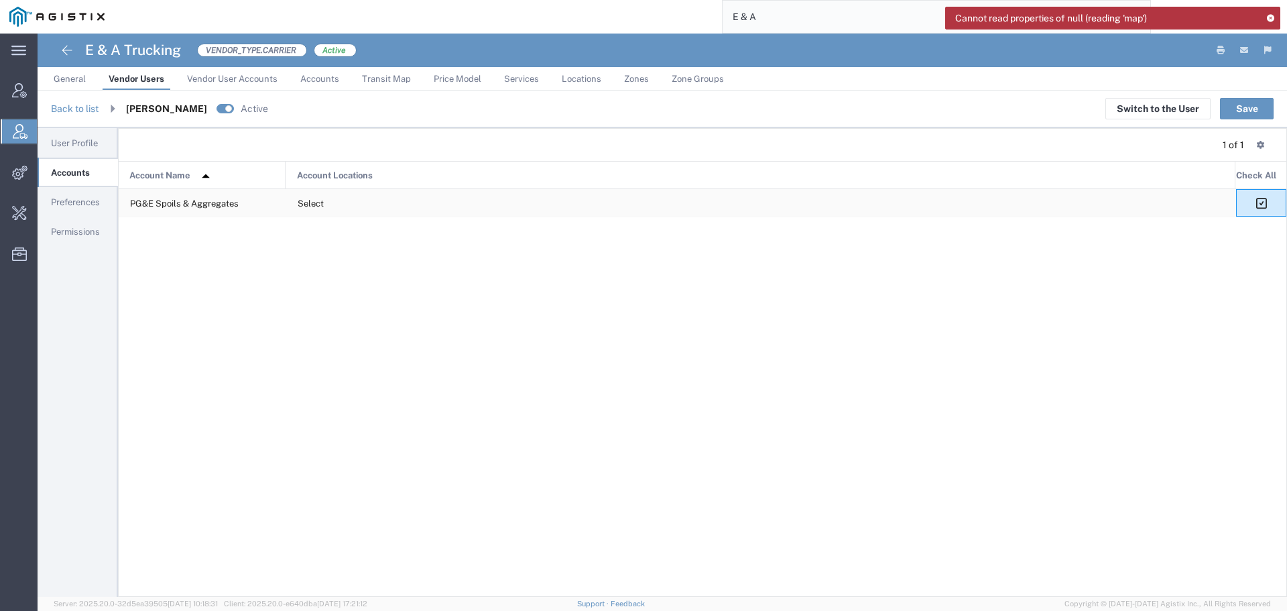
click at [1263, 205] on icon at bounding box center [1261, 203] width 15 height 12
click at [1226, 113] on button "Save" at bounding box center [1247, 108] width 54 height 21
click at [77, 203] on span "Preferences" at bounding box center [75, 202] width 49 height 10
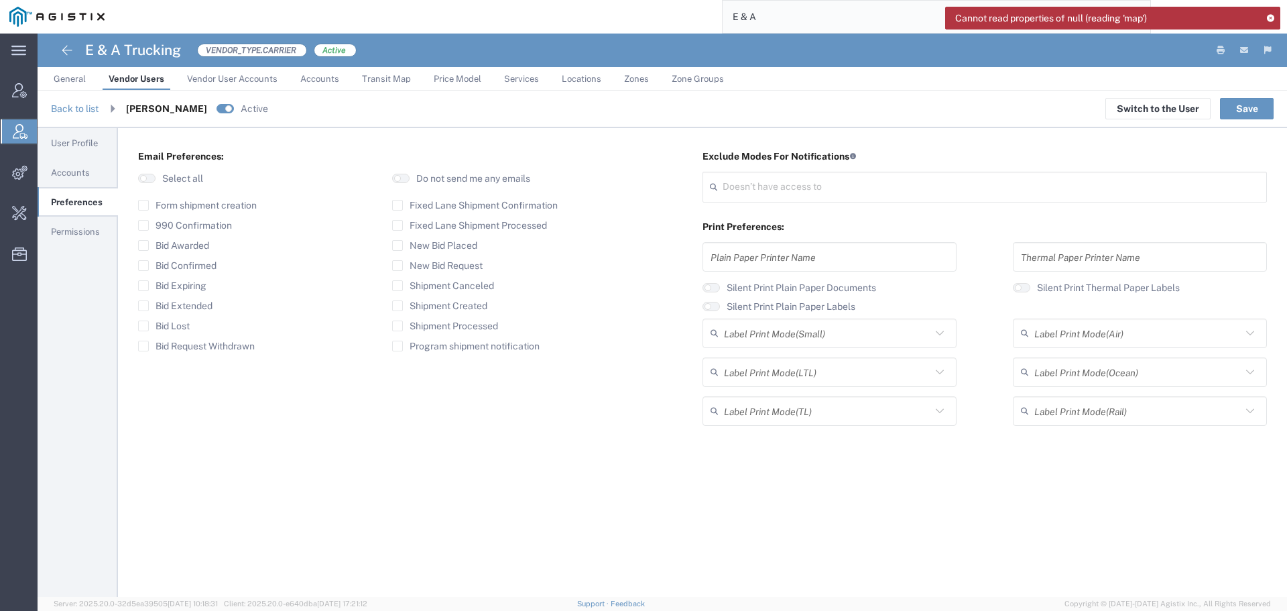
type input "Select"
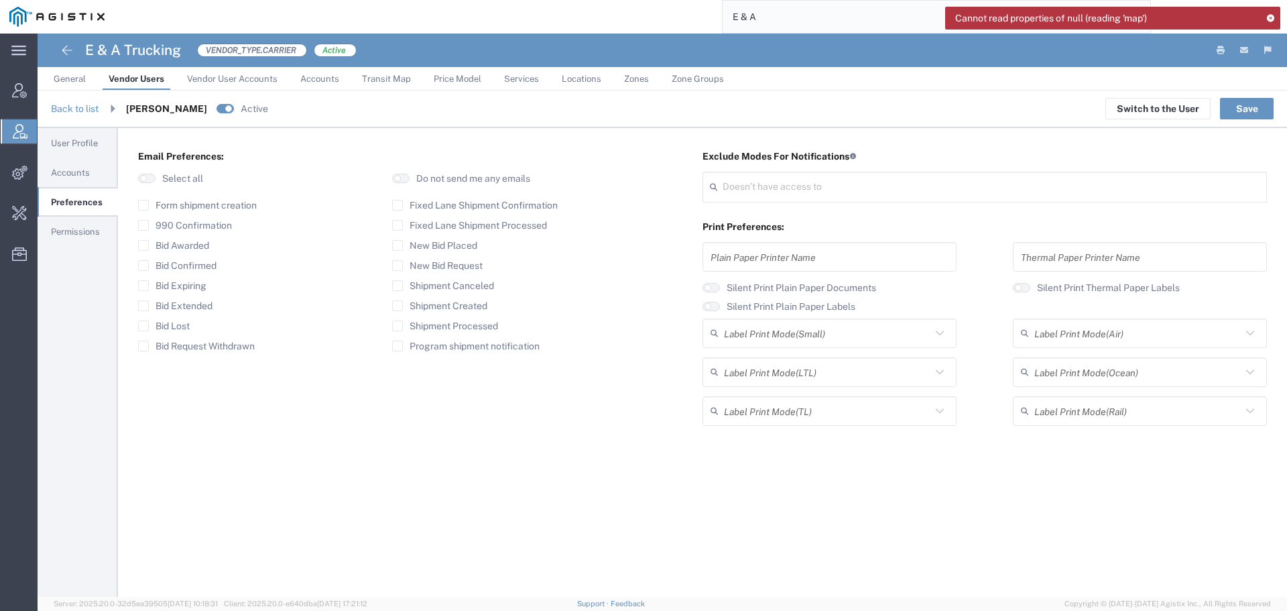
type input "Select"
click at [149, 225] on label "990 Confirmation" at bounding box center [185, 225] width 94 height 11
click at [143, 225] on input "990 Confirmation" at bounding box center [143, 225] width 0 height 0
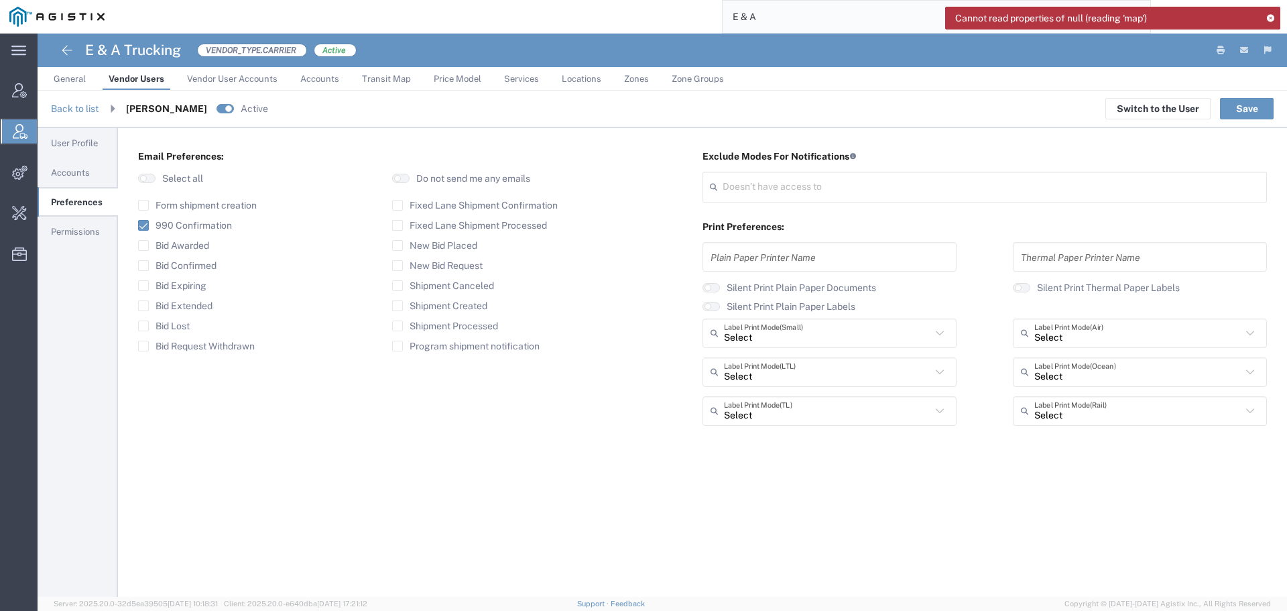
click at [149, 225] on label "990 Confirmation" at bounding box center [185, 225] width 94 height 11
click at [137, 225] on input "990 Confirmation" at bounding box center [137, 225] width 0 height 0
click at [148, 225] on label "990 Confirmation" at bounding box center [185, 225] width 94 height 11
click at [143, 225] on input "990 Confirmation" at bounding box center [143, 225] width 0 height 0
click at [291, 450] on div "Email Preferences: Select all Do not send me any emails Form shipment creation …" at bounding box center [702, 362] width 1169 height 469
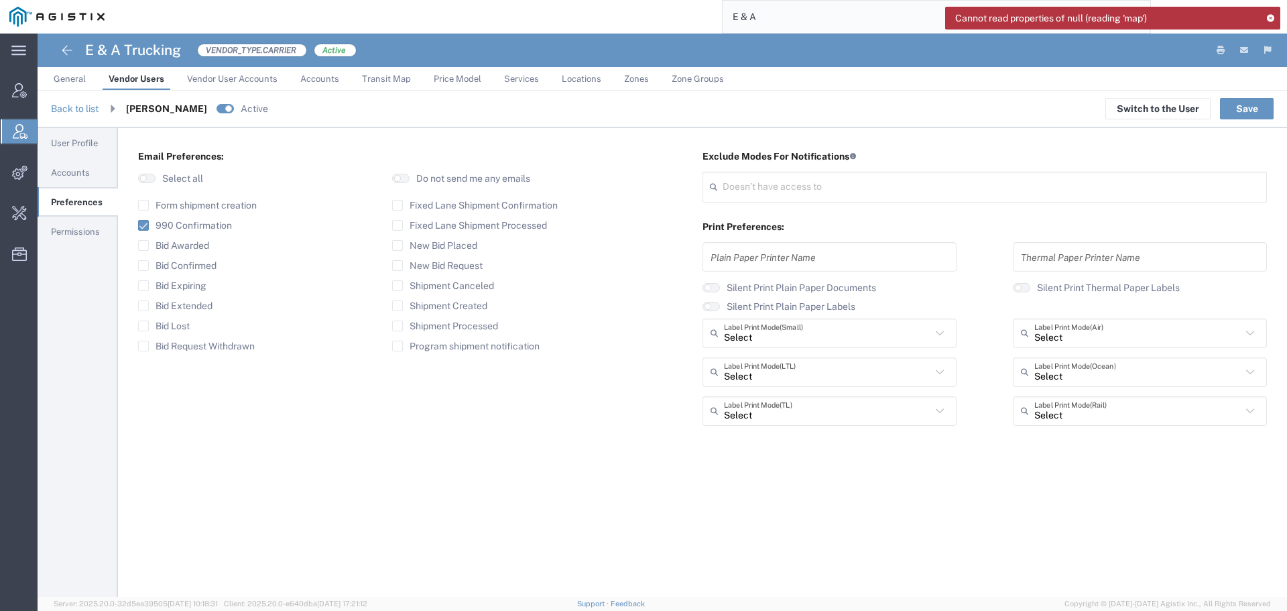
click at [69, 230] on span "Permissions" at bounding box center [75, 232] width 49 height 10
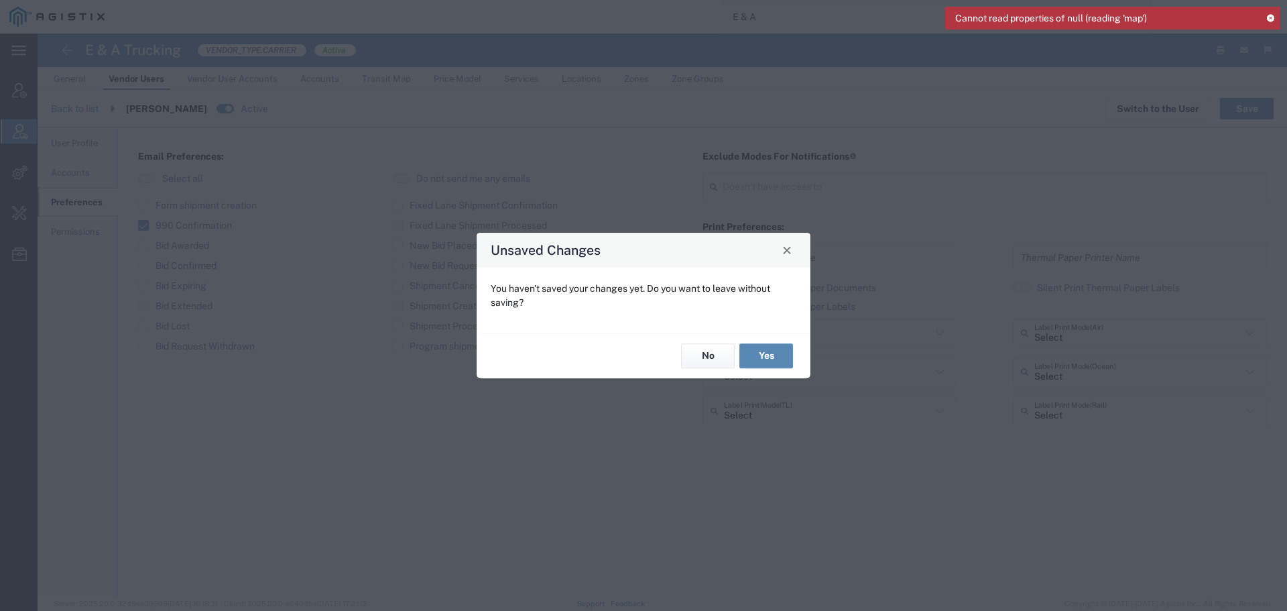
click at [754, 357] on button "Yes" at bounding box center [767, 356] width 54 height 25
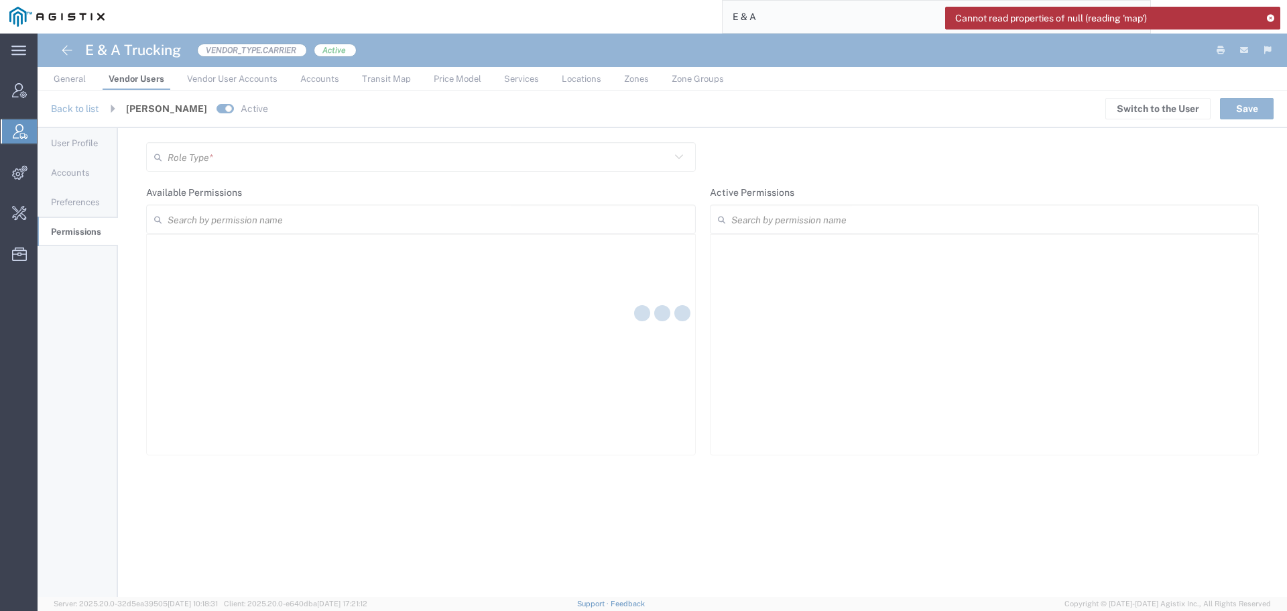
type input "Vendor User"
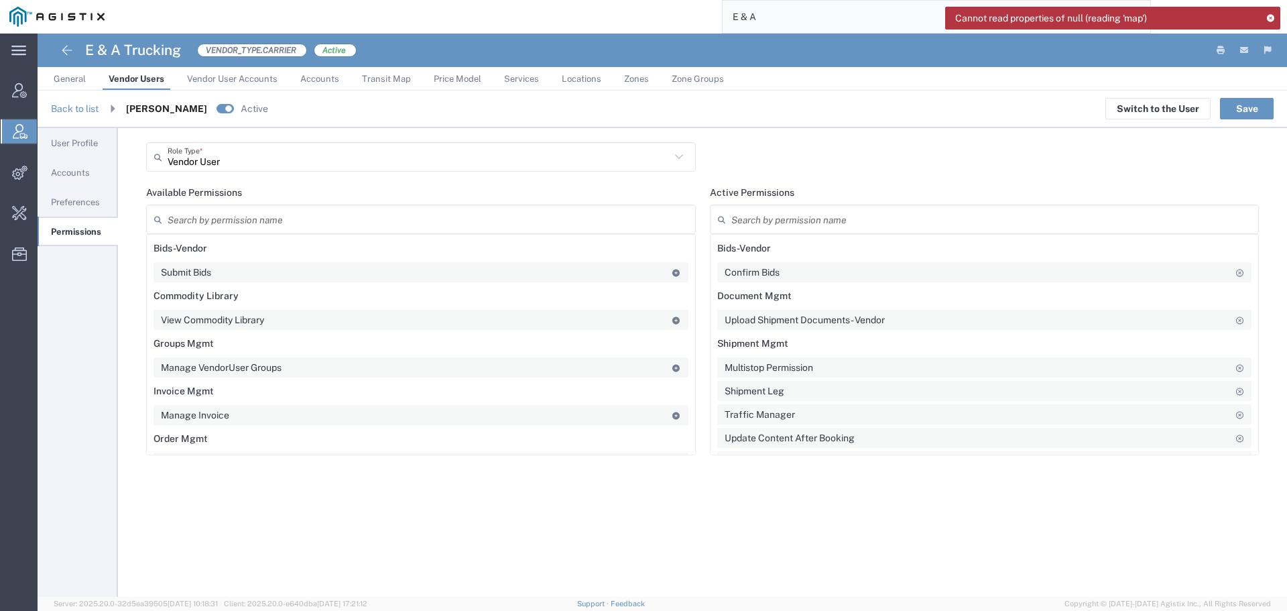
click at [901, 226] on input "search" at bounding box center [992, 219] width 520 height 23
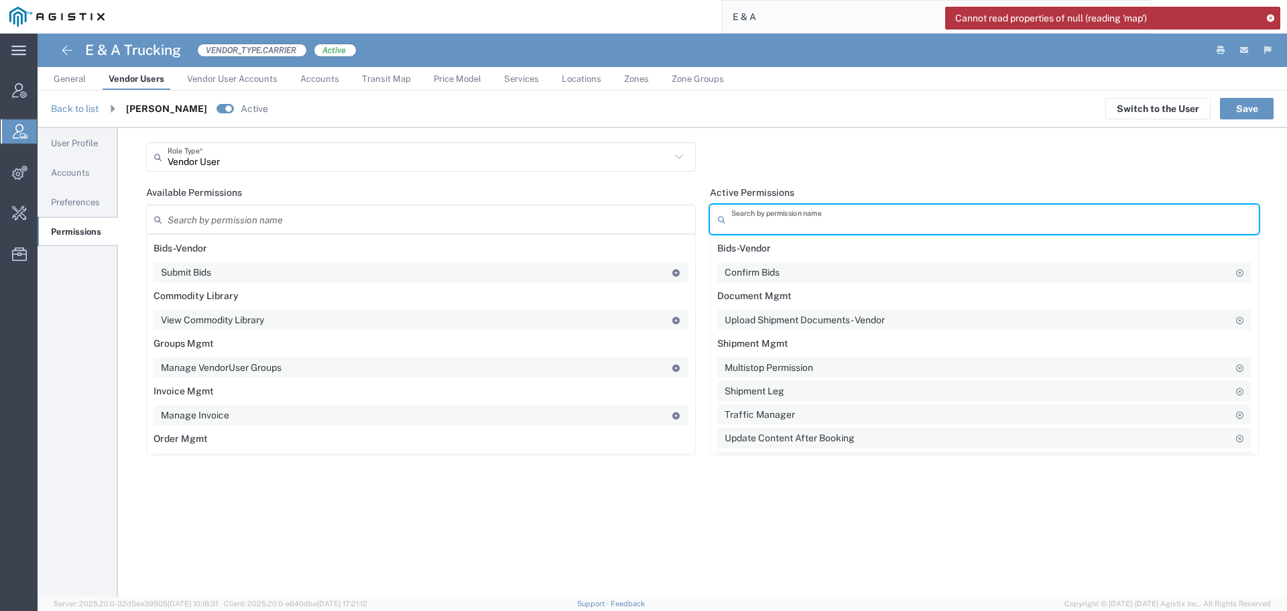
click at [837, 220] on input "search" at bounding box center [992, 219] width 520 height 23
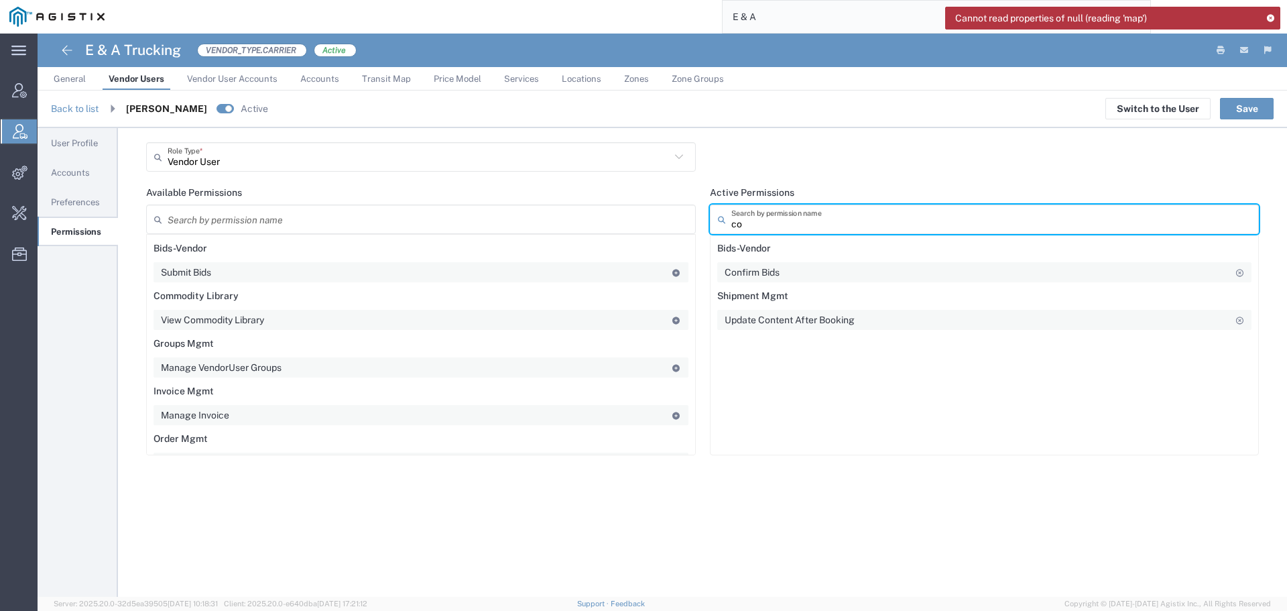
type input "c"
type input "u"
type input "v"
type input "u"
type input "t"
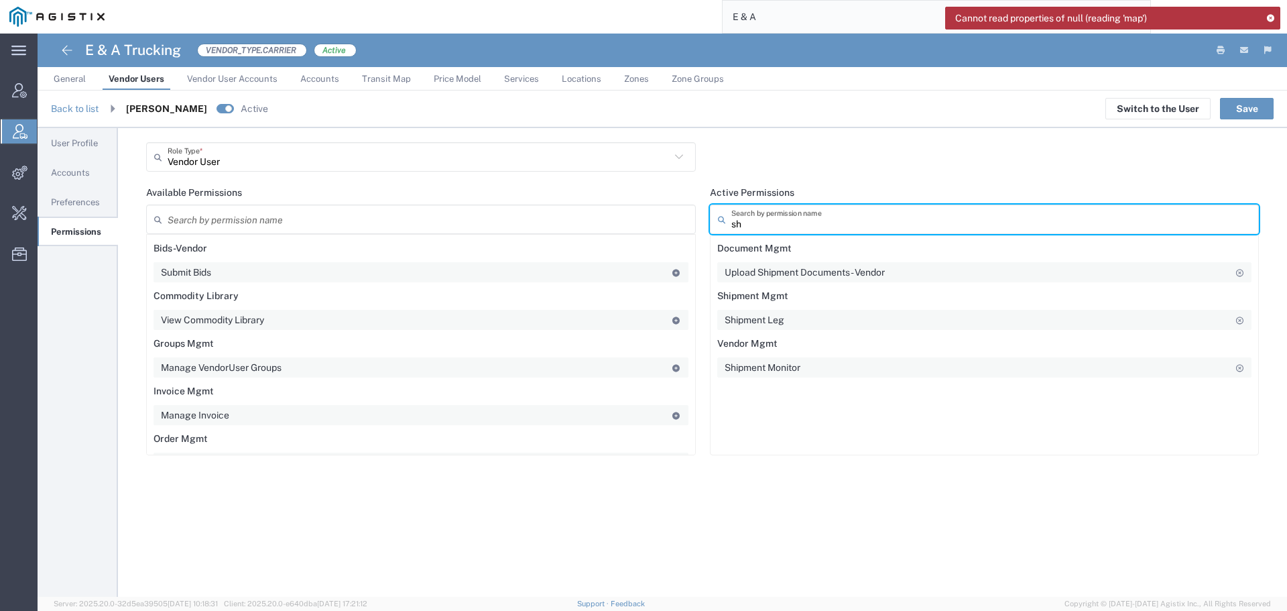
type input "s"
type input "m"
type input "s"
type input "v"
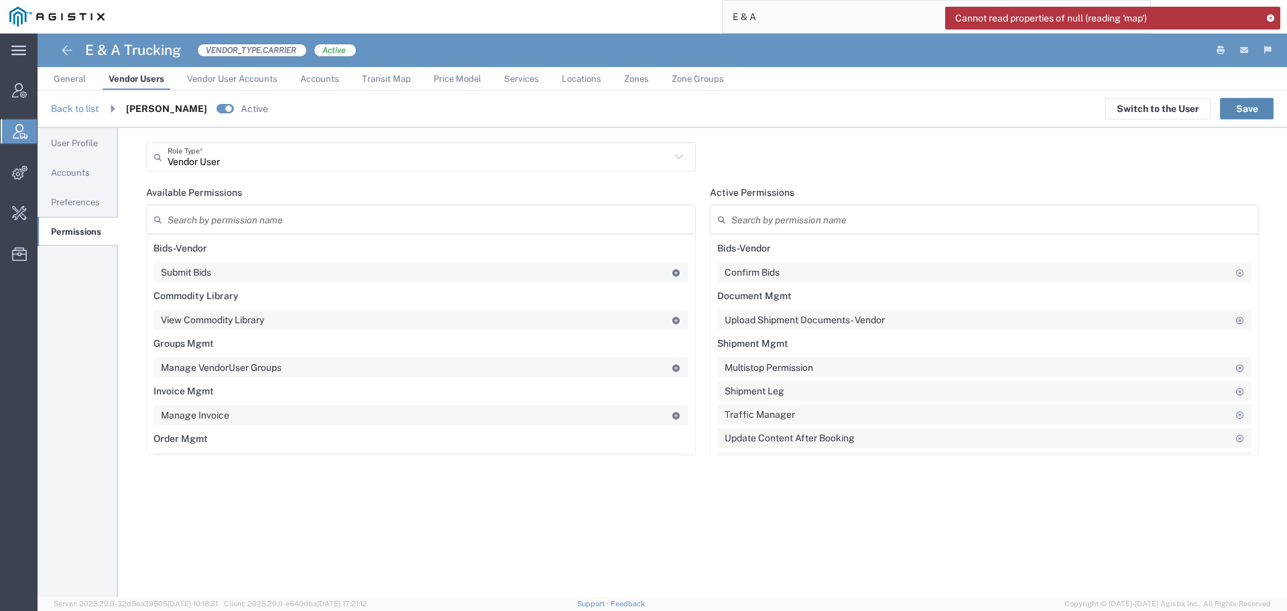
click at [1232, 111] on button "Save" at bounding box center [1247, 108] width 54 height 21
click at [1246, 120] on agx-vendor-user-header "Back to list Hector Garcia Active Switch to the User Save" at bounding box center [663, 110] width 1250 height 38
click at [1251, 113] on button "Save" at bounding box center [1247, 108] width 54 height 21
click at [97, 206] on span "Preferences" at bounding box center [75, 202] width 49 height 10
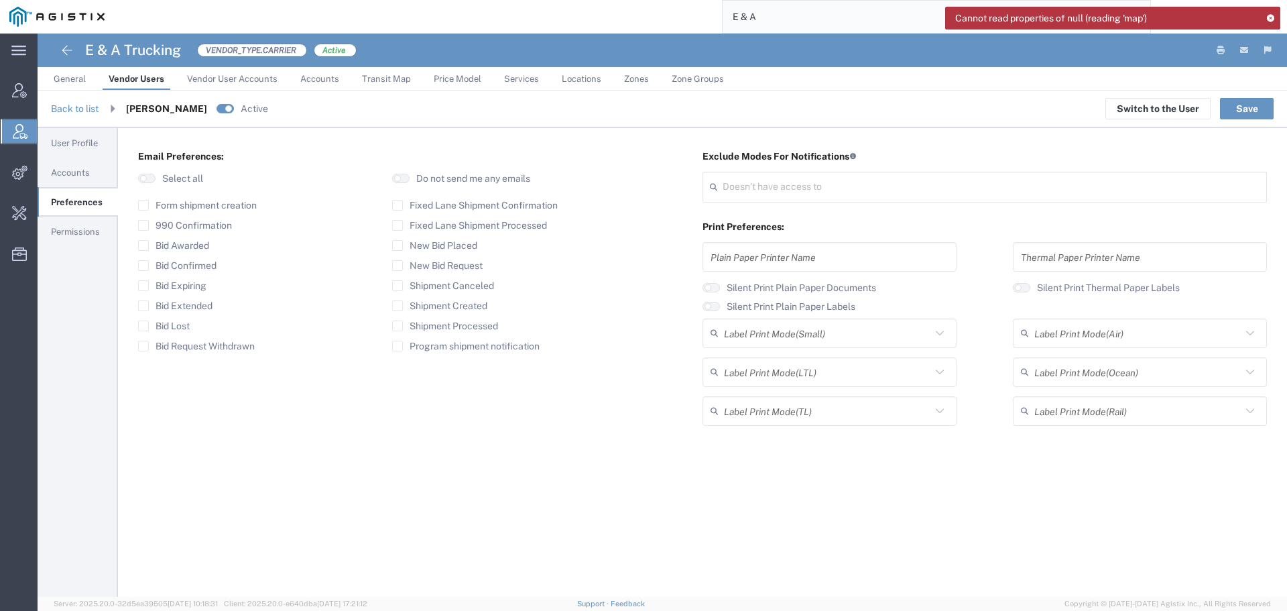
type input "Select"
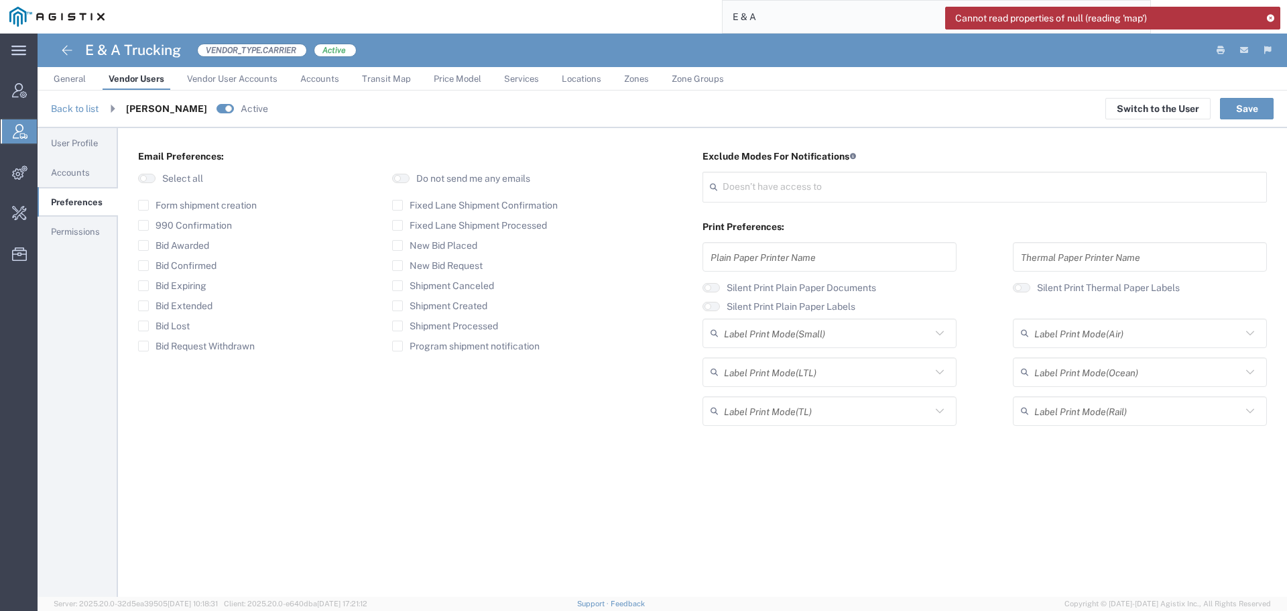
type input "Select"
click at [80, 144] on span "User Profile" at bounding box center [74, 143] width 47 height 10
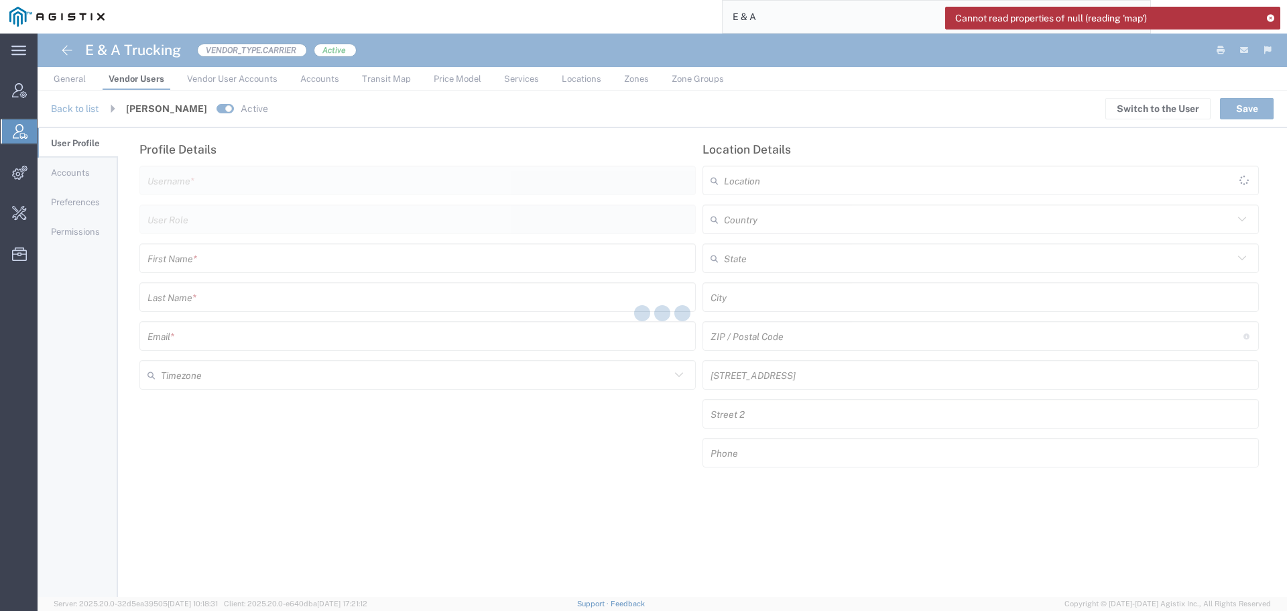
type input "5309901465"
type input "Vendor User"
type input "Hector"
type input "Garcia"
type input "krazyh67@gmail.com"
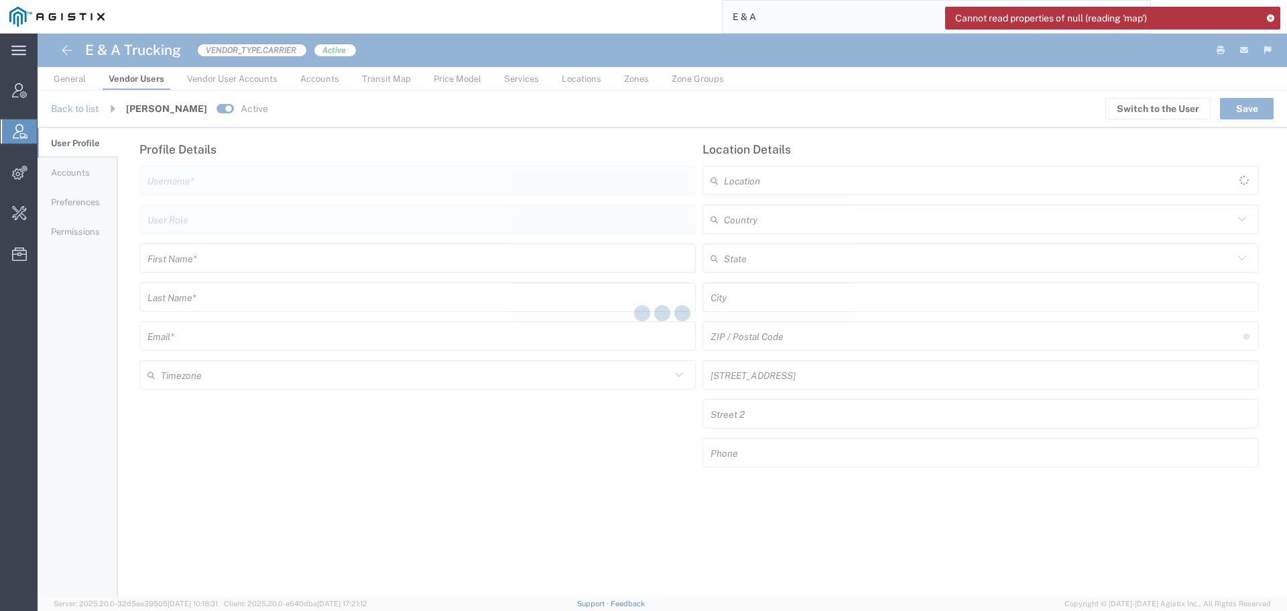
type input "[GEOGRAPHIC_DATA]"
type input "5308446810"
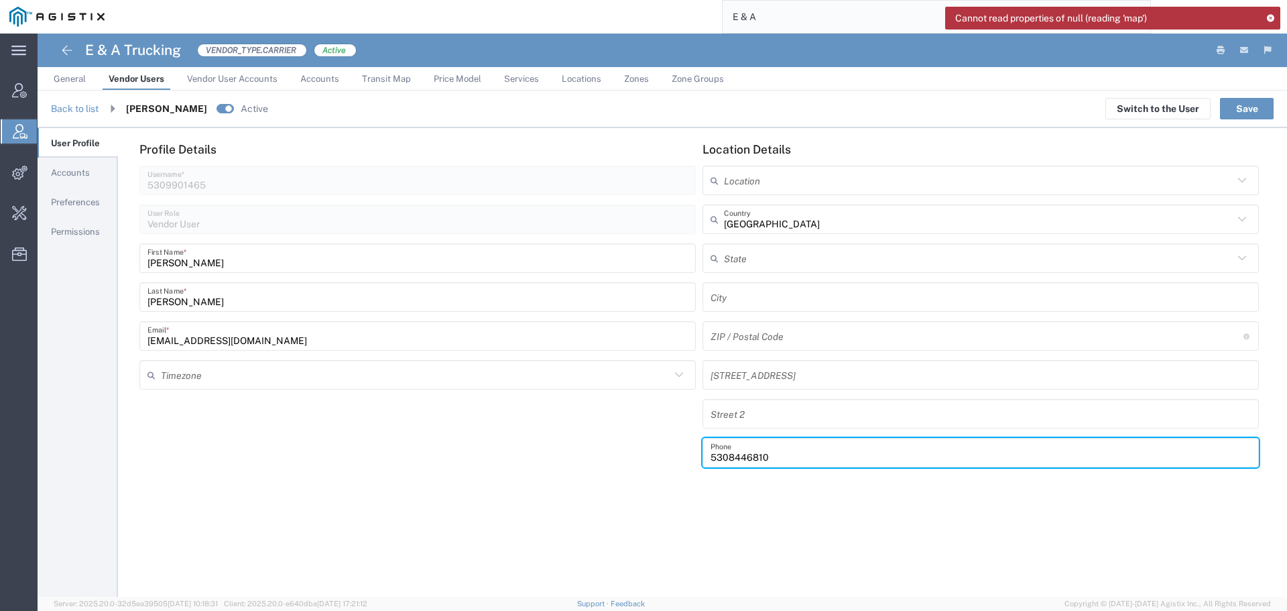
drag, startPoint x: 766, startPoint y: 455, endPoint x: 677, endPoint y: 458, distance: 89.9
click at [677, 458] on form "Profile Details 5309901465 Username * Vendor User User Role Hector First Name *…" at bounding box center [695, 309] width 1127 height 335
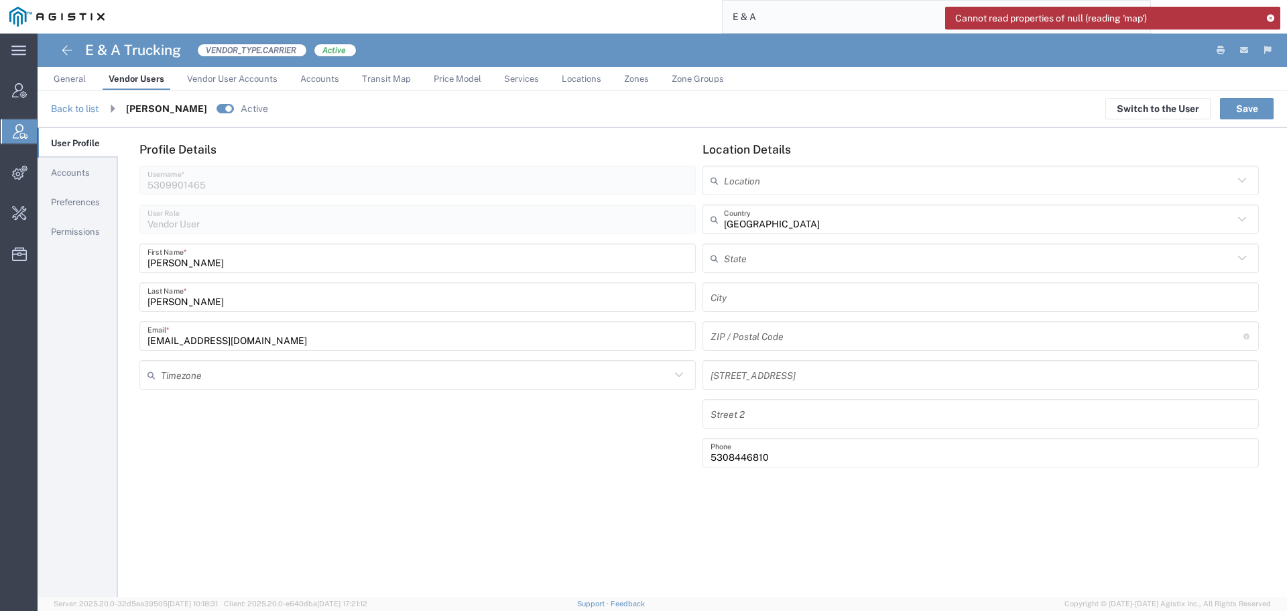
click at [66, 198] on span "Preferences" at bounding box center [75, 202] width 49 height 10
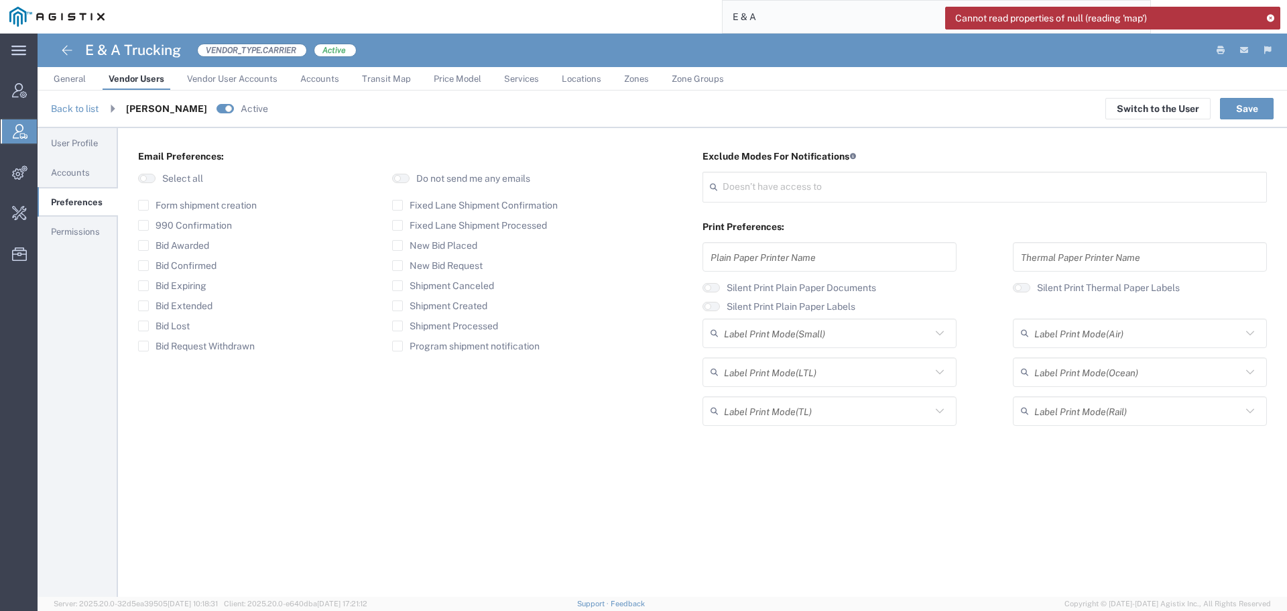
type input "Select"
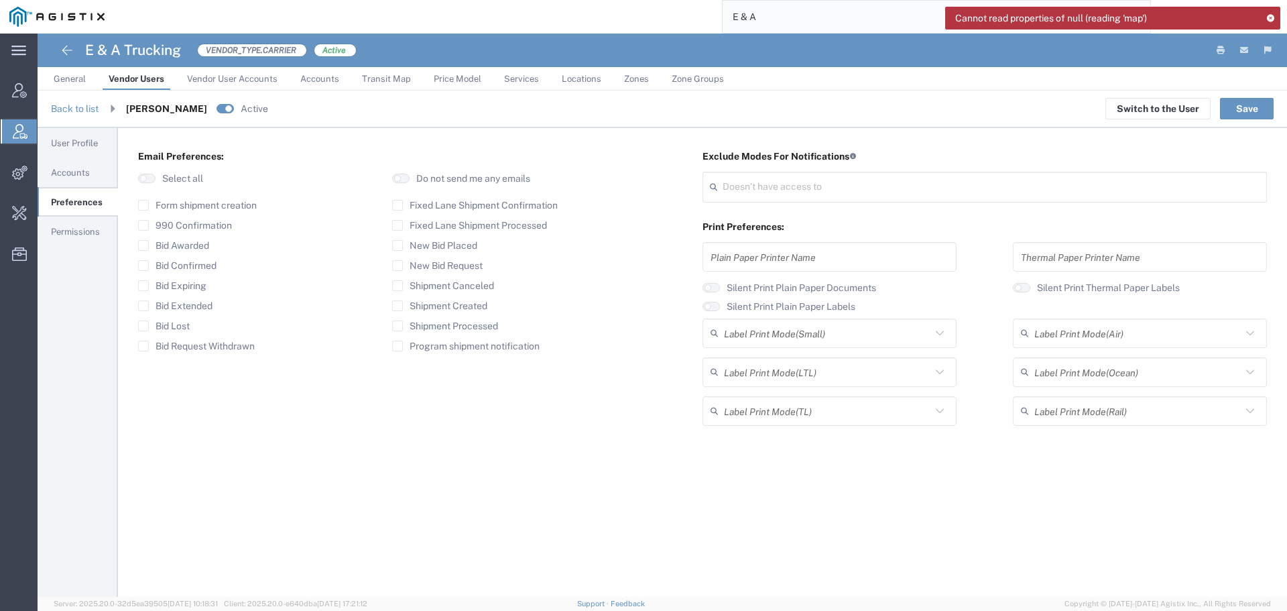
type input "Select"
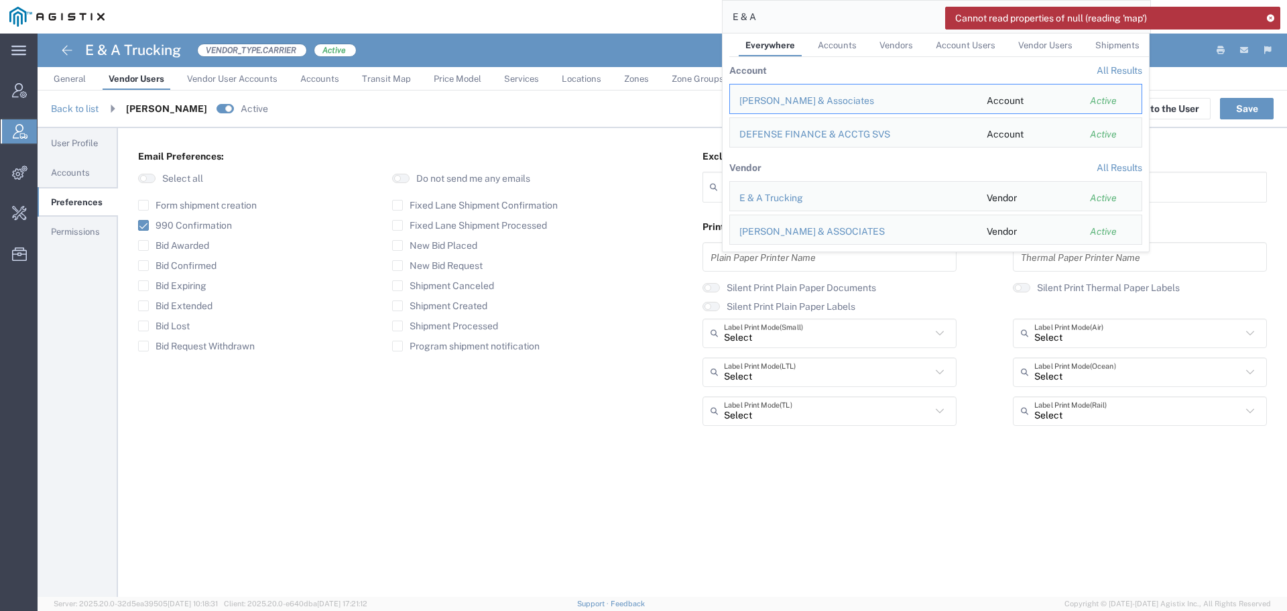
click at [697, 24] on div "E & A Everywhere Accounts Vendors Account Users Vendor Users Shipments Account …" at bounding box center [632, 17] width 1037 height 34
paste input "57068810"
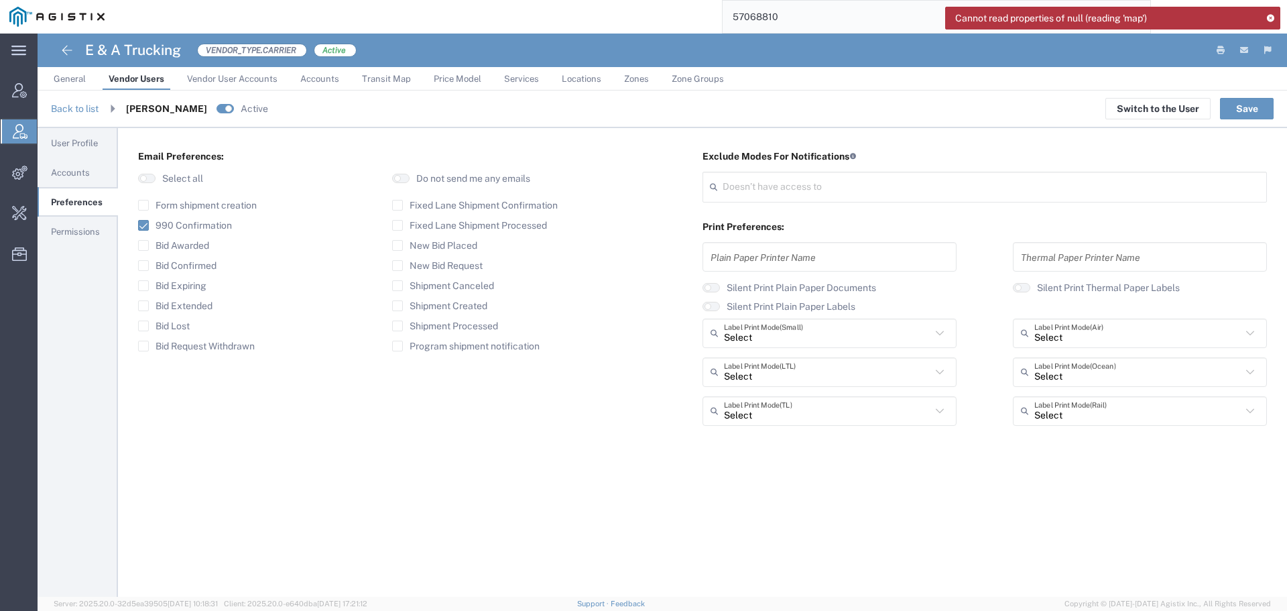
type input "57068810"
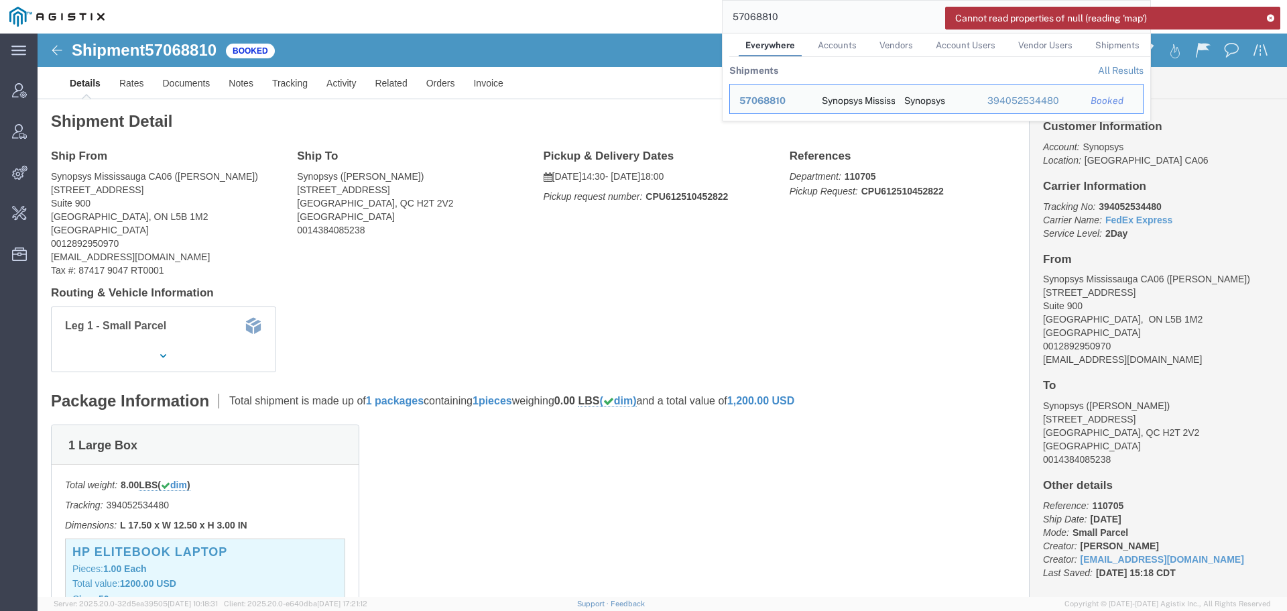
click div "Shipment Detail Ship From Synopsys Mississauga CA06 (Ehsan Ahmadzadeh) 1 City C…"
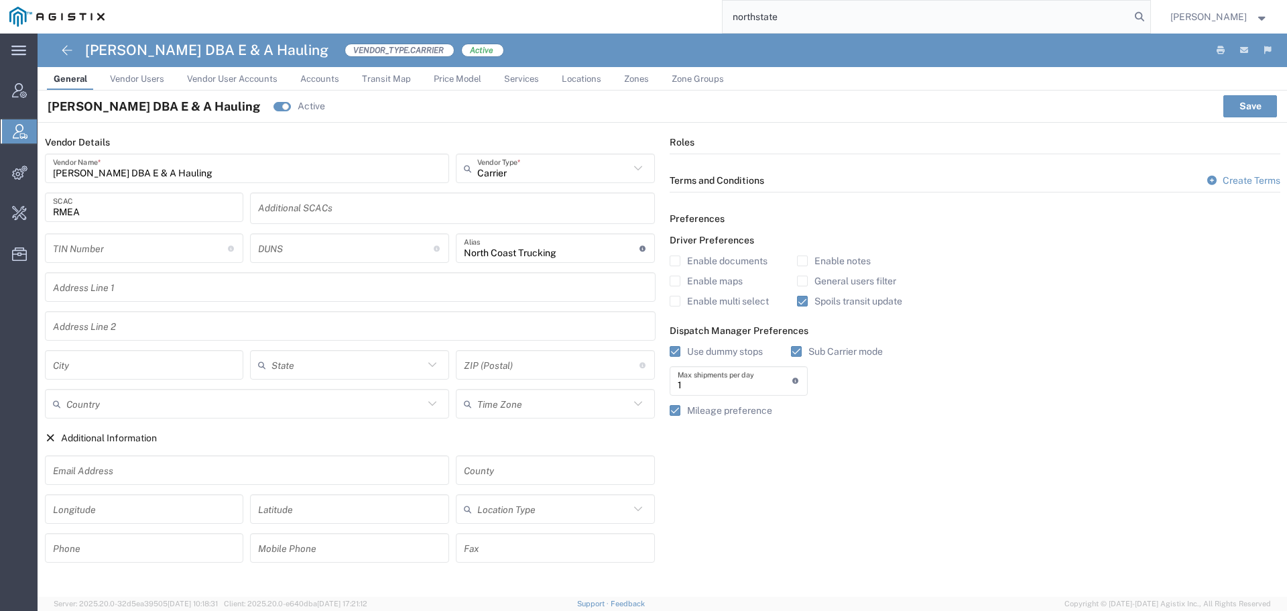
click at [158, 85] on link "Vendor Users" at bounding box center [137, 78] width 68 height 23
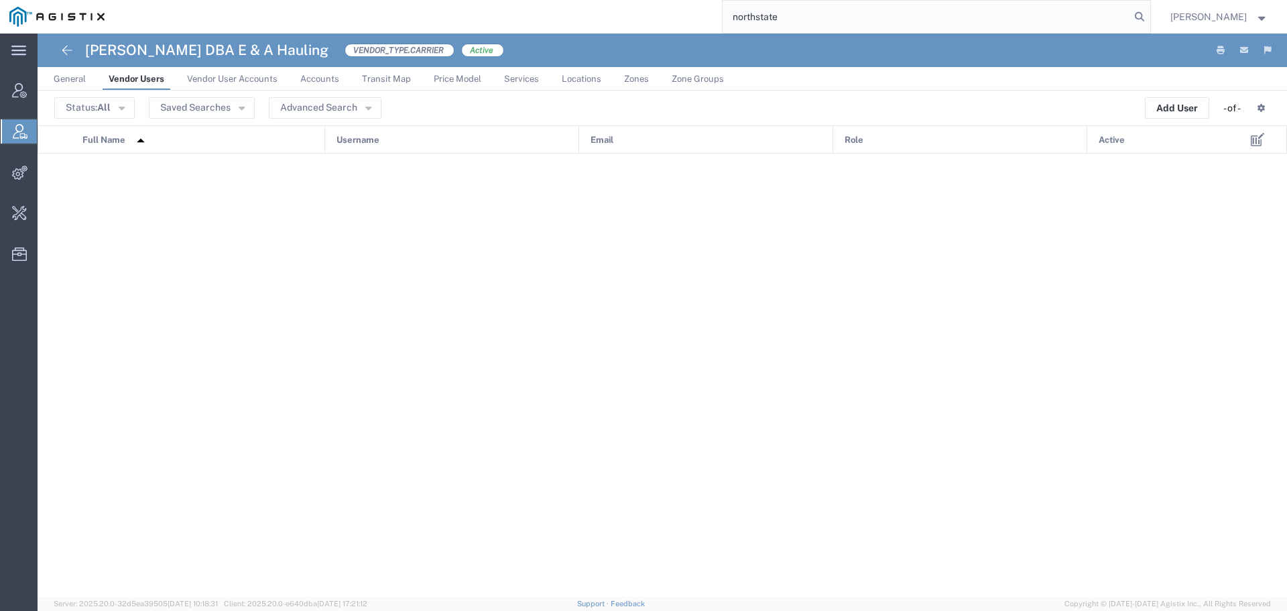
click at [242, 74] on span "Vendor User Accounts" at bounding box center [232, 79] width 91 height 10
click at [135, 80] on span "Vendor Users" at bounding box center [136, 79] width 54 height 10
click at [225, 77] on span "Vendor User Accounts" at bounding box center [232, 79] width 91 height 10
click at [67, 53] on icon at bounding box center [67, 50] width 16 height 16
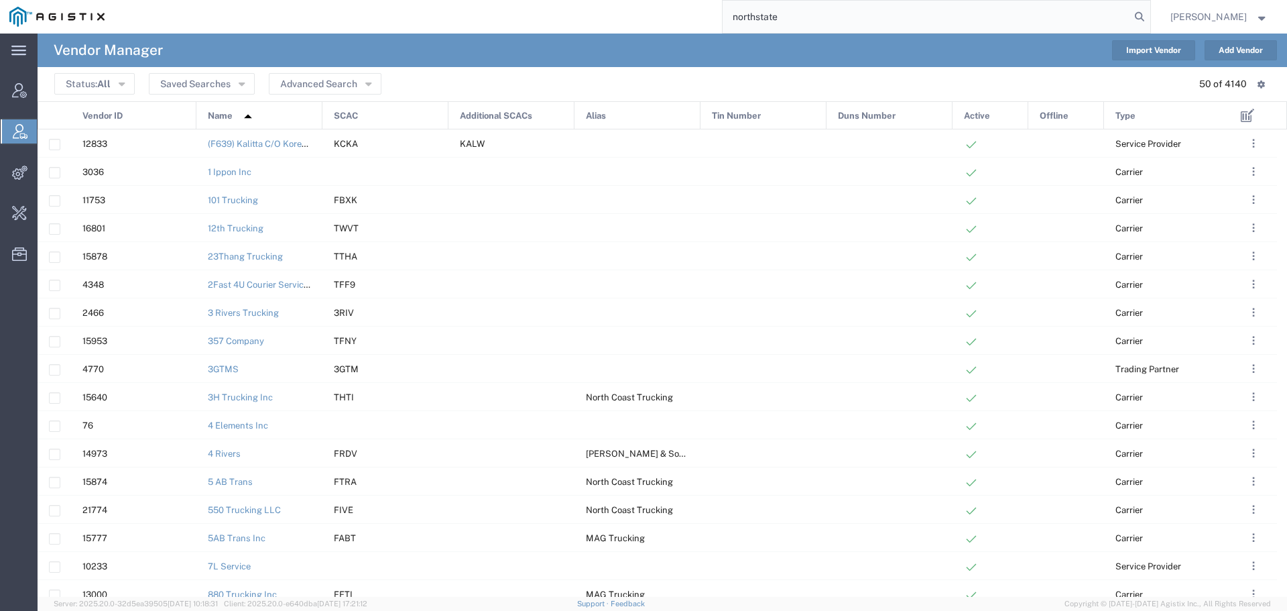
click at [874, 17] on input "northstate" at bounding box center [927, 17] width 408 height 32
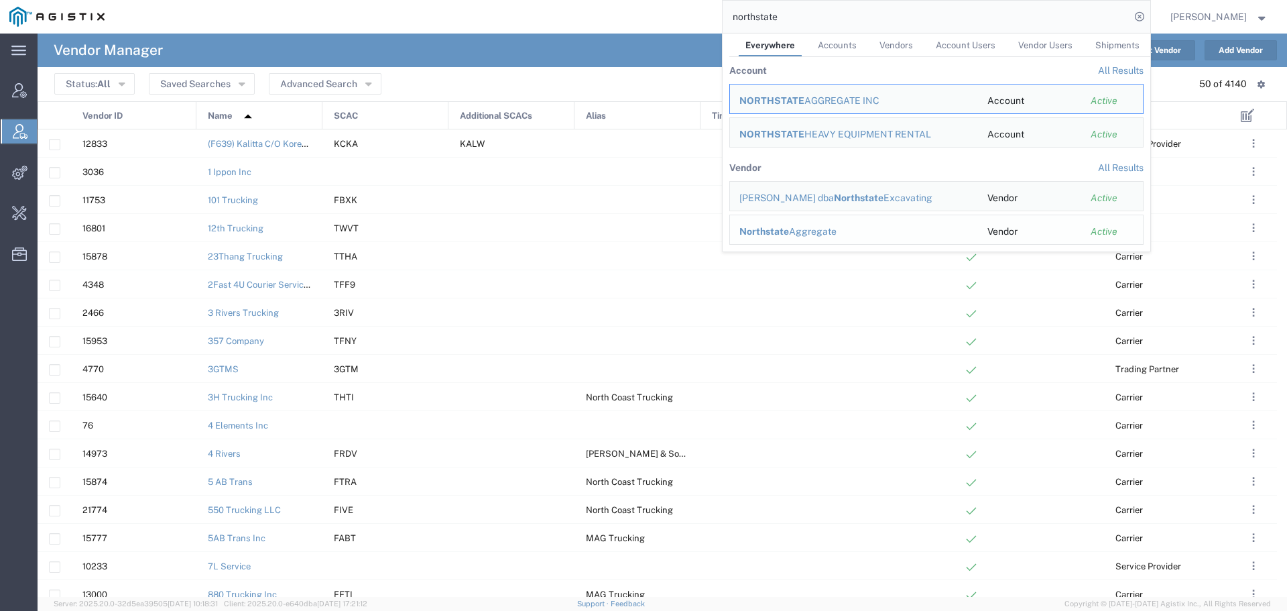
click at [810, 233] on div "Northstate Aggregate" at bounding box center [854, 232] width 229 height 14
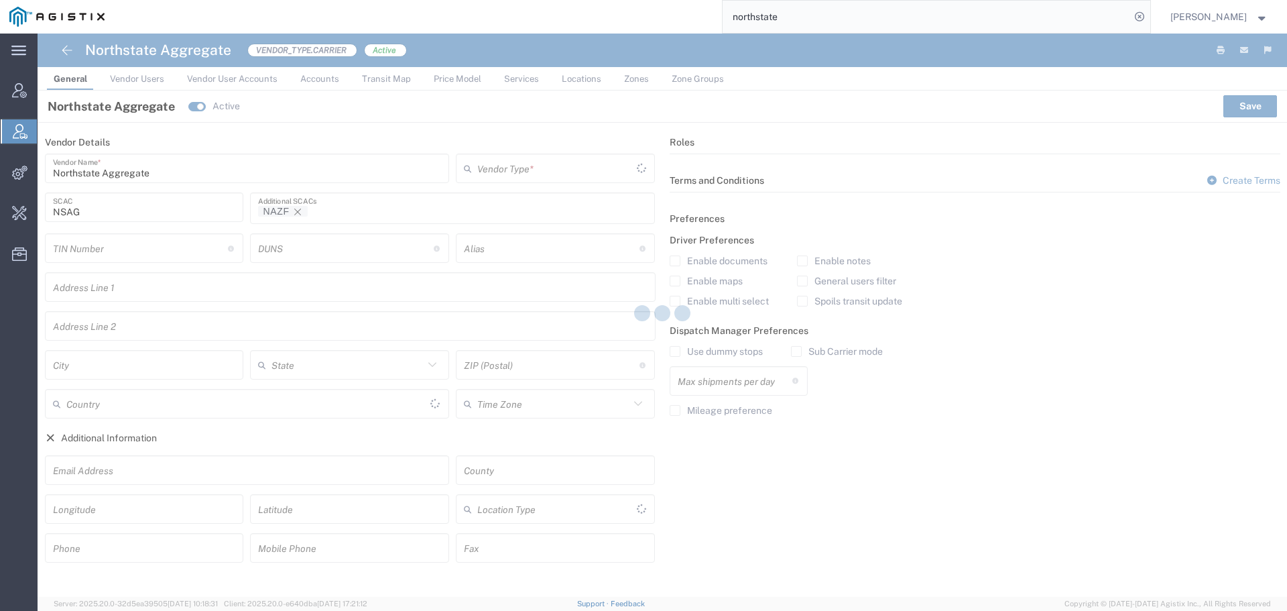
type input "1"
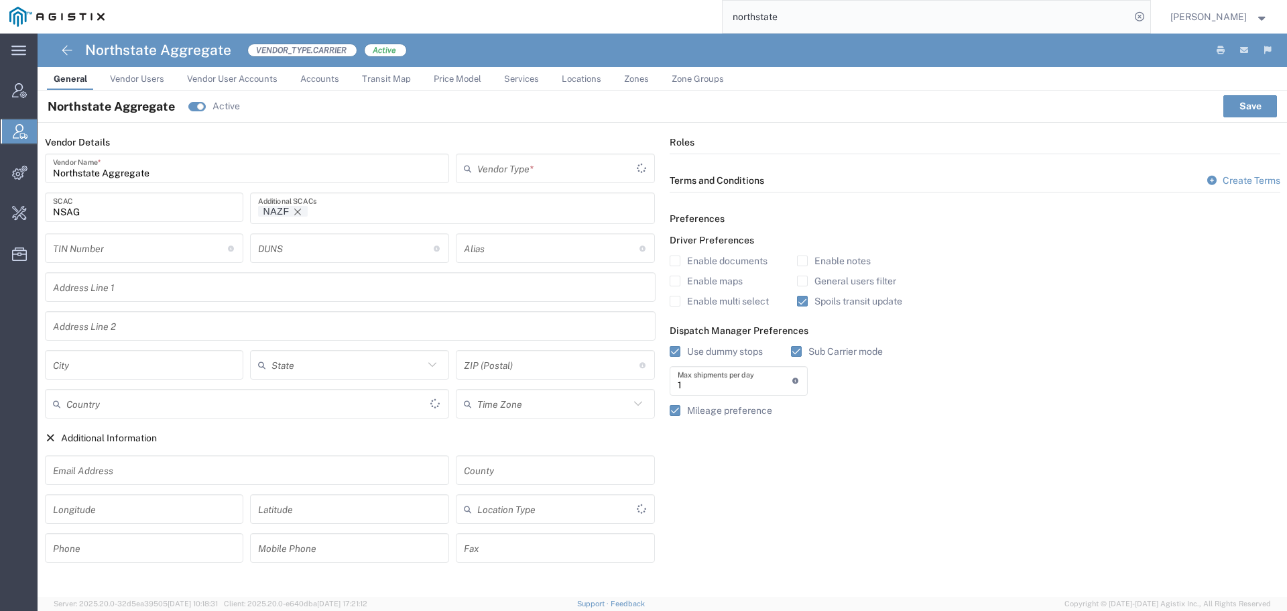
type input "Carrier"
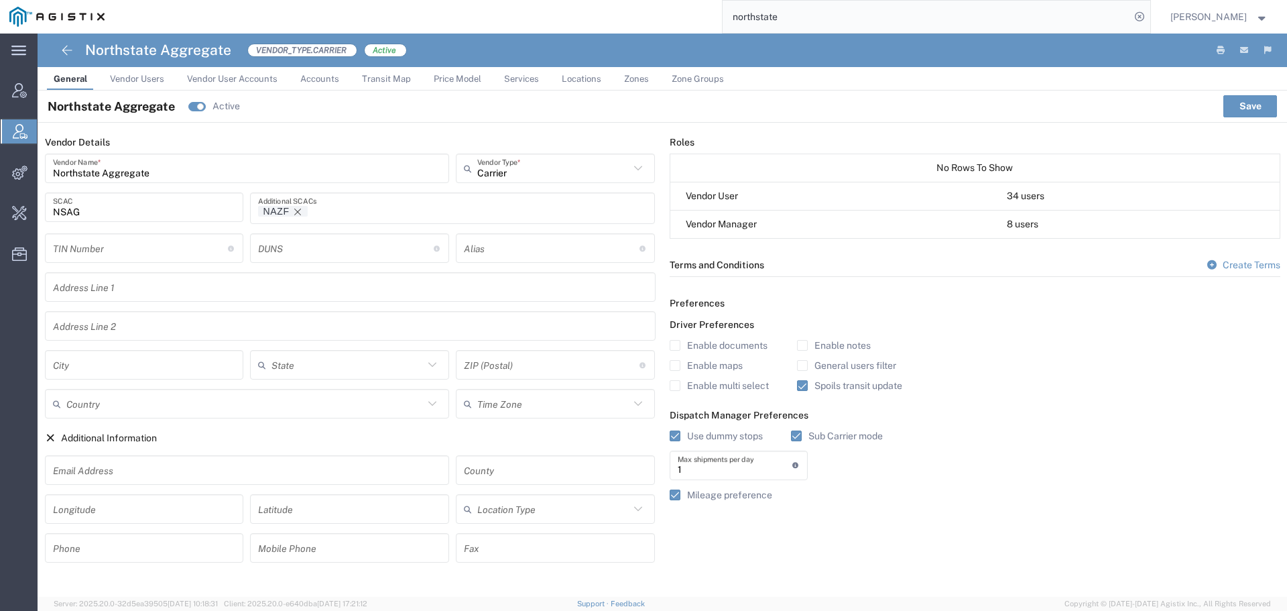
click at [153, 75] on span "Vendor Users" at bounding box center [137, 79] width 54 height 10
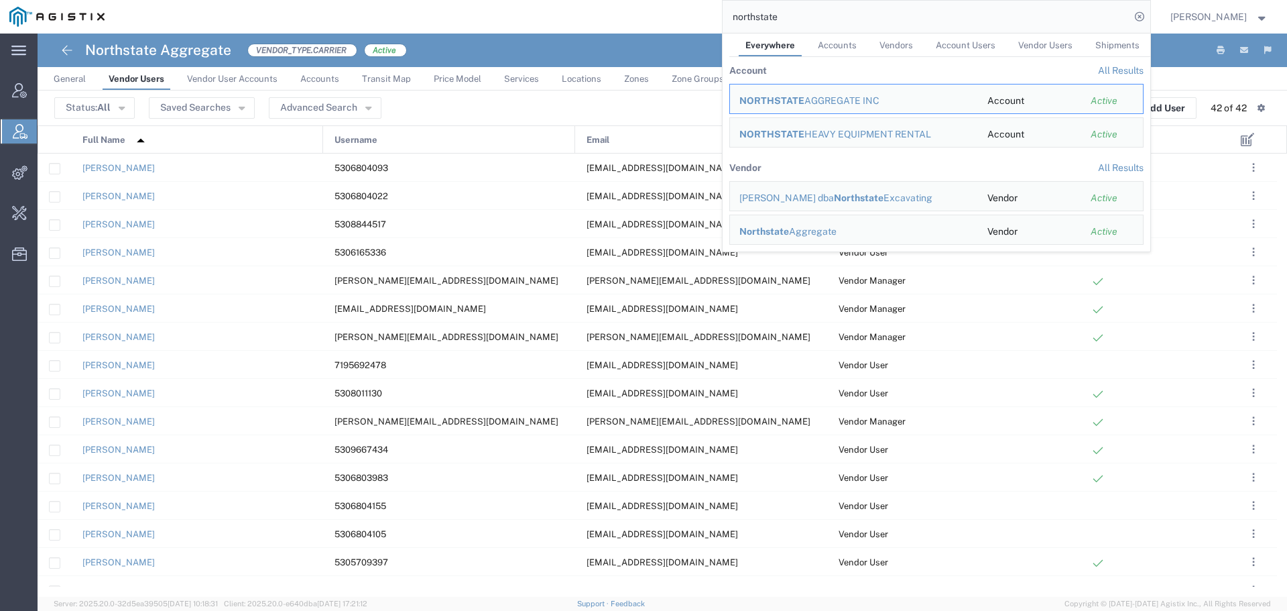
drag, startPoint x: 813, startPoint y: 23, endPoint x: 662, endPoint y: 34, distance: 151.3
click at [662, 34] on div "main_menu Created with Sketch. Collapse Menu Account Manager Vendor Manager Int…" at bounding box center [643, 322] width 1287 height 577
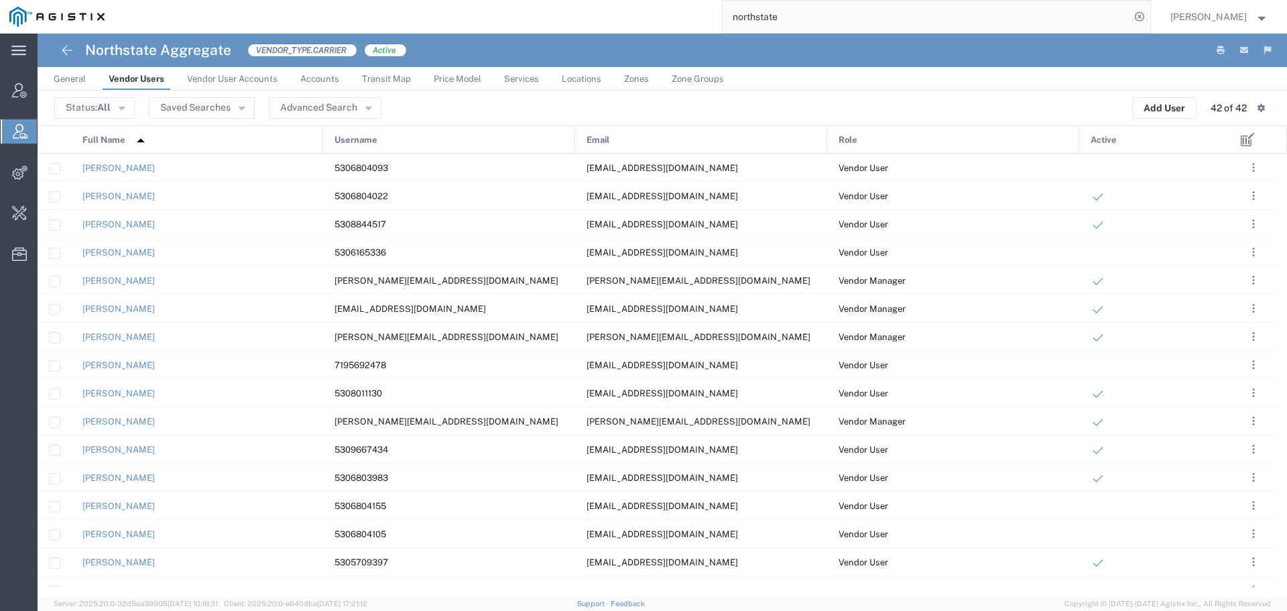
paste input "5308446810"
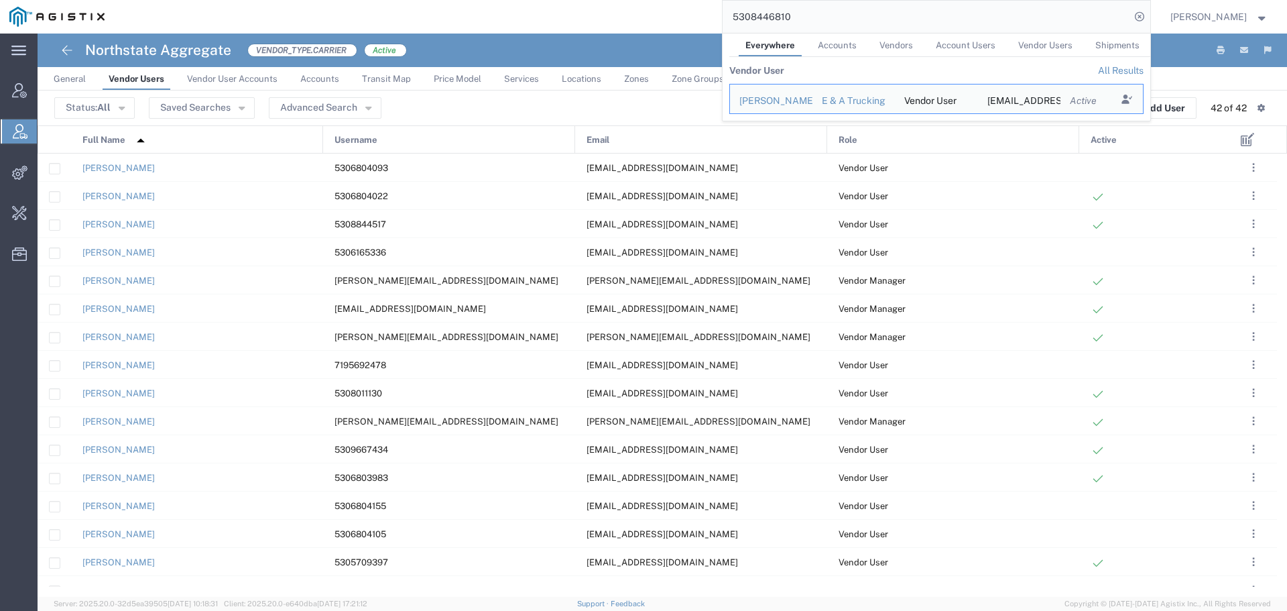
drag, startPoint x: 850, startPoint y: 25, endPoint x: 695, endPoint y: 25, distance: 155.6
click at [695, 25] on div "5308446810 Everywhere Accounts Vendors Account Users Vendor Users Shipments Ven…" at bounding box center [632, 17] width 1037 height 34
paste input "9901465"
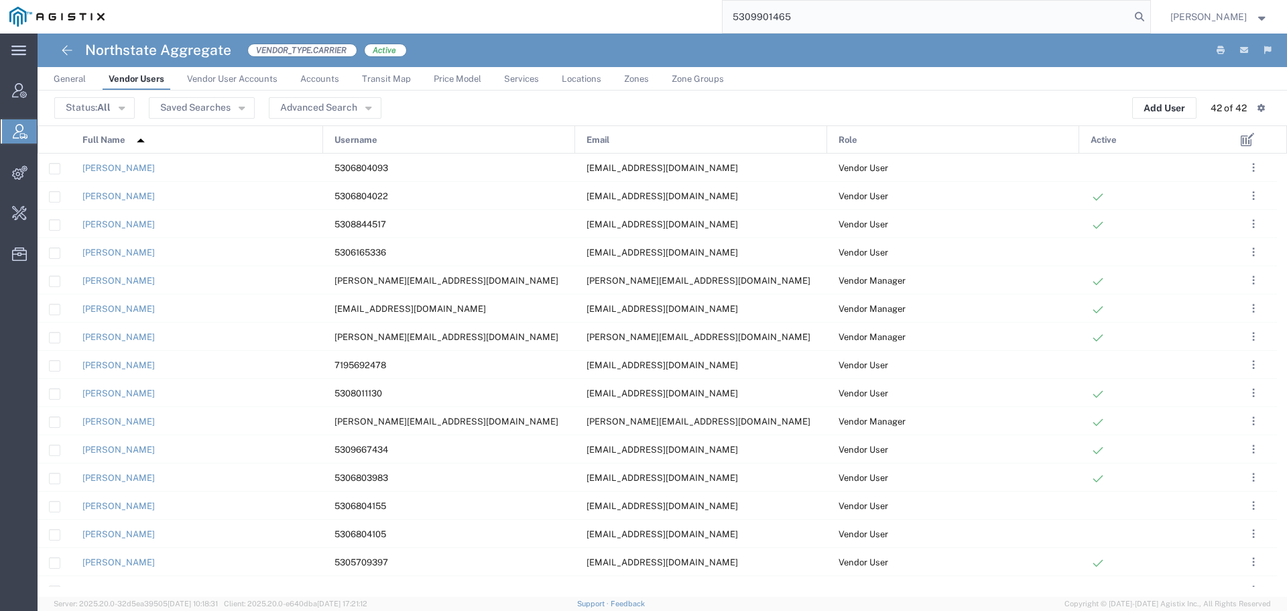
type input "5309901465"
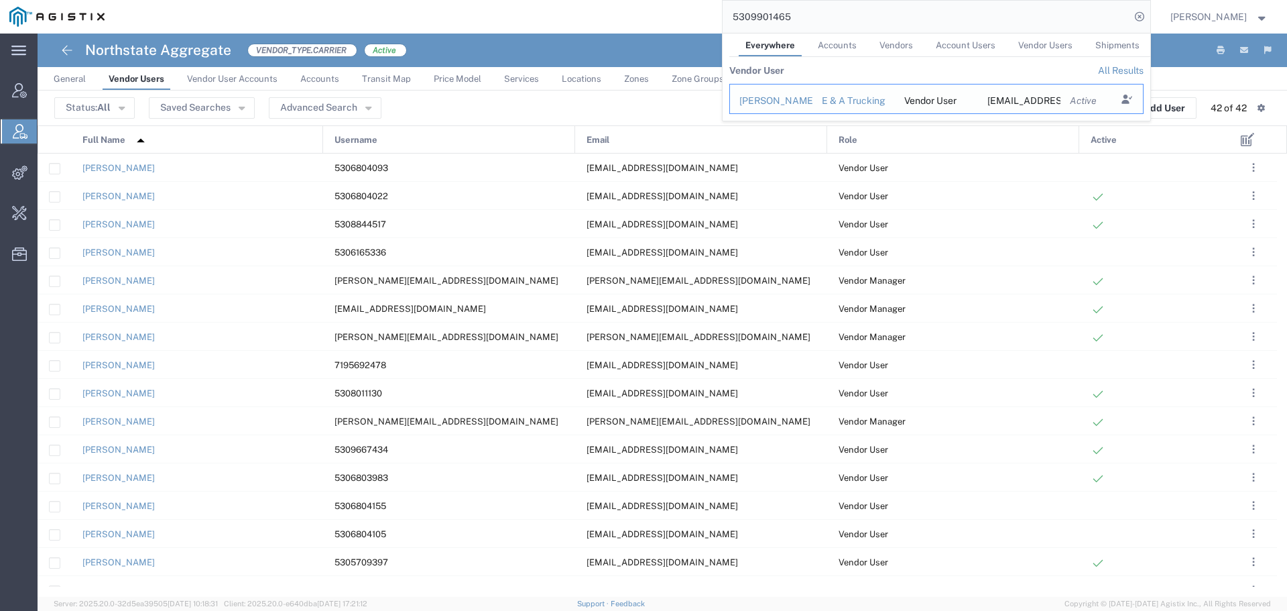
click at [774, 95] on div "Hector Garcia" at bounding box center [772, 101] width 64 height 14
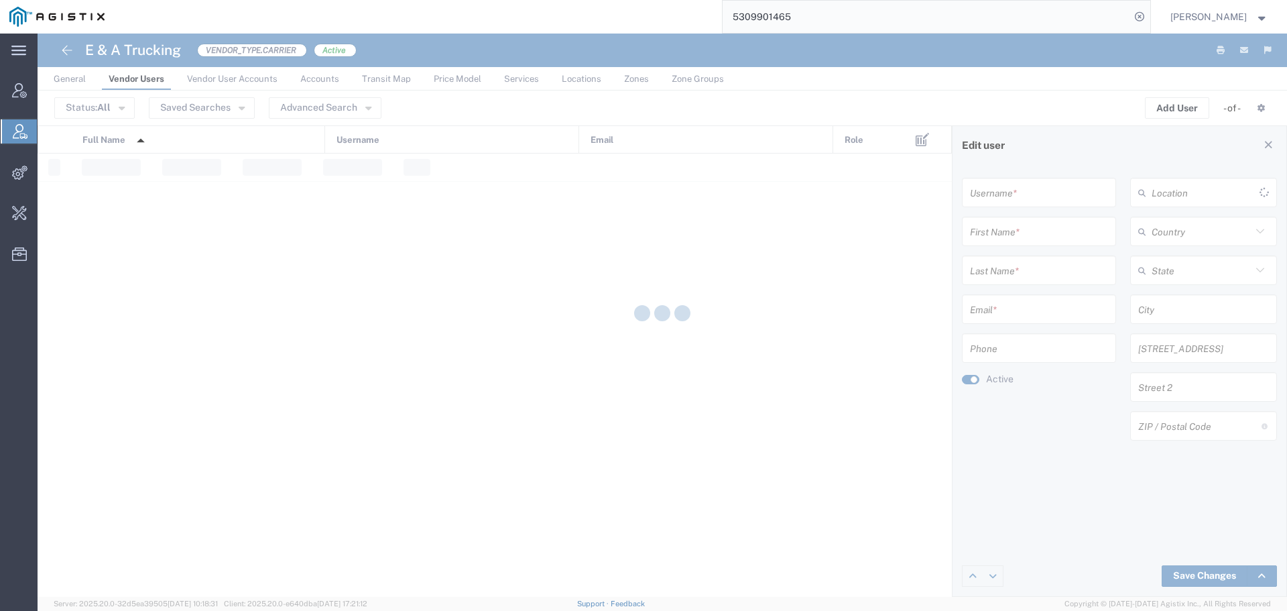
type input "5309901465"
type input "Hector"
type input "Garcia"
type input "krazyh67@gmail.com"
type input "5308446810"
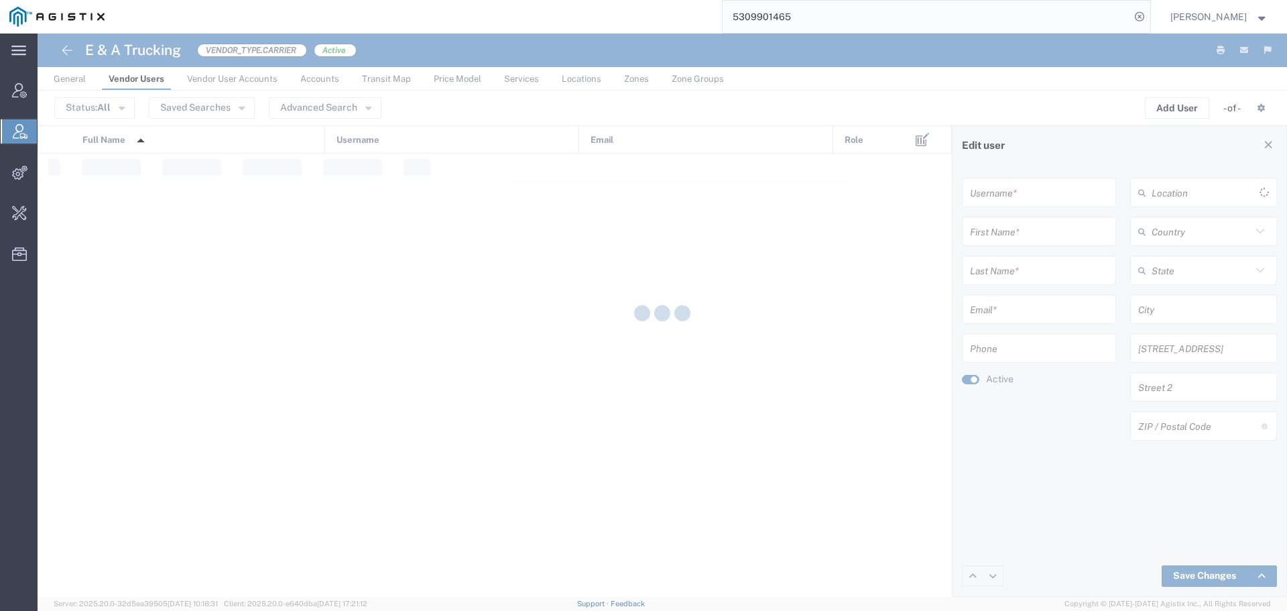
type input "[GEOGRAPHIC_DATA]"
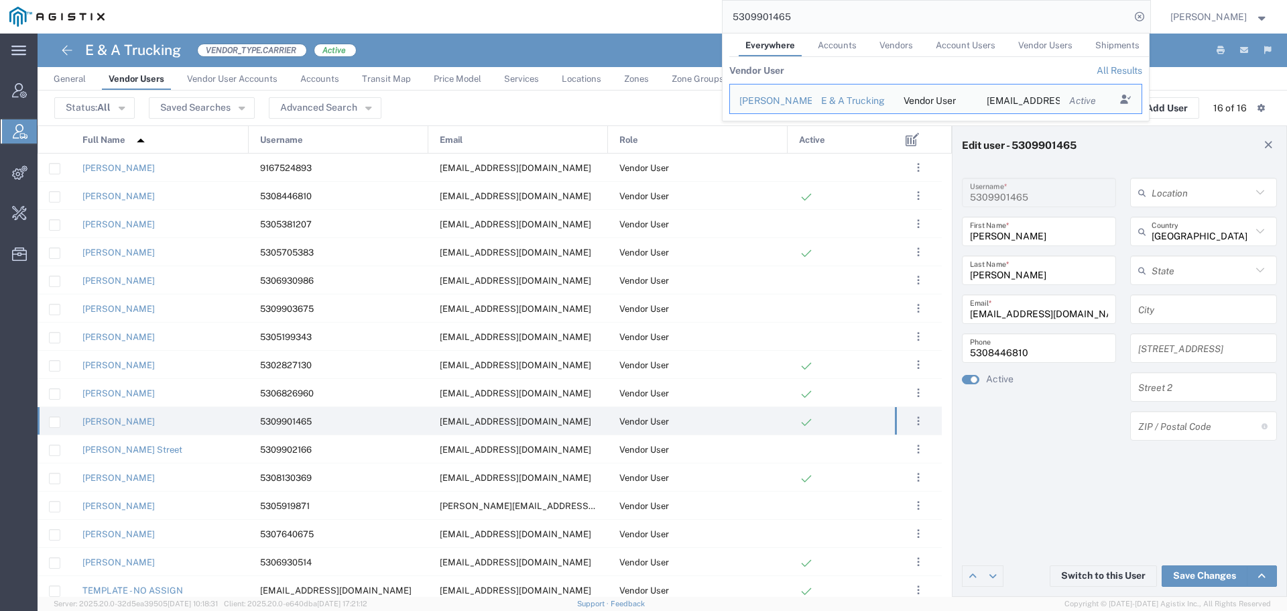
drag, startPoint x: 739, startPoint y: 23, endPoint x: 726, endPoint y: 23, distance: 12.7
click at [726, 23] on div "5309901465 Everywhere Accounts Vendors Account Users Vendor Users Shipments Ven…" at bounding box center [632, 17] width 1037 height 34
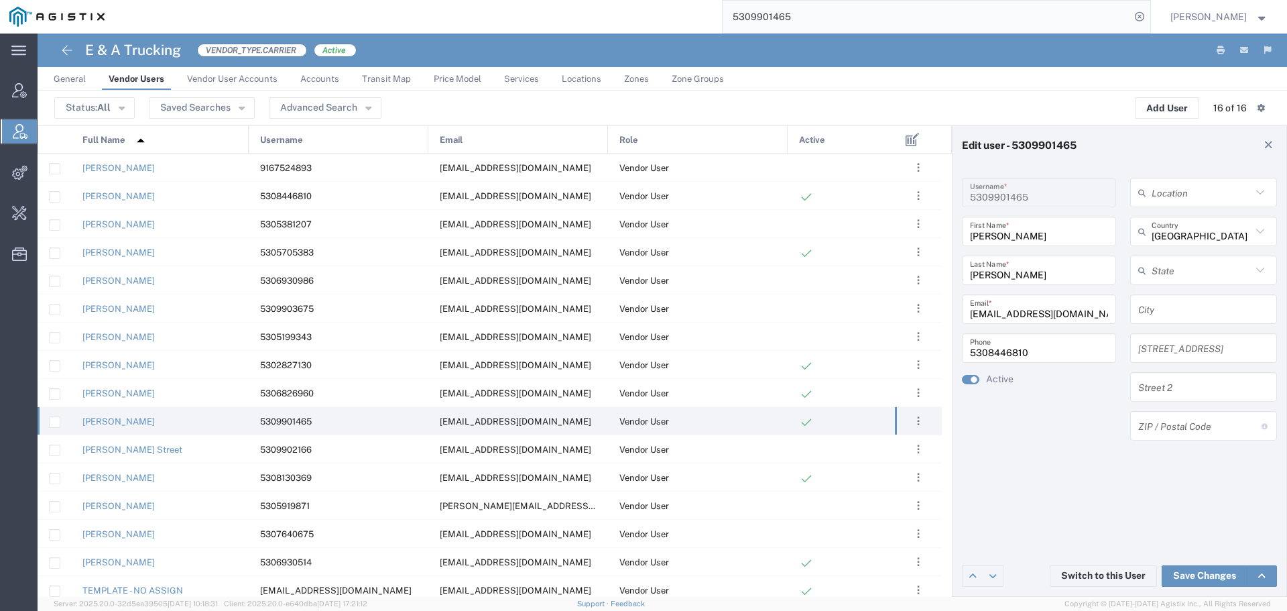
click at [834, 13] on input "5309901465" at bounding box center [927, 17] width 408 height 32
click at [884, 20] on input "5309901465" at bounding box center [927, 17] width 408 height 32
type input "5309901465"
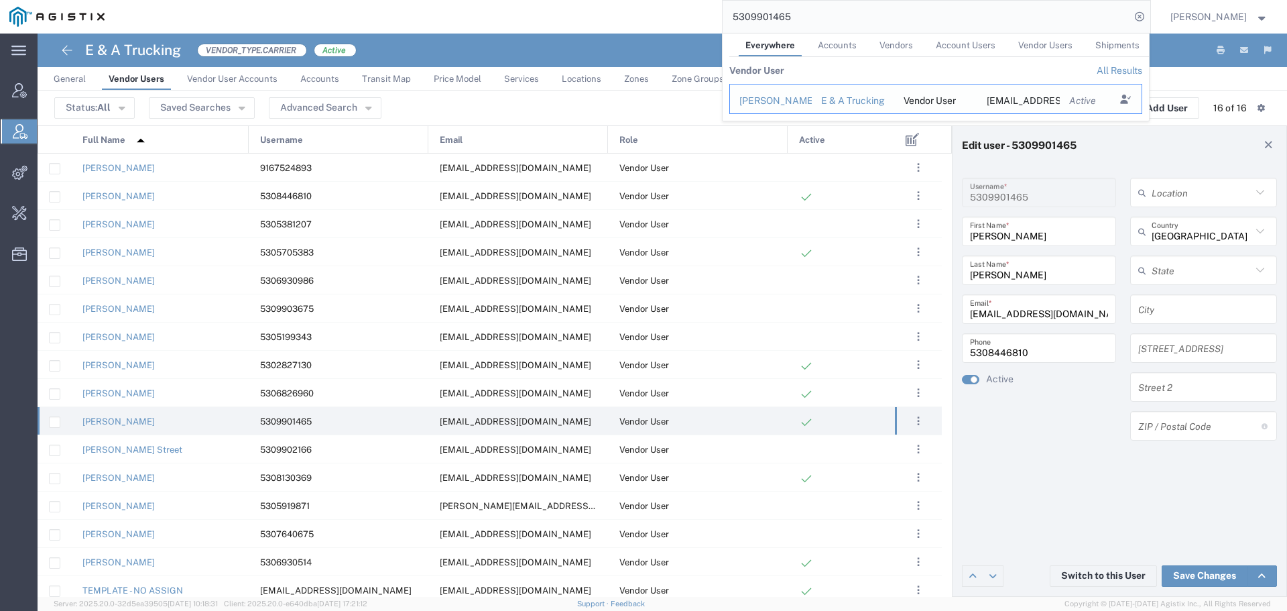
click at [866, 99] on div "E & A Trucking" at bounding box center [853, 101] width 64 height 14
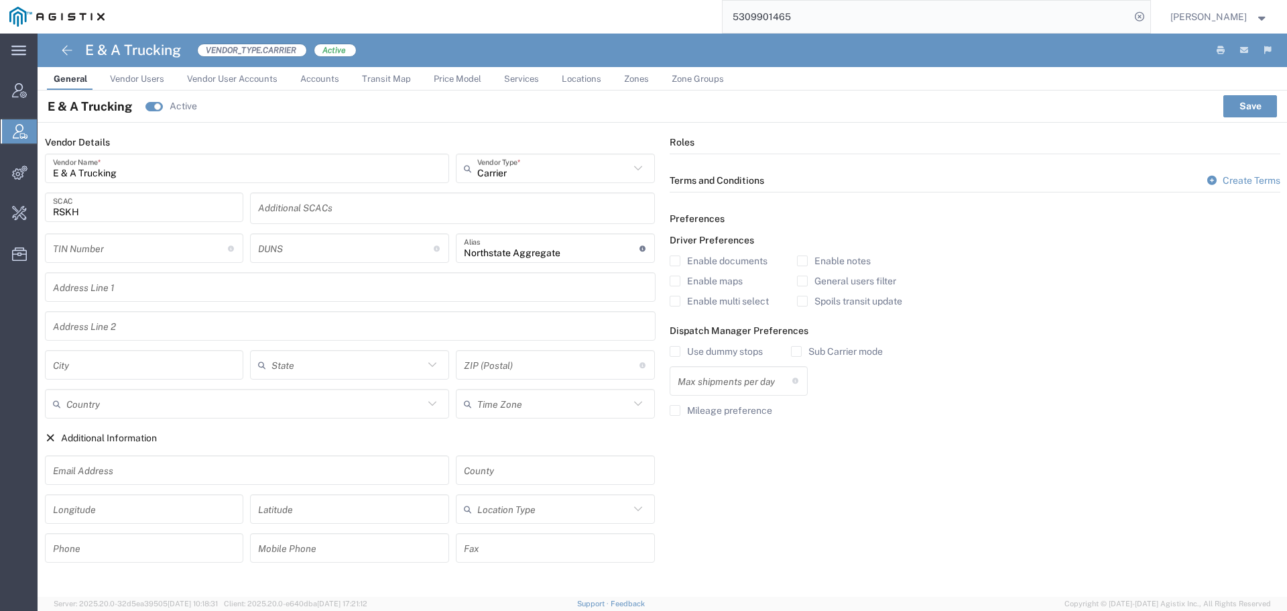
type input "1"
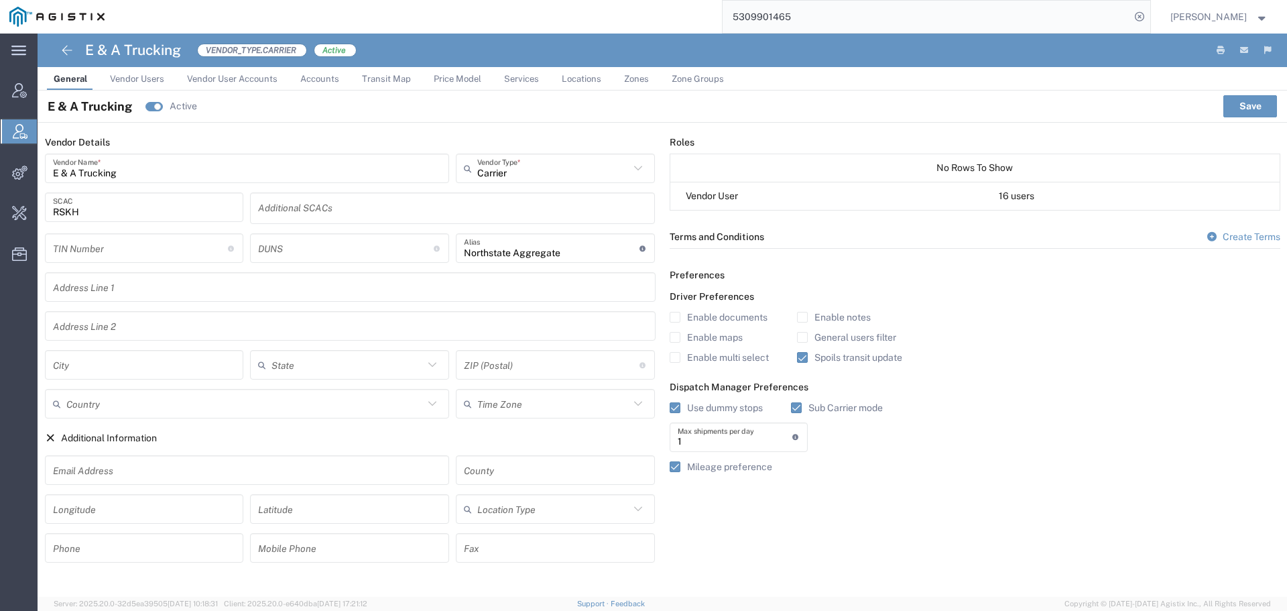
click at [822, 11] on input "5309901465" at bounding box center [927, 17] width 408 height 32
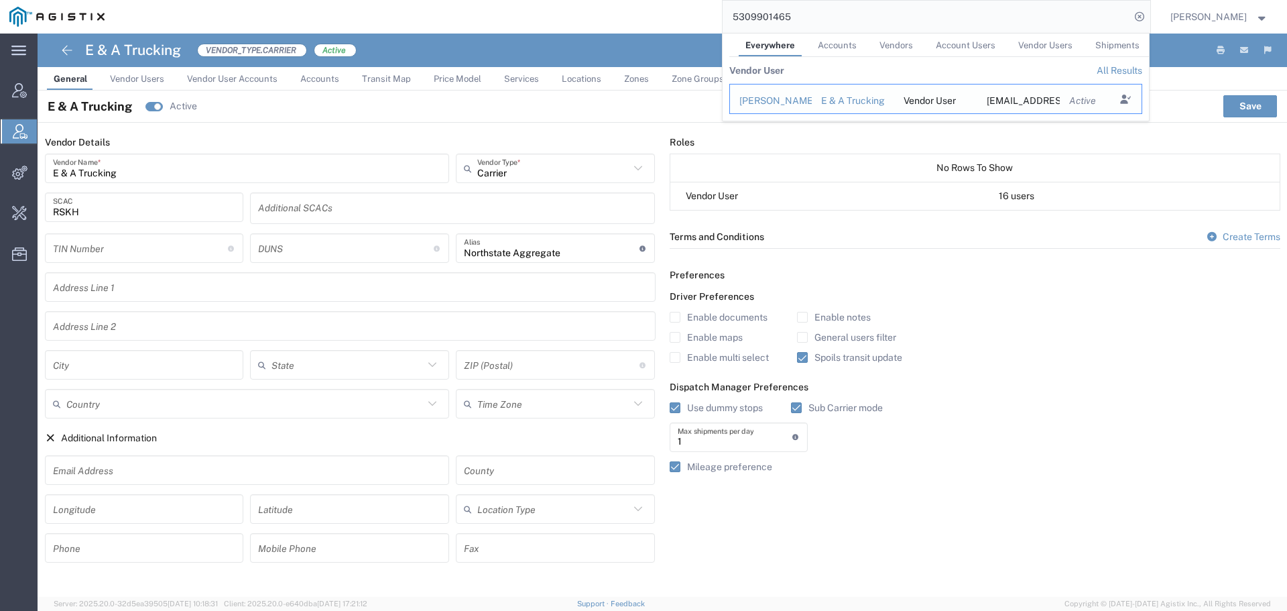
click at [787, 97] on div "Hector Garcia" at bounding box center [771, 101] width 63 height 14
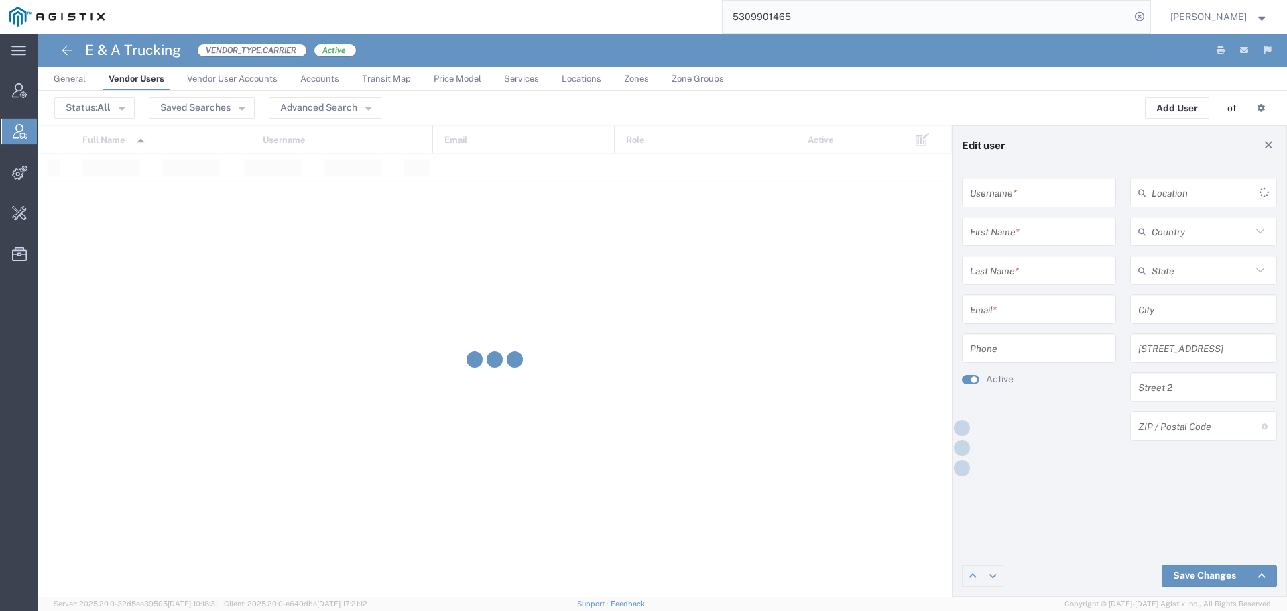
type input "5309901465"
type input "Hector"
type input "Garcia"
type input "krazyh67@gmail.com"
type input "5308446810"
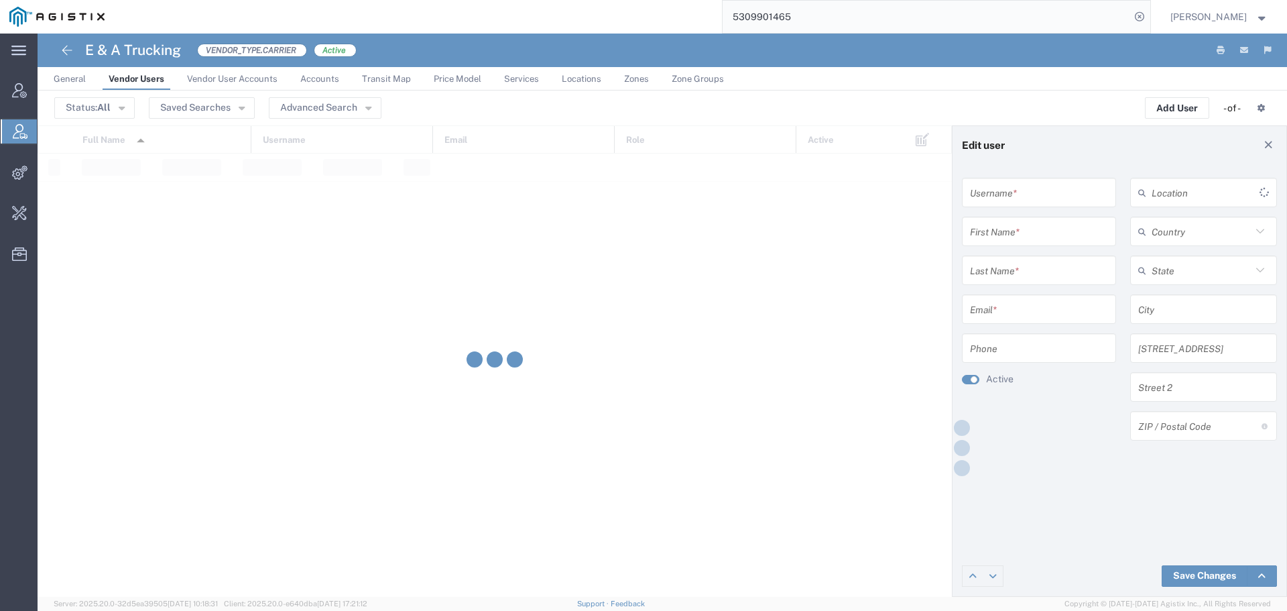
type input "[GEOGRAPHIC_DATA]"
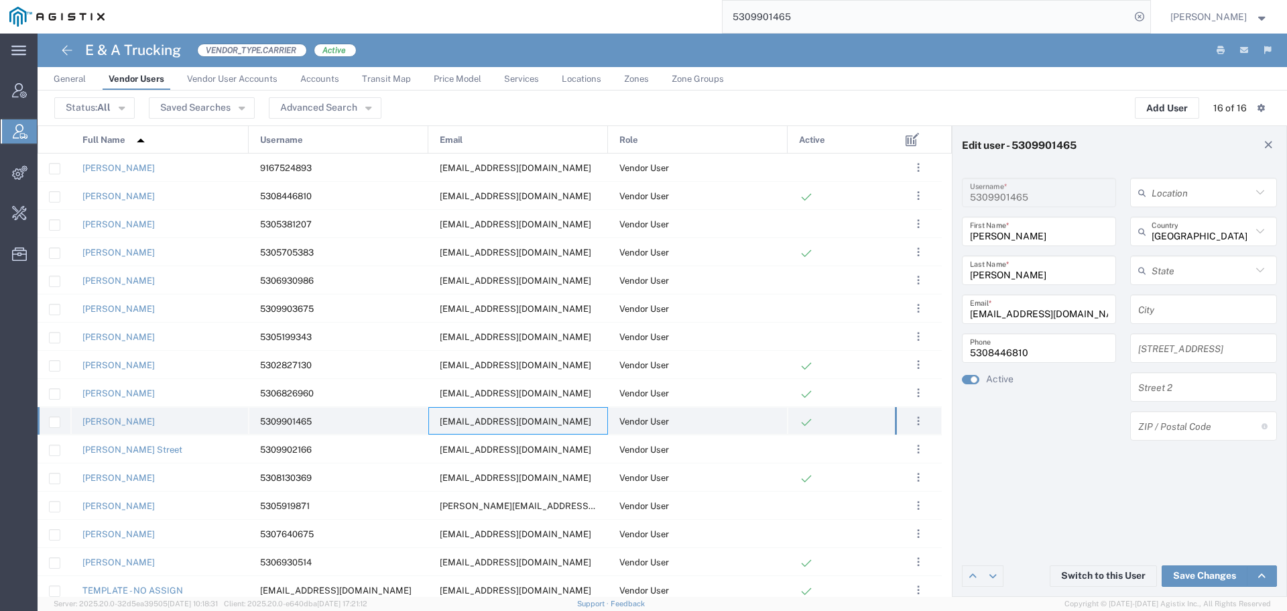
drag, startPoint x: 537, startPoint y: 422, endPoint x: 449, endPoint y: 424, distance: 87.9
click at [449, 424] on div "krazyh67@gmail.com" at bounding box center [518, 420] width 180 height 27
drag, startPoint x: 482, startPoint y: 421, endPoint x: 463, endPoint y: 420, distance: 19.5
click at [463, 420] on span "krazyh67@gmail.com" at bounding box center [516, 421] width 152 height 10
drag, startPoint x: 516, startPoint y: 418, endPoint x: 471, endPoint y: 420, distance: 45.0
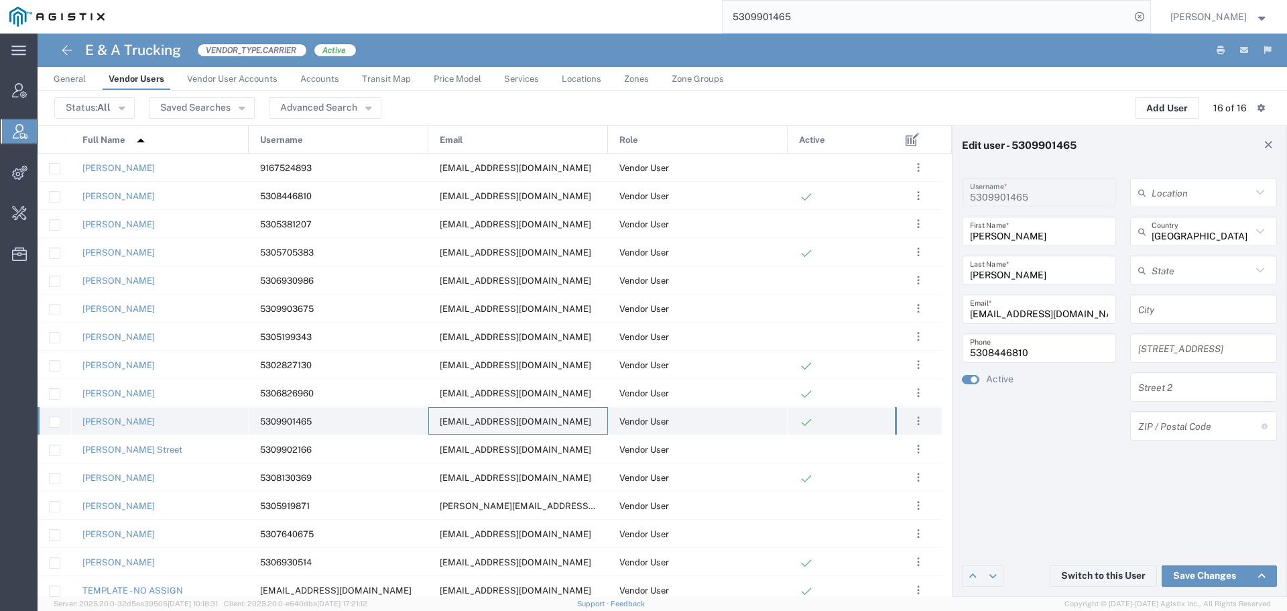
click at [471, 420] on span "krazyh67@gmail.com" at bounding box center [516, 421] width 152 height 10
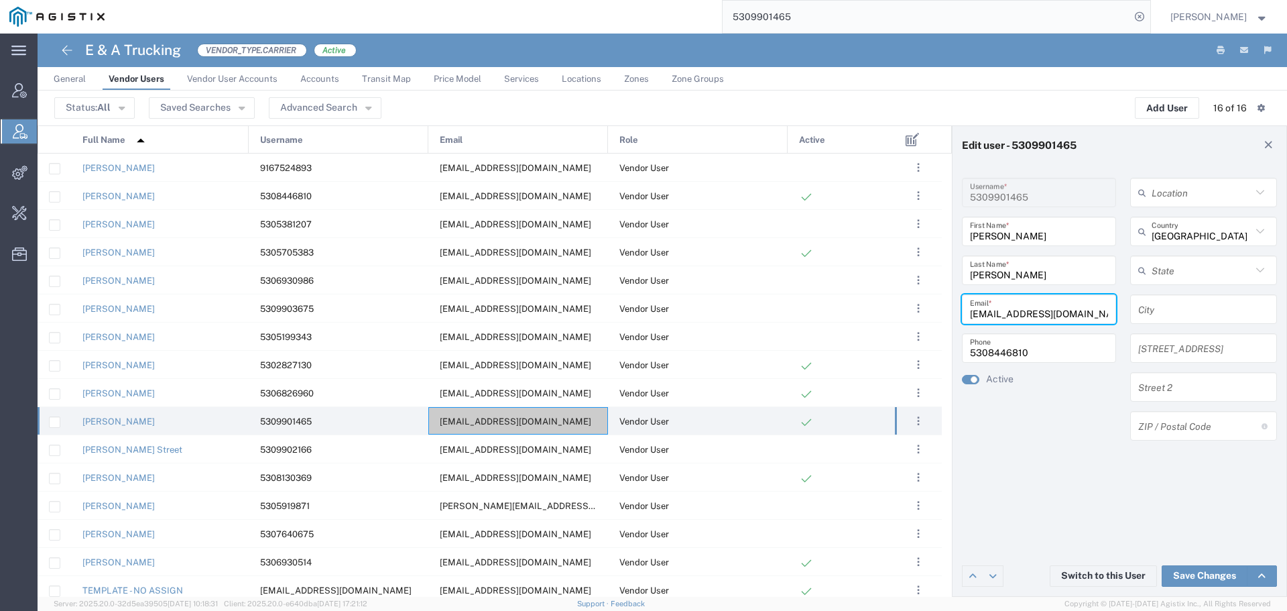
drag, startPoint x: 1094, startPoint y: 319, endPoint x: 945, endPoint y: 319, distance: 149.5
click at [945, 319] on div "Edit user - 5309901465 5309901465 Username * Hector First Name * Garcia Last Na…" at bounding box center [663, 360] width 1250 height 471
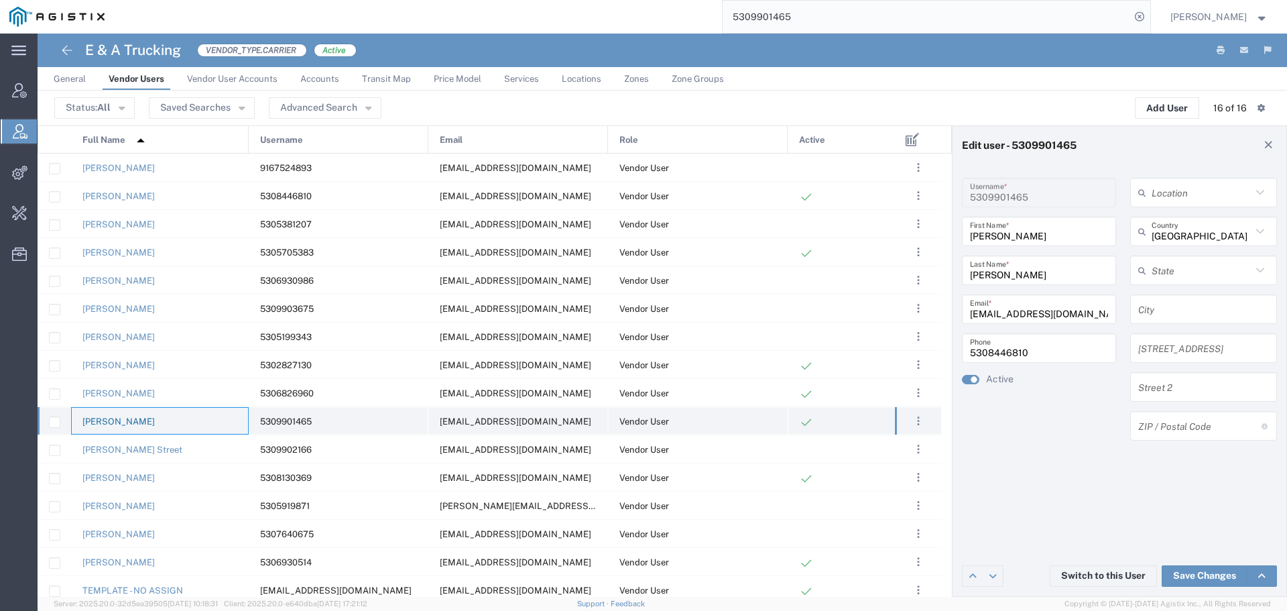
click at [136, 421] on link "Hector Garcia" at bounding box center [118, 421] width 72 height 10
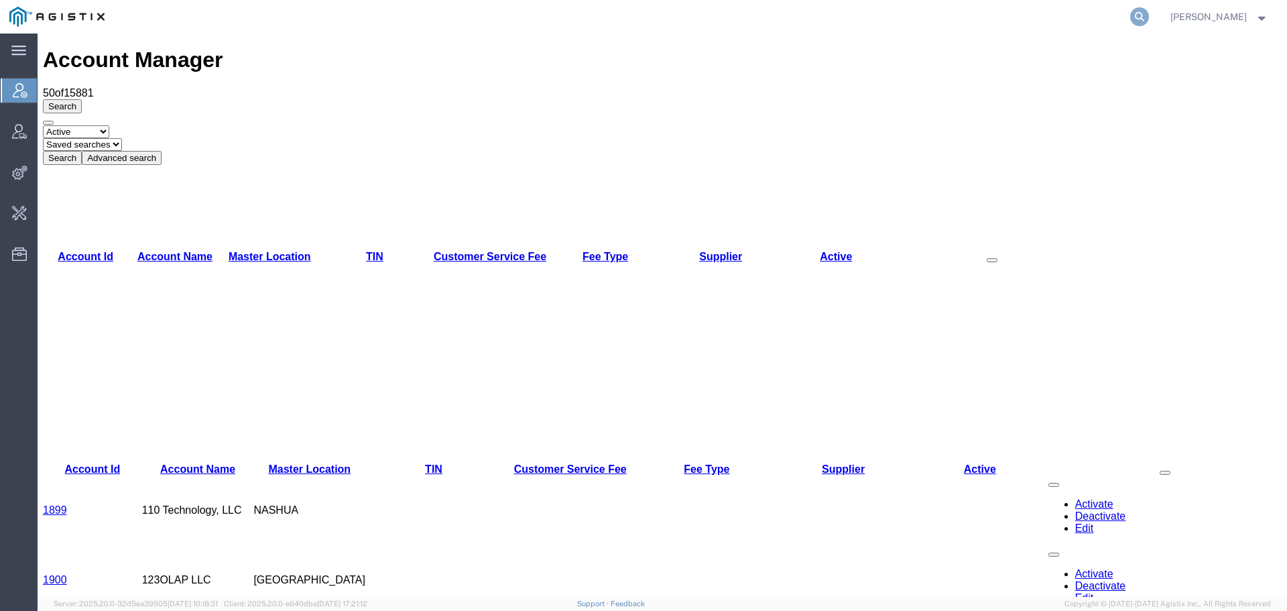
click at [1149, 17] on icon at bounding box center [1140, 16] width 19 height 19
paste input "57068810"
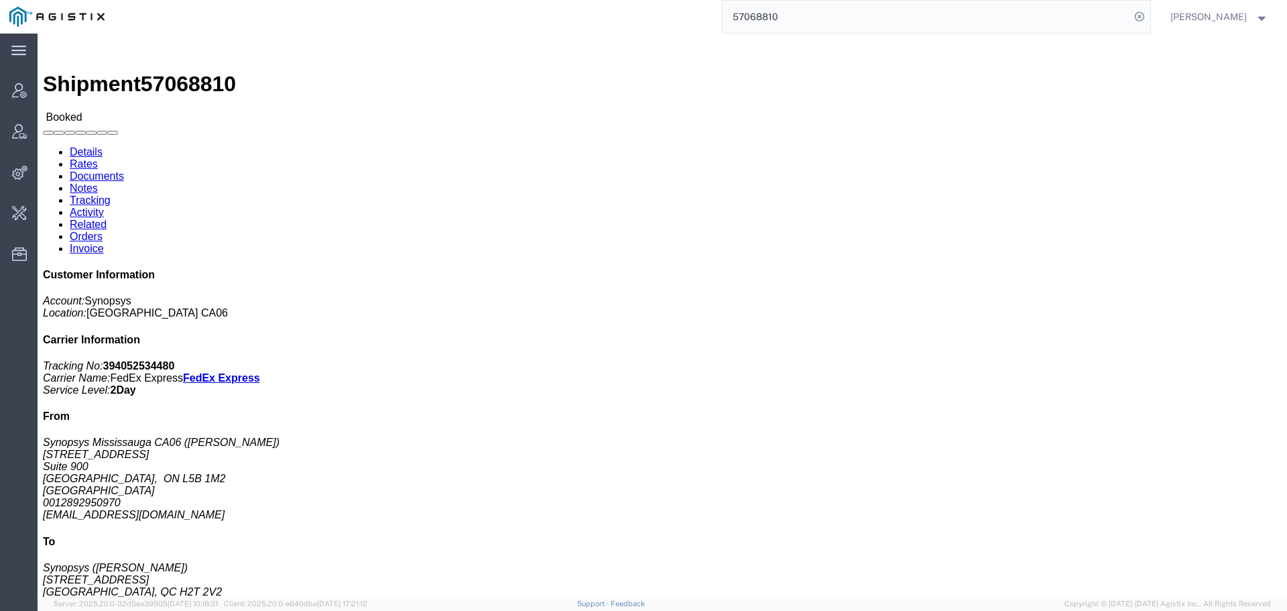
click link "Activity"
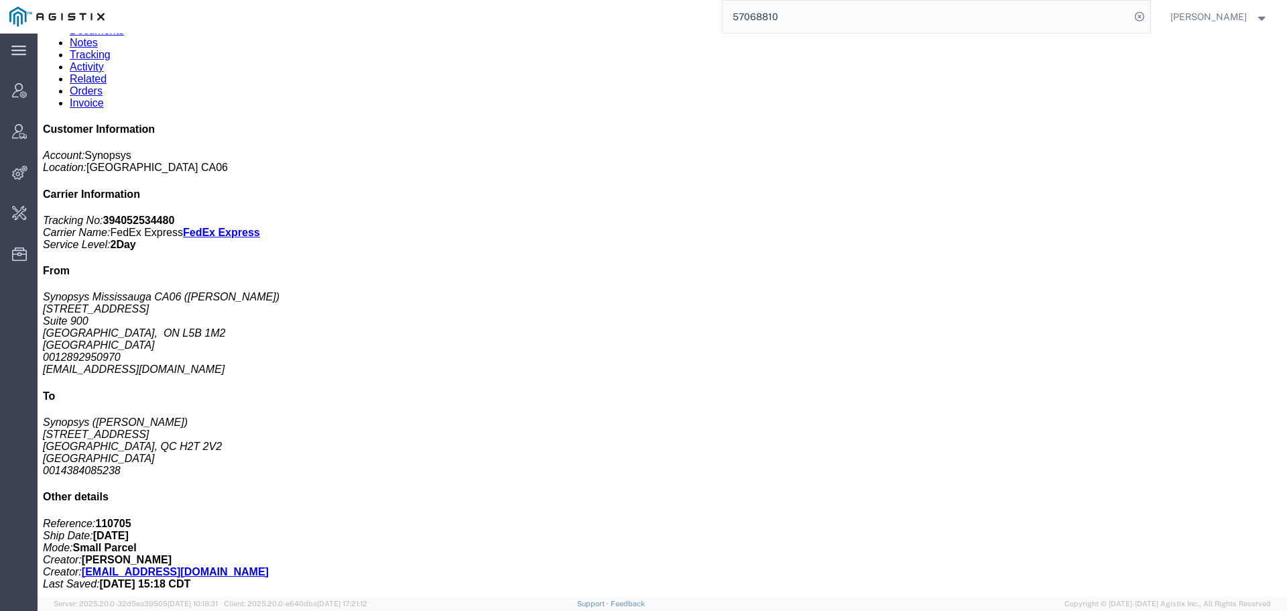
scroll to position [240, 0]
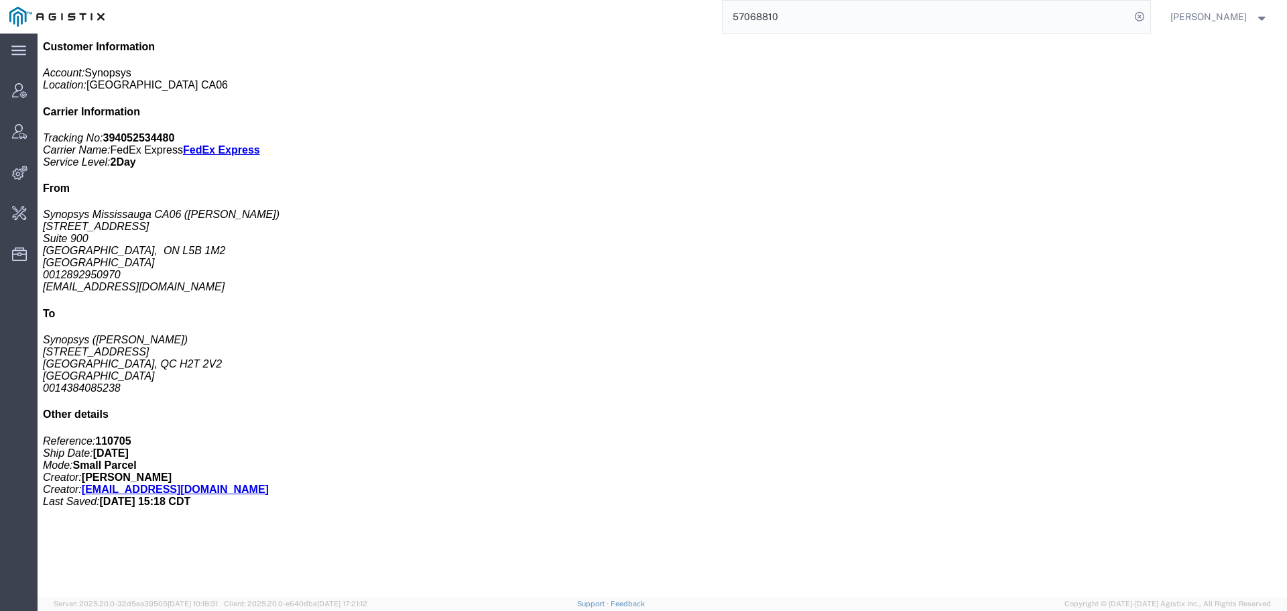
click at [958, 13] on input "57068810" at bounding box center [927, 17] width 408 height 32
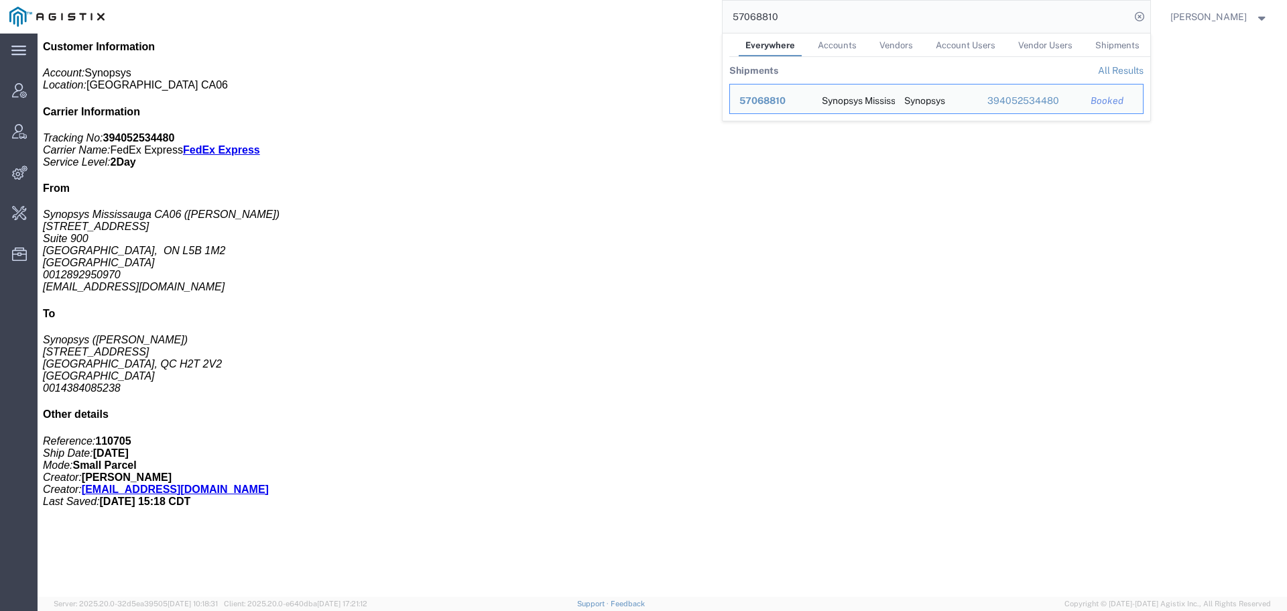
paste input "7868"
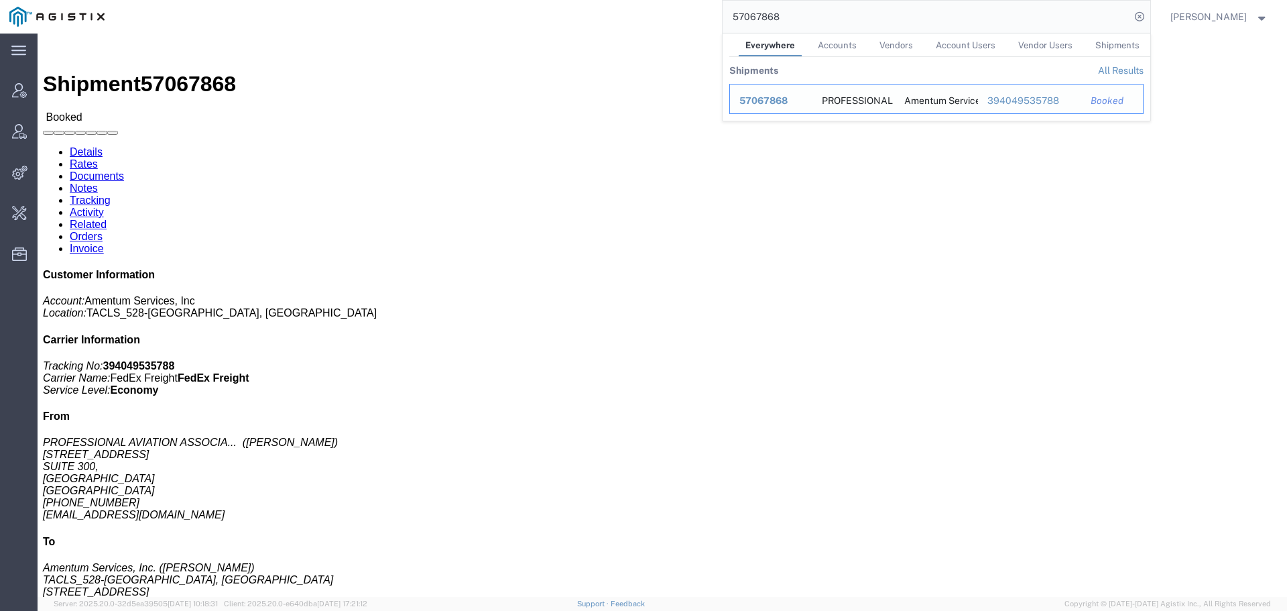
click at [784, 105] on span "57067868" at bounding box center [764, 100] width 48 height 11
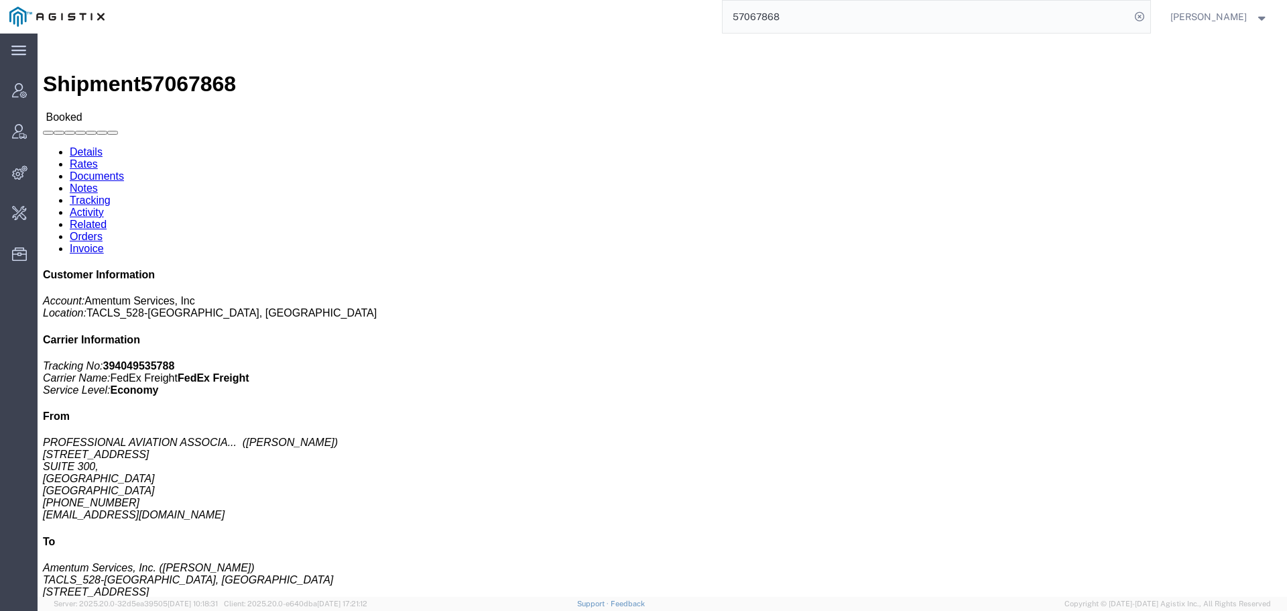
click link "Activity"
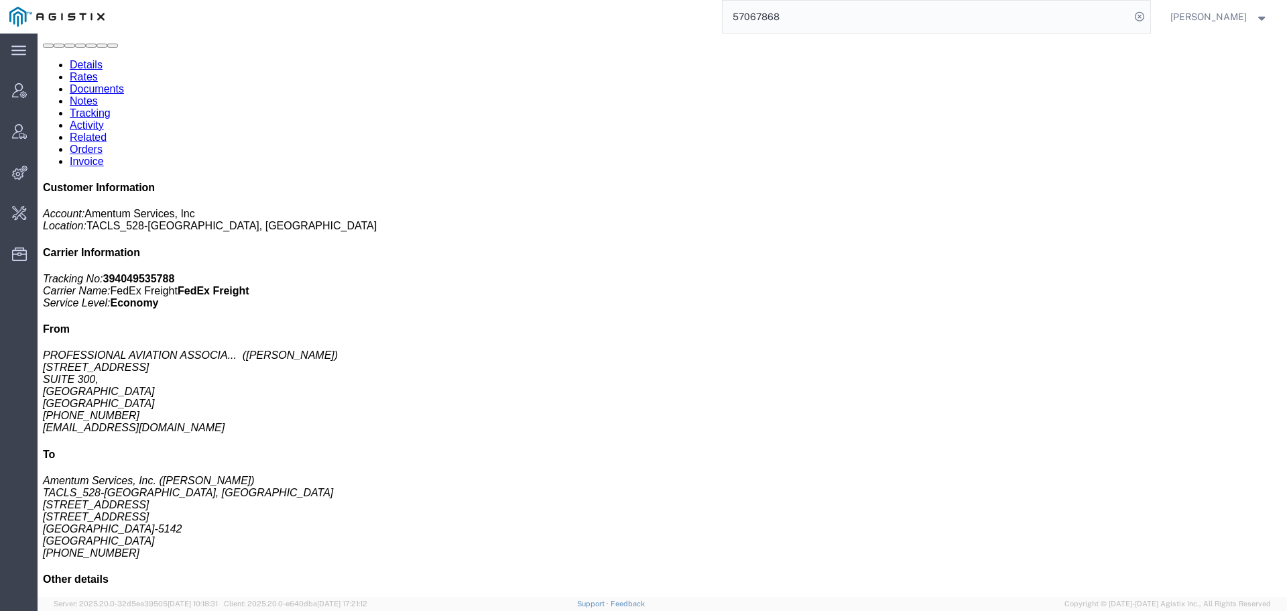
scroll to position [102, 0]
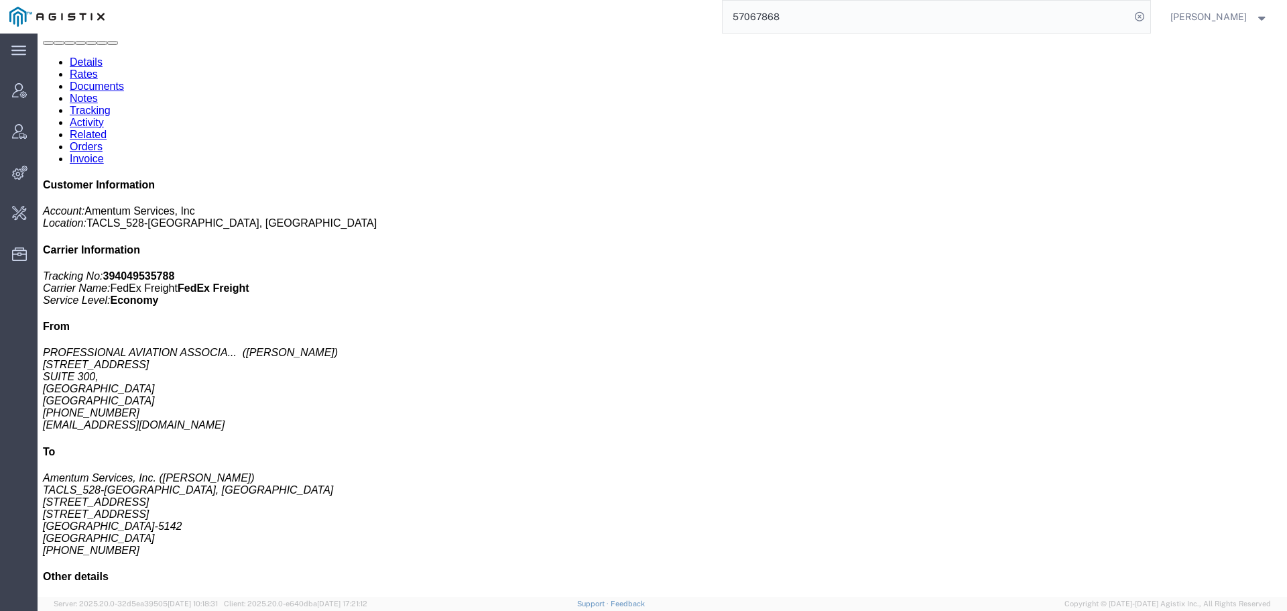
click at [288, 15] on div "57067868" at bounding box center [632, 17] width 1037 height 34
click at [70, 68] on link "Details" at bounding box center [86, 61] width 33 height 11
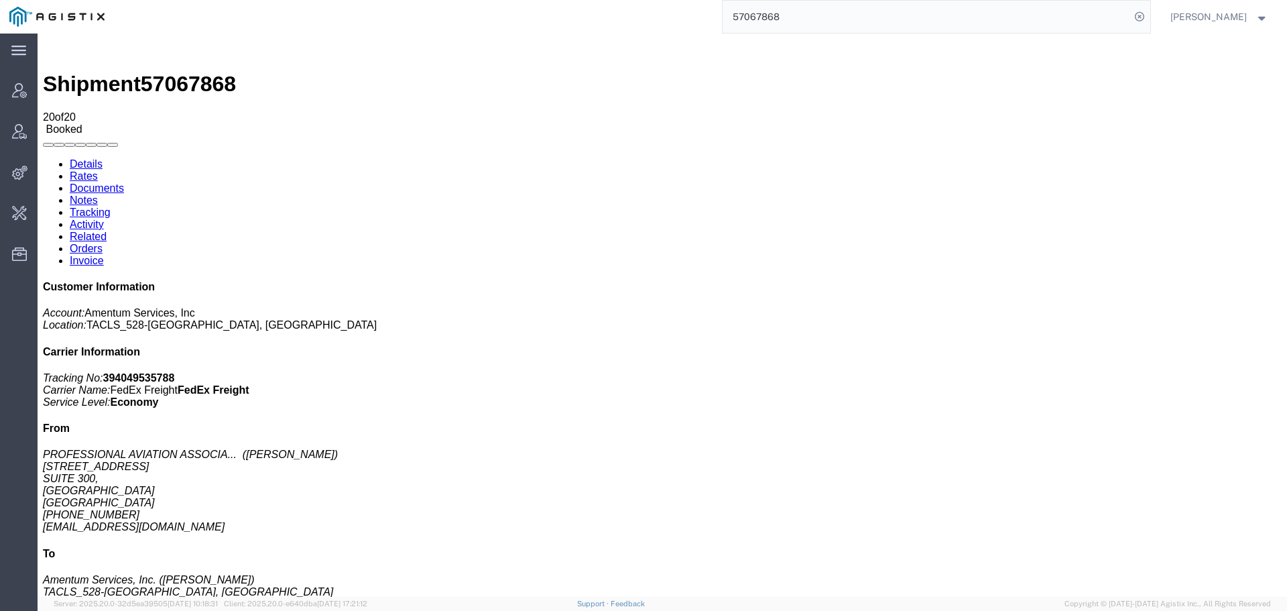
drag, startPoint x: 933, startPoint y: 188, endPoint x: 920, endPoint y: 190, distance: 12.9
click p "Customer Ref: DCI-25281-201672 Booking Number: DCI-25281-201672 Department: TAC…"
copy b "DCI-25281-201672"
drag, startPoint x: 92, startPoint y: 226, endPoint x: 12, endPoint y: 226, distance: 79.8
click div "Ship From PROFESSIONAL AVIATION ASSOCIATES INC ([PERSON_NAME]) [STREET_ADDRESS]…"
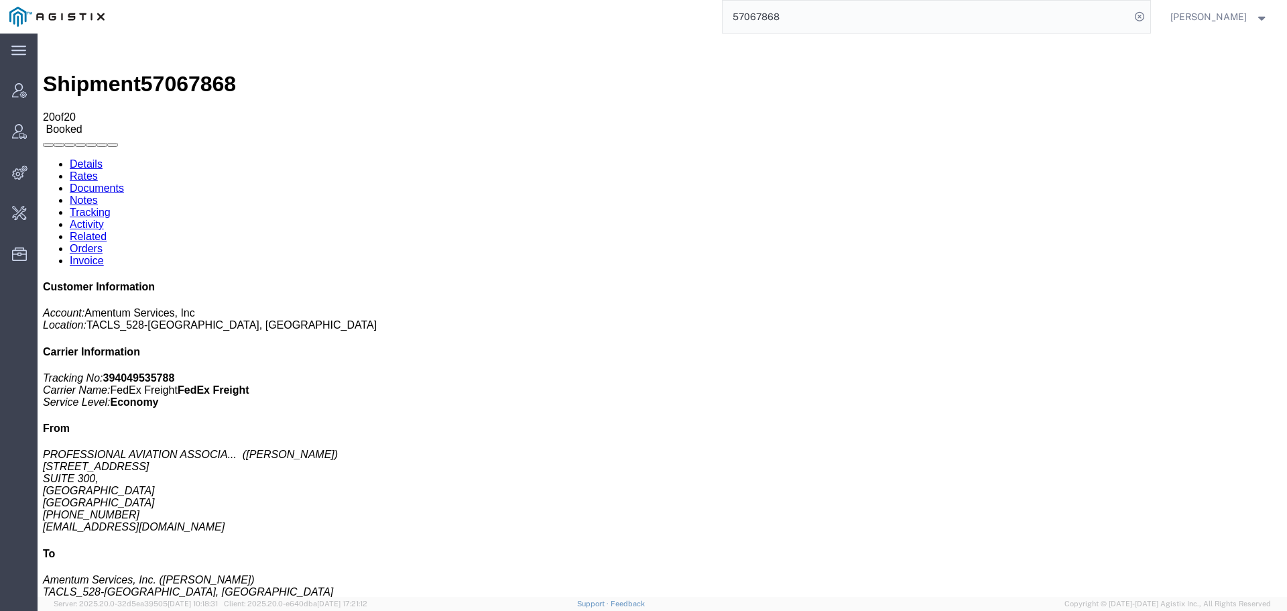
copy address "[EMAIL_ADDRESS][DOMAIN_NAME]"
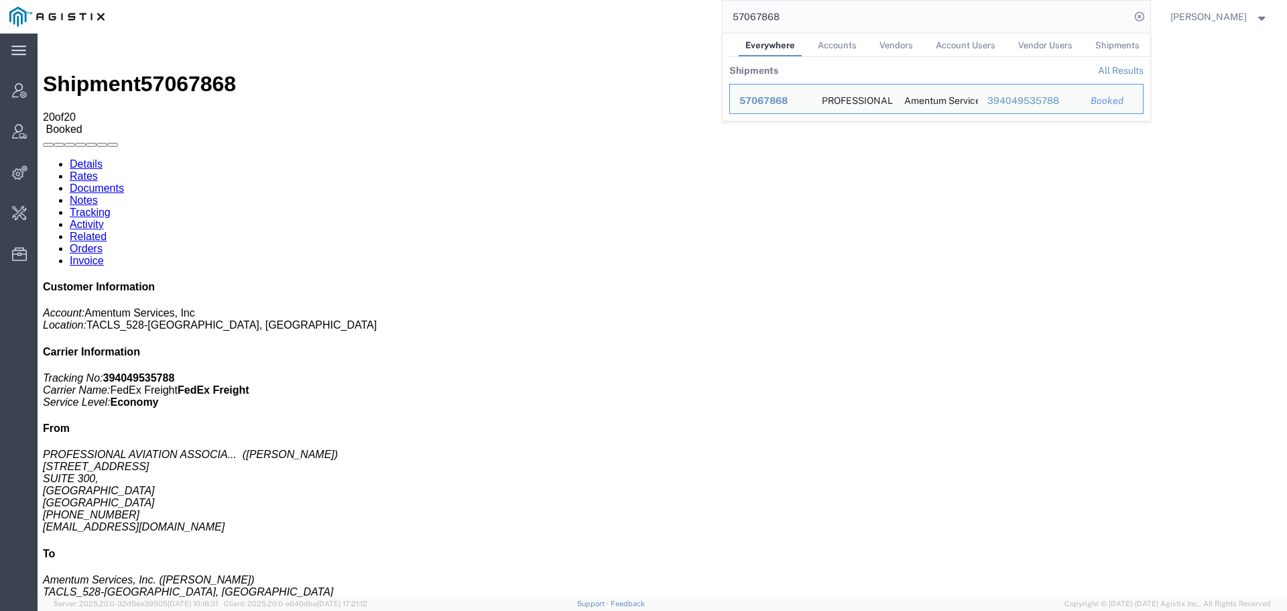
click at [693, 24] on div "57067868 Everywhere Accounts Vendors Account Users Vendor Users Shipments Shipm…" at bounding box center [632, 17] width 1037 height 34
paste input "1918514334"
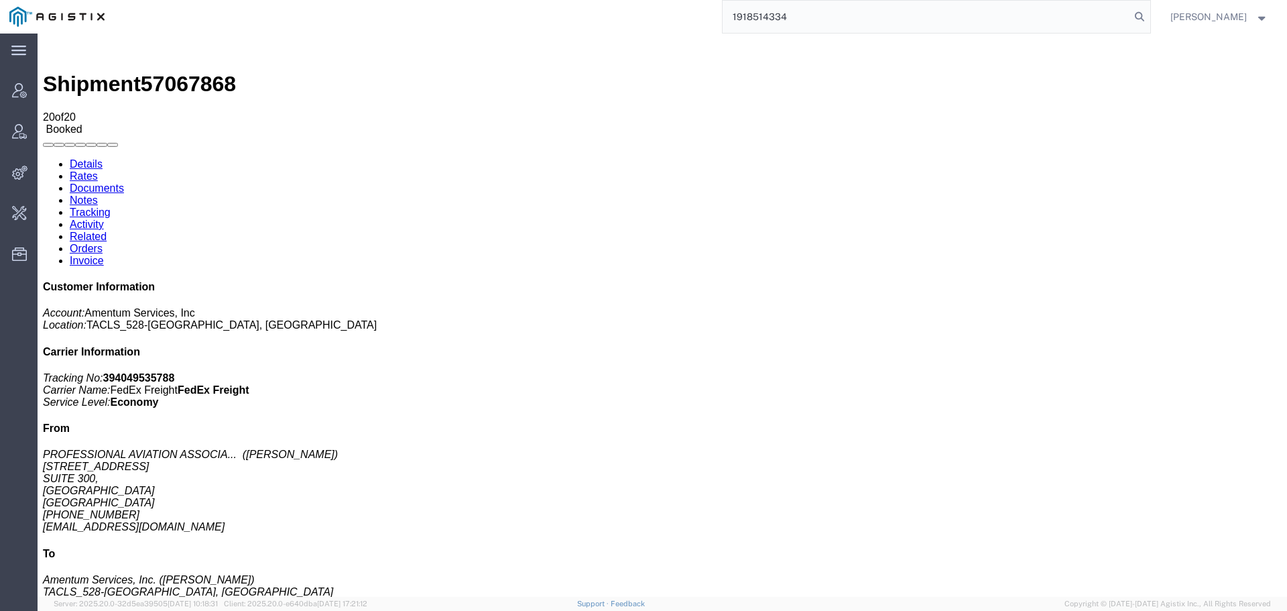
type input "1918514334"
